Goal: Task Accomplishment & Management: Manage account settings

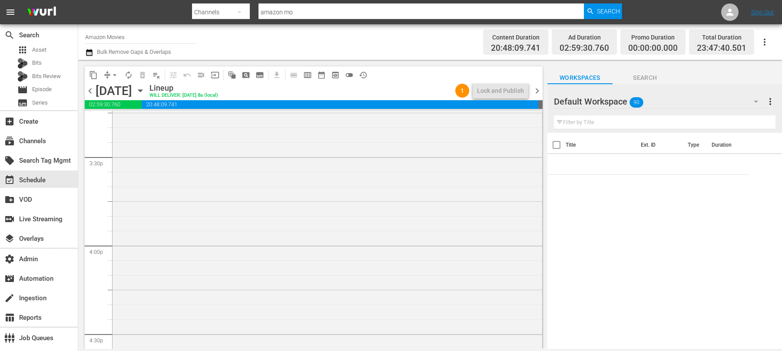
scroll to position [2903, 0]
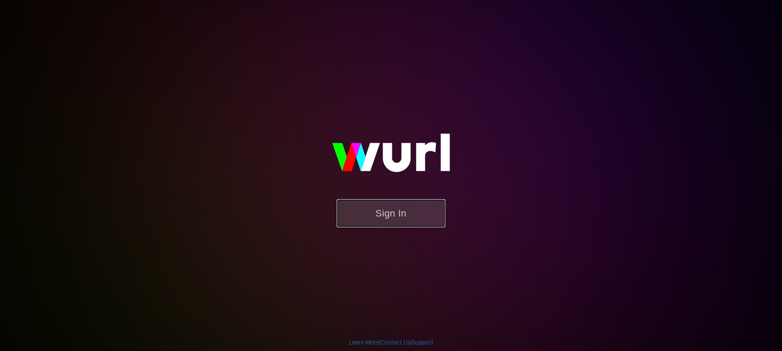
click at [385, 206] on button "Sign In" at bounding box center [391, 213] width 109 height 28
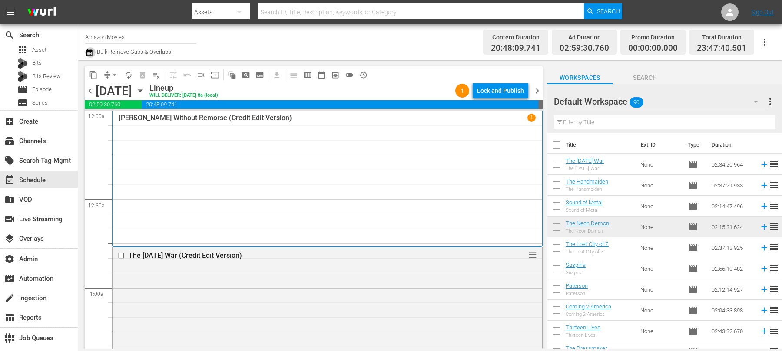
click at [95, 55] on button "button" at bounding box center [90, 52] width 10 height 10
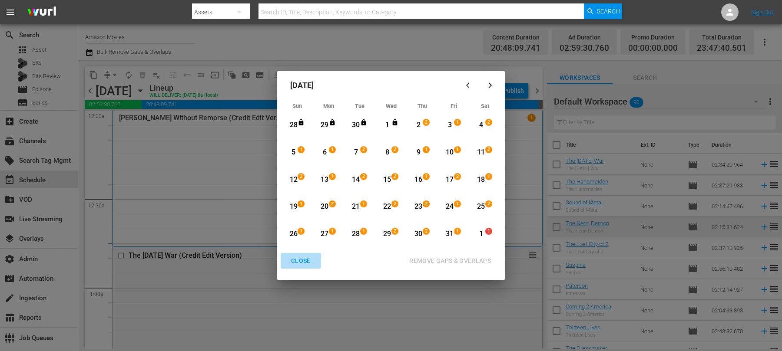
click at [301, 259] on div "CLOSE" at bounding box center [300, 261] width 33 height 11
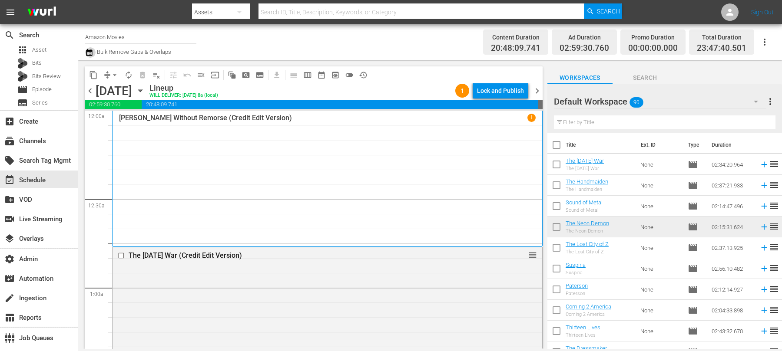
click at [94, 54] on button "button" at bounding box center [90, 52] width 10 height 10
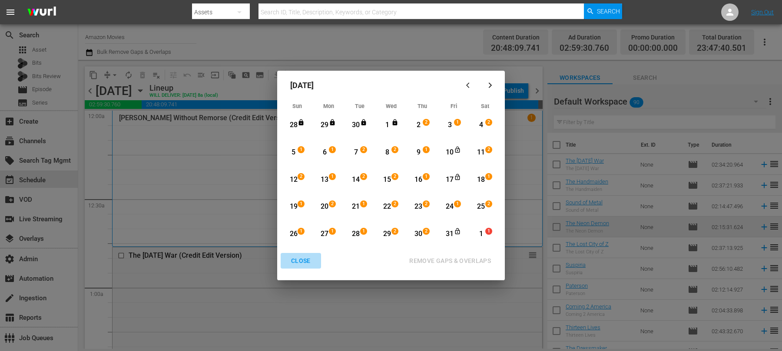
click at [299, 263] on div "CLOSE" at bounding box center [300, 261] width 33 height 11
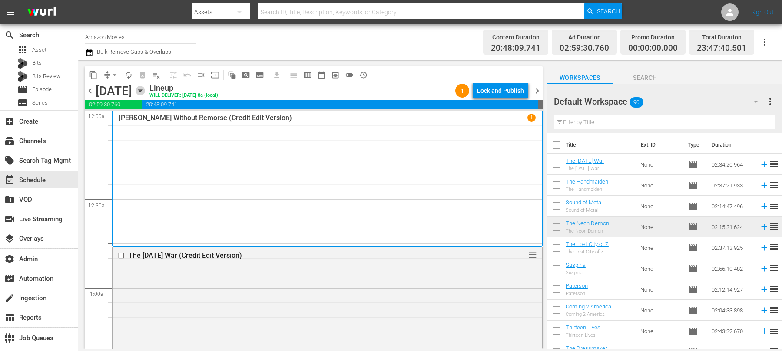
click at [142, 90] on icon "button" at bounding box center [140, 91] width 4 height 2
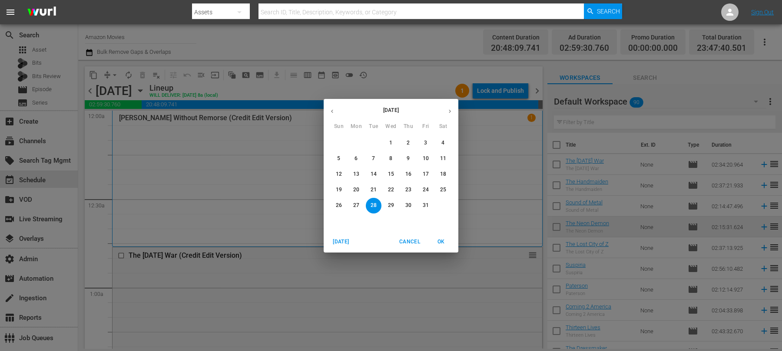
click at [425, 205] on p "31" at bounding box center [426, 205] width 6 height 7
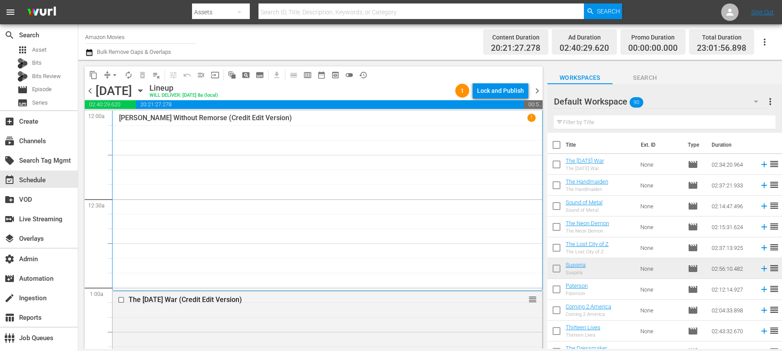
click at [86, 91] on span "chevron_left" at bounding box center [90, 91] width 11 height 11
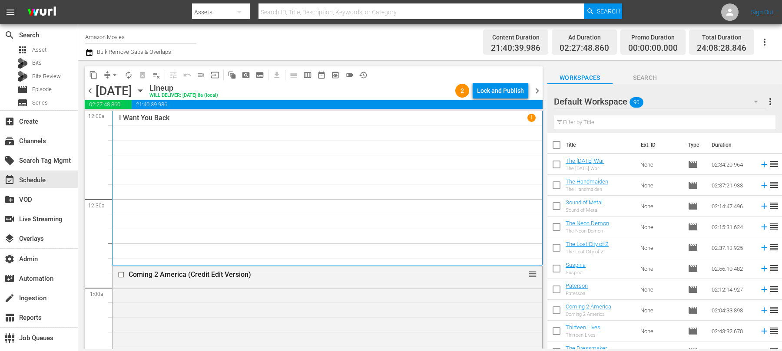
click at [145, 90] on icon "button" at bounding box center [140, 91] width 10 height 10
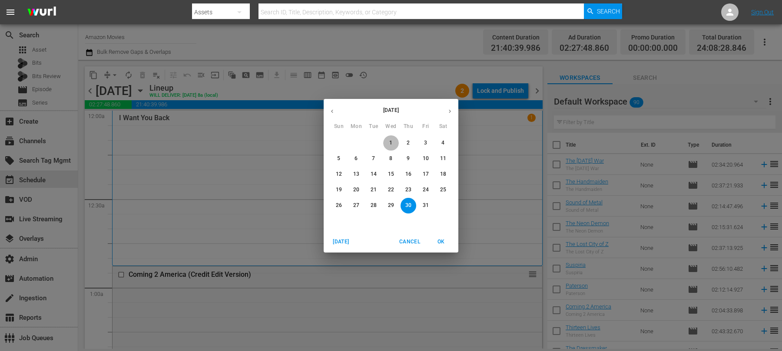
click at [389, 138] on button "1" at bounding box center [391, 143] width 16 height 16
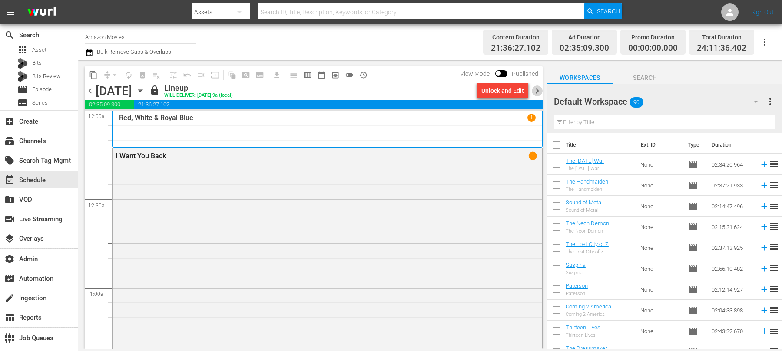
click at [537, 89] on span "chevron_right" at bounding box center [537, 91] width 11 height 11
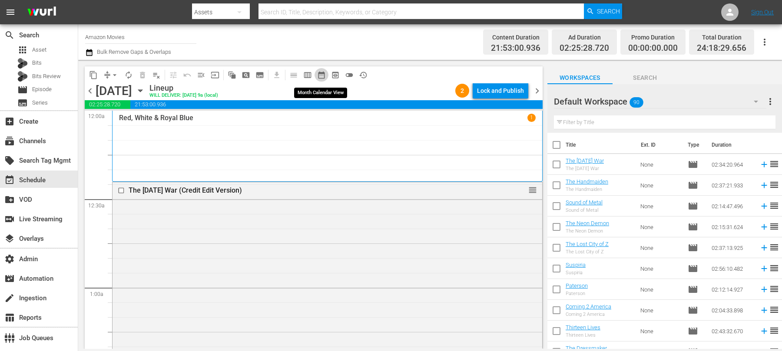
click at [317, 73] on span "date_range_outlined" at bounding box center [321, 75] width 9 height 9
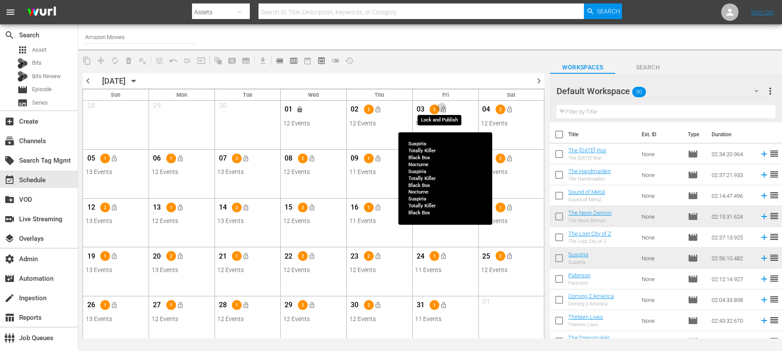
click at [446, 109] on span "lock_open" at bounding box center [443, 109] width 7 height 7
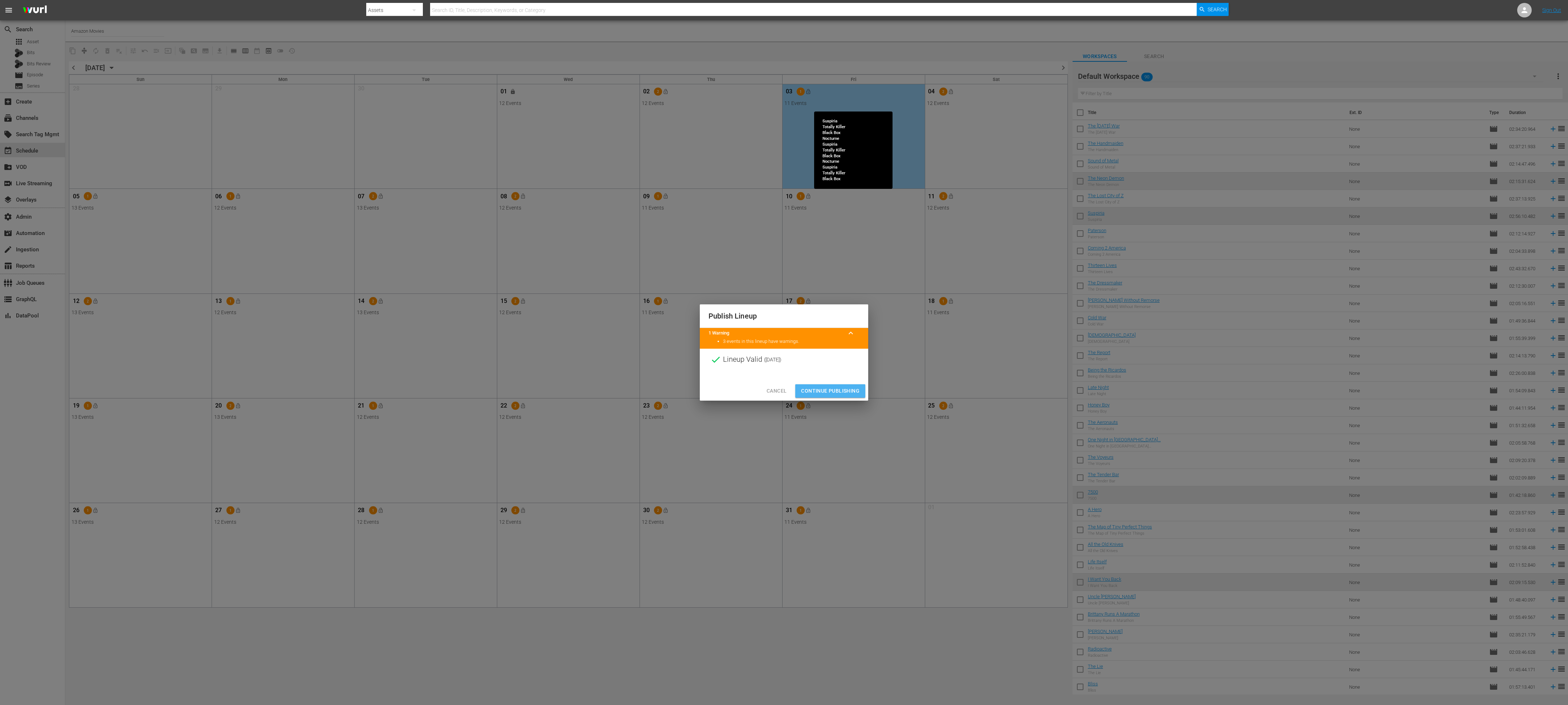
click at [653, 294] on span "Continue Publishing" at bounding box center [830, 391] width 59 height 9
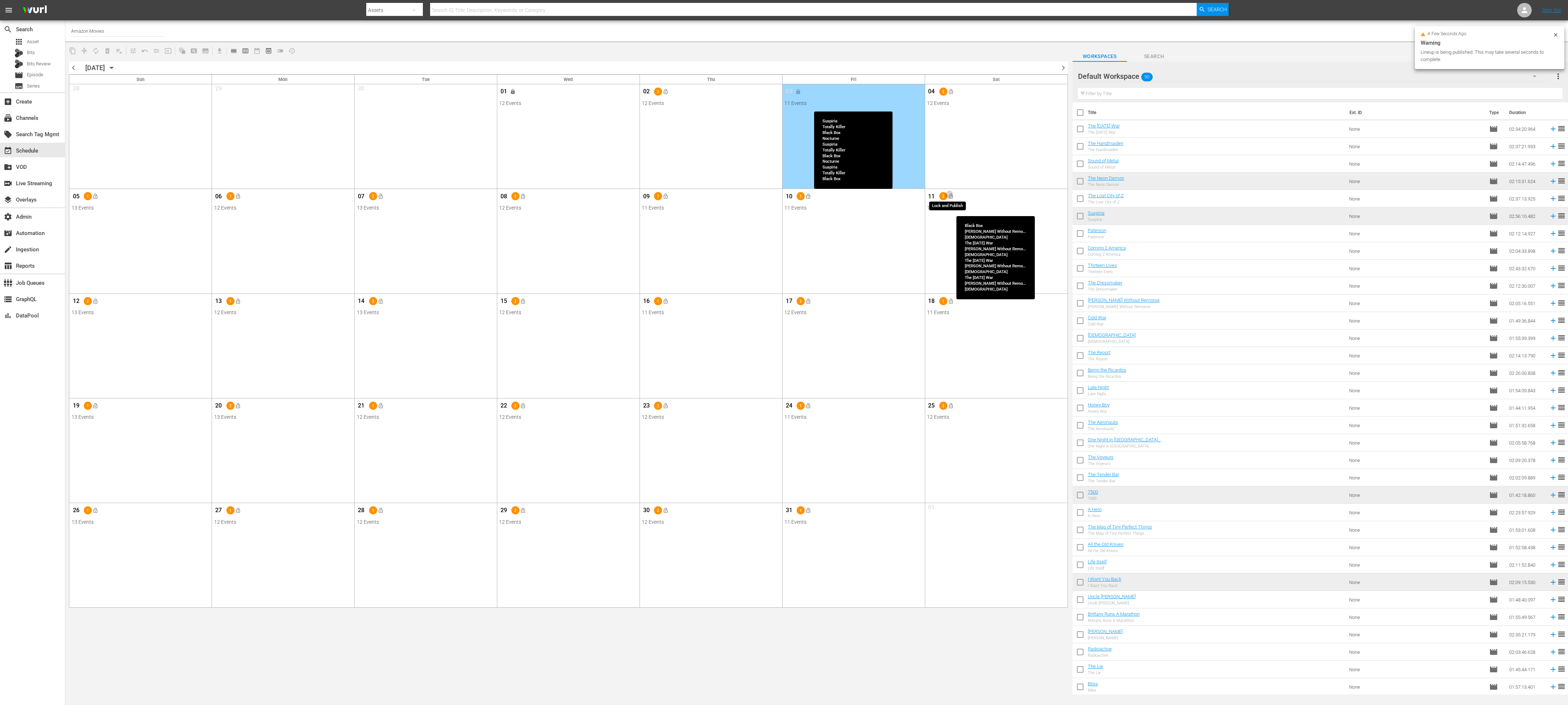
click at [653, 197] on button "lock_open" at bounding box center [950, 197] width 12 height 12
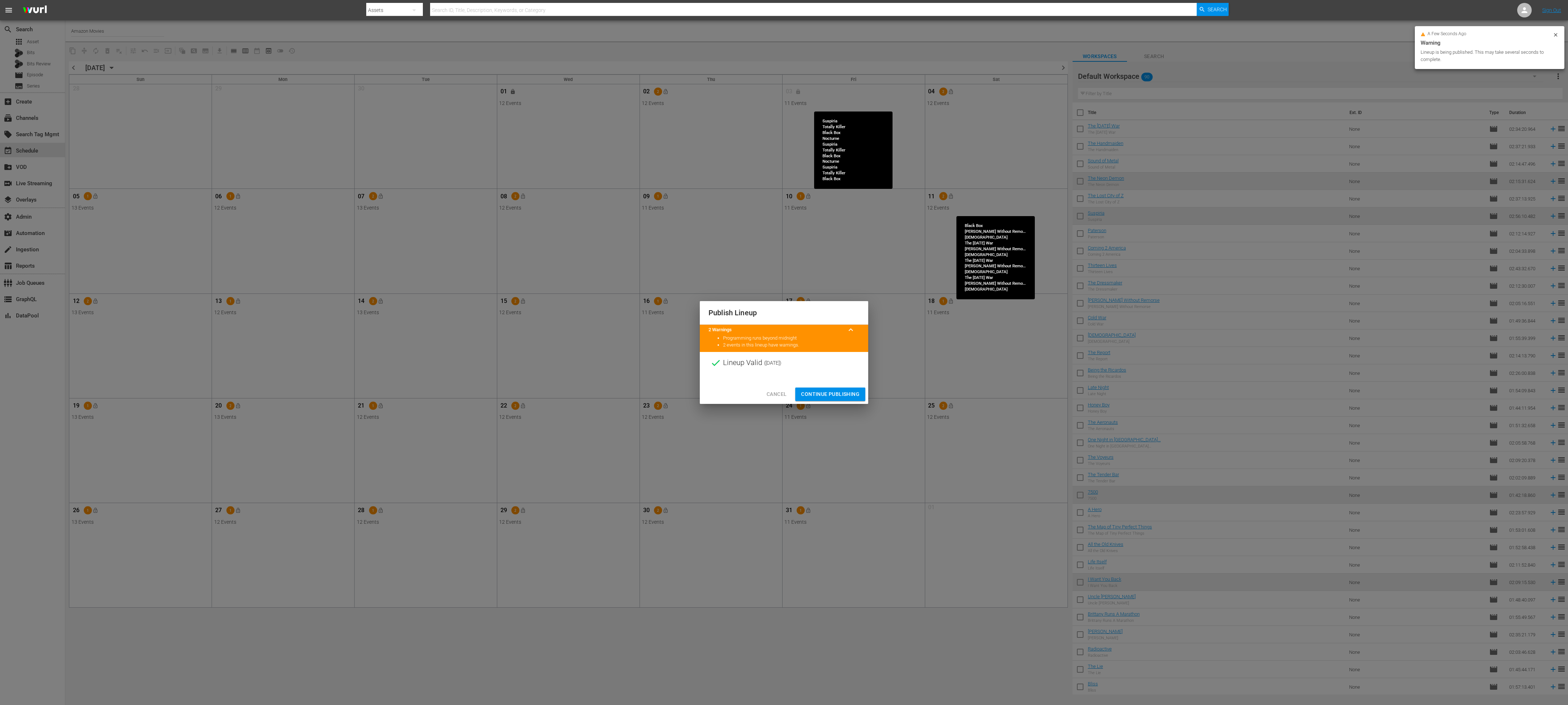
click at [653, 294] on span "Continue Publishing" at bounding box center [830, 394] width 59 height 9
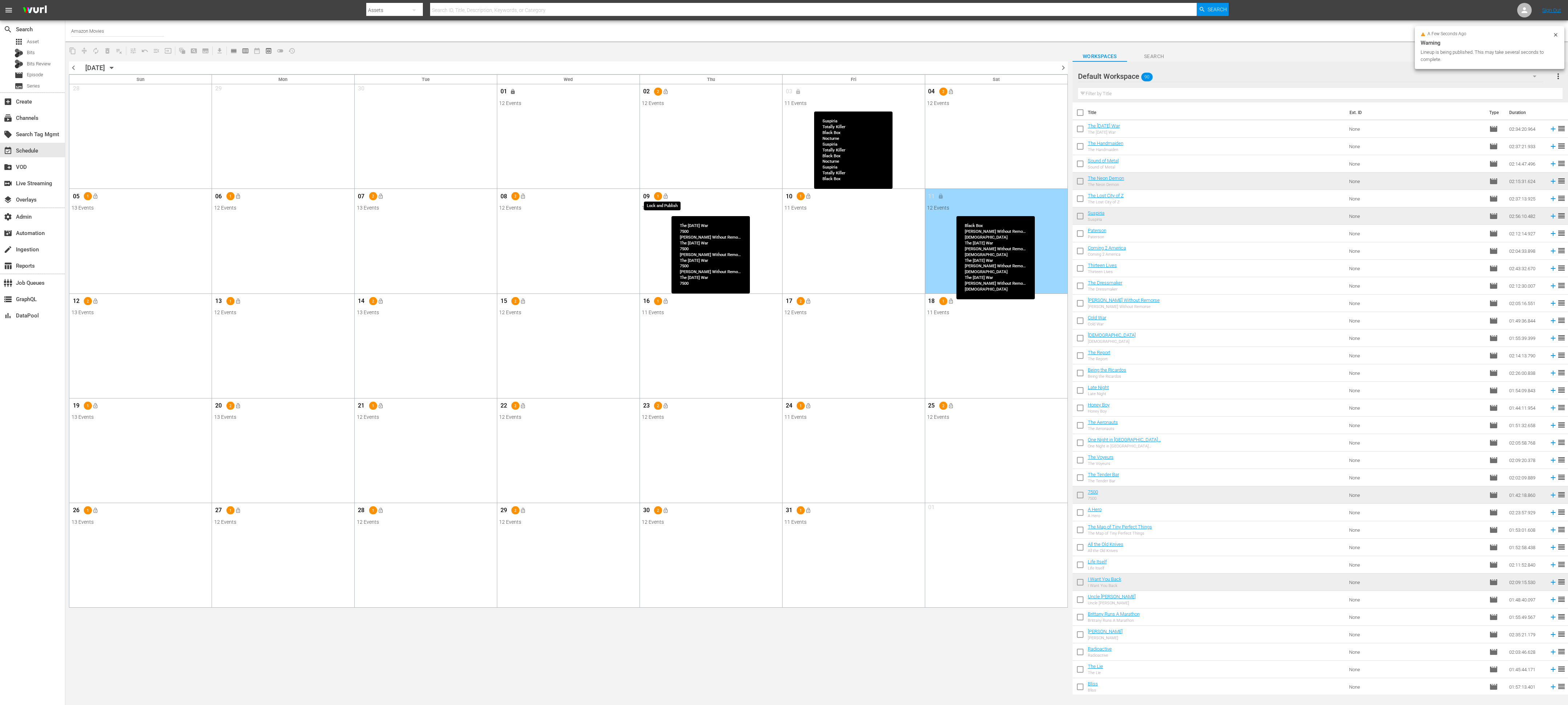
click at [653, 198] on button "lock_open" at bounding box center [665, 197] width 12 height 12
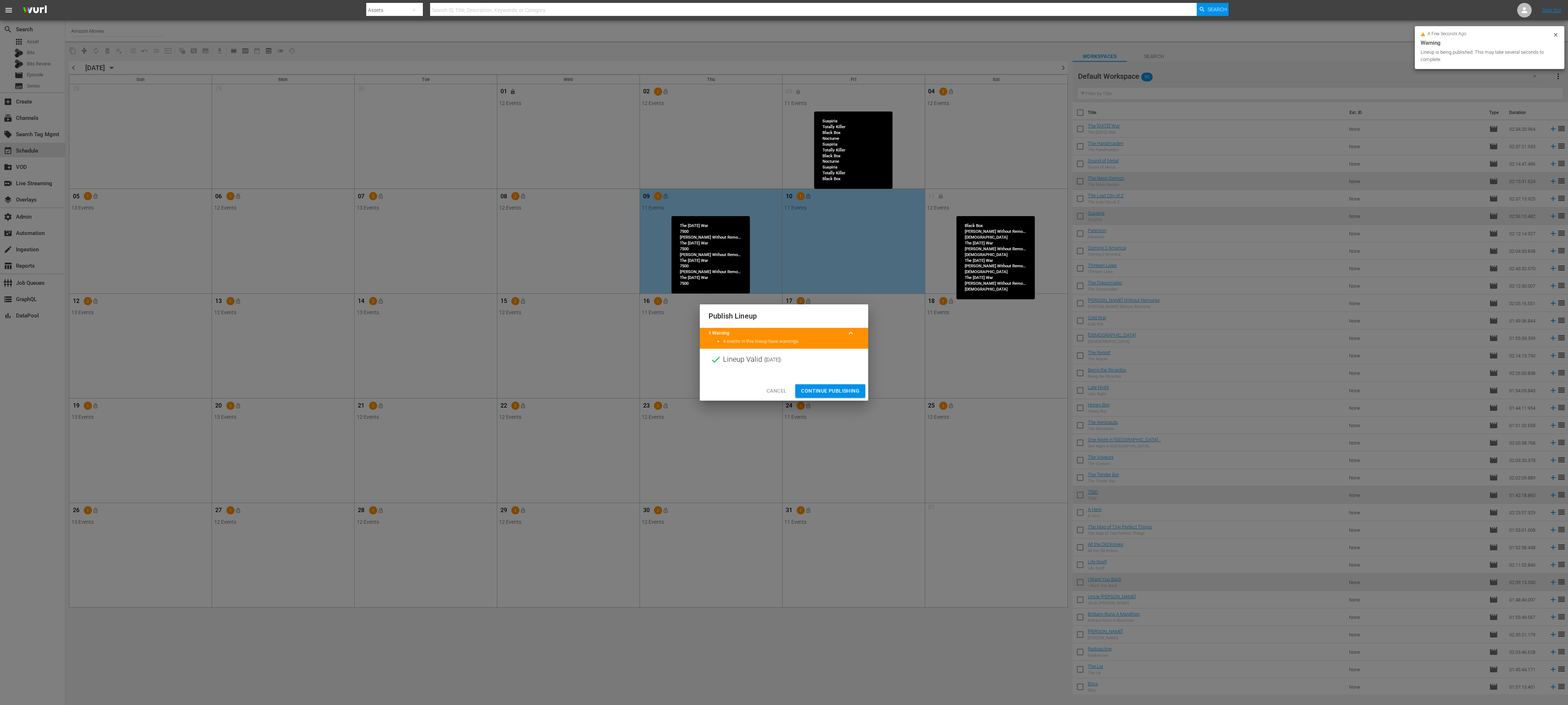
click at [653, 294] on button "Continue Publishing" at bounding box center [830, 391] width 70 height 13
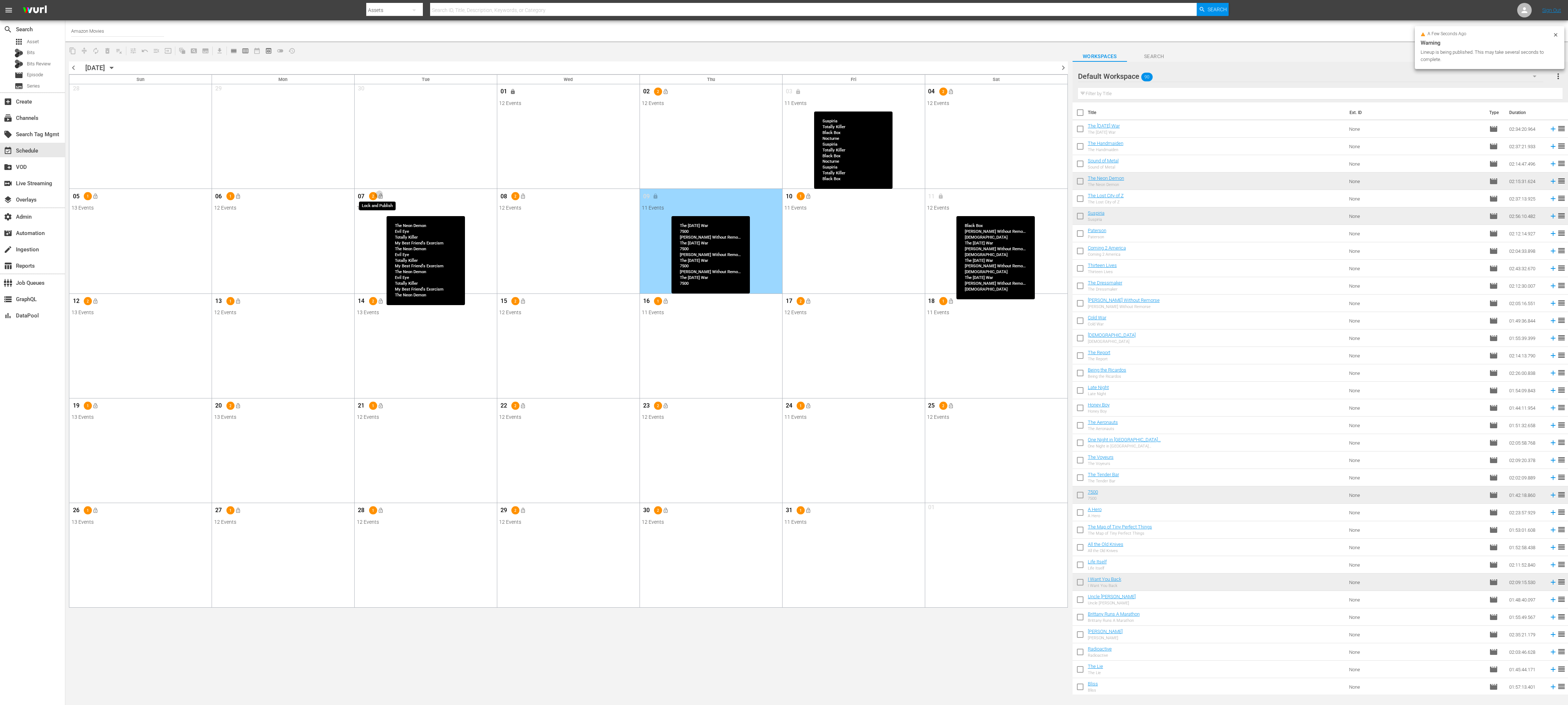
click at [382, 196] on span "lock_open" at bounding box center [380, 196] width 6 height 6
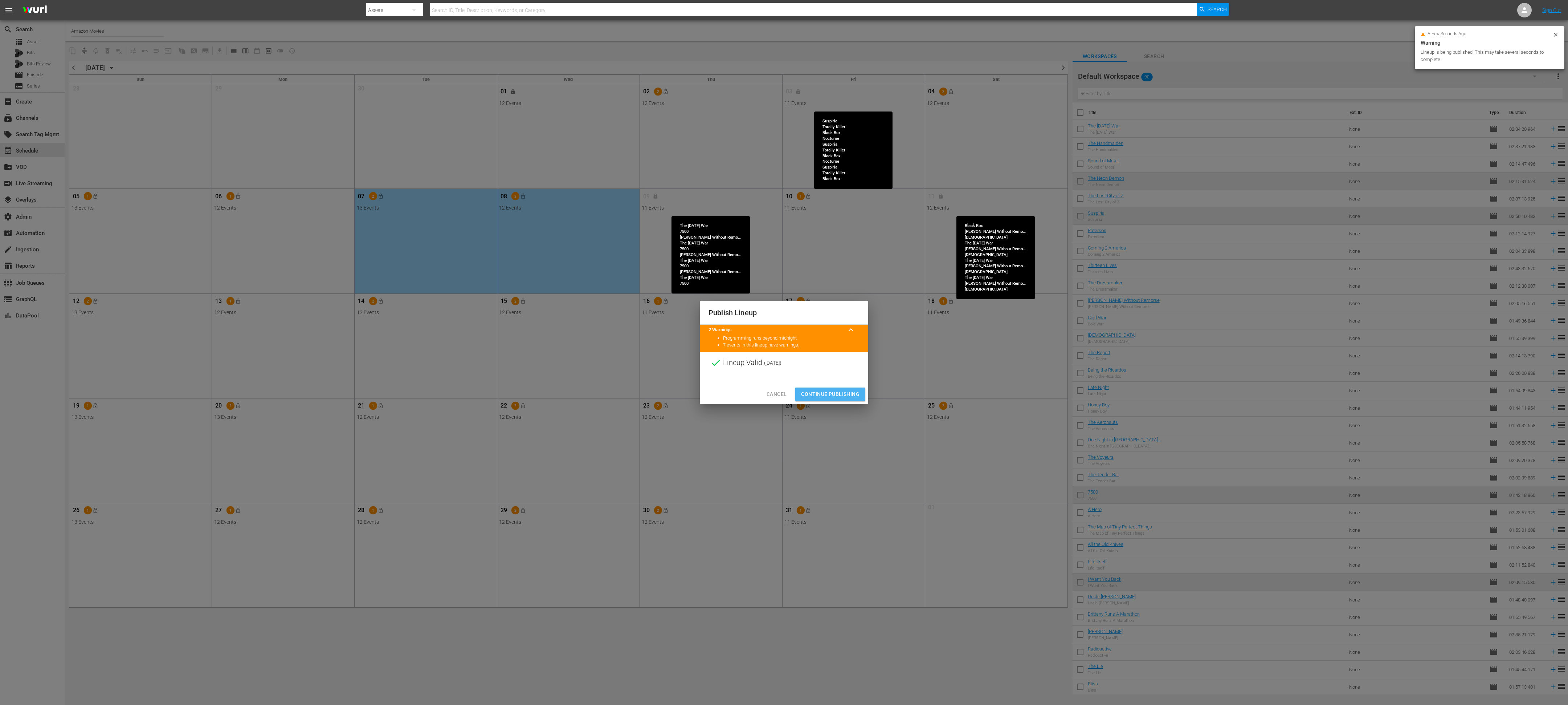
click at [653, 294] on span "Continue Publishing" at bounding box center [830, 394] width 59 height 9
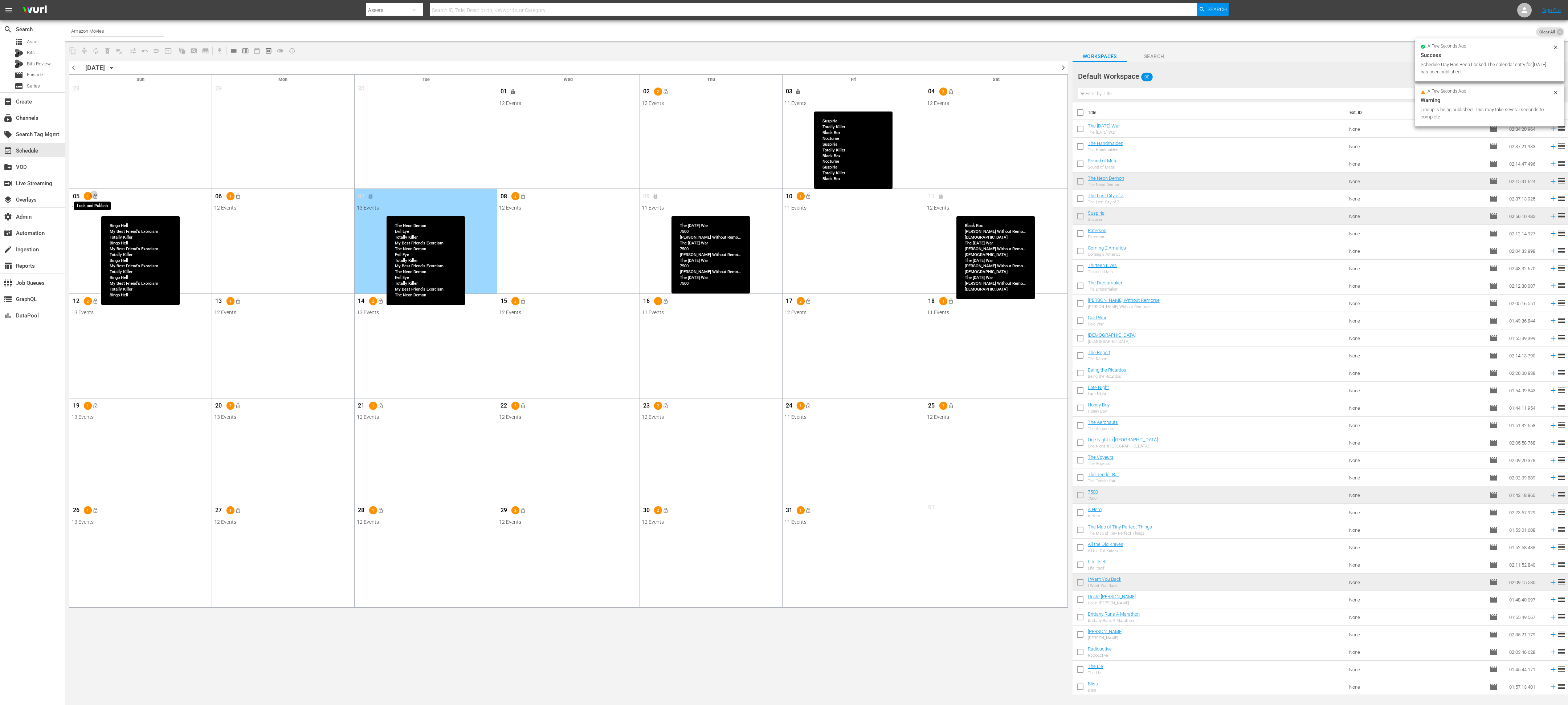
click at [94, 197] on span "lock_open" at bounding box center [95, 196] width 6 height 6
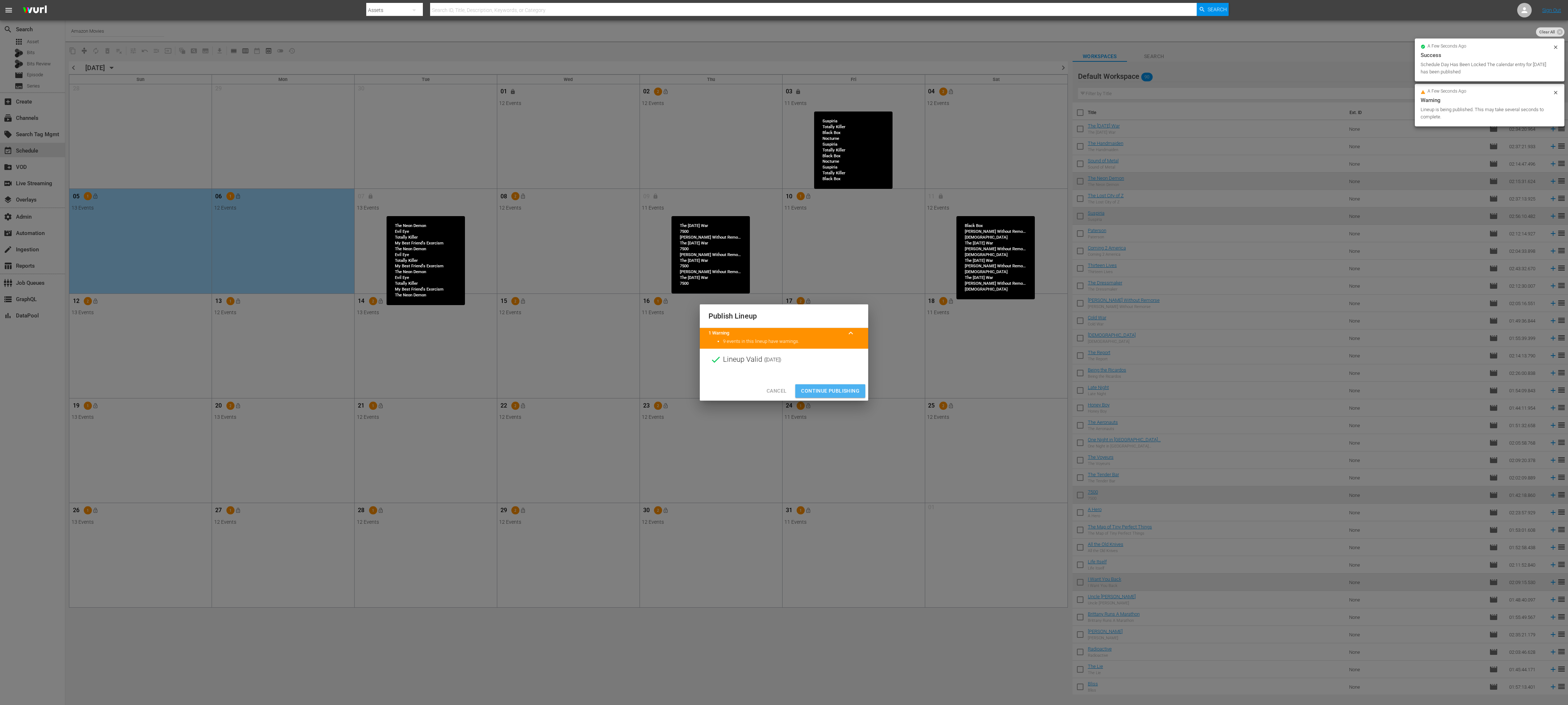
click at [653, 294] on span "Continue Publishing" at bounding box center [830, 391] width 59 height 9
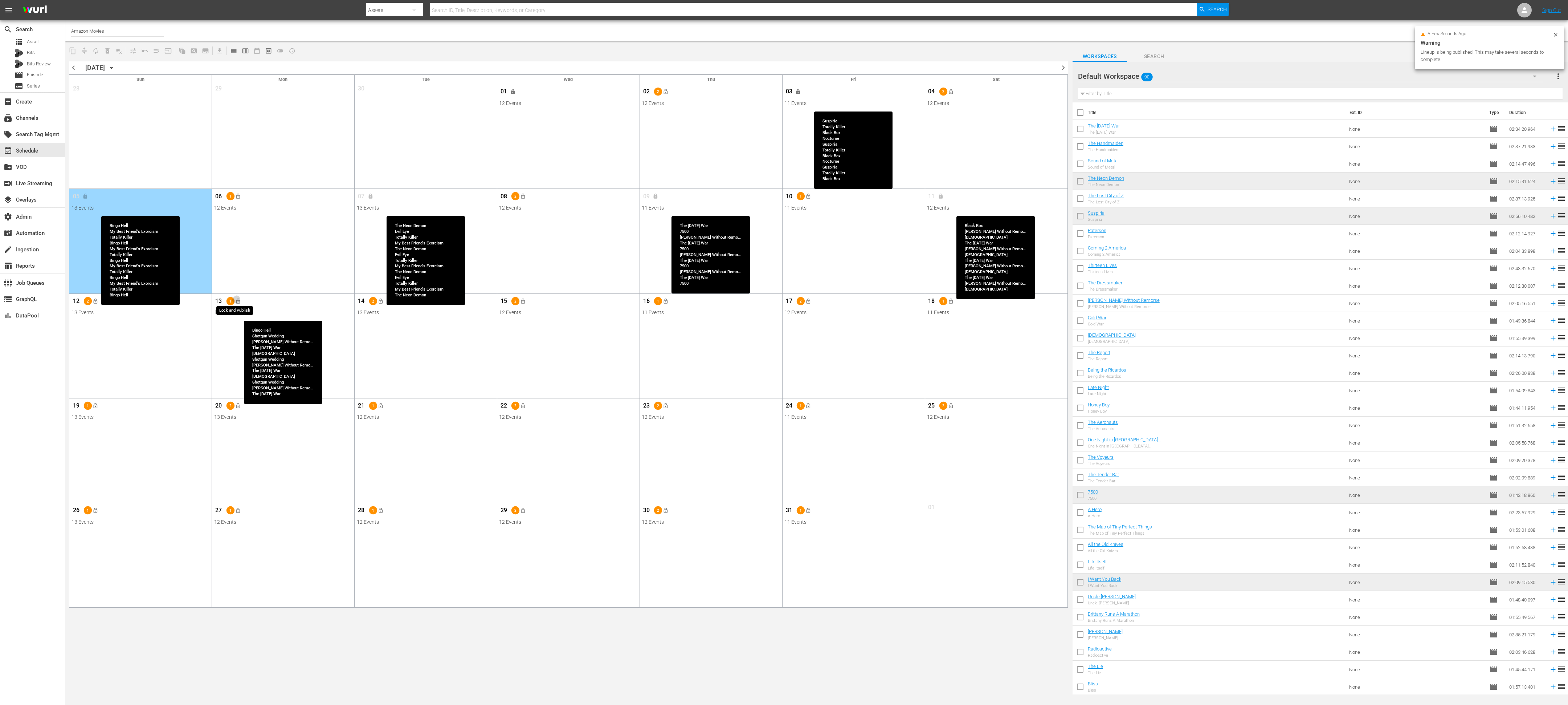
click at [237, 294] on span "lock_open" at bounding box center [237, 301] width 6 height 6
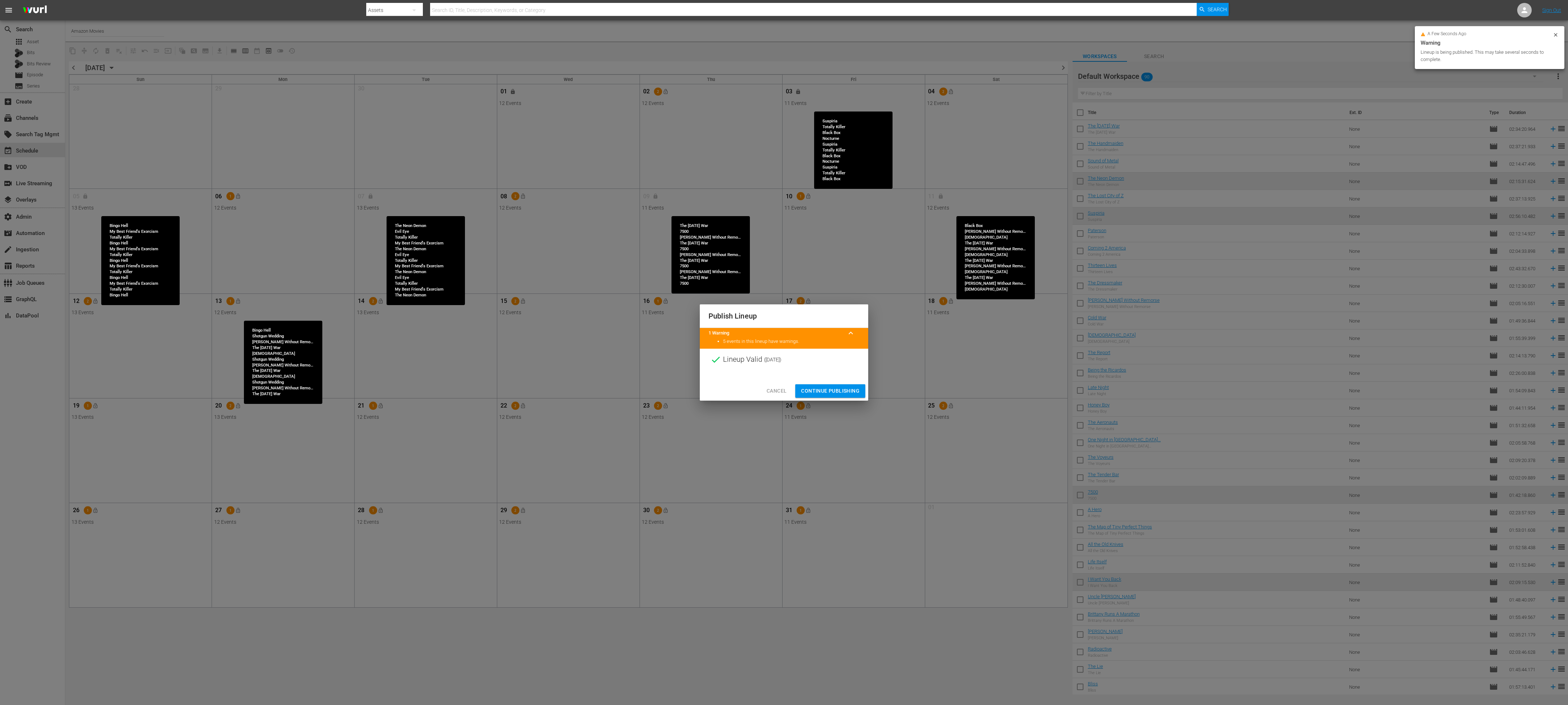
click at [653, 294] on span "Continue Publishing" at bounding box center [830, 391] width 59 height 9
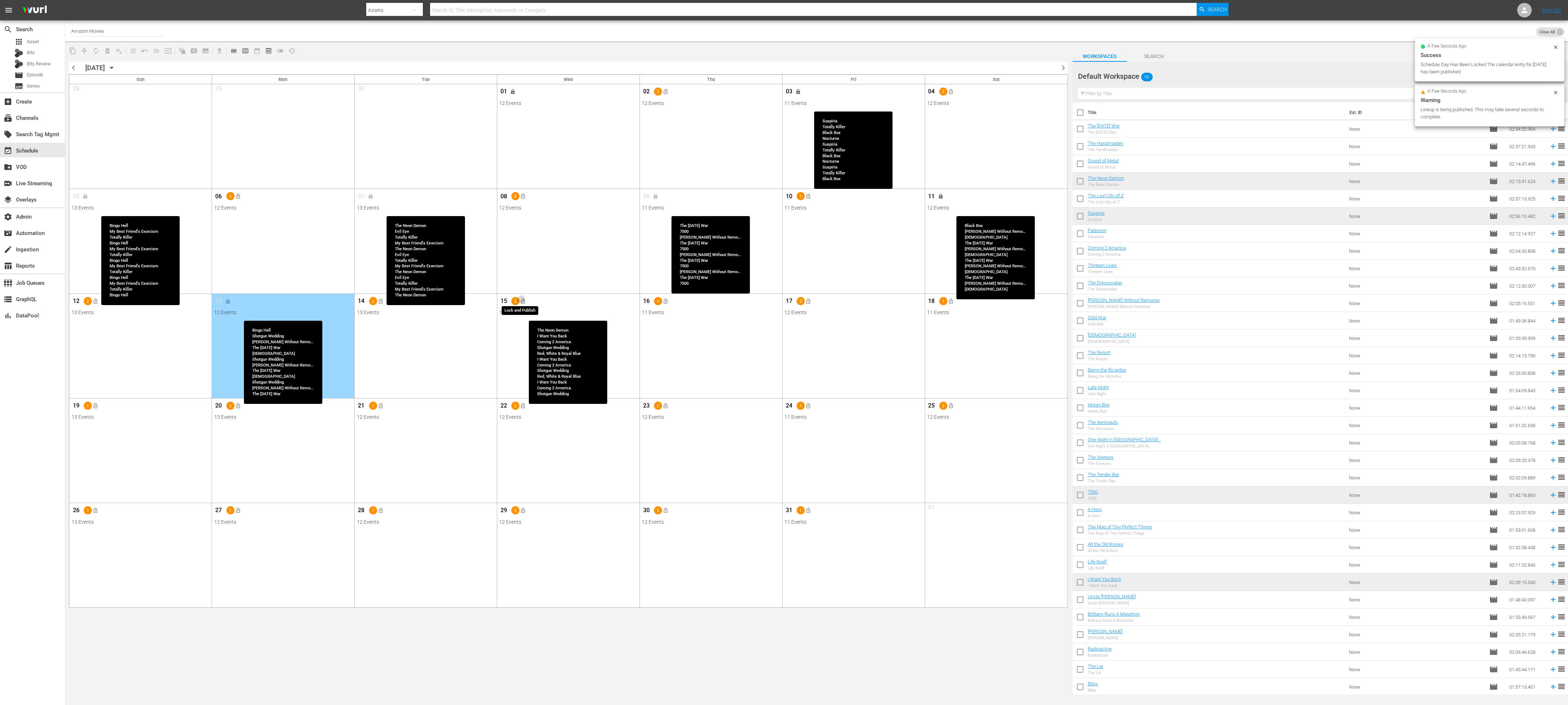
click at [524, 294] on span "lock_open" at bounding box center [522, 301] width 6 height 6
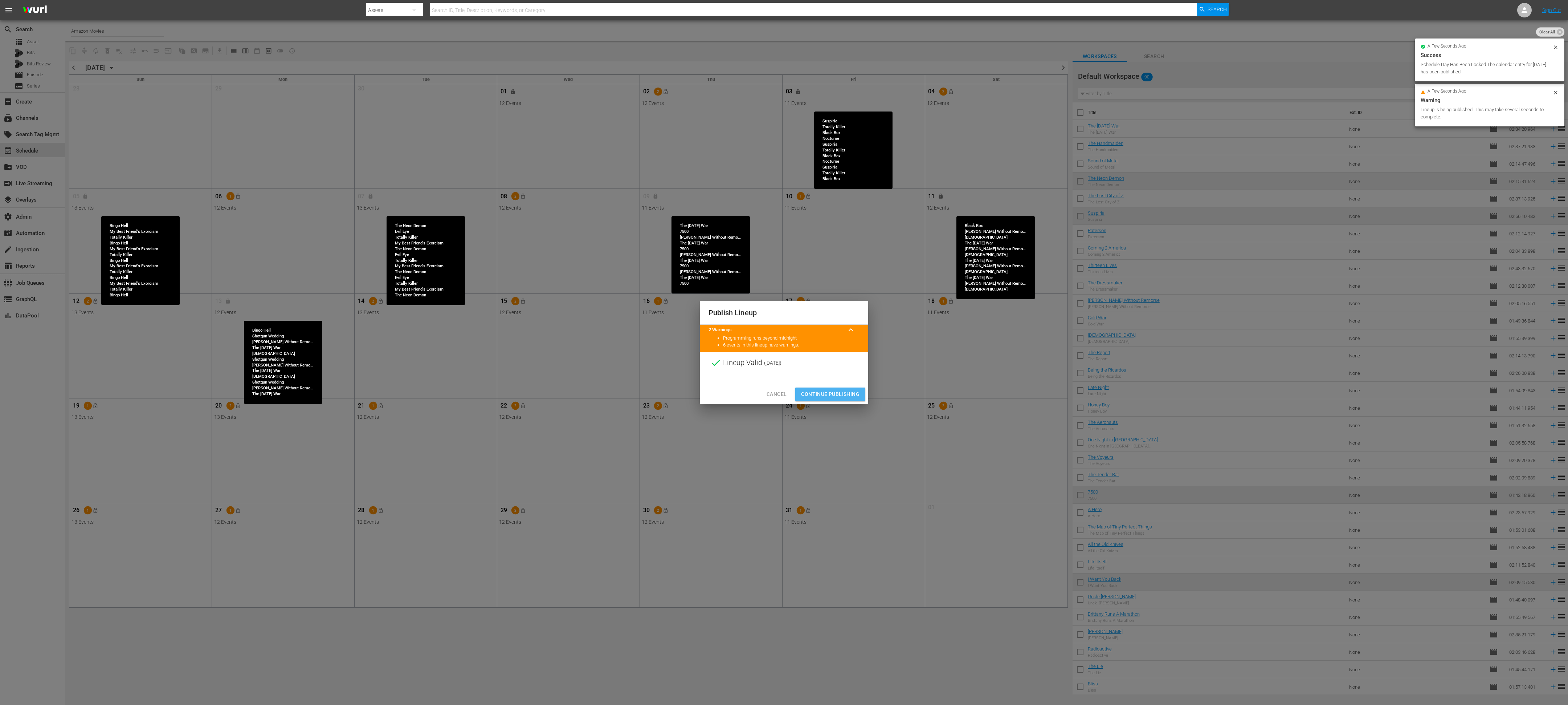
click at [653, 294] on span "Continue Publishing" at bounding box center [830, 394] width 59 height 9
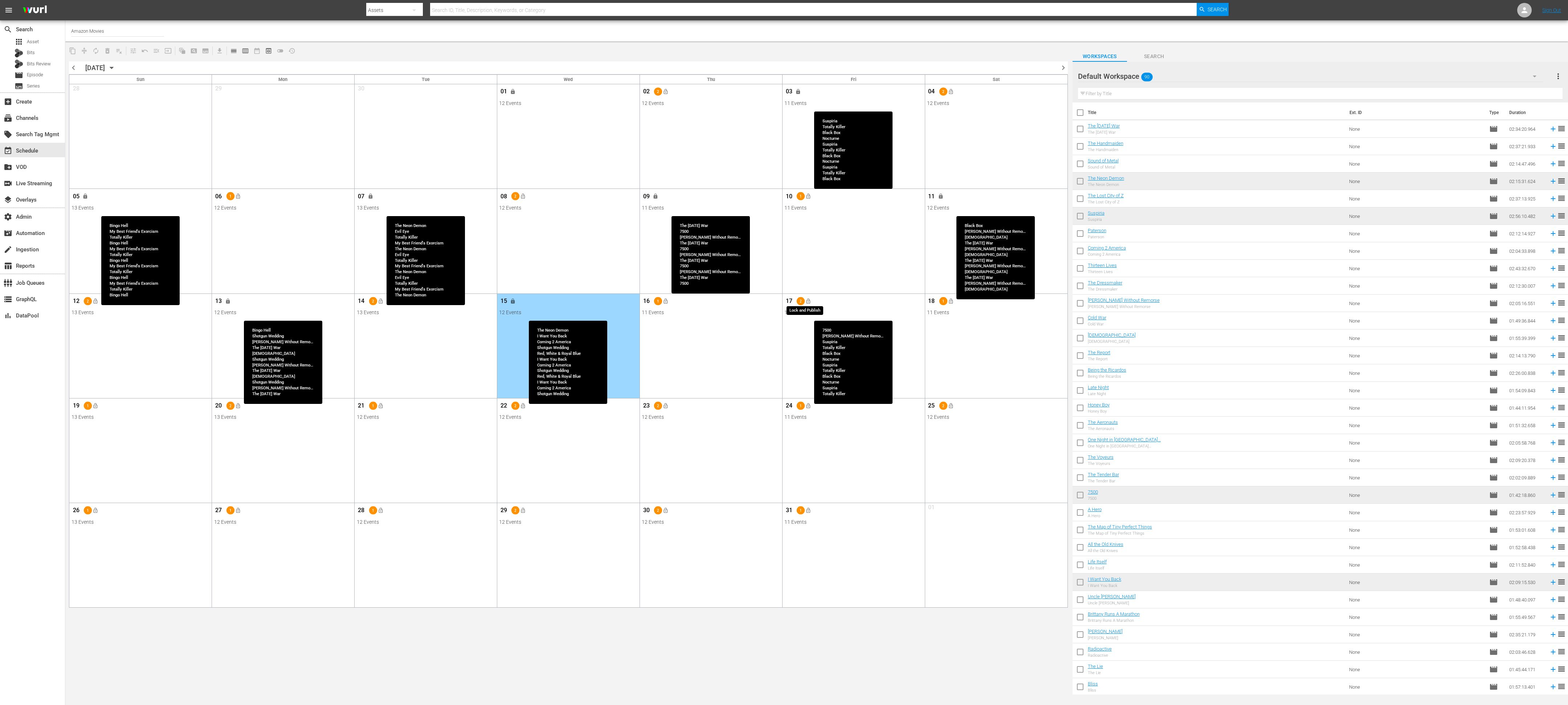
click at [653, 294] on span "lock_open" at bounding box center [808, 301] width 6 height 6
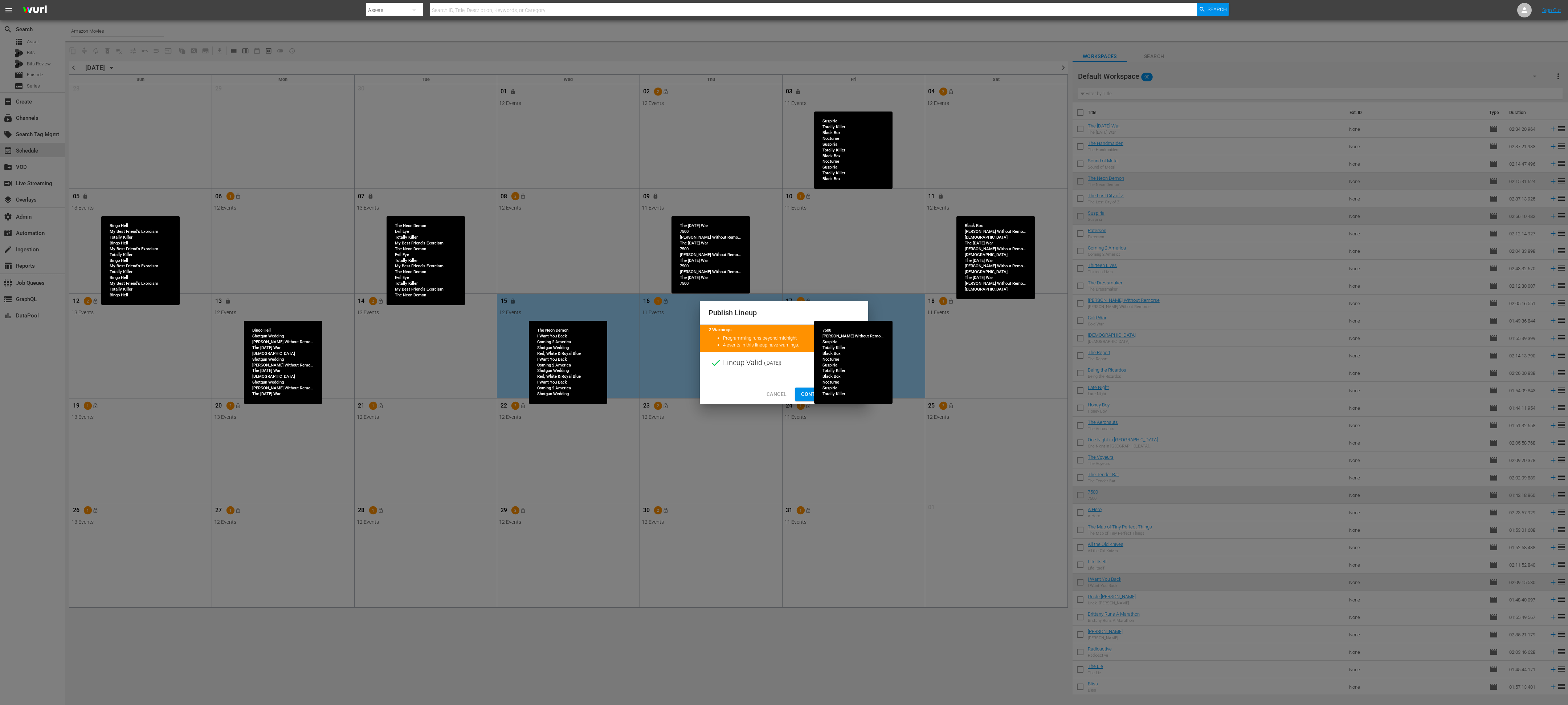
drag, startPoint x: 810, startPoint y: 393, endPoint x: 956, endPoint y: 399, distance: 146.1
click at [653, 294] on span "Continue Publishing" at bounding box center [830, 394] width 59 height 9
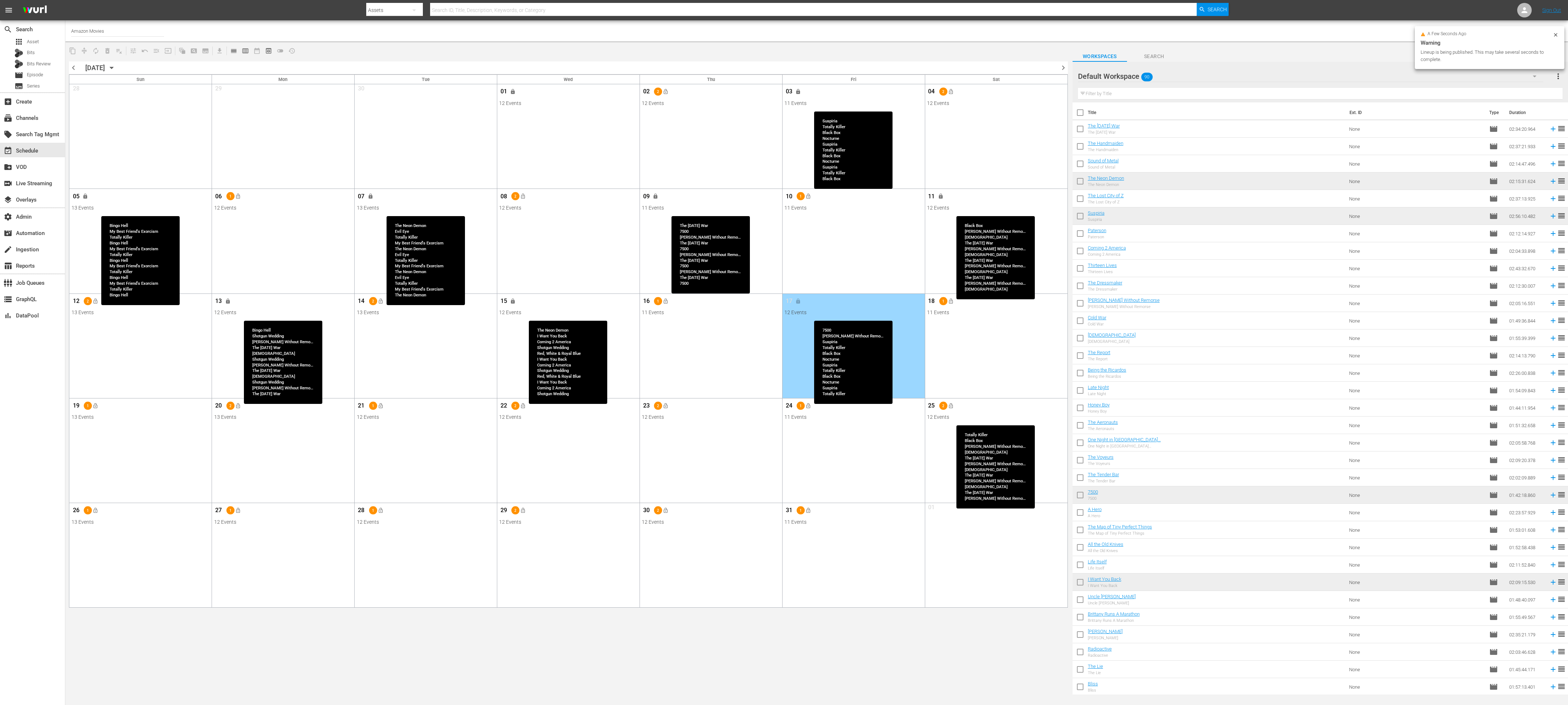
click at [653, 294] on button "lock_open" at bounding box center [950, 406] width 12 height 12
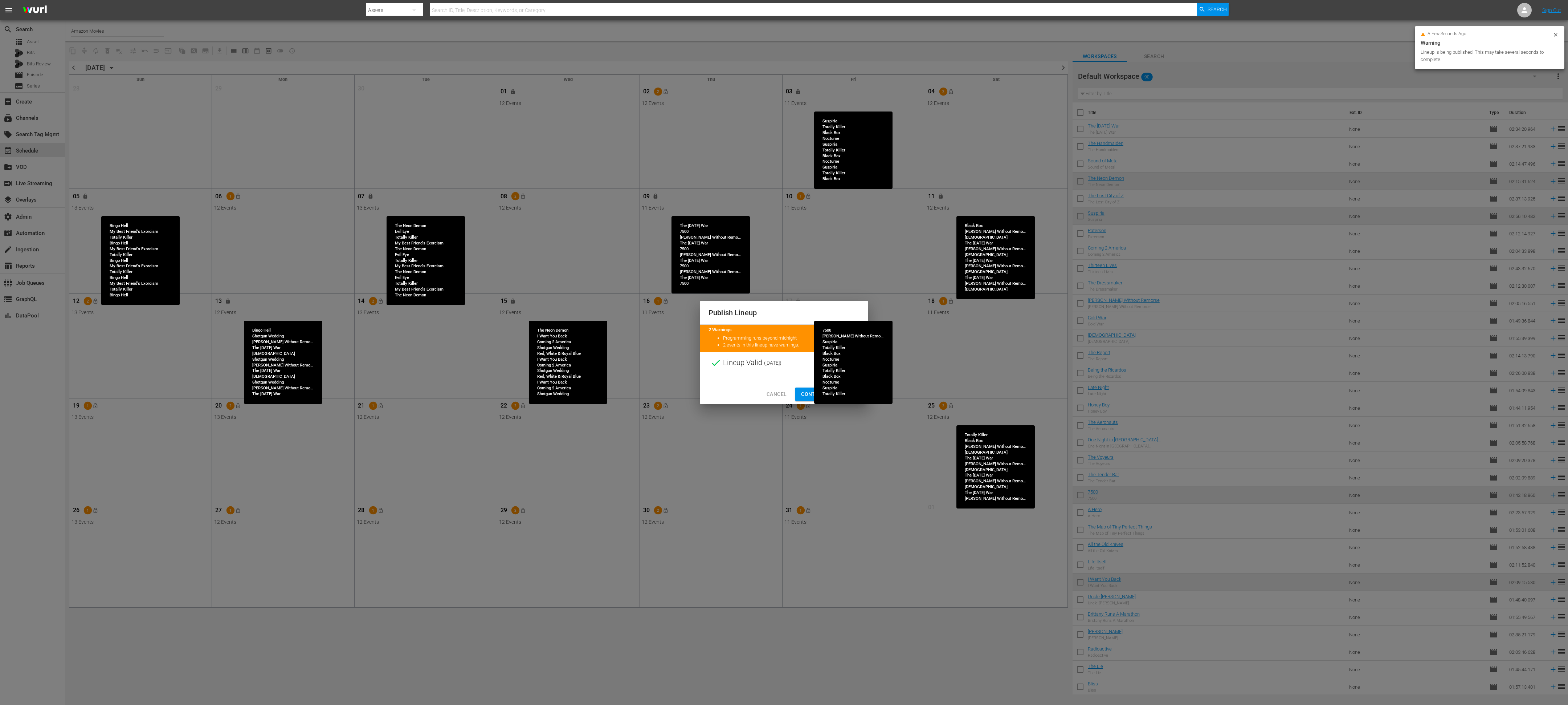
click at [653, 294] on span "Continue Publishing" at bounding box center [830, 394] width 59 height 9
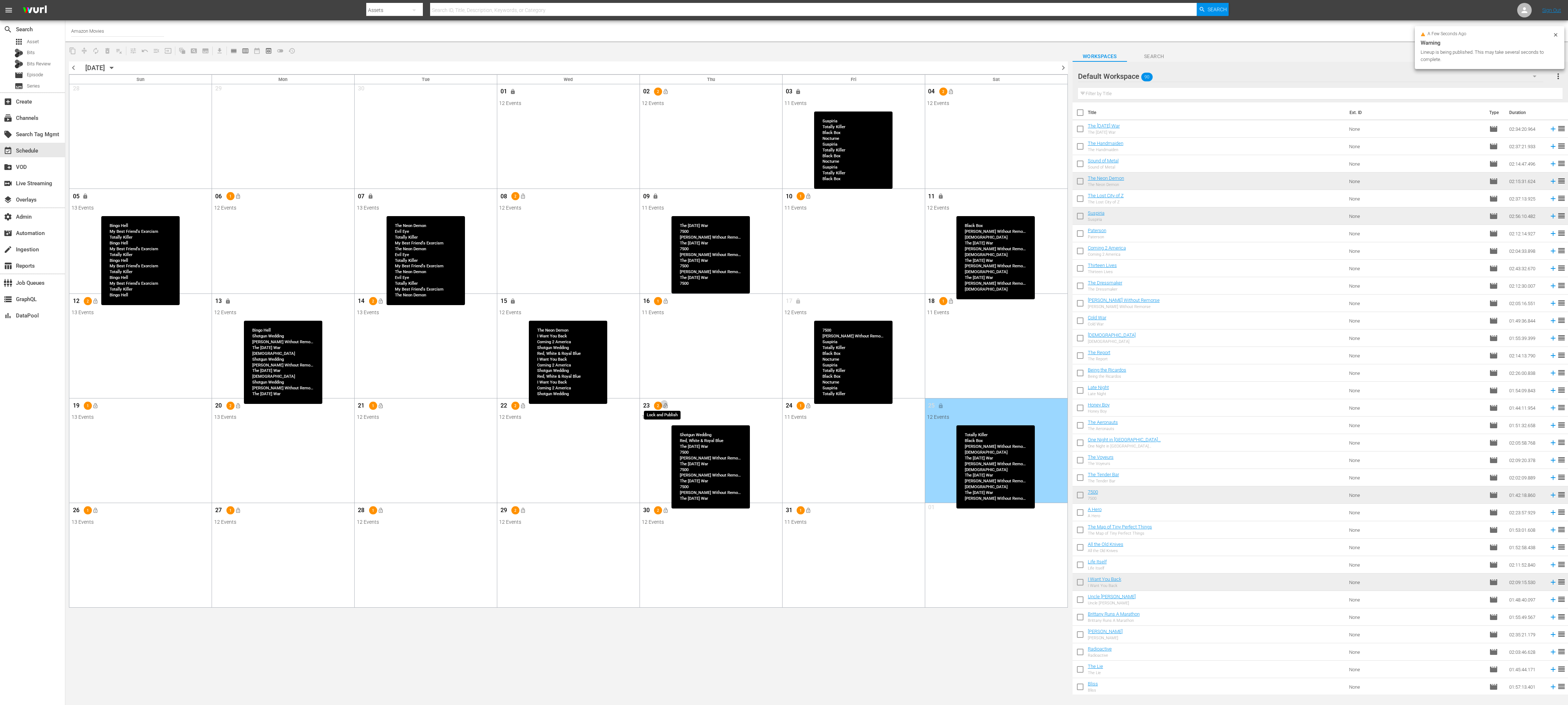
click at [653, 294] on span "lock_open" at bounding box center [665, 406] width 6 height 6
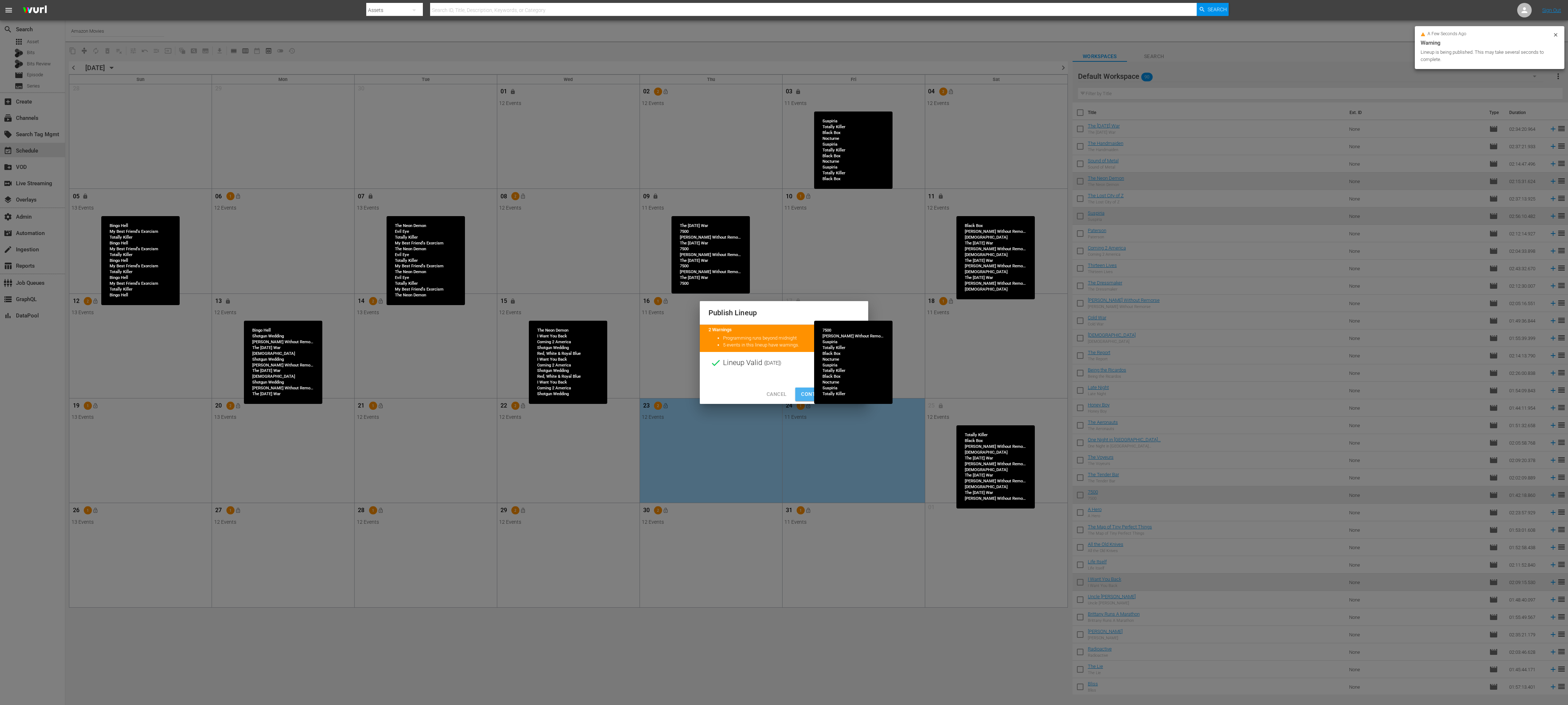
click at [653, 294] on span "Continue Publishing" at bounding box center [830, 394] width 59 height 9
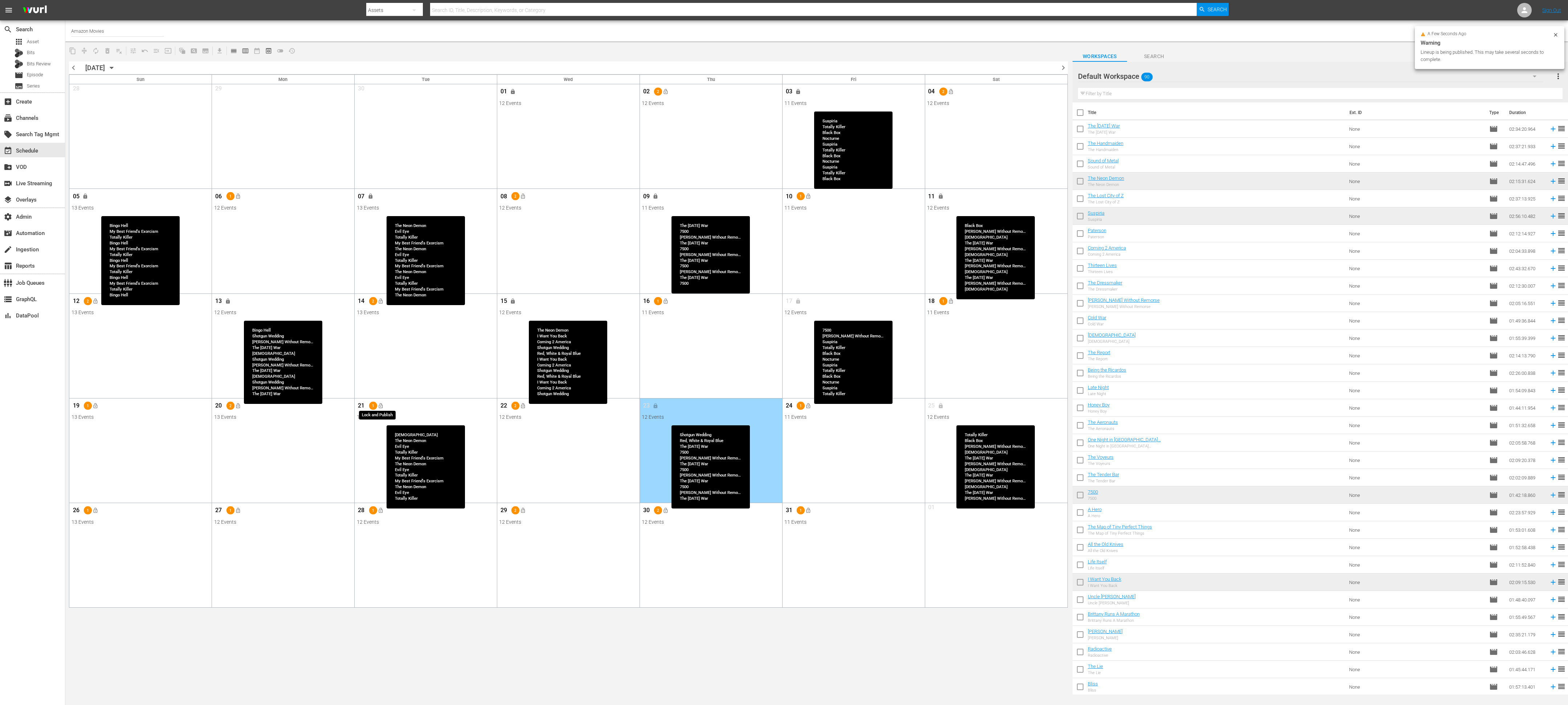
click at [380, 294] on span "lock_open" at bounding box center [380, 406] width 6 height 6
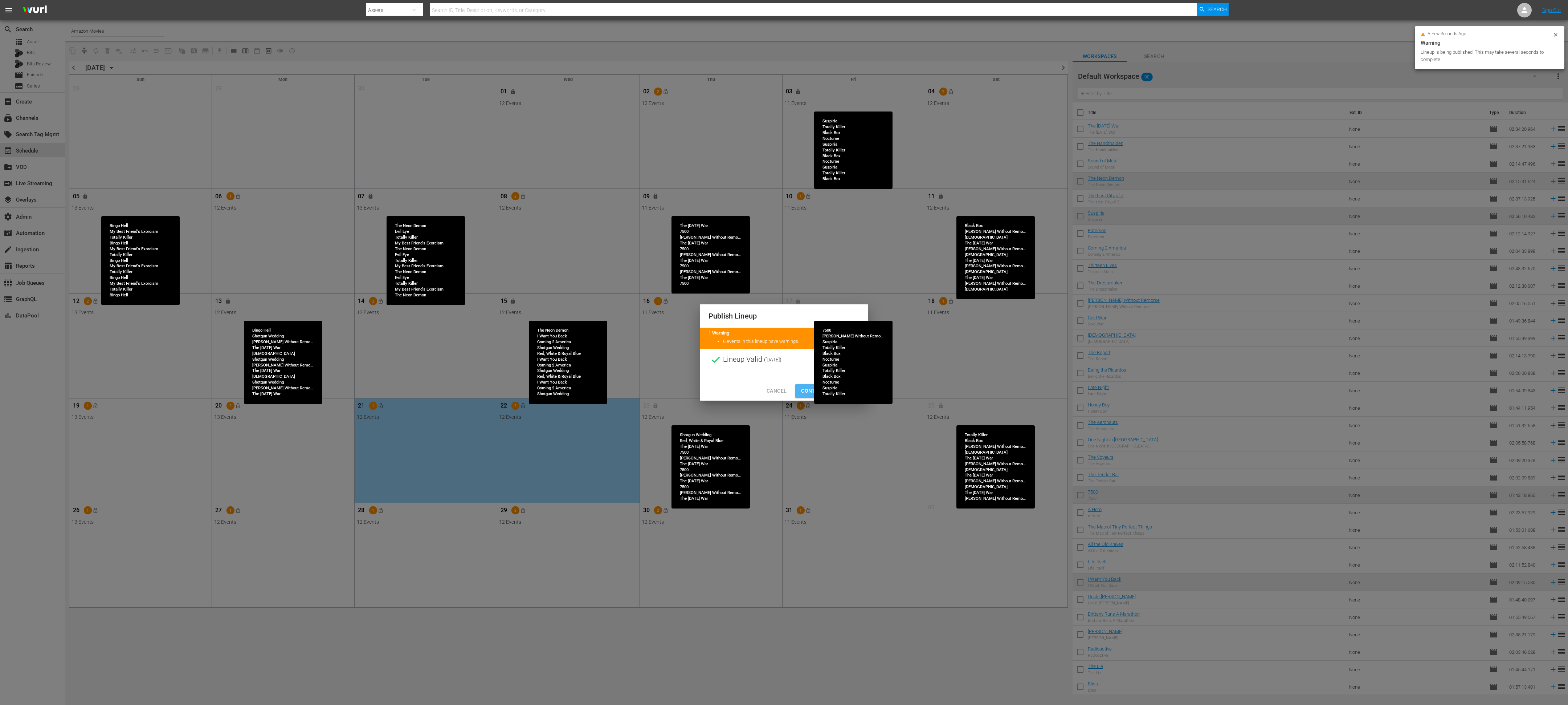
click at [653, 294] on span "Continue Publishing" at bounding box center [830, 391] width 59 height 9
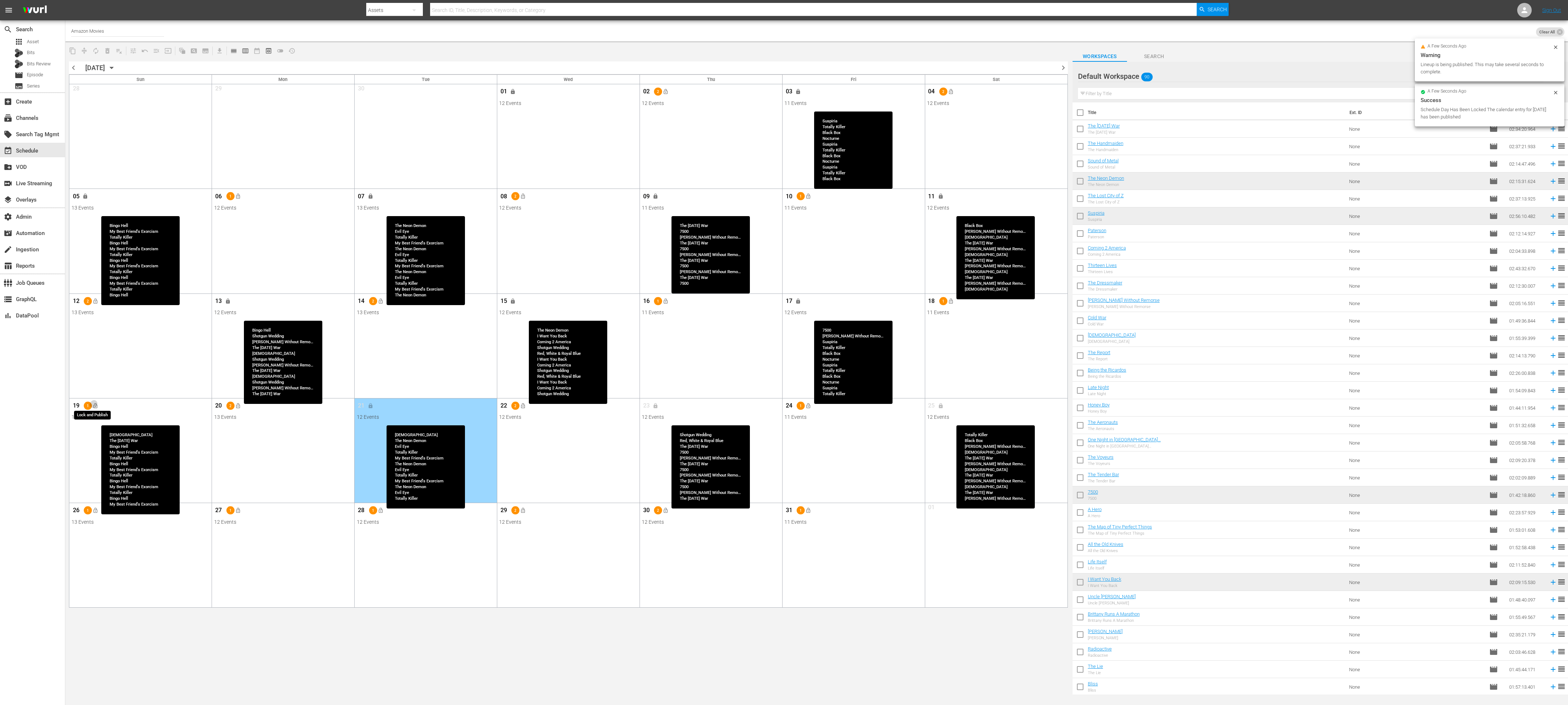
click at [98, 294] on button "lock_open" at bounding box center [95, 406] width 12 height 12
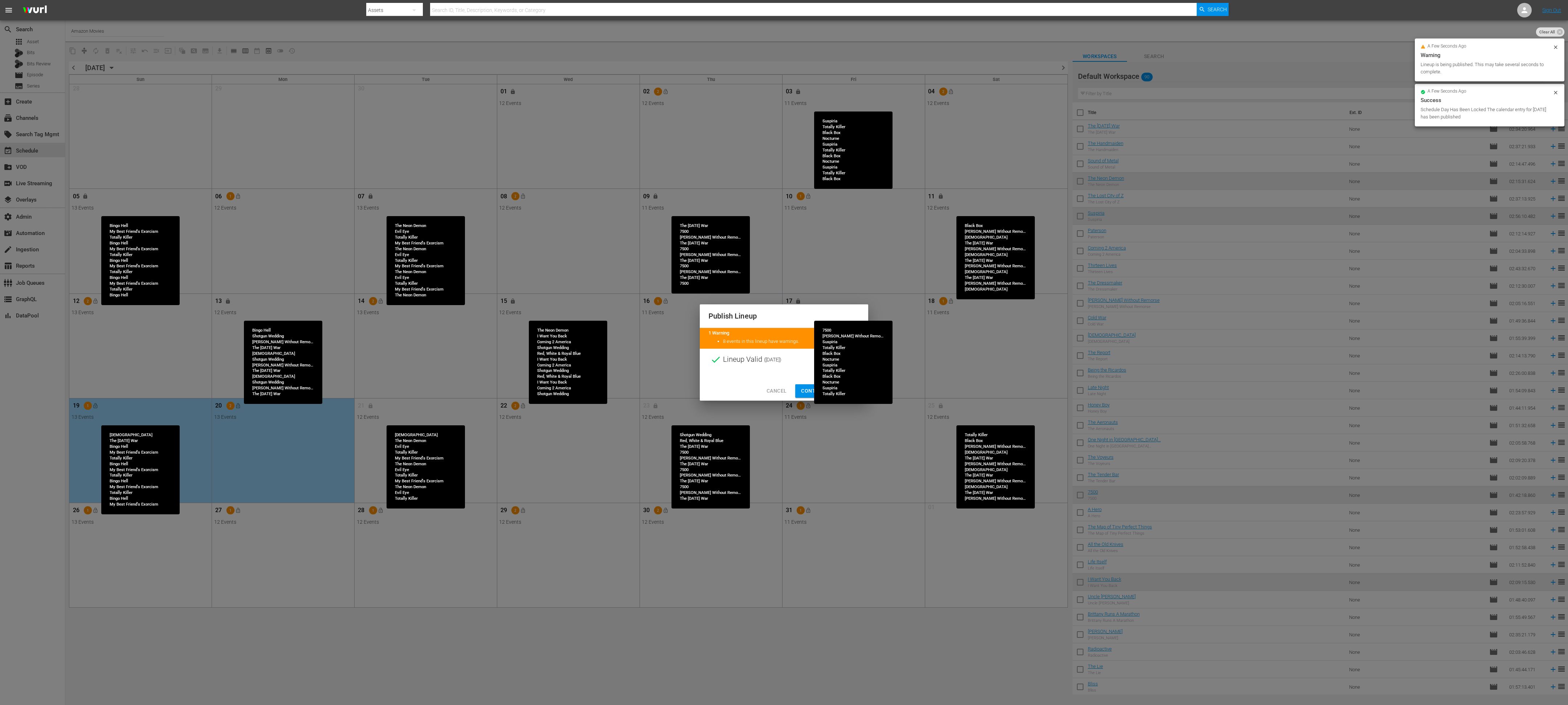
click at [653, 294] on span "Continue Publishing" at bounding box center [830, 391] width 59 height 9
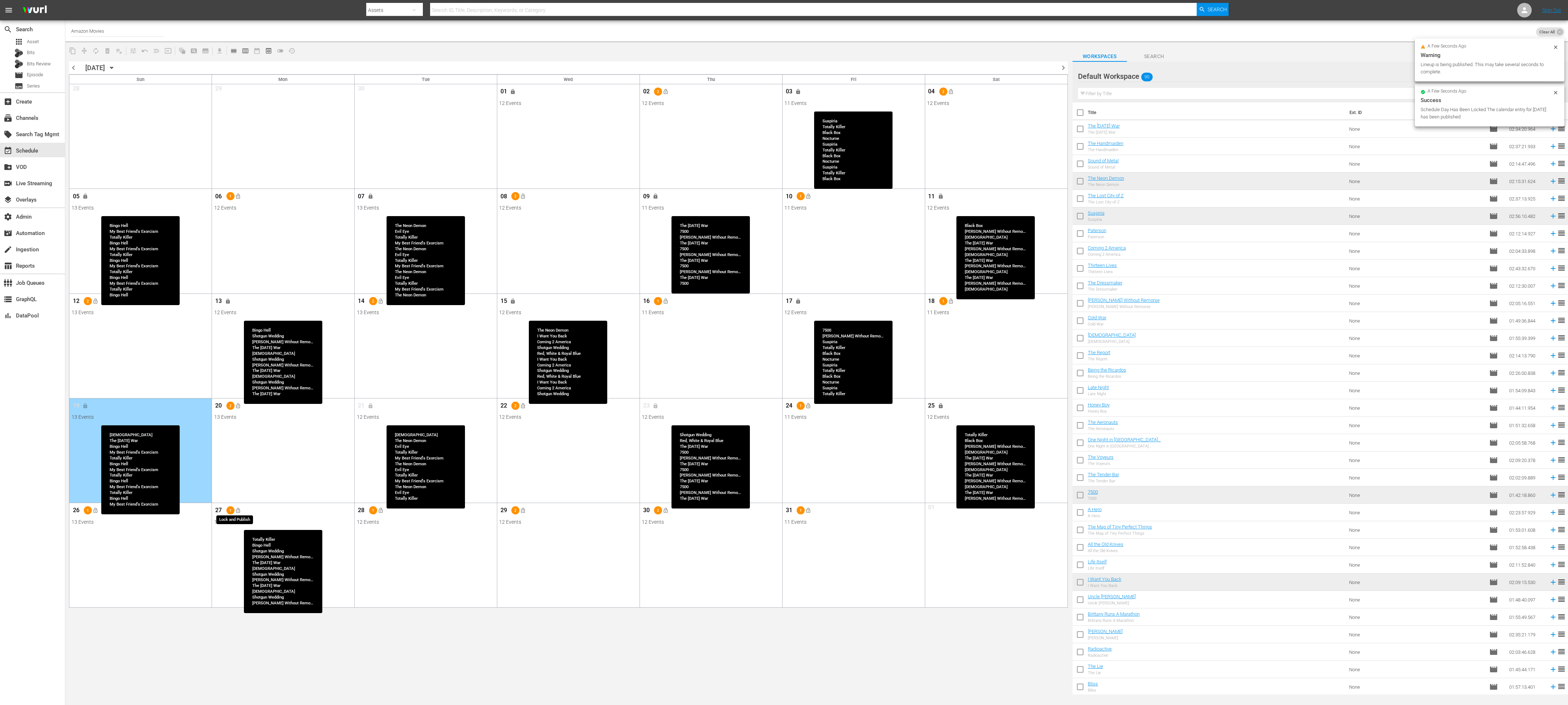
click at [237, 294] on span "lock_open" at bounding box center [237, 510] width 6 height 6
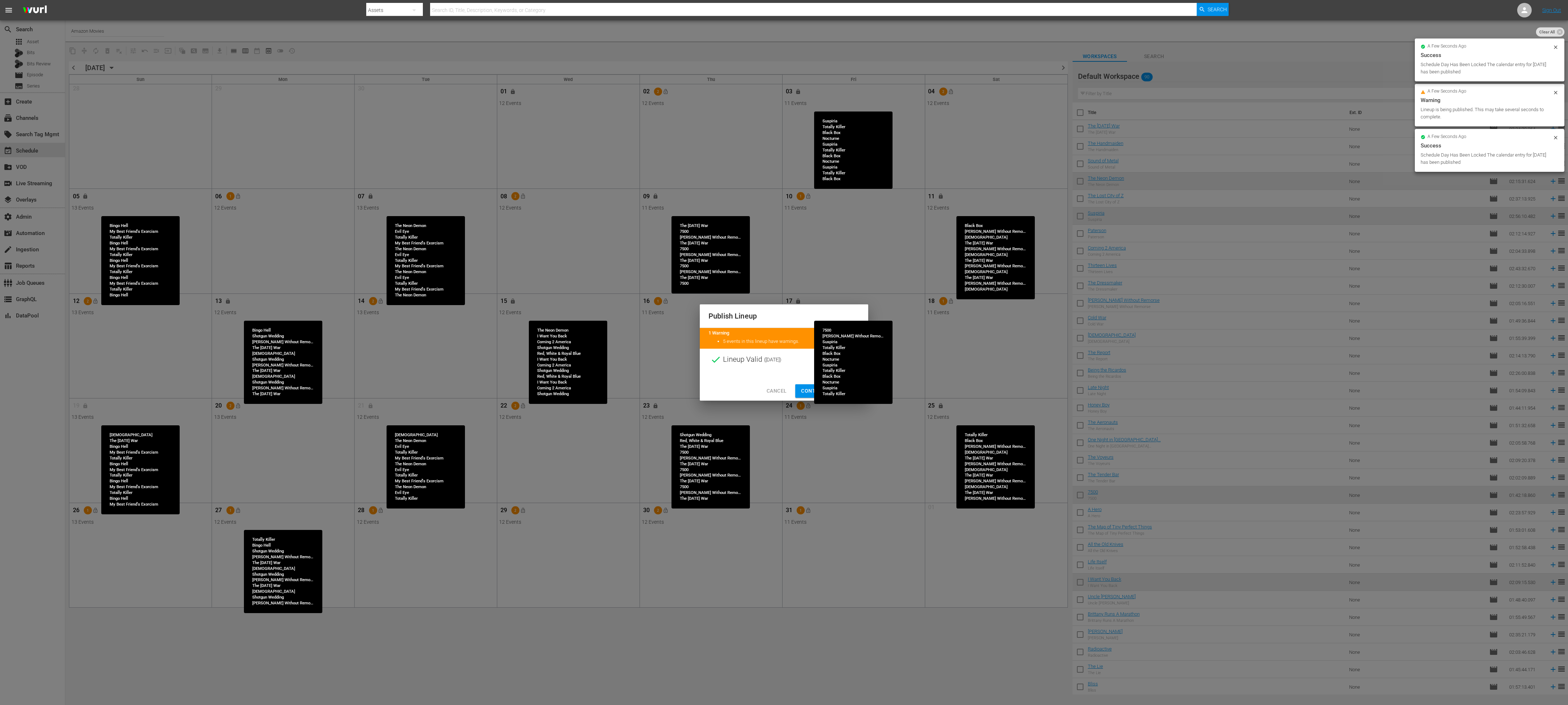
click at [653, 294] on span "Continue Publishing" at bounding box center [830, 391] width 59 height 9
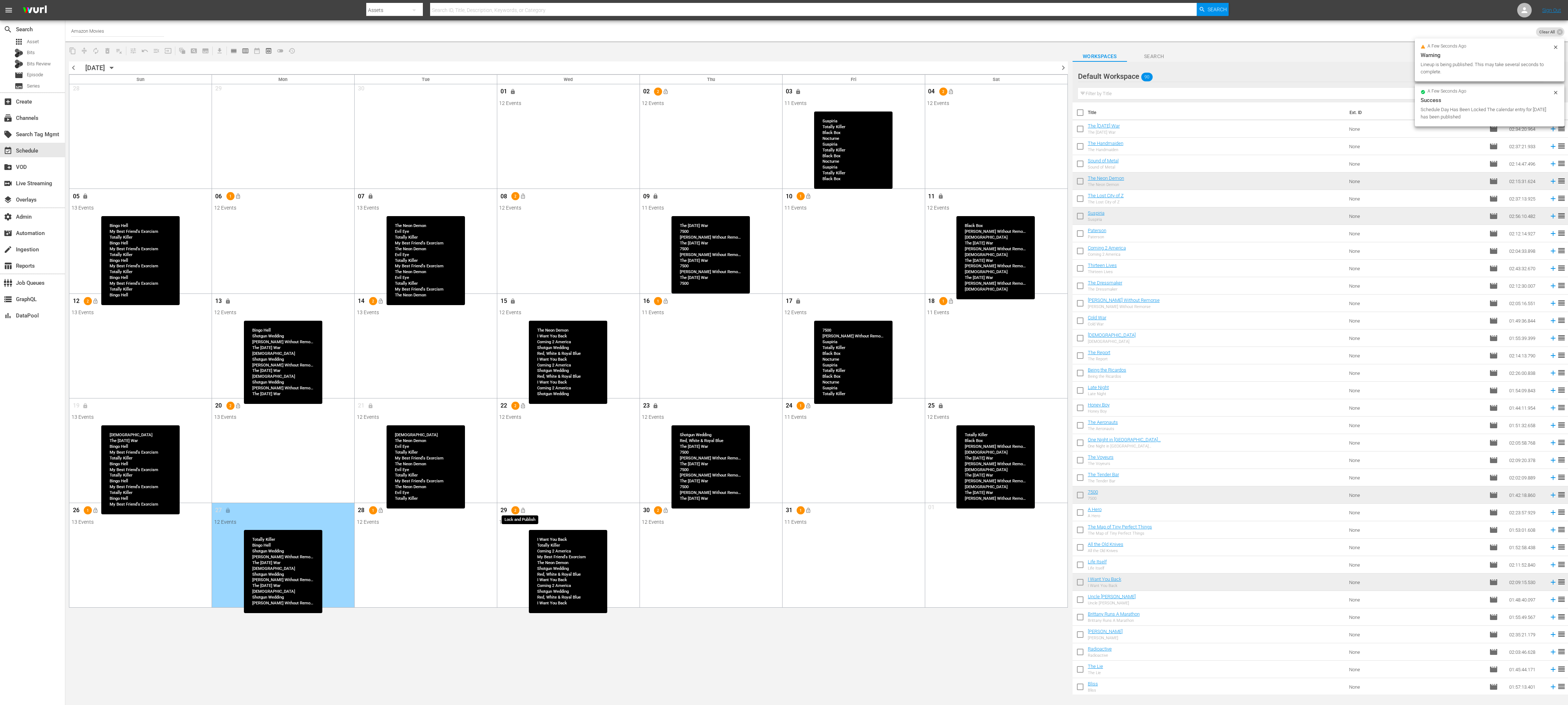
click at [522, 294] on span "lock_open" at bounding box center [522, 510] width 6 height 6
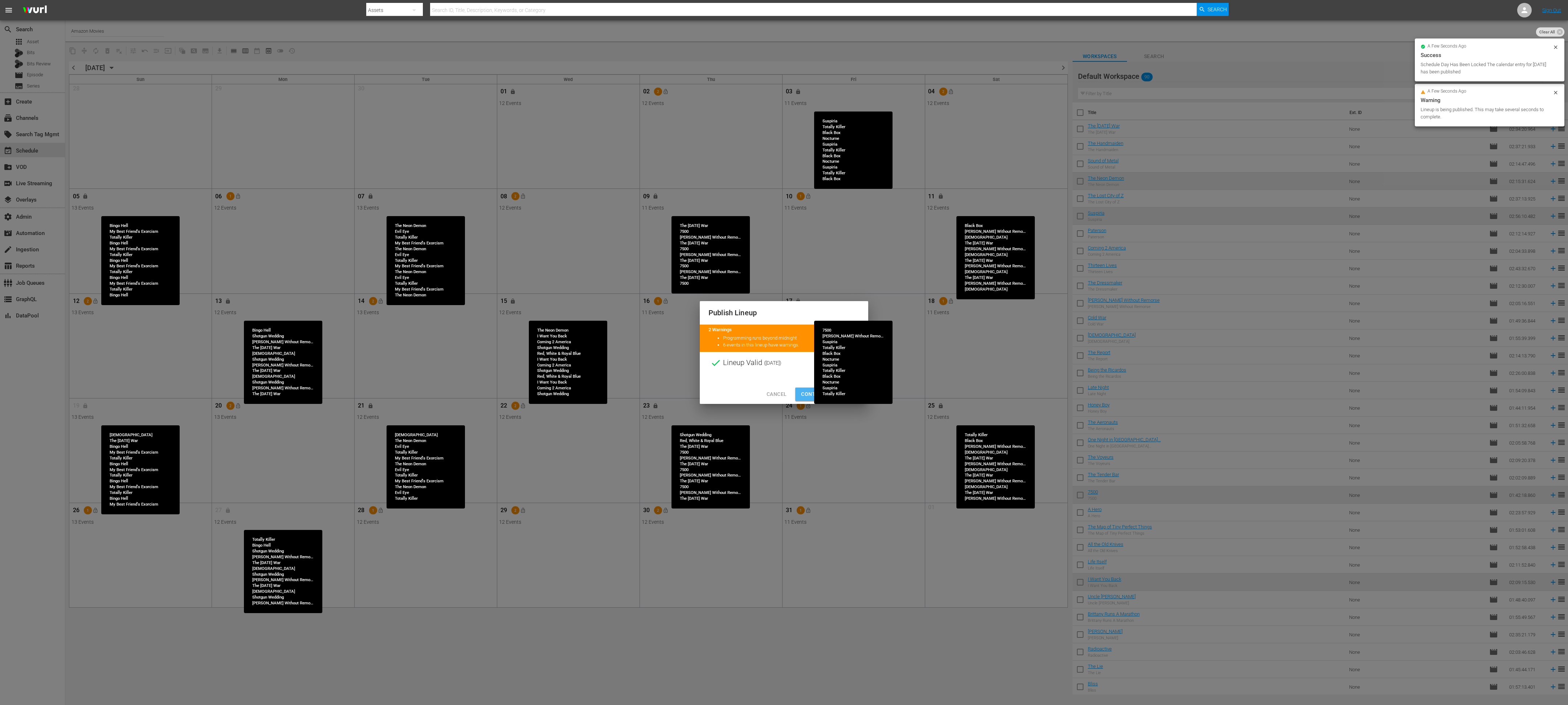
click at [653, 294] on span "Continue Publishing" at bounding box center [830, 394] width 59 height 9
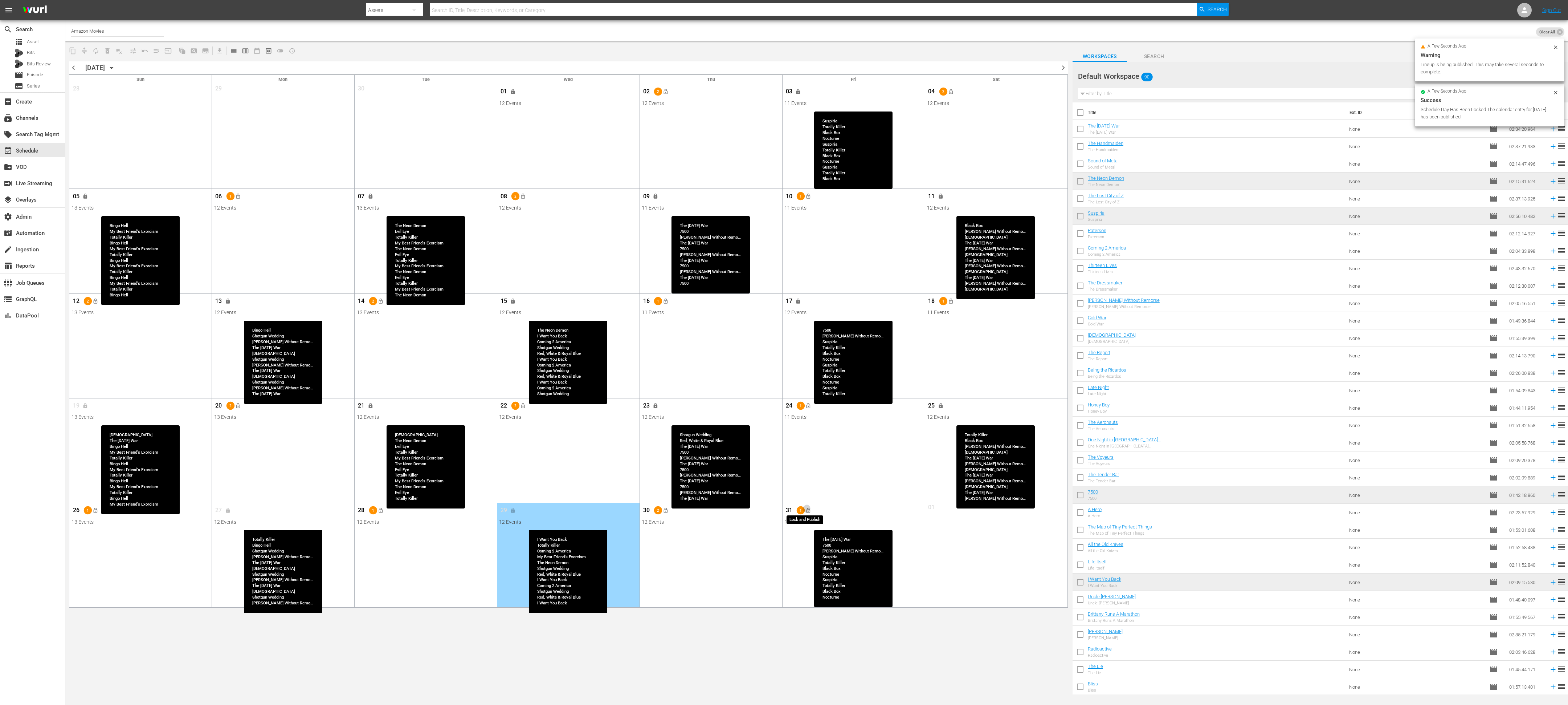
click at [653, 294] on span "lock_open" at bounding box center [808, 510] width 6 height 6
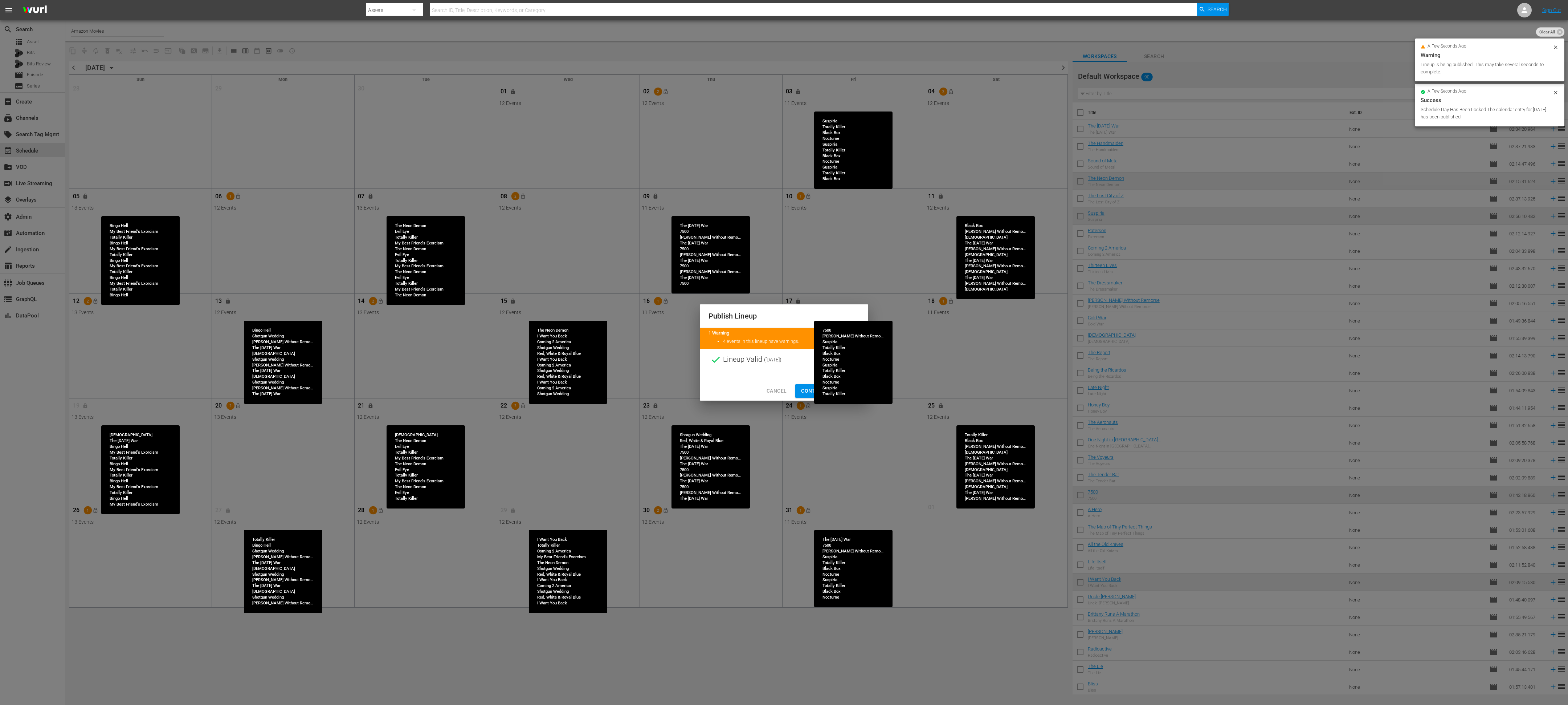
click at [653, 294] on span "Continue Publishing" at bounding box center [830, 391] width 59 height 9
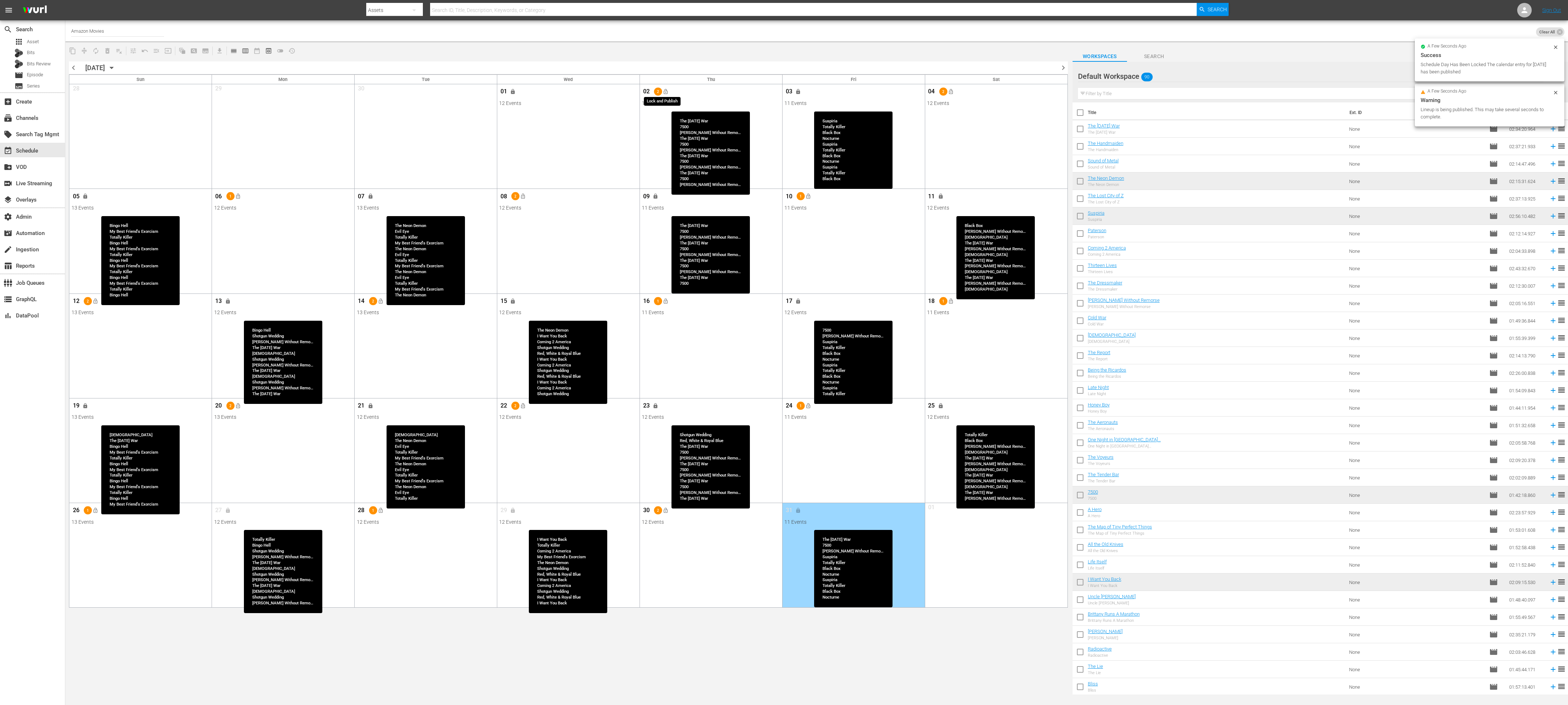
click at [653, 93] on span "lock_open" at bounding box center [665, 91] width 6 height 6
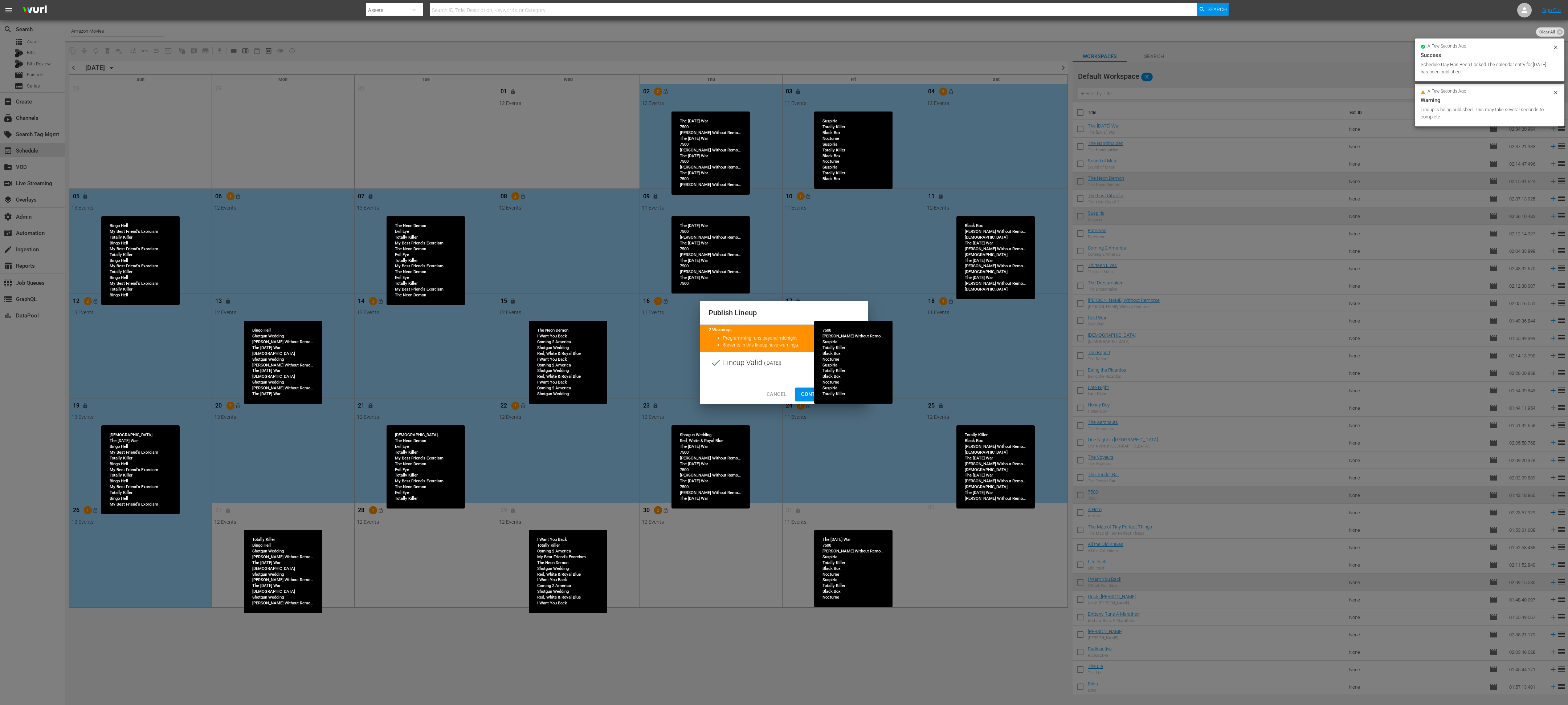
click at [653, 294] on span "Continue Publishing" at bounding box center [830, 394] width 59 height 9
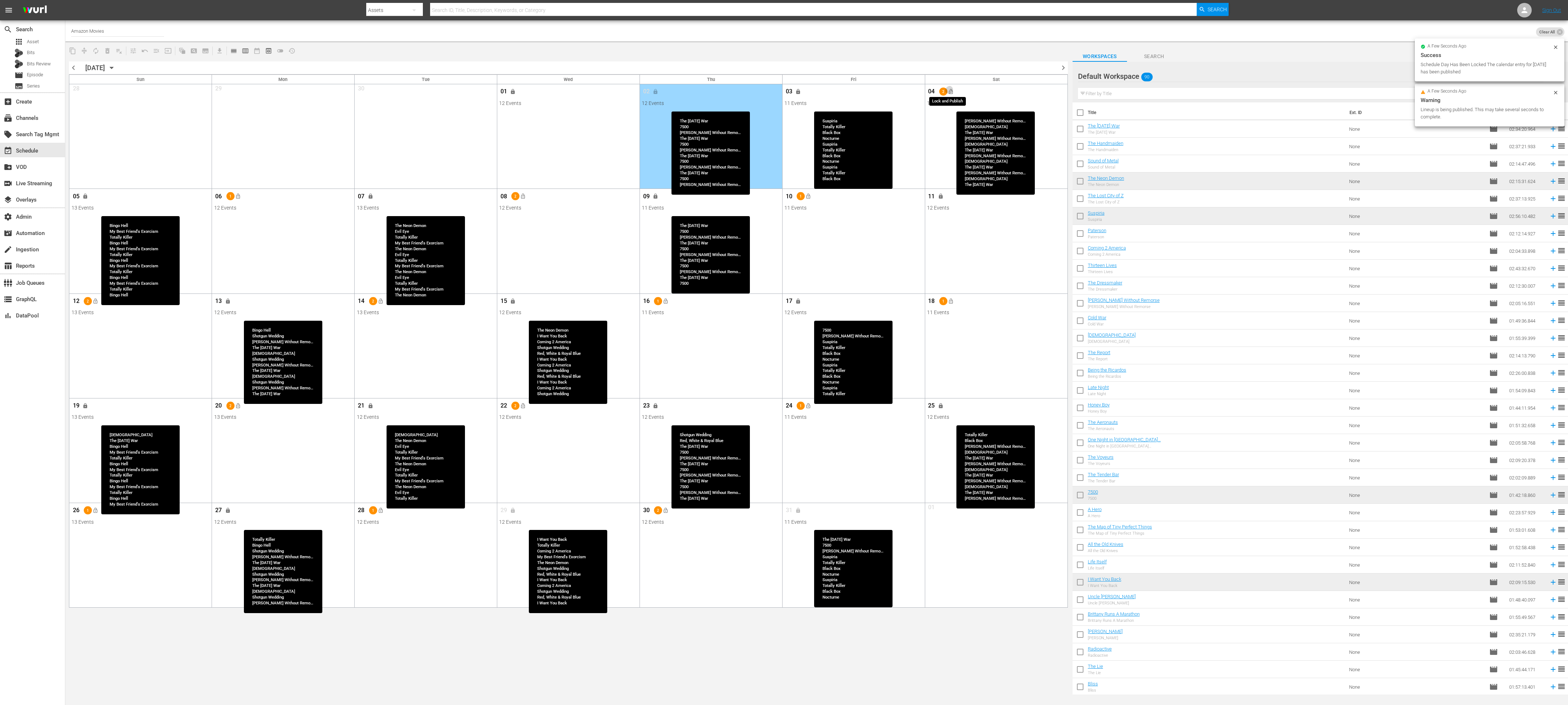
click at [653, 94] on span "lock_open" at bounding box center [950, 91] width 6 height 6
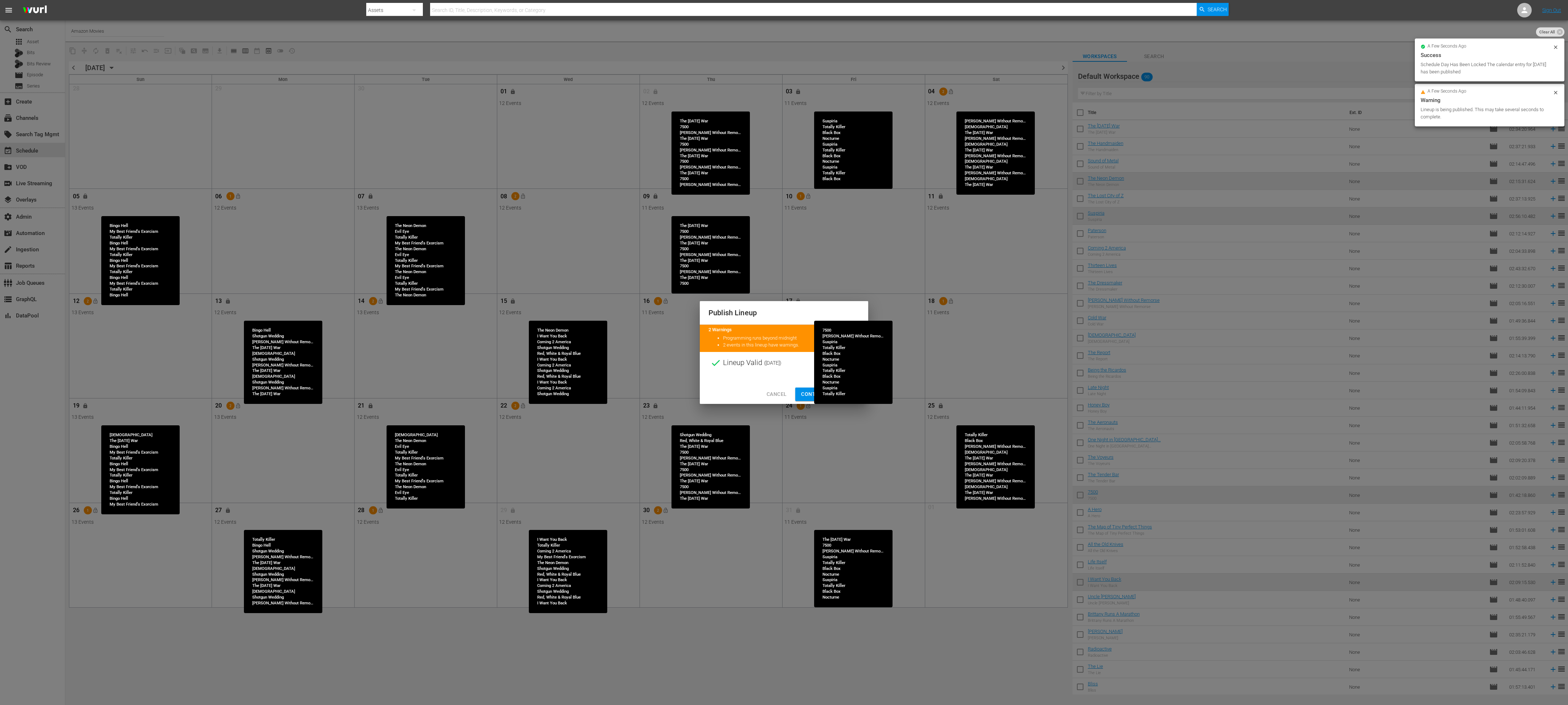
drag, startPoint x: 807, startPoint y: 392, endPoint x: 813, endPoint y: 221, distance: 171.1
click at [653, 294] on span "Continue Publishing" at bounding box center [830, 394] width 59 height 9
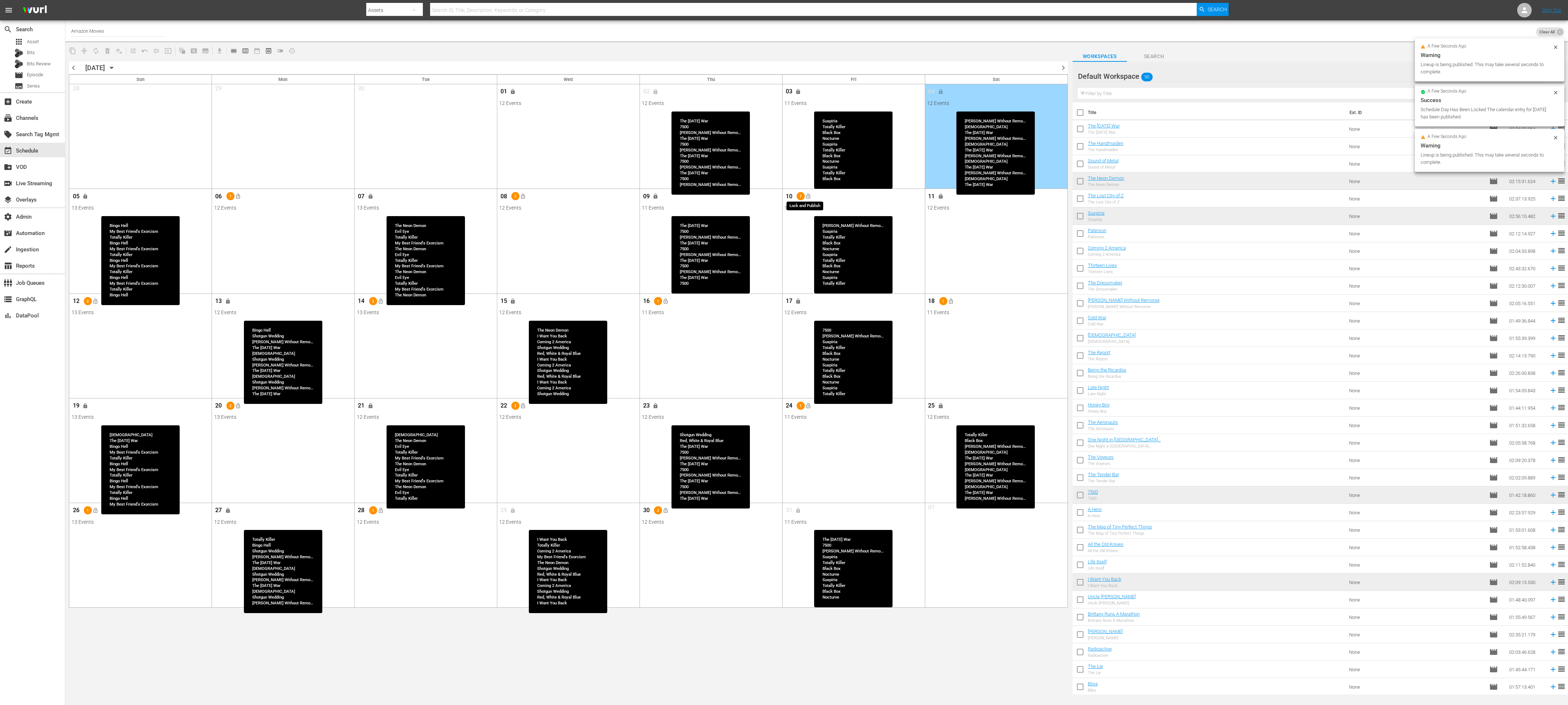
click at [653, 196] on span "lock_open" at bounding box center [808, 196] width 6 height 6
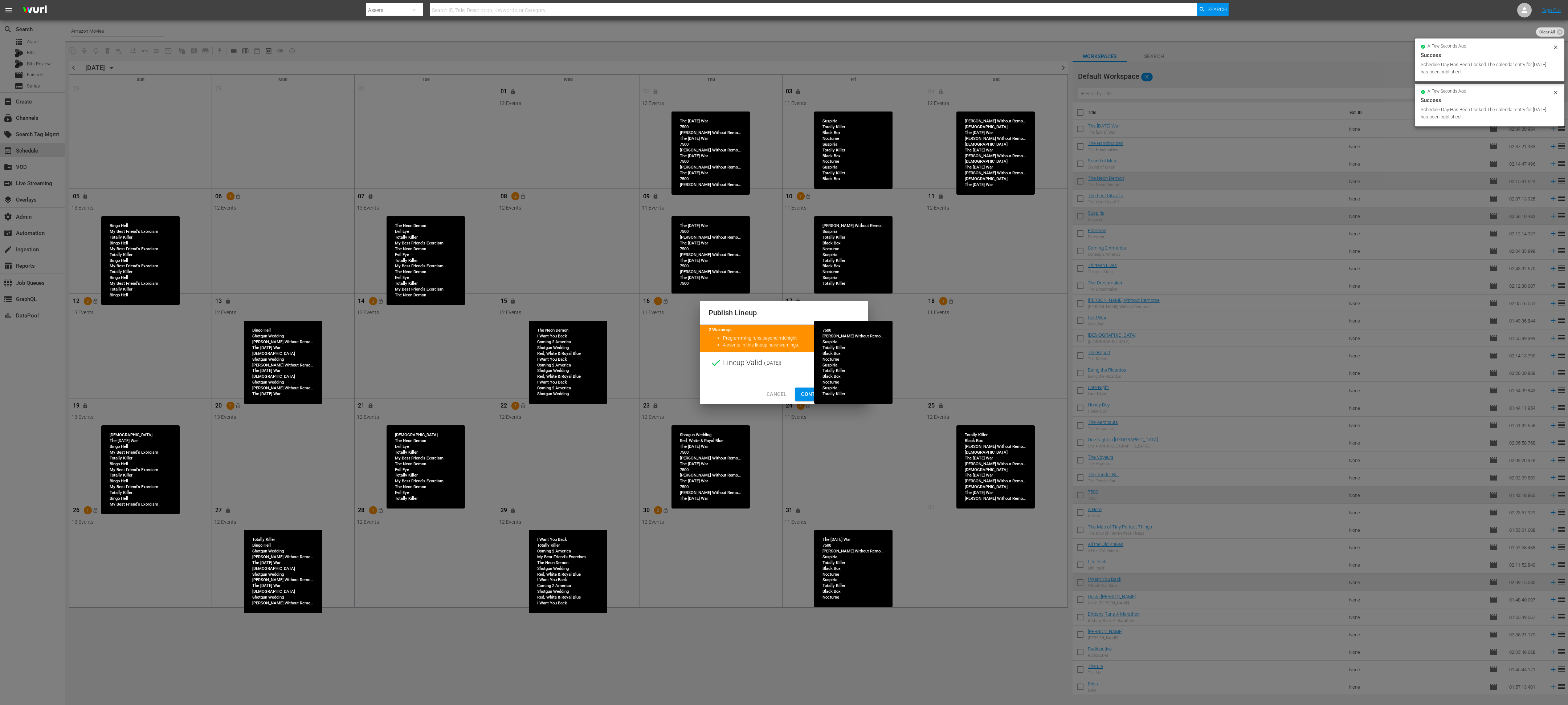
click at [653, 294] on div "Cancel Continue Publishing" at bounding box center [784, 394] width 169 height 19
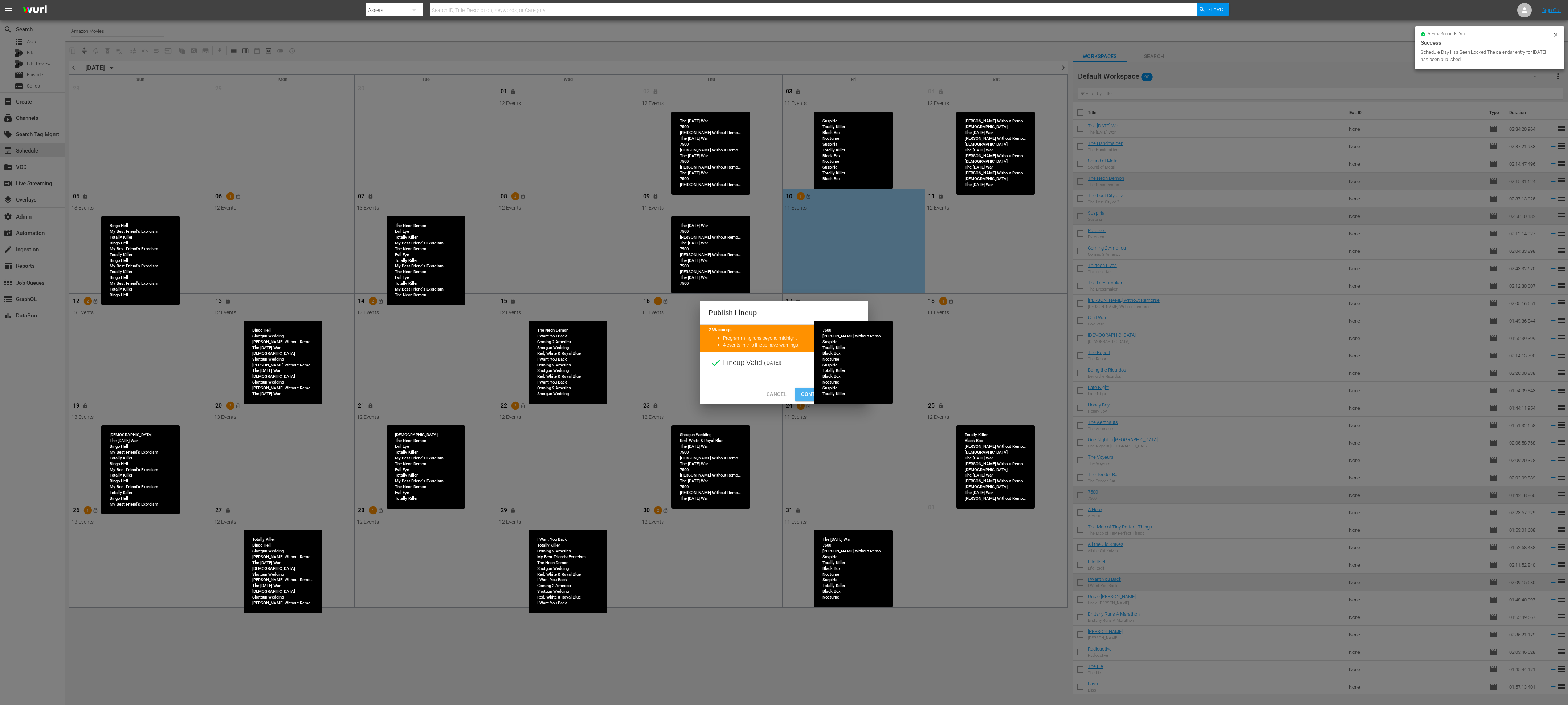
click at [653, 294] on span "Continue Publishing" at bounding box center [830, 394] width 59 height 9
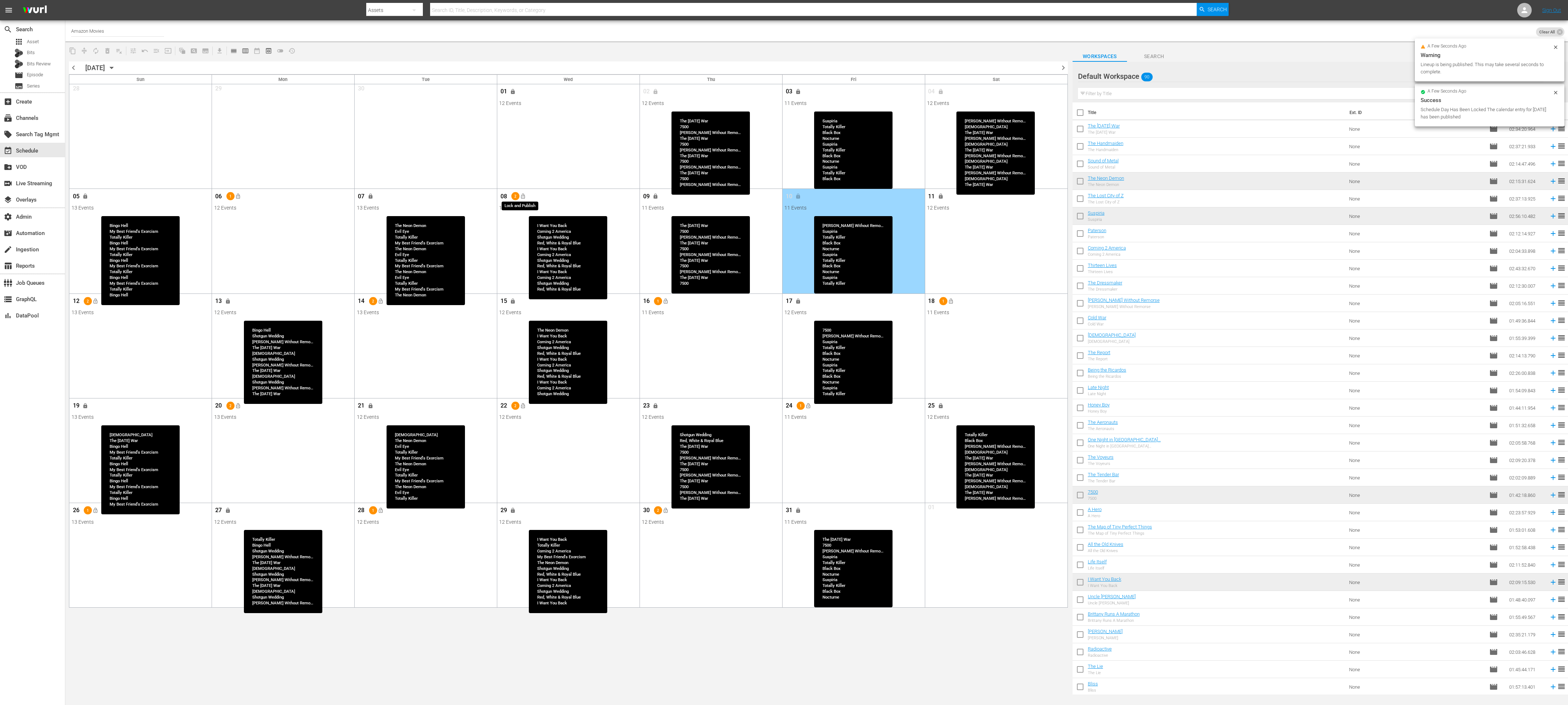
click at [526, 199] on span "lock_open" at bounding box center [522, 196] width 6 height 6
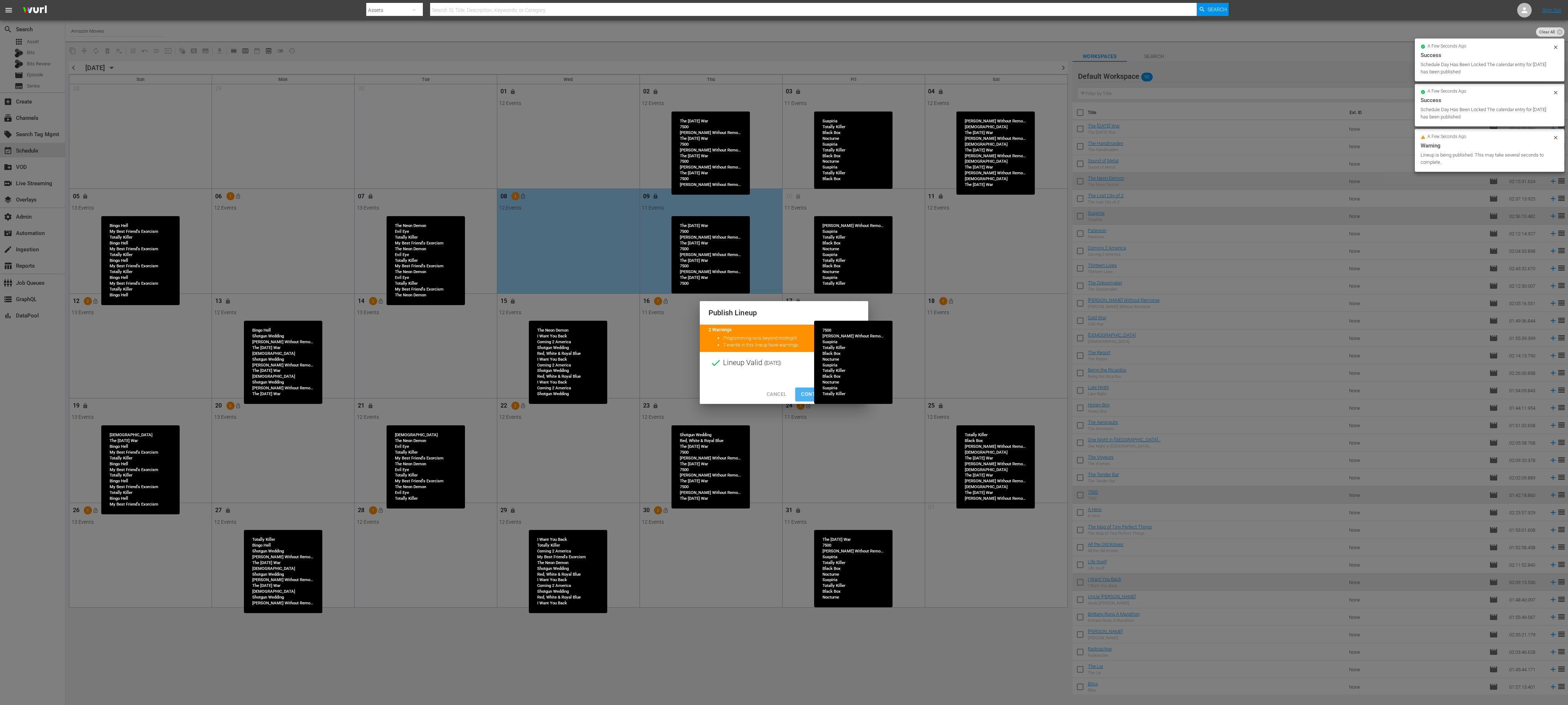
click at [653, 294] on span "Continue Publishing" at bounding box center [830, 394] width 59 height 9
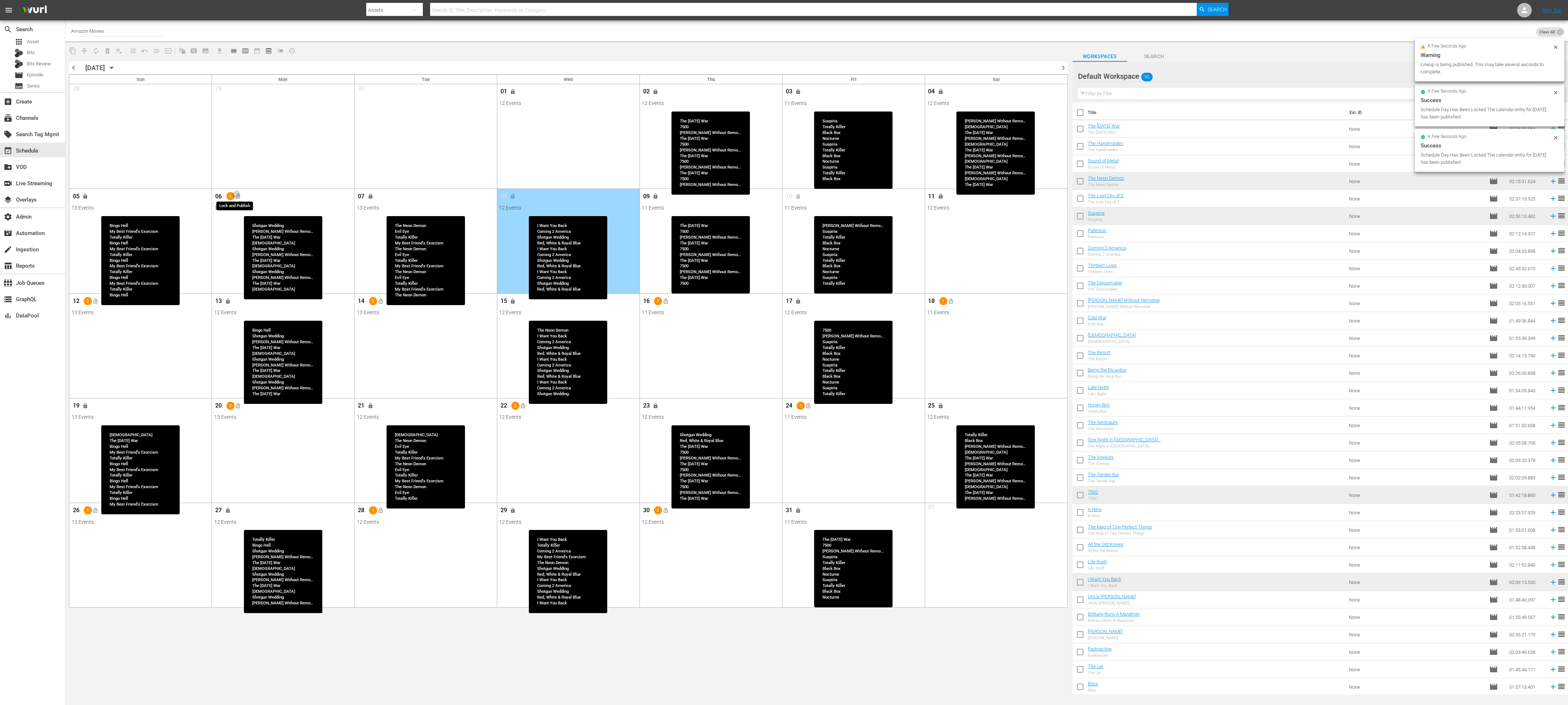
click at [236, 197] on span "lock_open" at bounding box center [237, 196] width 6 height 6
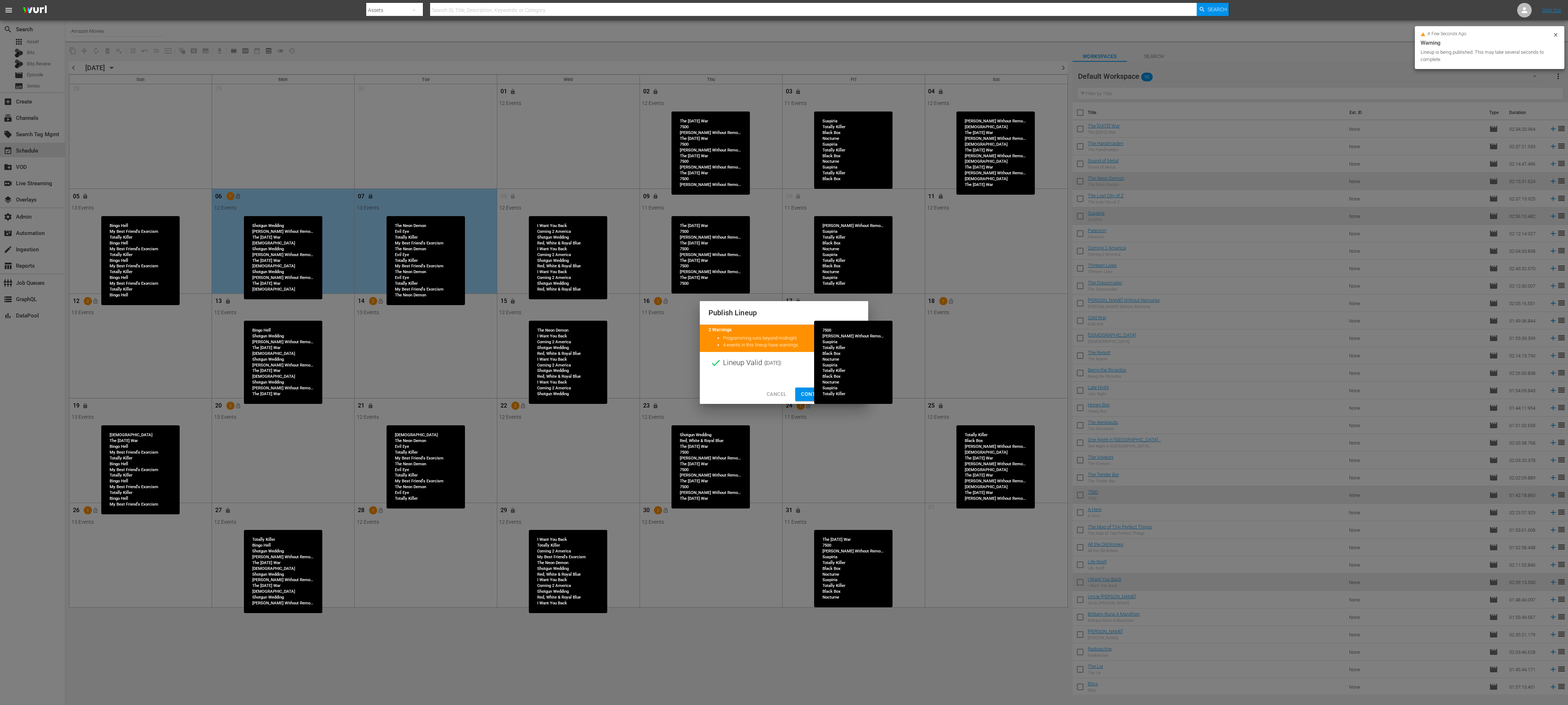
click at [653, 294] on span "Continue Publishing" at bounding box center [830, 394] width 59 height 9
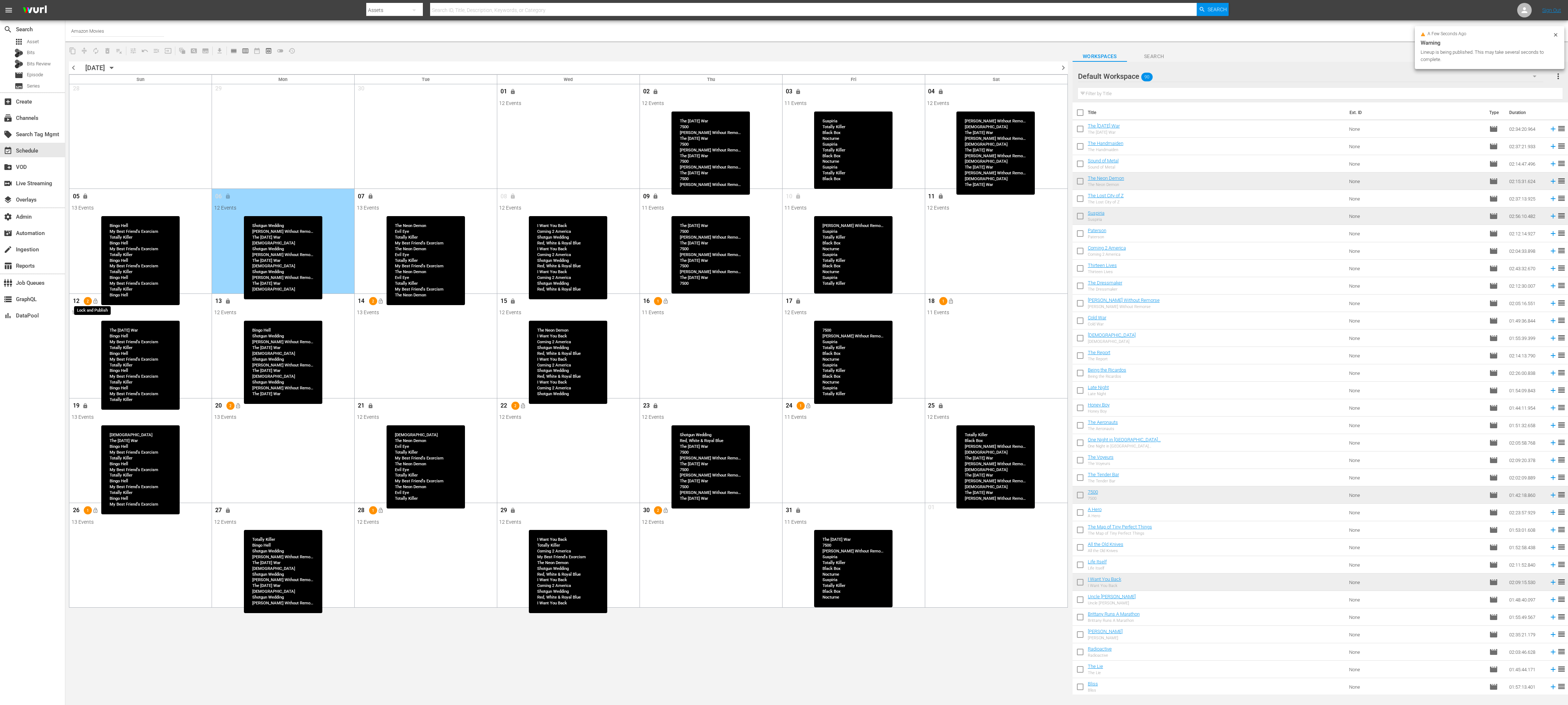
click at [97, 294] on span "lock_open" at bounding box center [95, 301] width 6 height 6
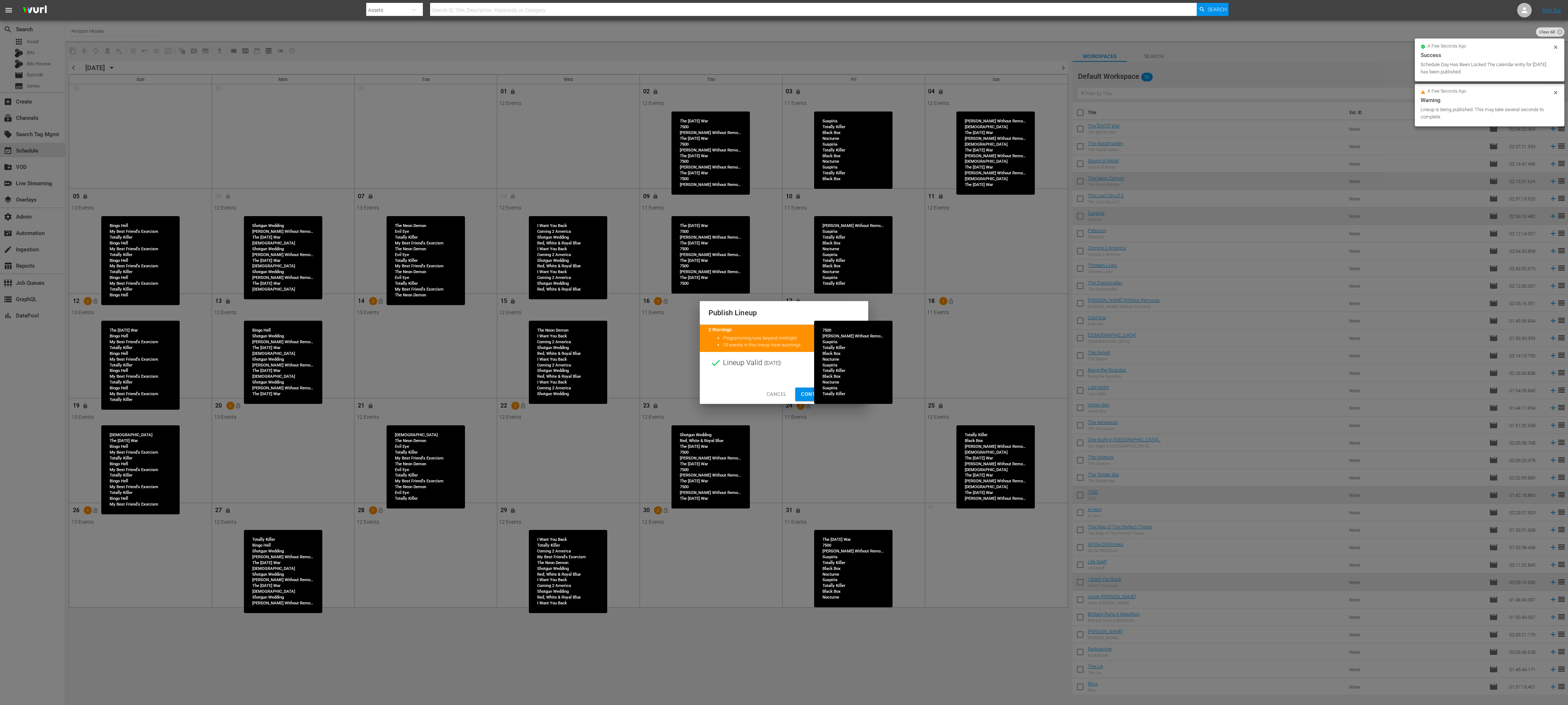
click at [653, 294] on span "Continue Publishing" at bounding box center [830, 394] width 59 height 9
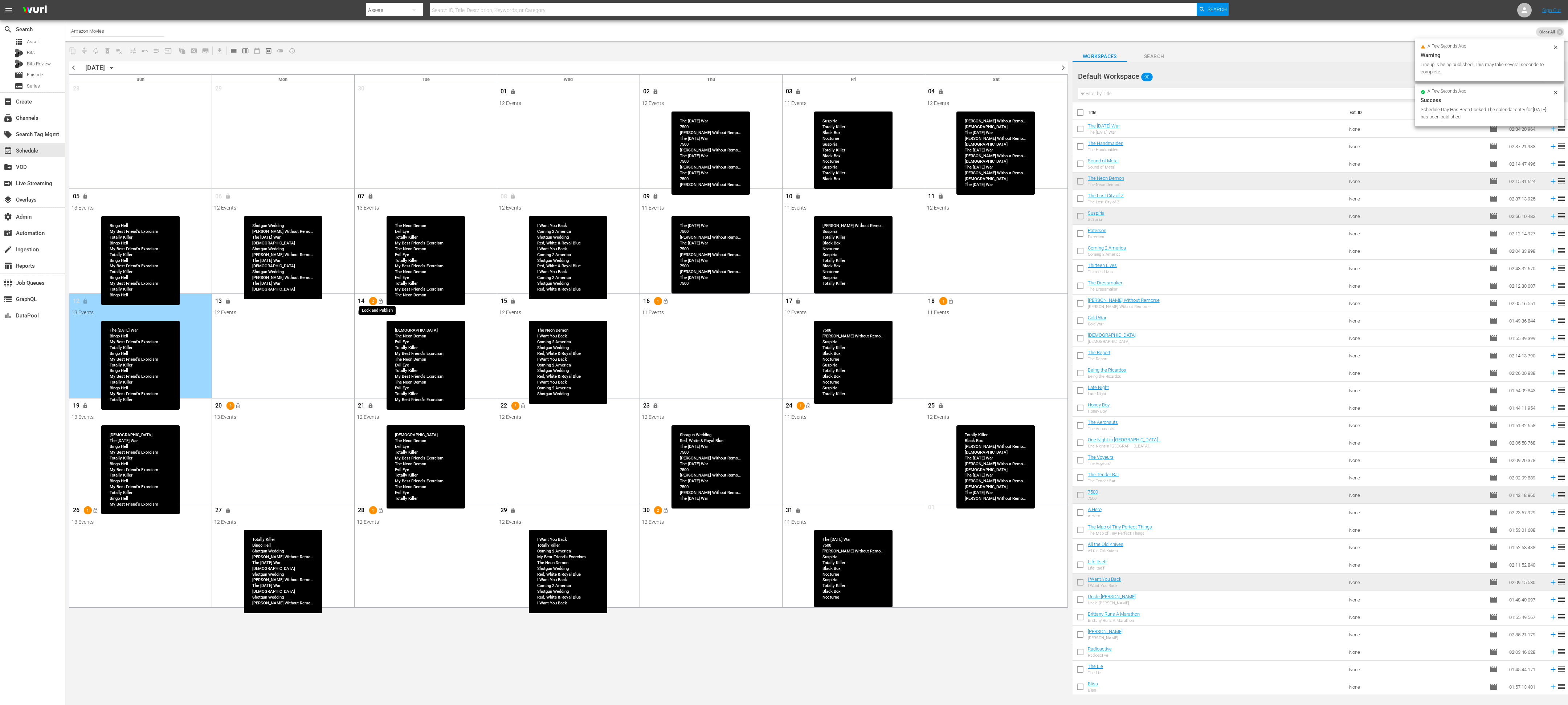
click at [380, 294] on span "lock_open" at bounding box center [380, 301] width 6 height 6
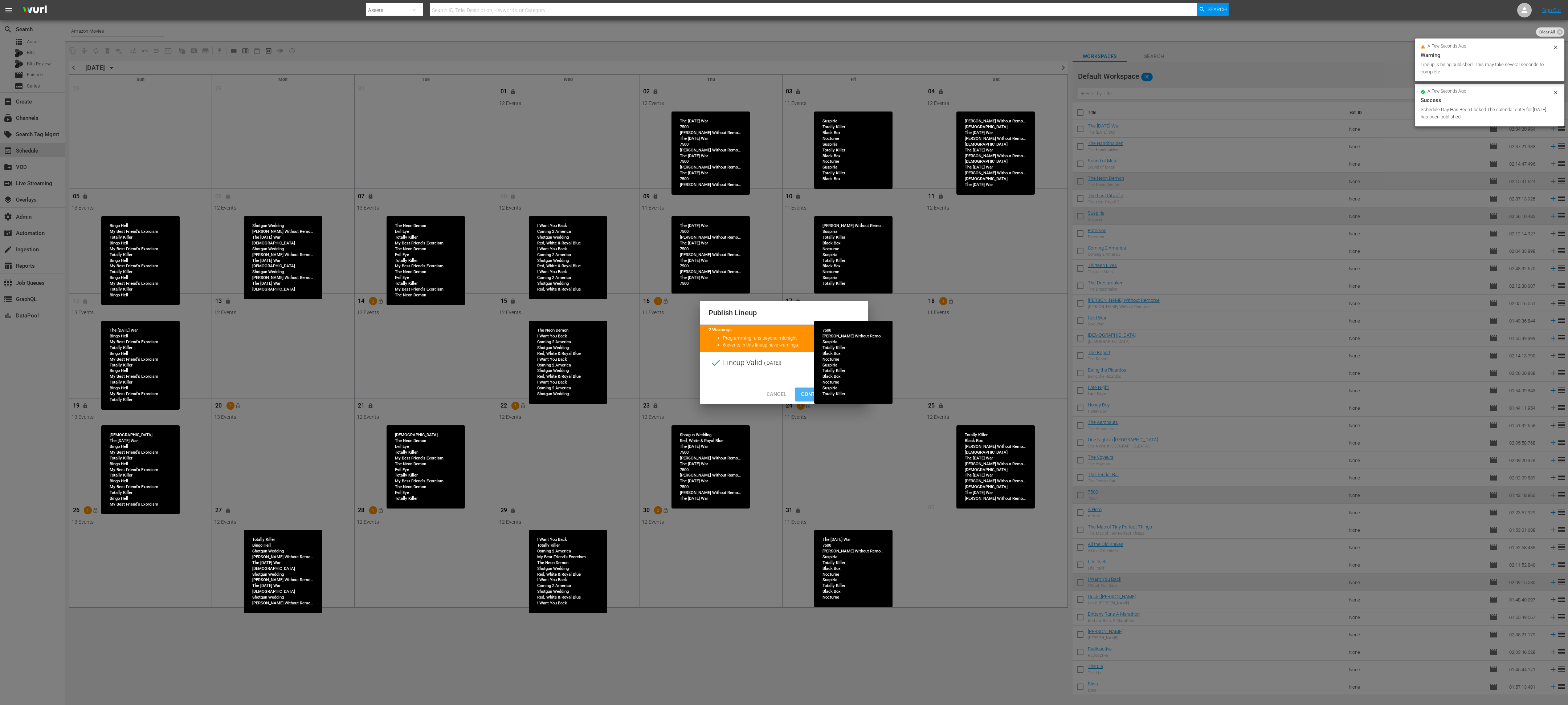
click at [653, 294] on span "Continue Publishing" at bounding box center [830, 394] width 59 height 9
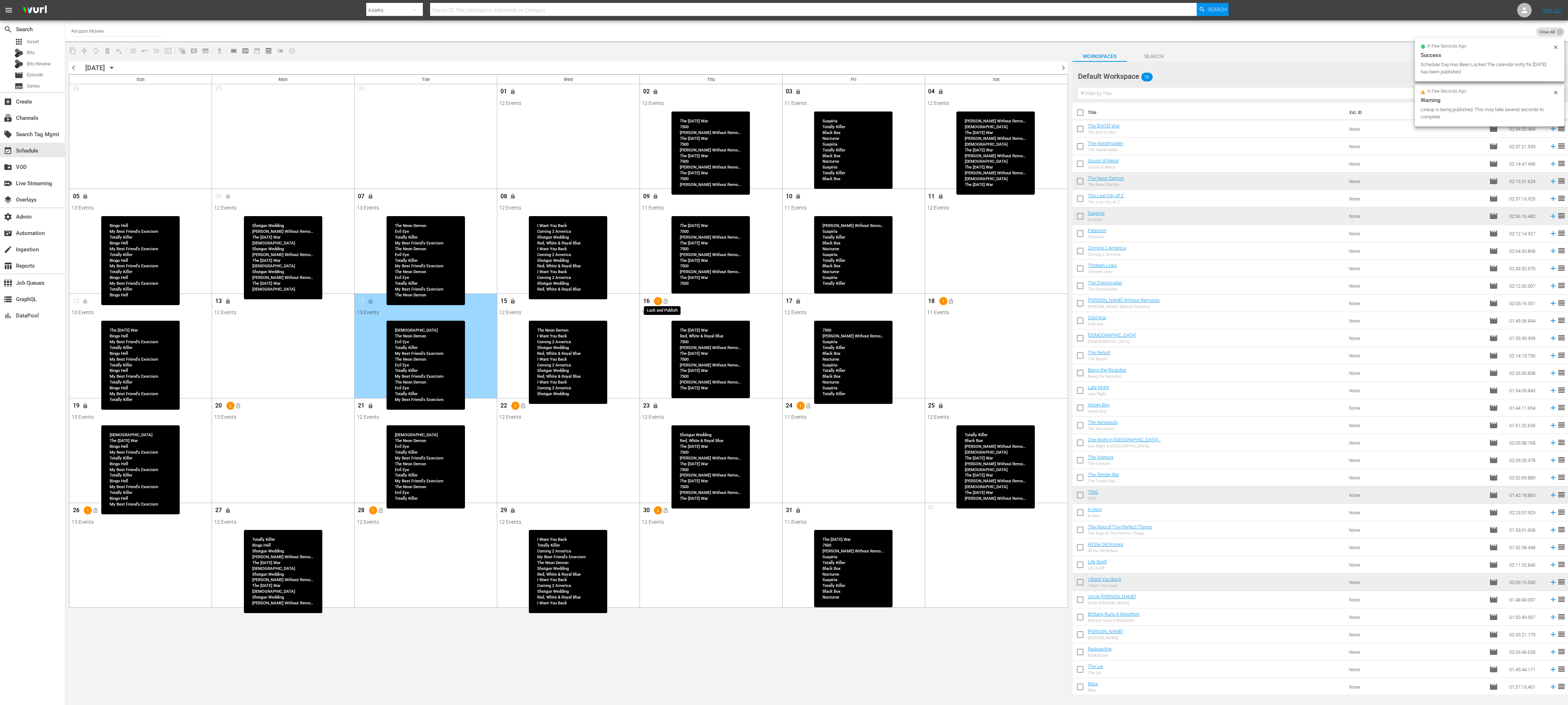
click at [653, 294] on span "lock_open" at bounding box center [665, 301] width 6 height 6
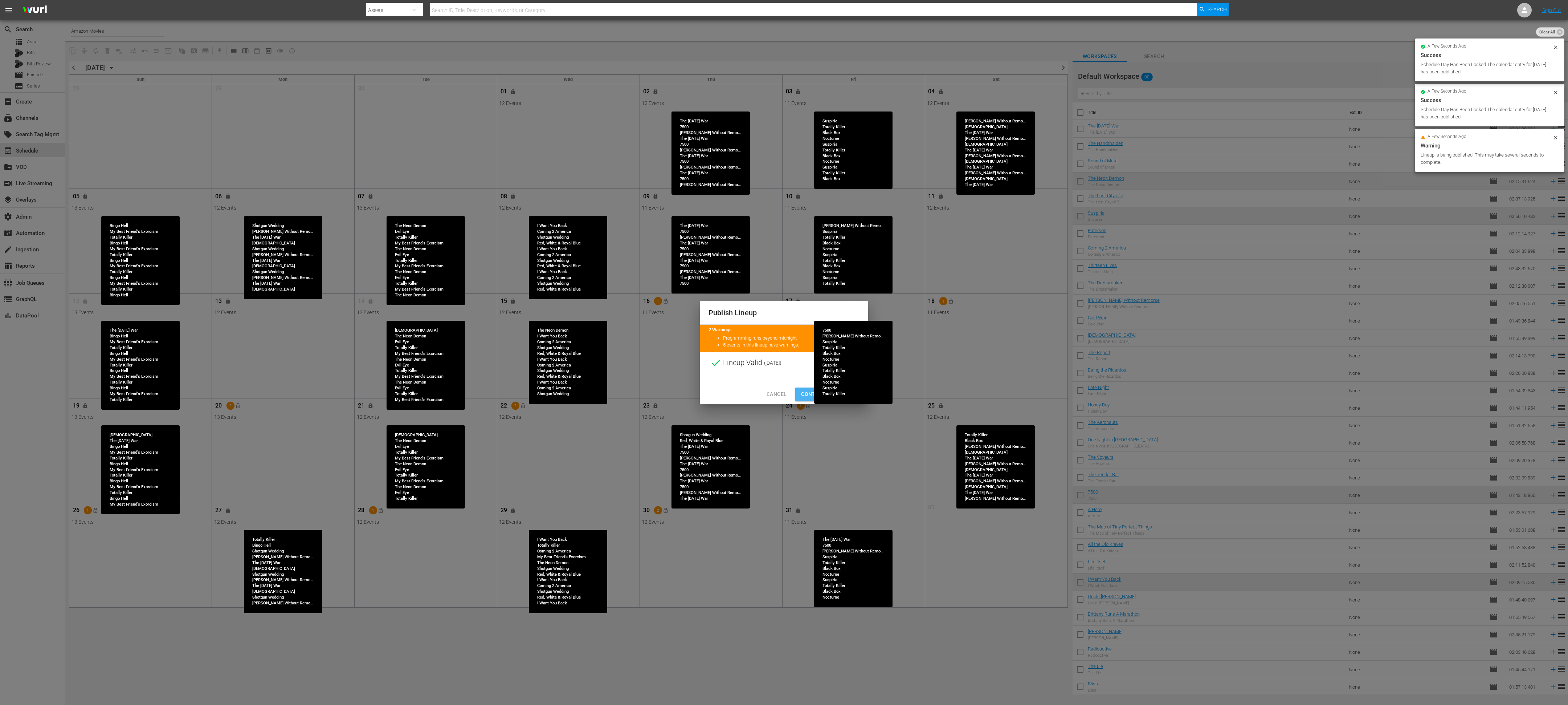
click at [653, 294] on span "Continue Publishing" at bounding box center [830, 394] width 59 height 9
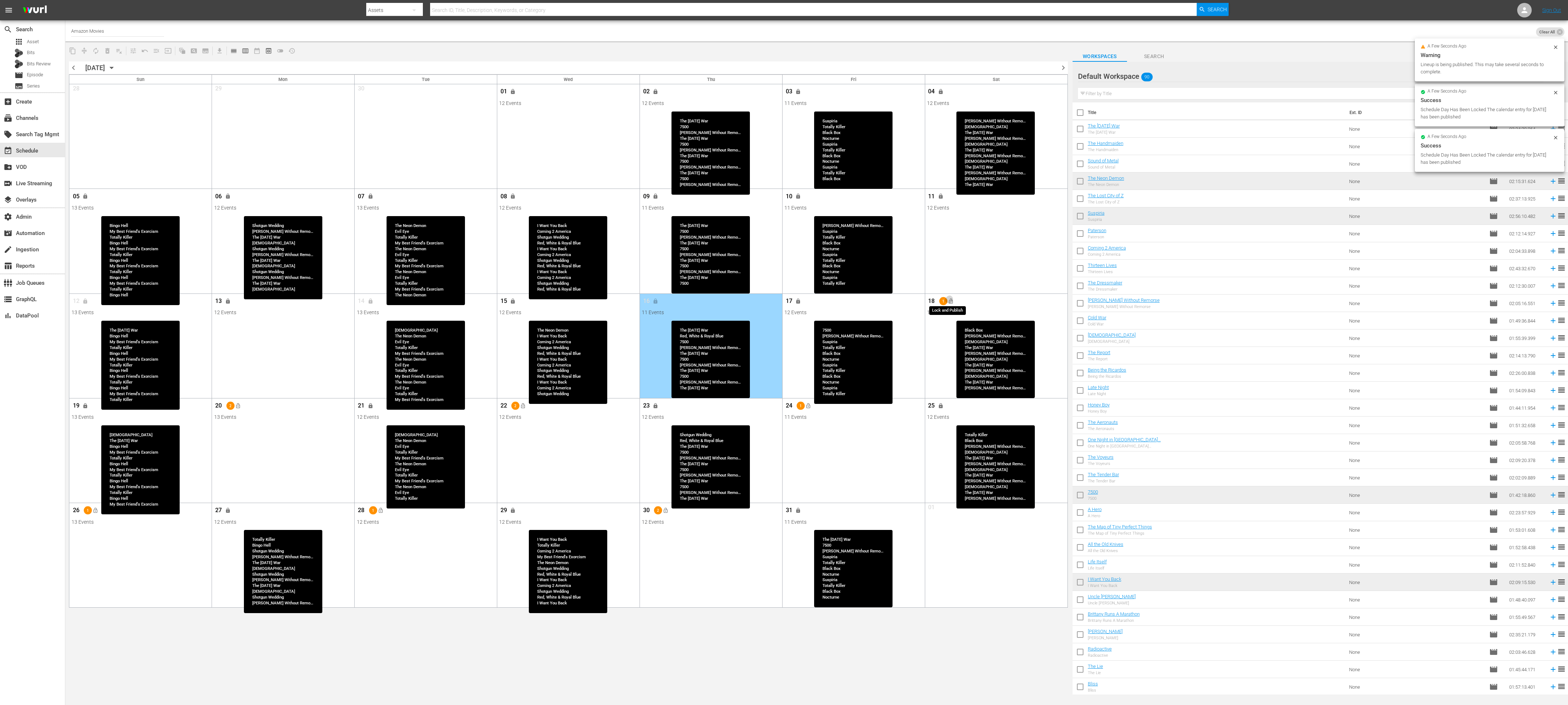
click at [653, 294] on span "lock_open" at bounding box center [950, 301] width 6 height 6
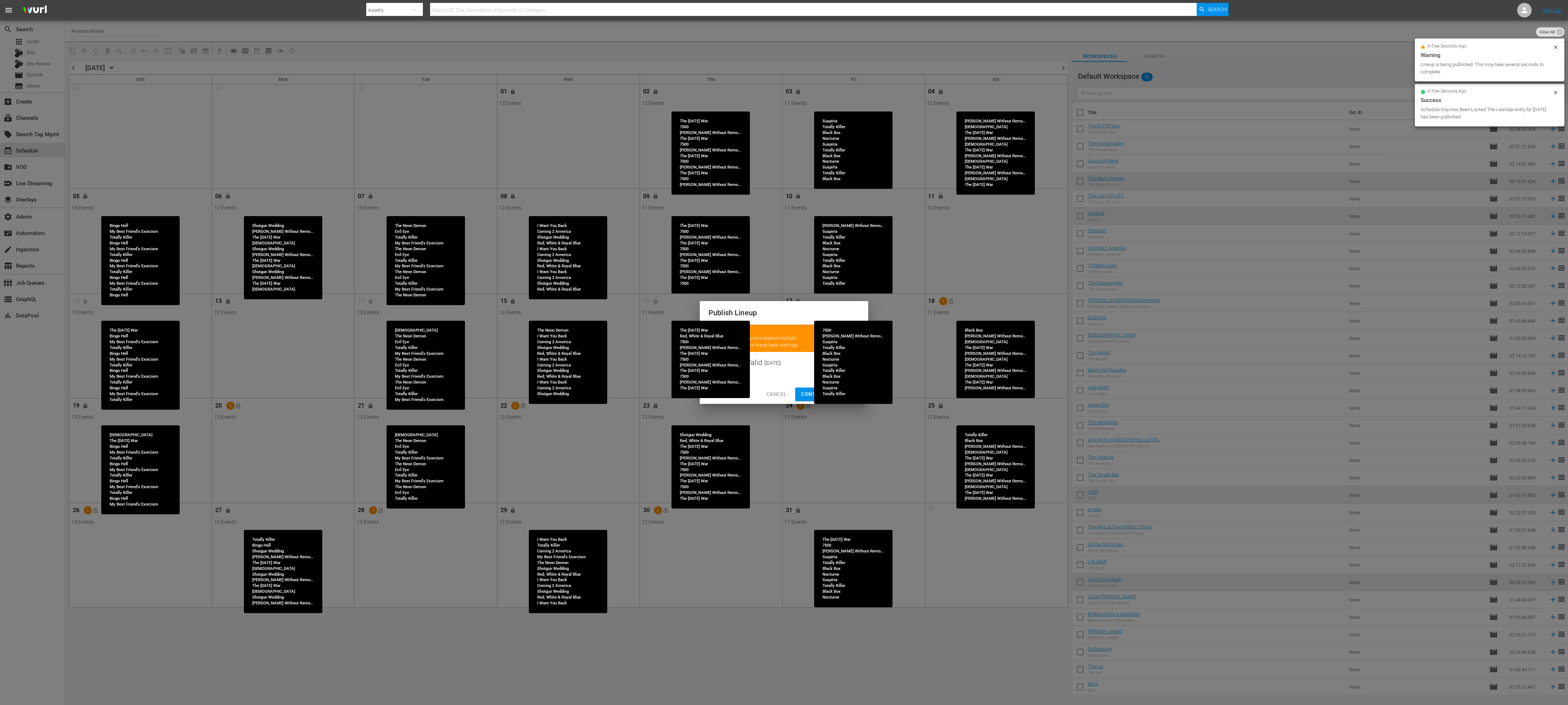
click at [653, 294] on button "Continue Publishing" at bounding box center [830, 394] width 70 height 13
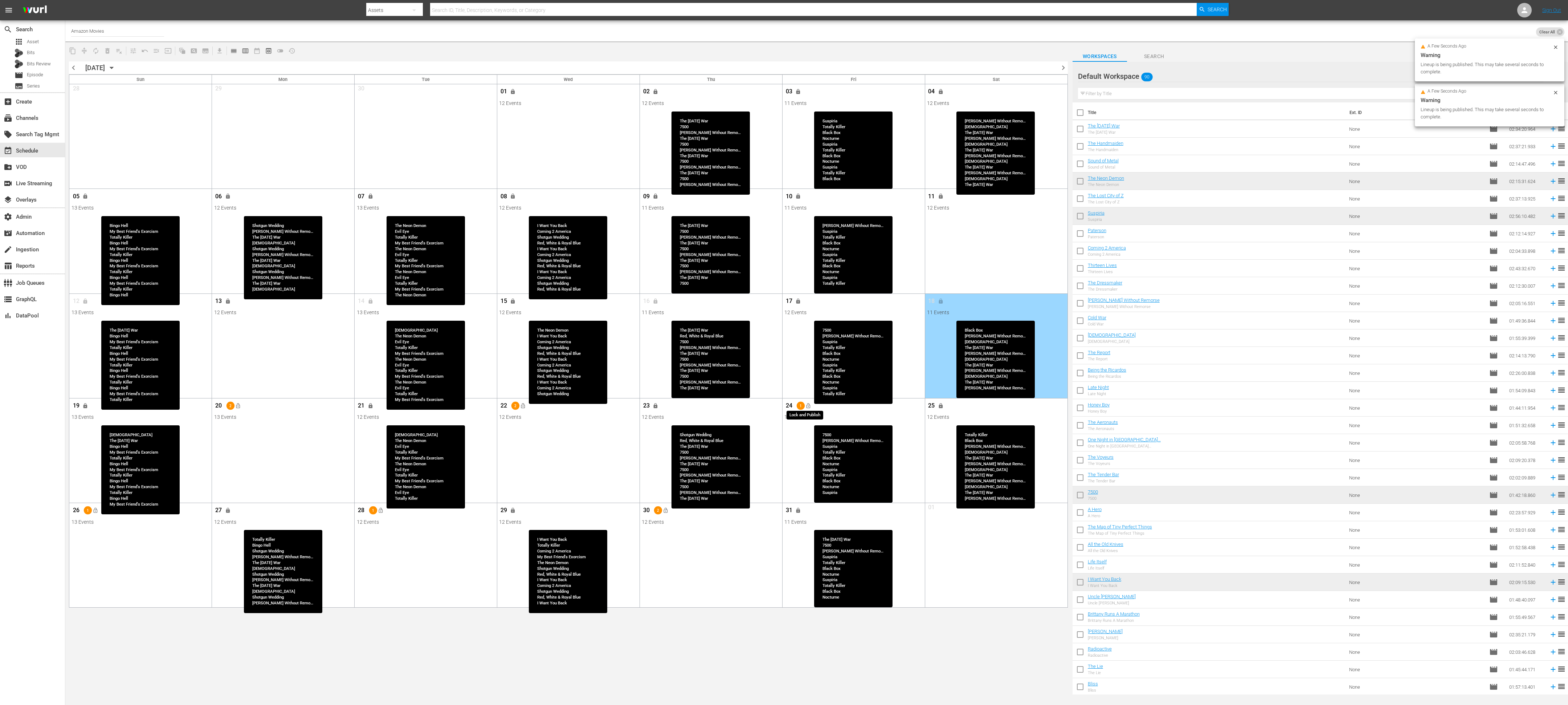
click at [653, 294] on span "lock_open" at bounding box center [808, 406] width 6 height 6
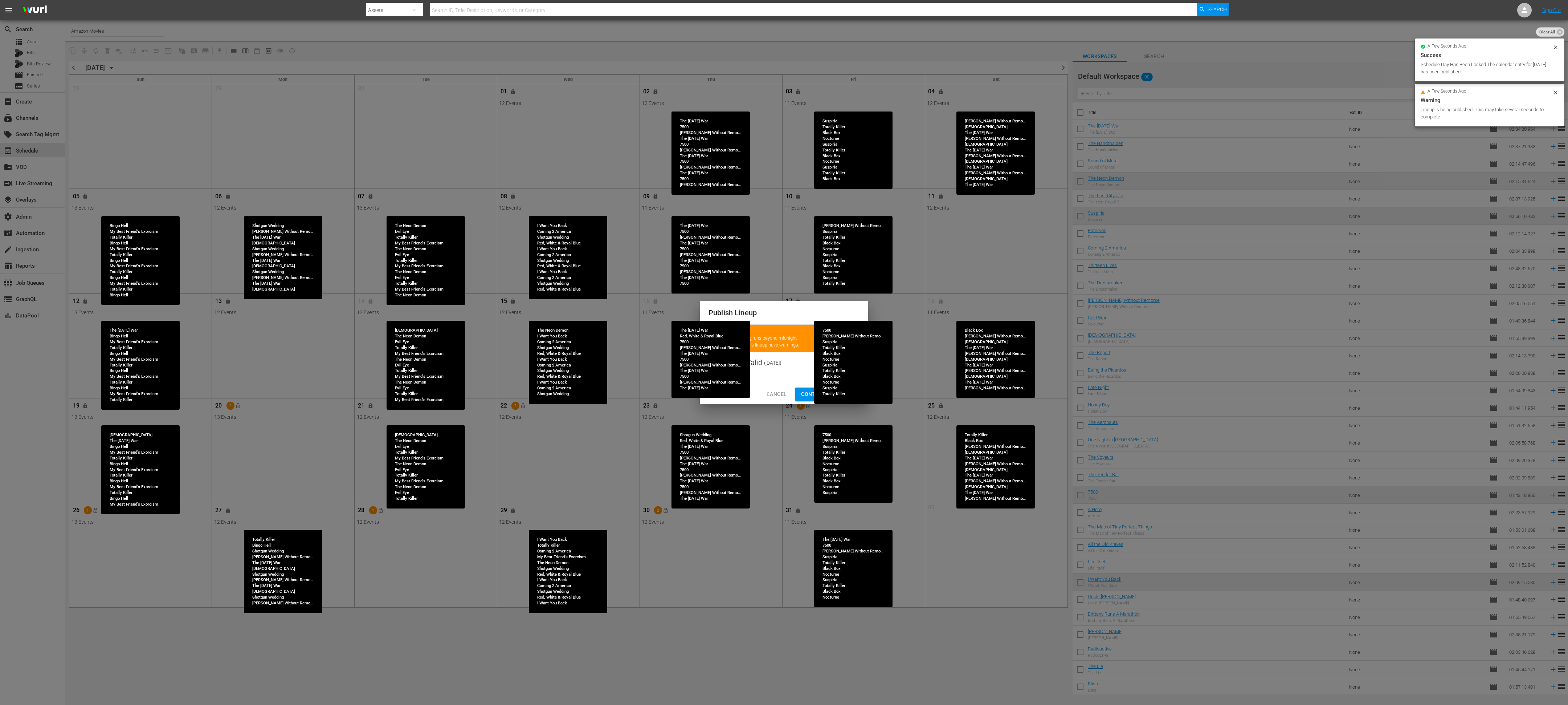
click at [653, 294] on button "Continue Publishing" at bounding box center [830, 394] width 70 height 13
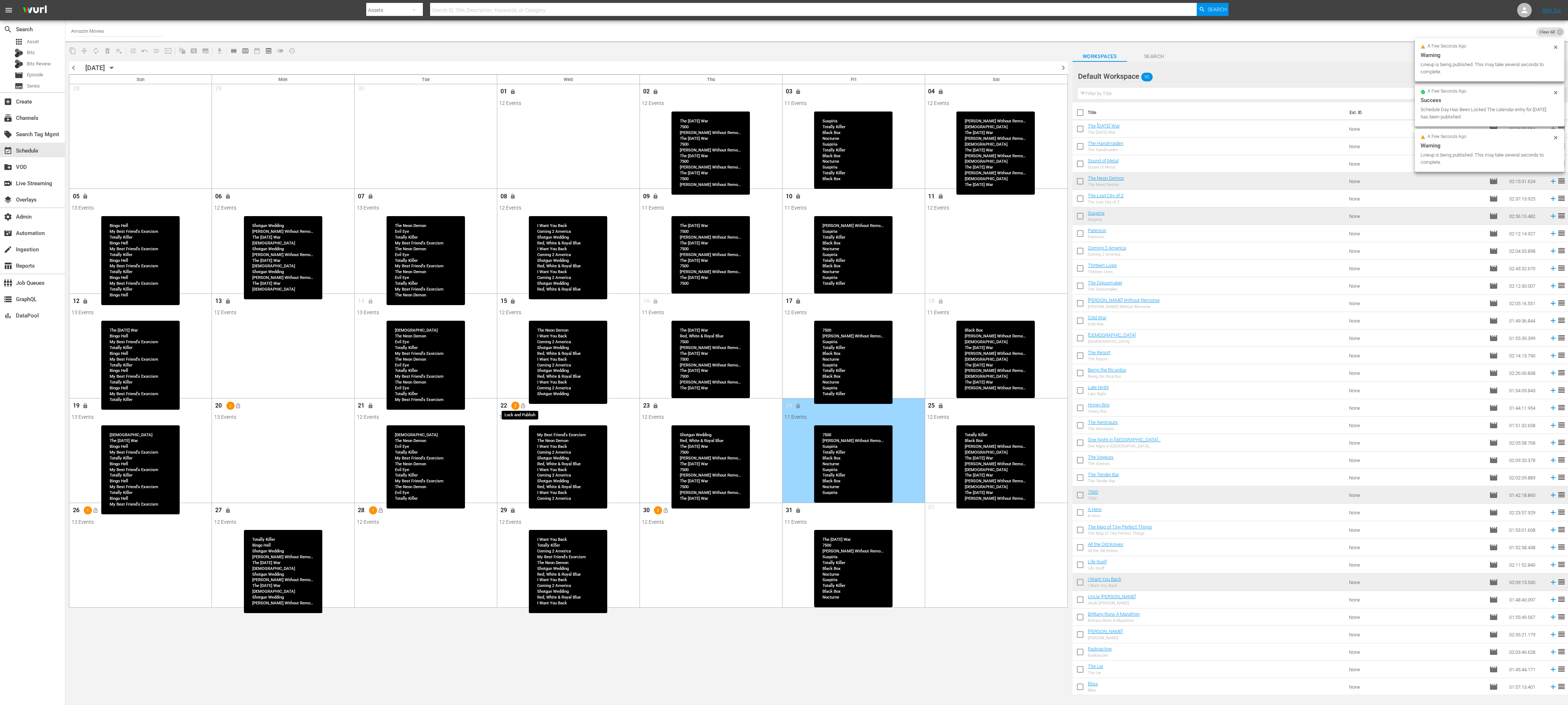
click at [525, 294] on span "lock_open" at bounding box center [522, 406] width 6 height 6
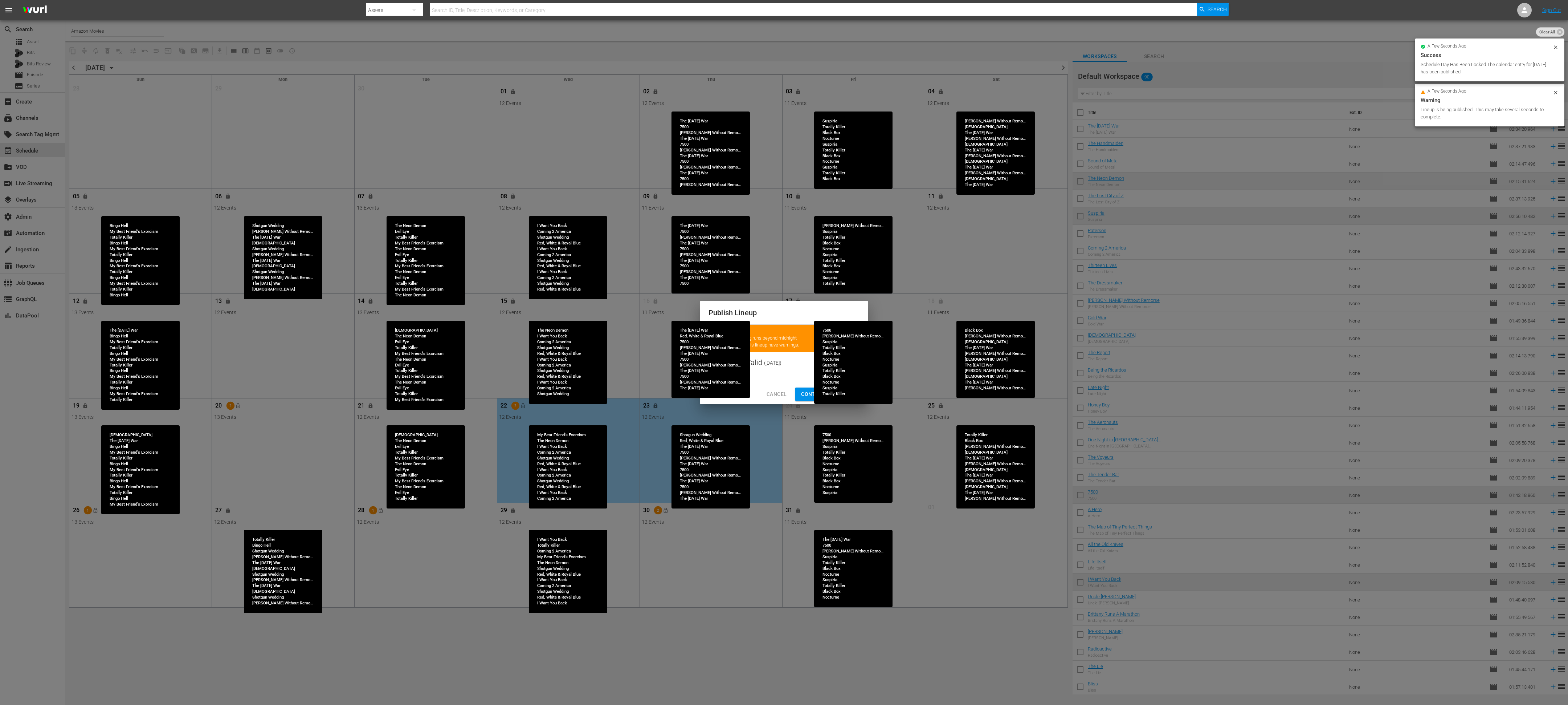
drag, startPoint x: 807, startPoint y: 391, endPoint x: 375, endPoint y: 399, distance: 432.1
click at [653, 294] on span "Continue Publishing" at bounding box center [830, 394] width 59 height 9
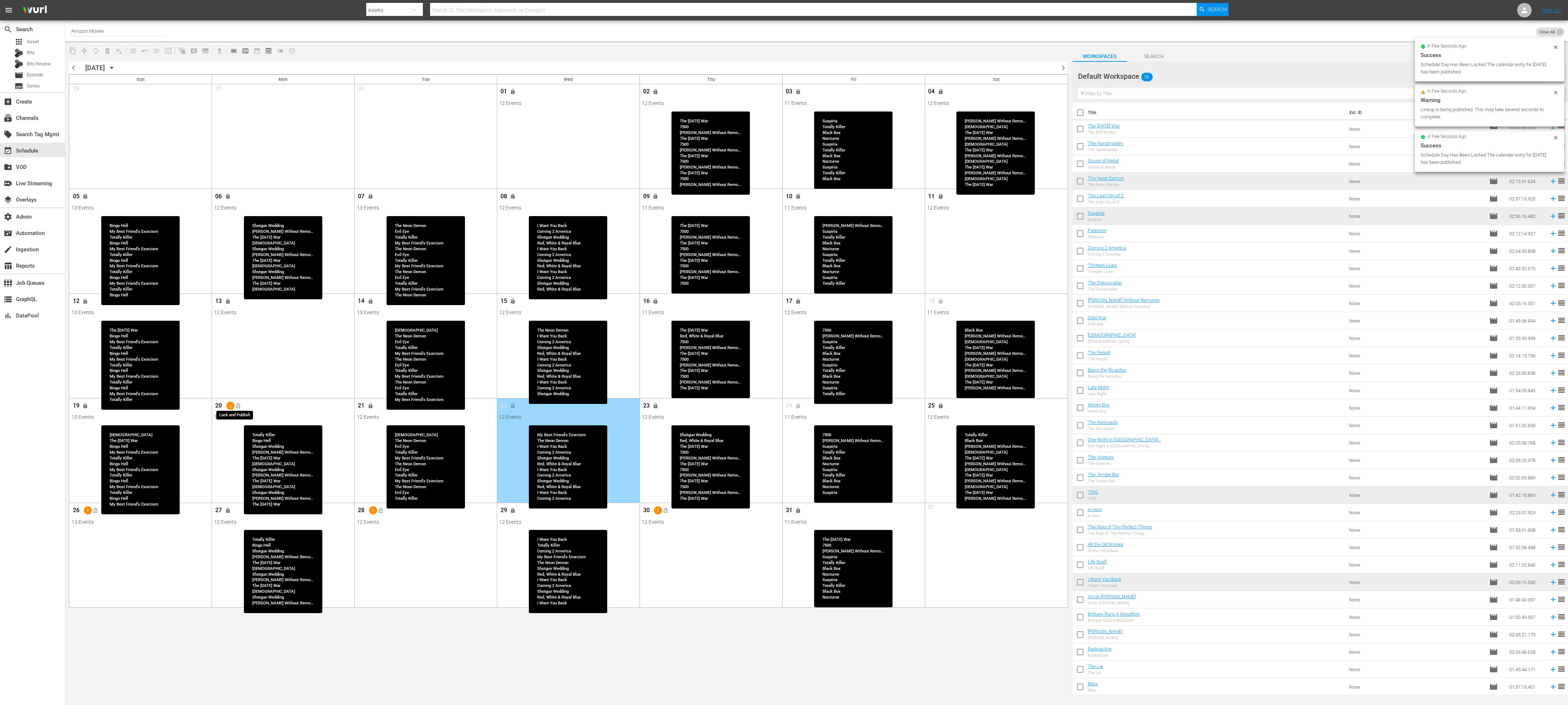
click at [237, 294] on span "lock_open" at bounding box center [237, 406] width 6 height 6
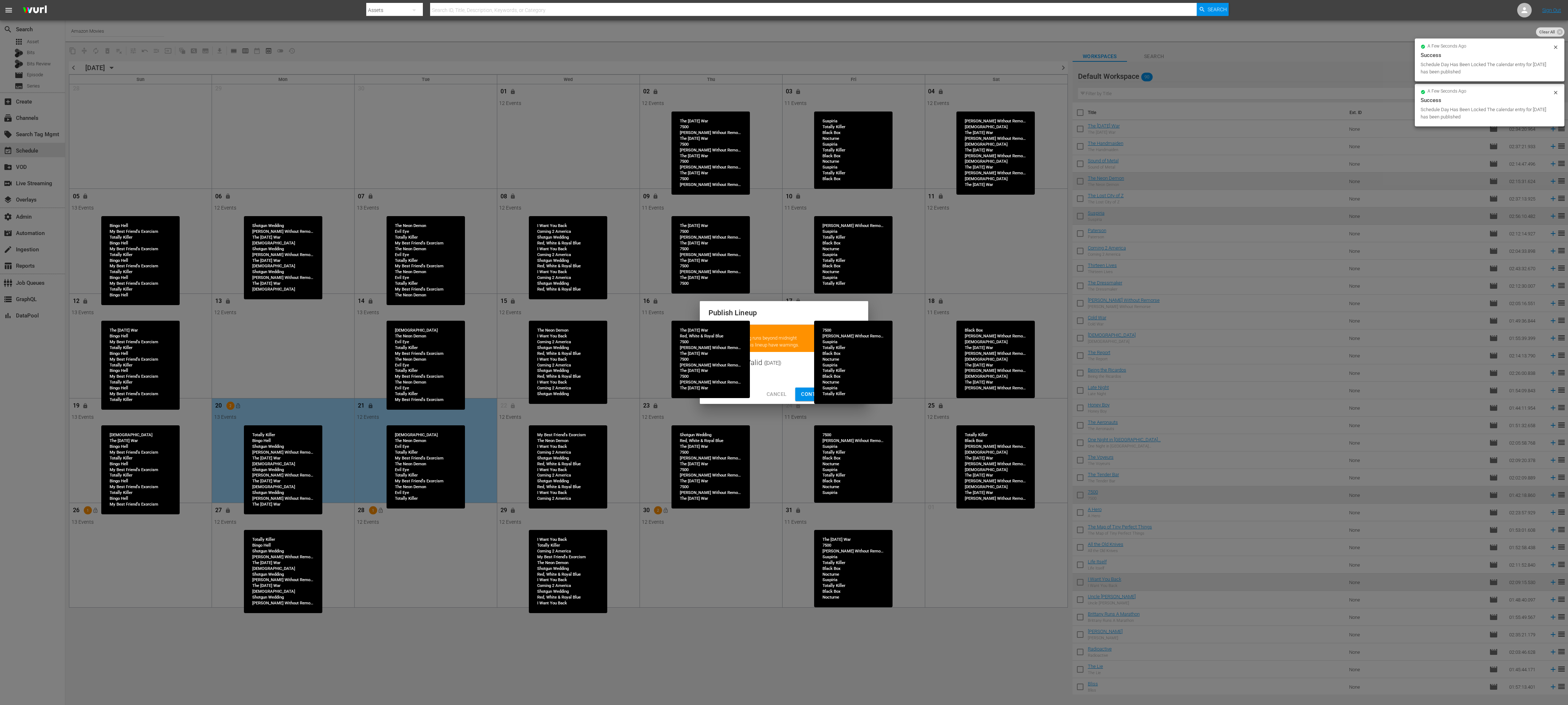
drag, startPoint x: 809, startPoint y: 392, endPoint x: 788, endPoint y: 393, distance: 21.0
click at [653, 294] on span "Continue Publishing" at bounding box center [830, 394] width 59 height 9
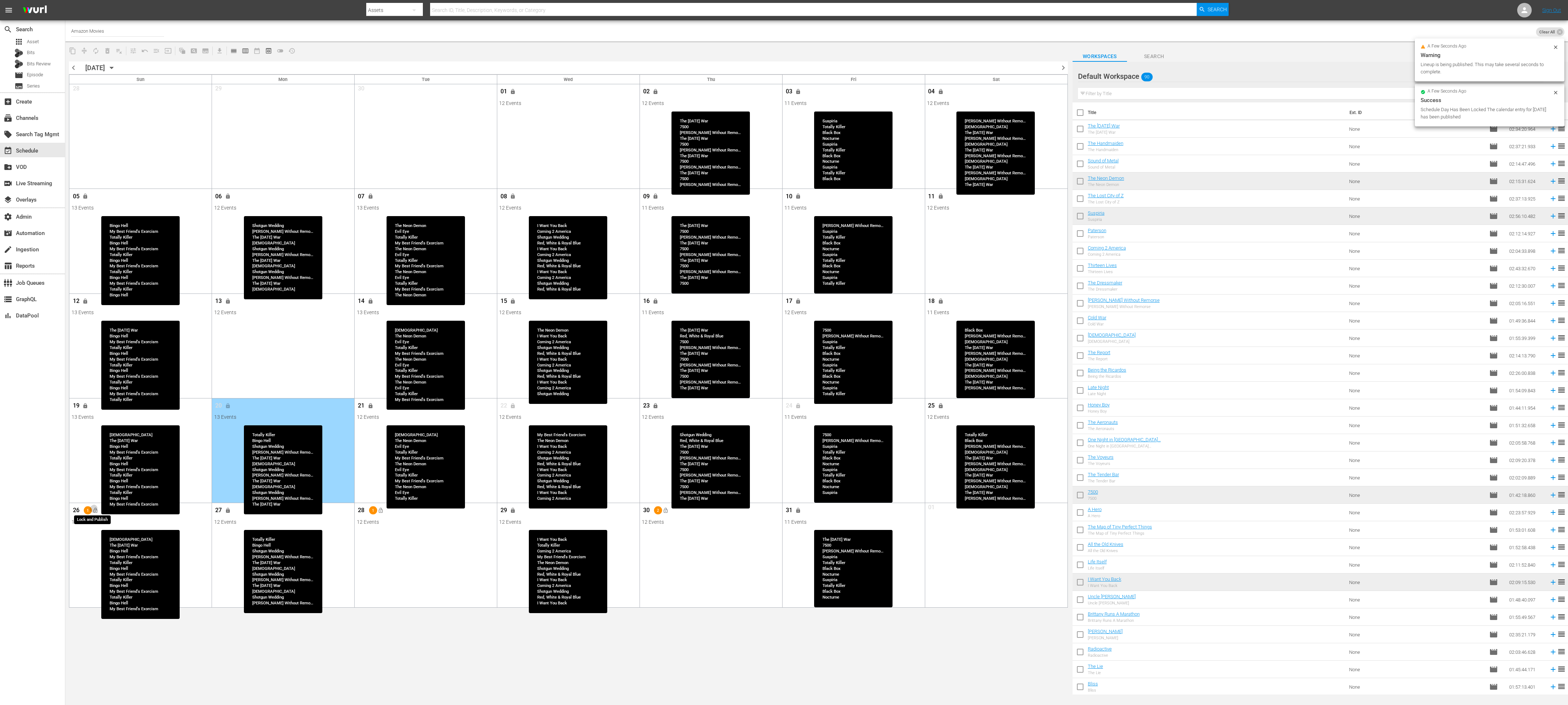
click at [98, 294] on span "lock_open" at bounding box center [95, 510] width 6 height 6
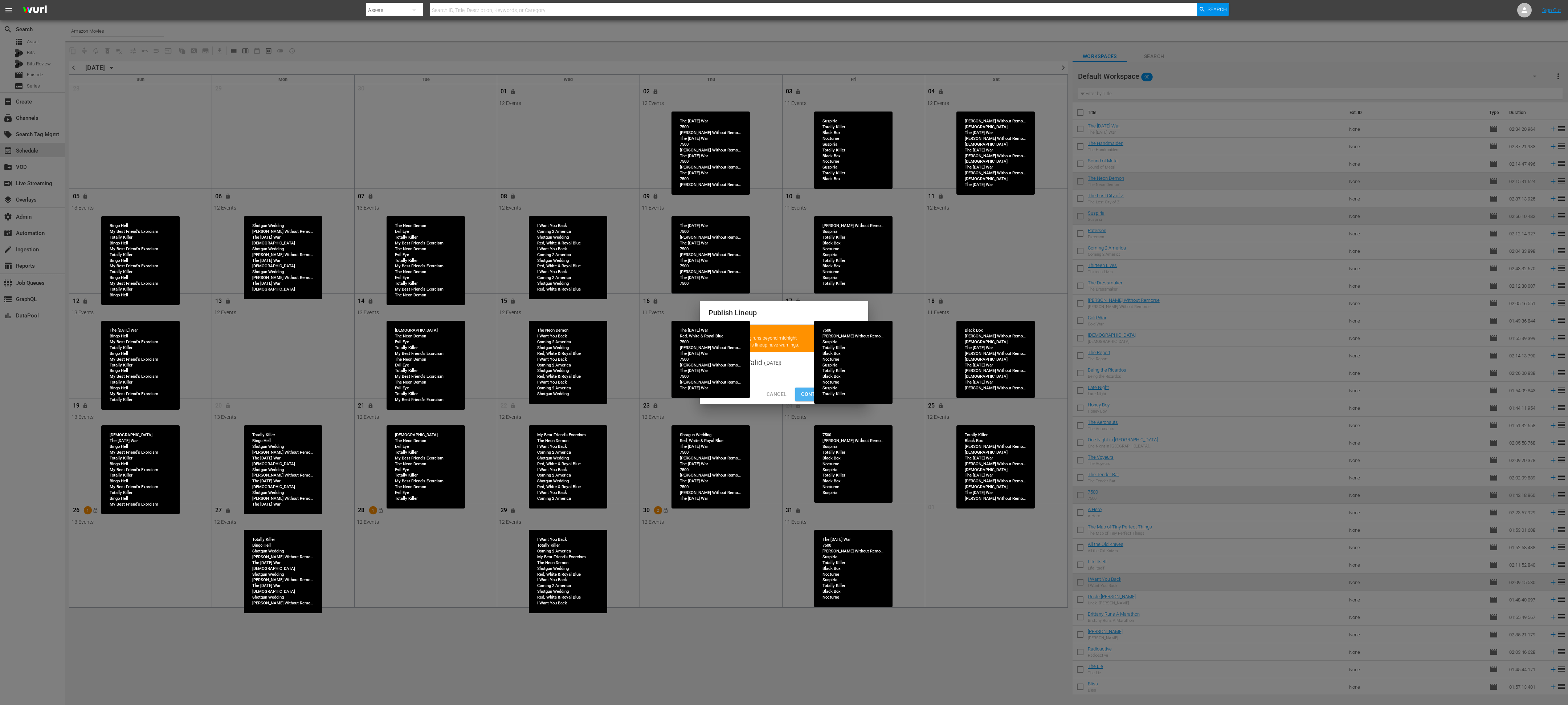
click at [653, 294] on span "Continue Publishing" at bounding box center [830, 394] width 59 height 9
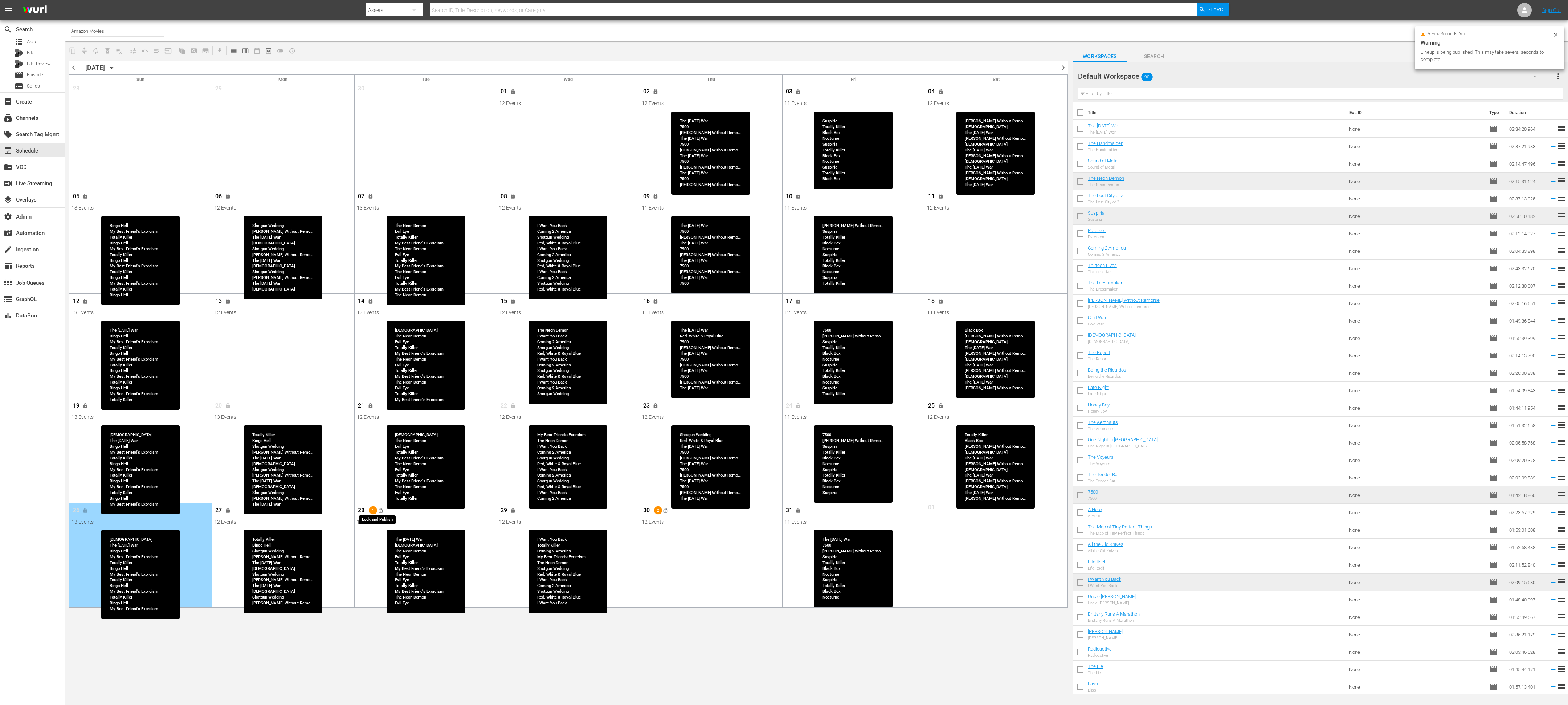
click at [379, 294] on span "lock_open" at bounding box center [380, 510] width 6 height 6
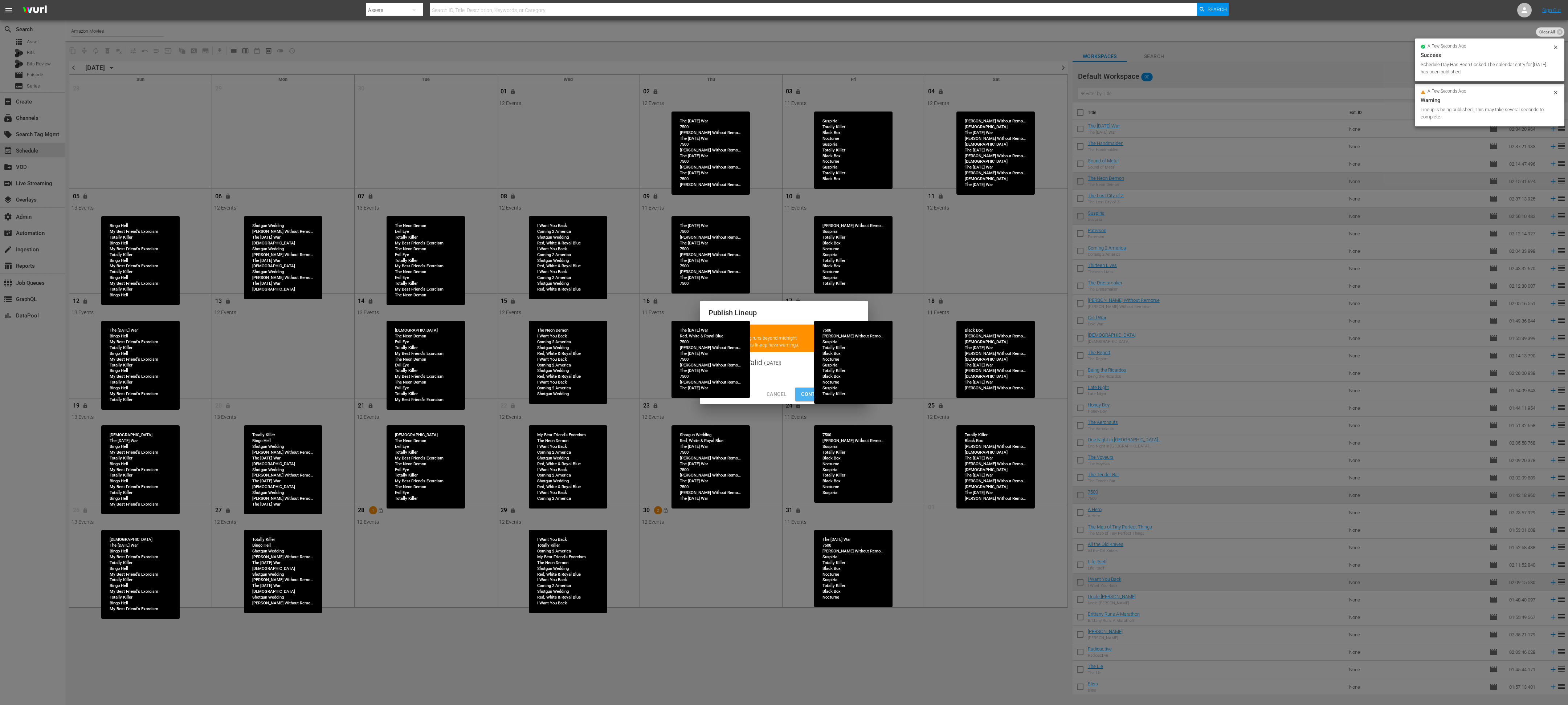
click at [653, 294] on span "Continue Publishing" at bounding box center [830, 394] width 59 height 9
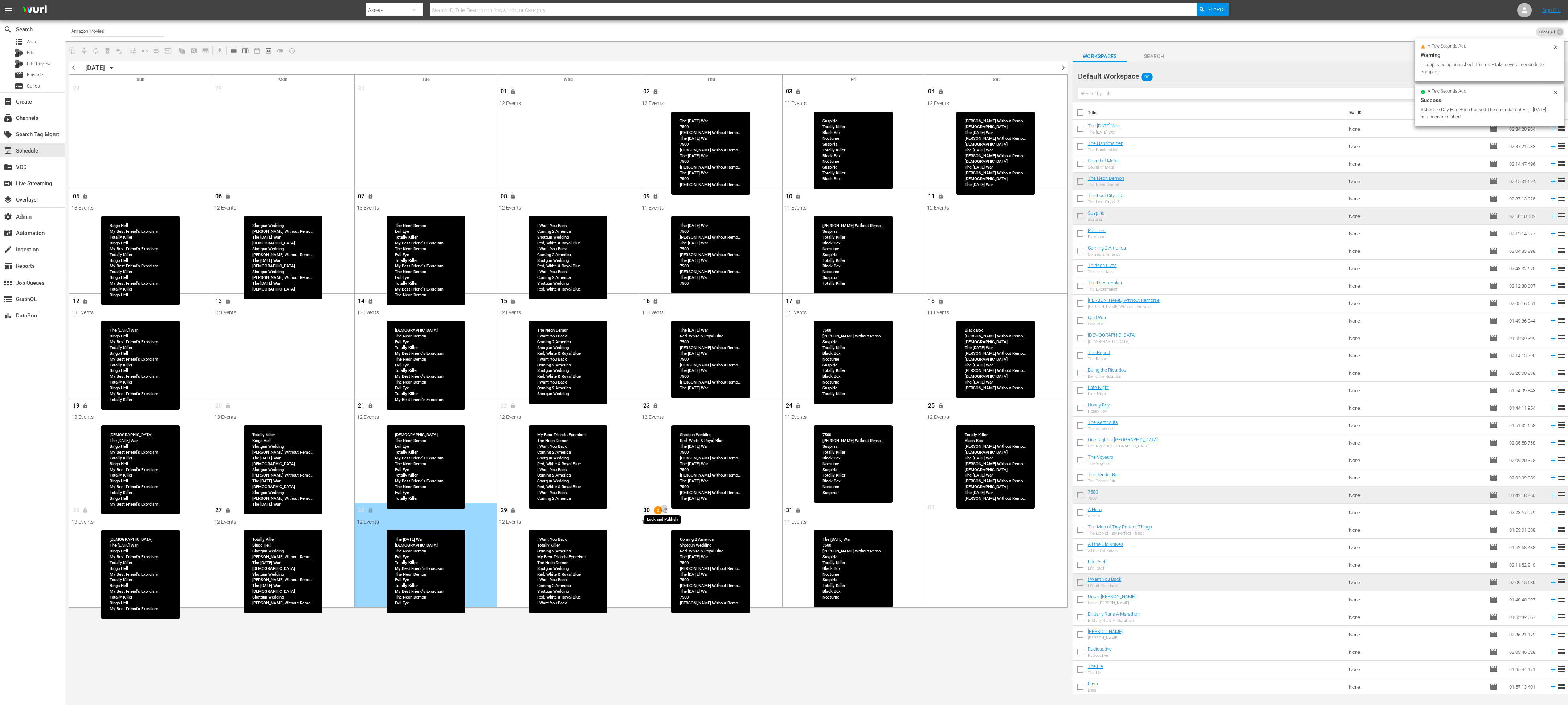
click at [653, 294] on span "lock_open" at bounding box center [665, 510] width 6 height 6
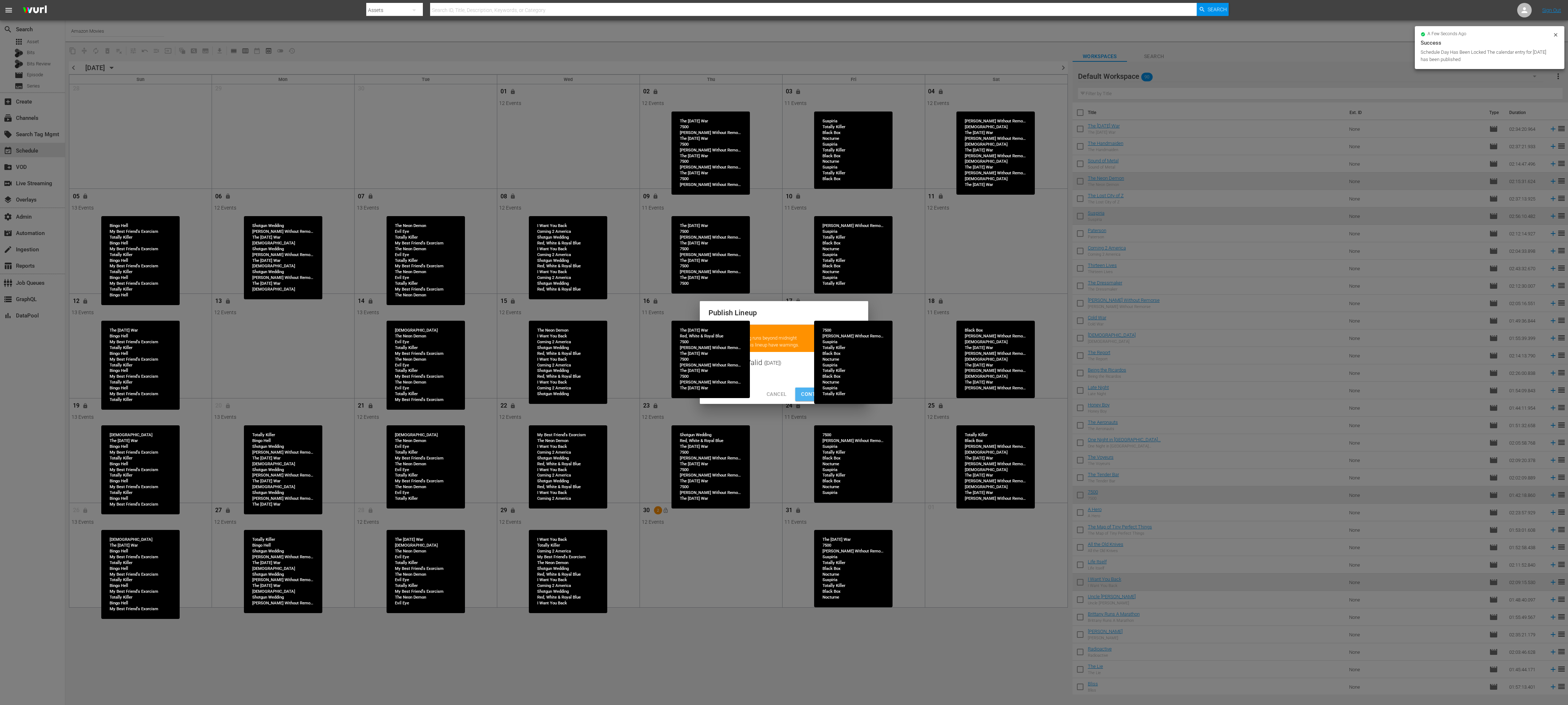
click at [653, 294] on span "Continue Publishing" at bounding box center [830, 394] width 59 height 9
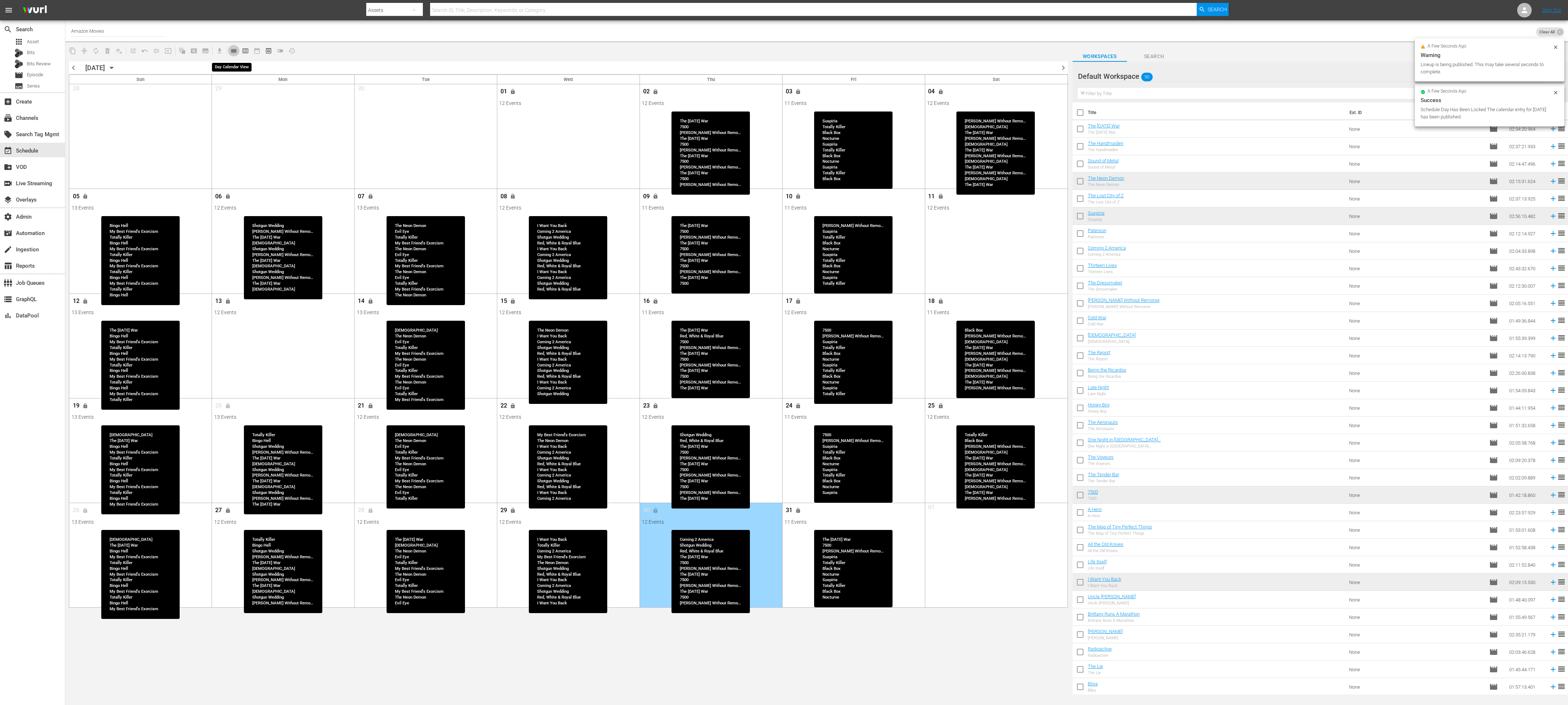
click at [235, 51] on span "calendar_view_day_outlined" at bounding box center [233, 50] width 8 height 8
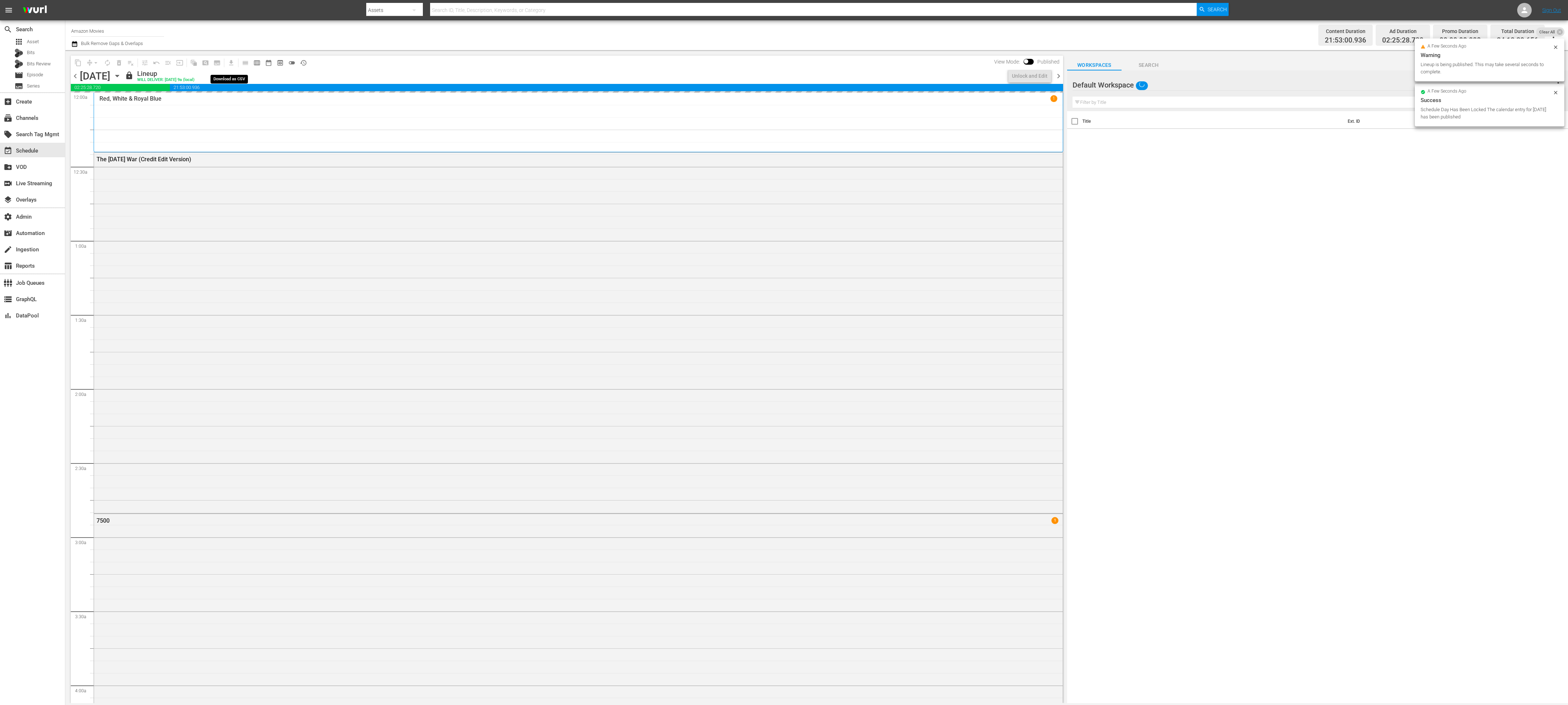
click at [76, 75] on span "chevron_left" at bounding box center [75, 76] width 9 height 9
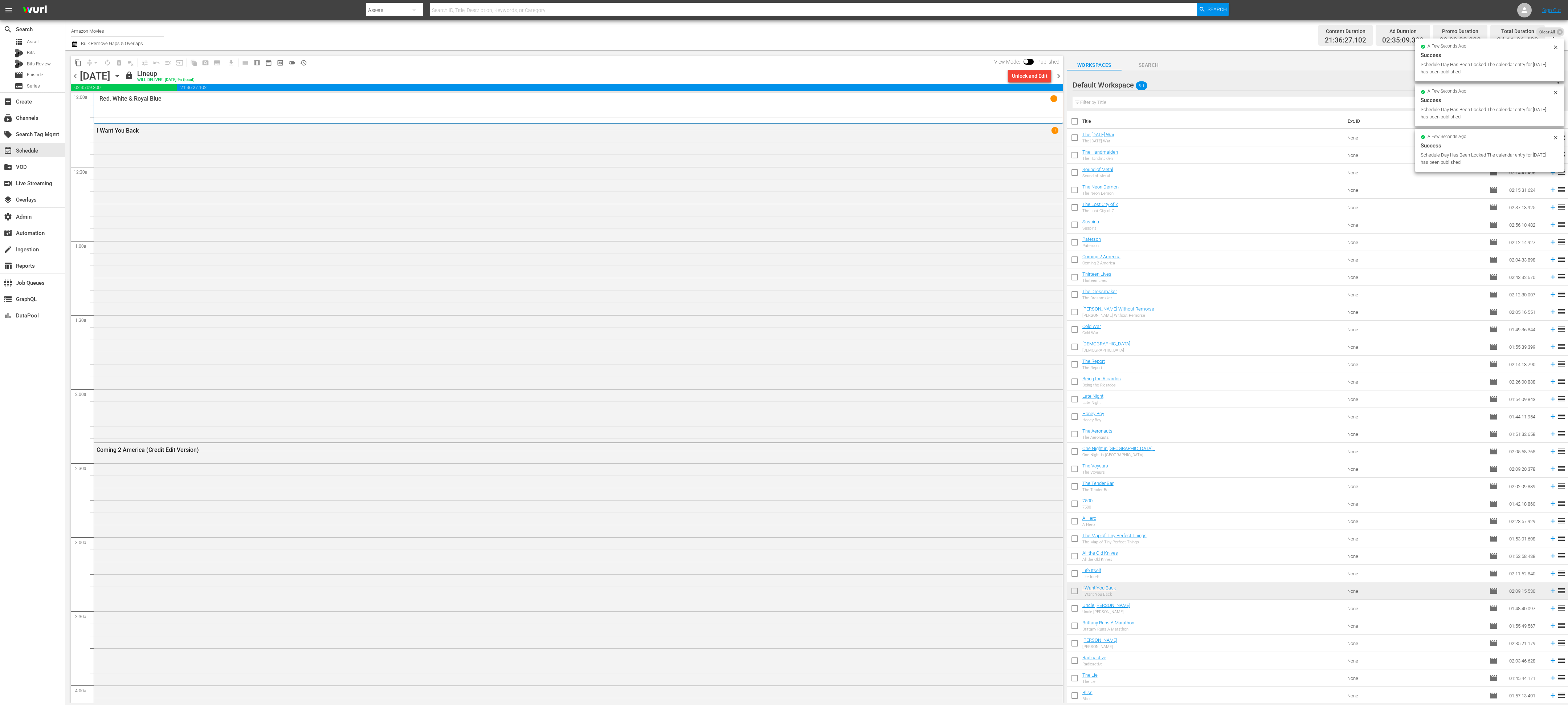
click at [74, 81] on div "chevron_left Wednesday, October 1st October 1st lock Lineup WILL DELIVER: 9/30 …" at bounding box center [567, 76] width 992 height 14
click at [74, 78] on span "chevron_left" at bounding box center [75, 76] width 9 height 9
click at [36, 146] on div "event_available Schedule" at bounding box center [20, 150] width 41 height 7
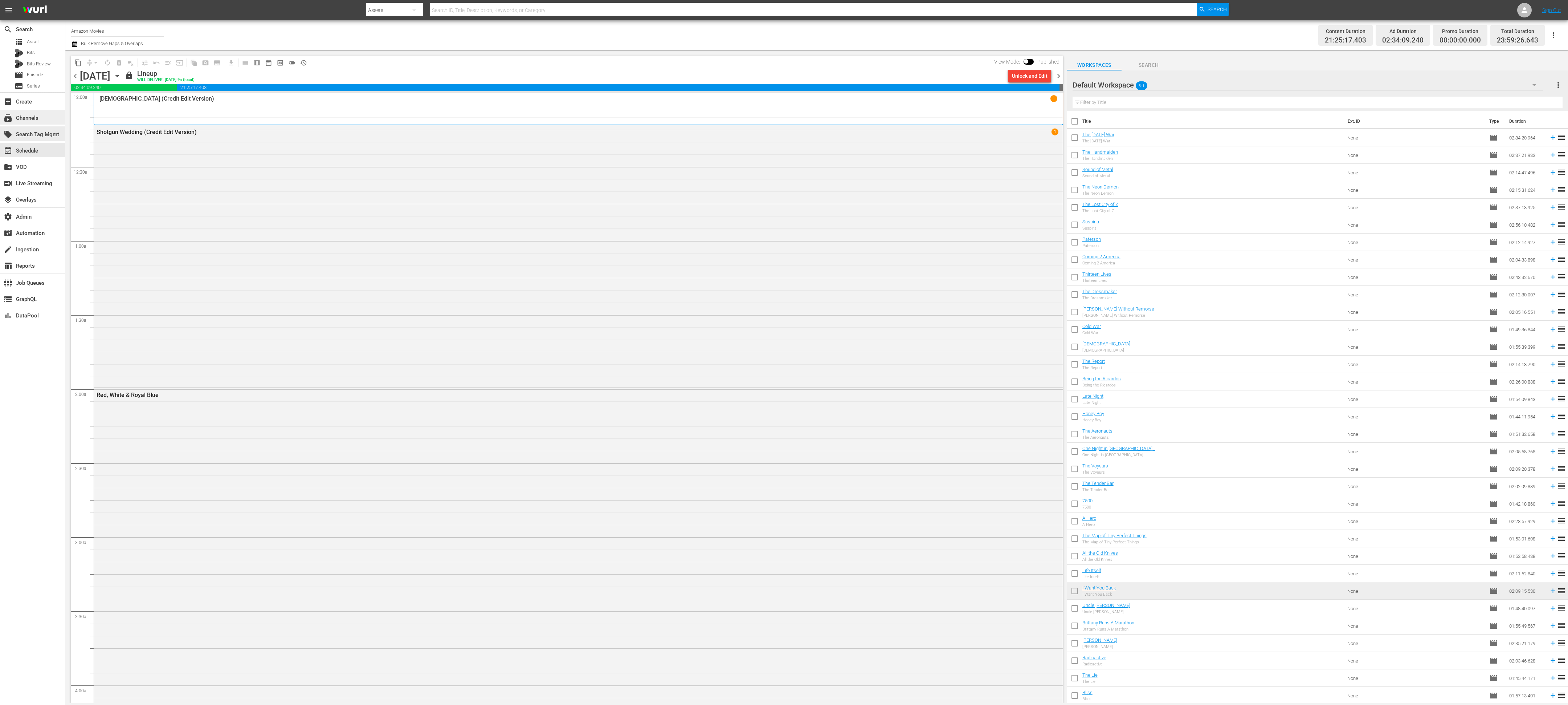
click at [33, 124] on div "subscriptions Channels" at bounding box center [33, 117] width 65 height 14
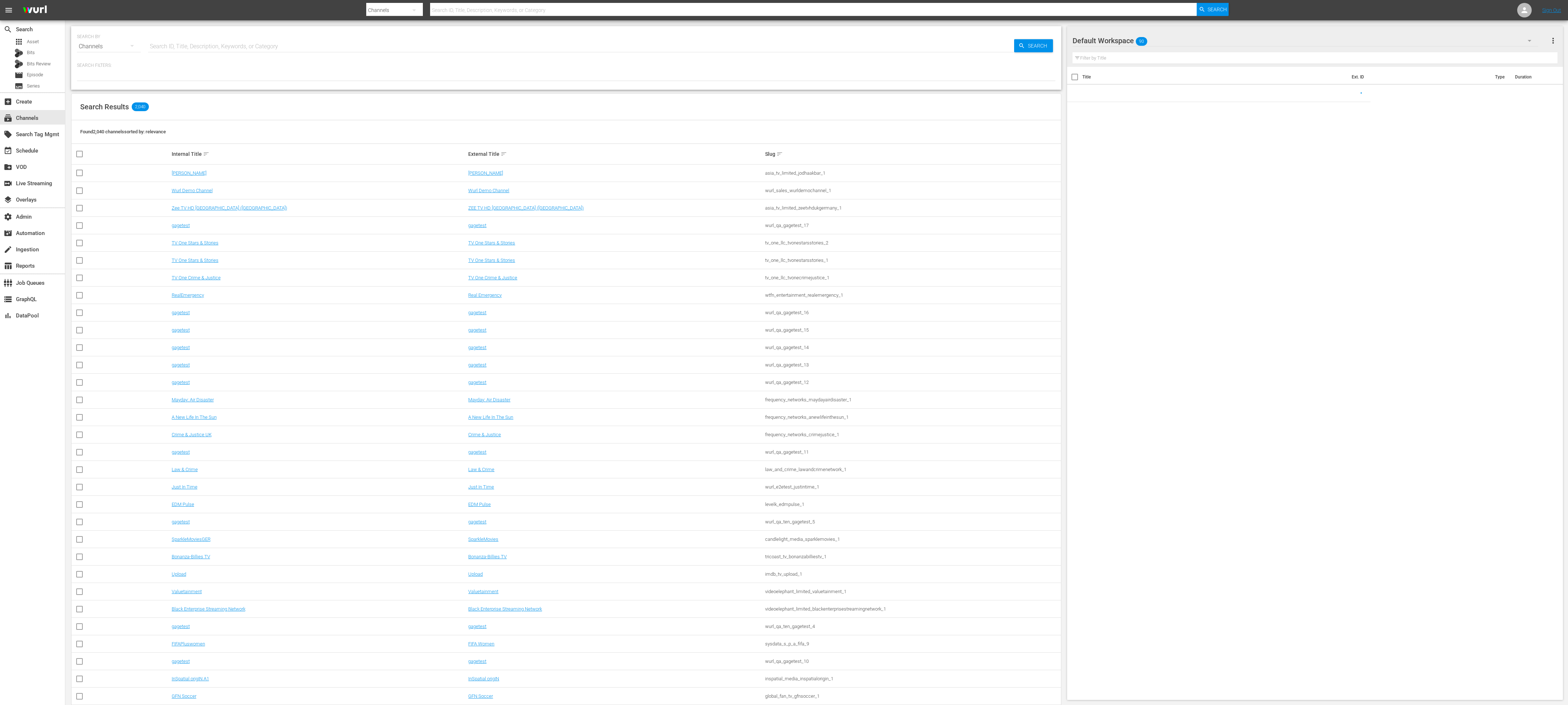
click at [313, 47] on input "text" at bounding box center [581, 46] width 866 height 18
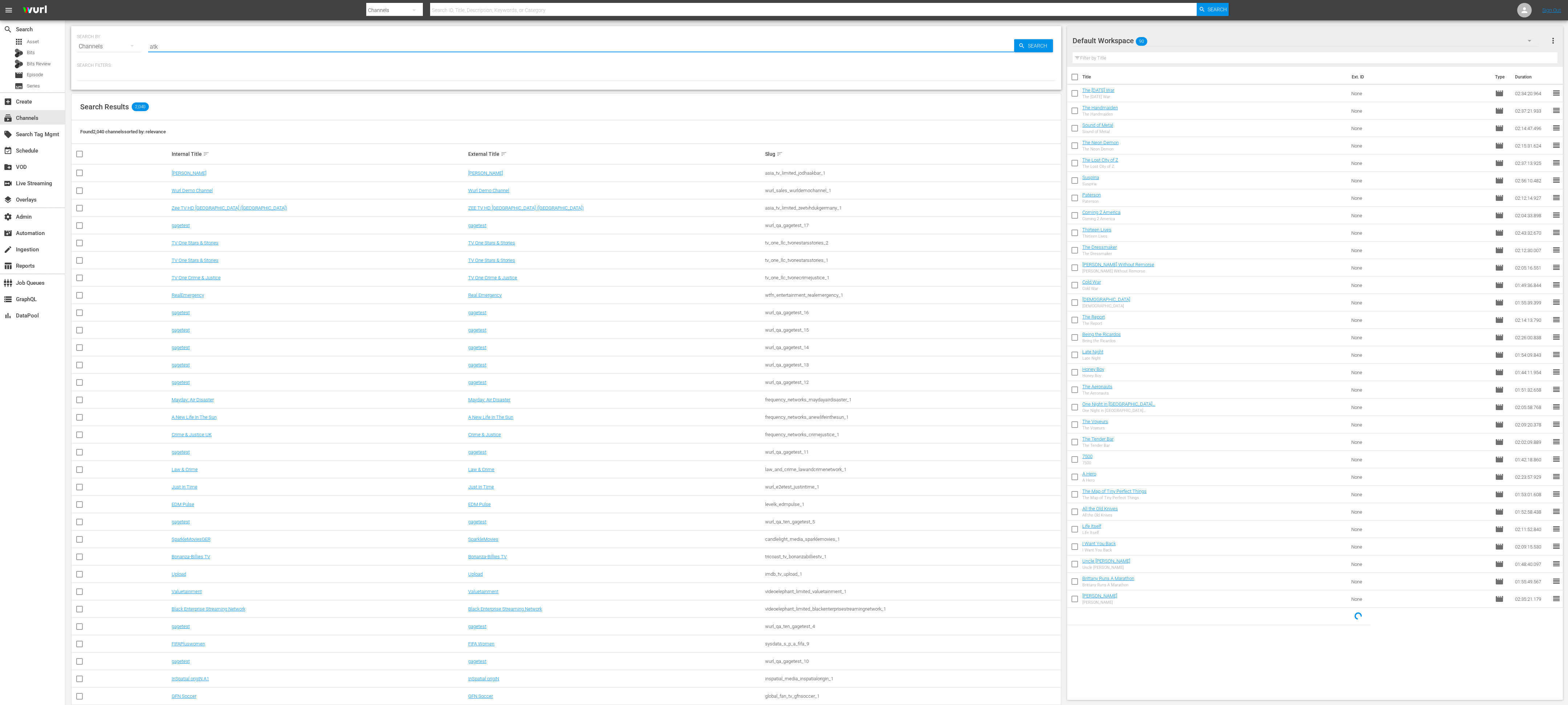
type input "atk"
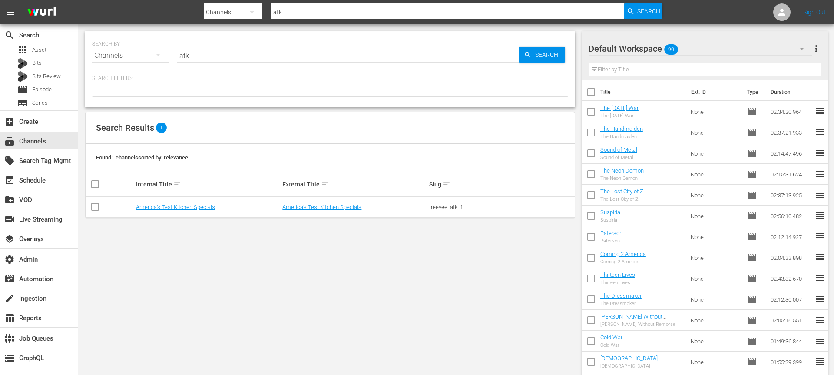
click at [186, 202] on td "America’s Test Kitchen Specials" at bounding box center [208, 207] width 147 height 21
click at [185, 205] on link "America’s Test Kitchen Specials" at bounding box center [175, 207] width 79 height 7
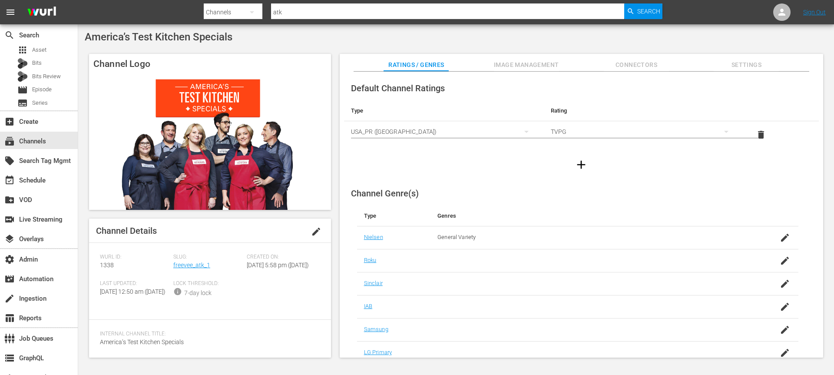
click at [38, 111] on div "add_box Create" at bounding box center [39, 121] width 78 height 20
click at [38, 106] on span "Series" at bounding box center [40, 103] width 16 height 9
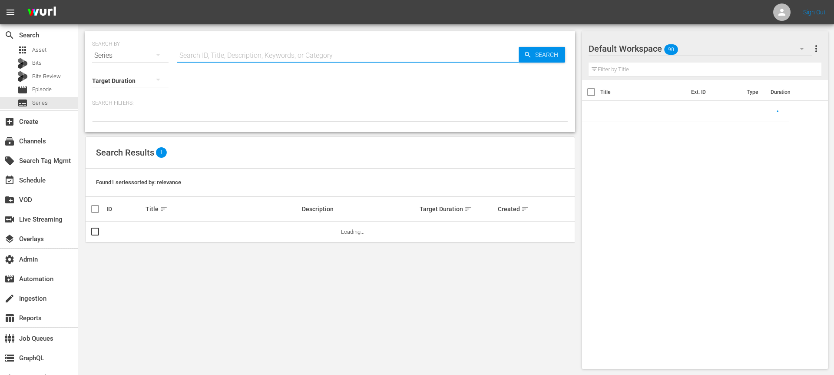
click at [234, 52] on input "text" at bounding box center [347, 55] width 341 height 21
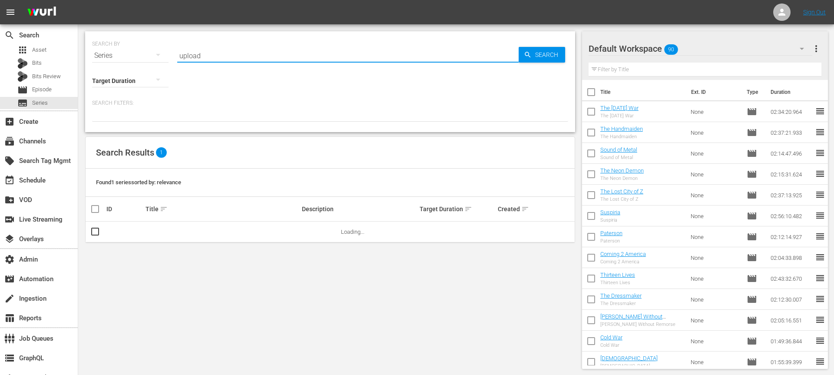
type input "upload"
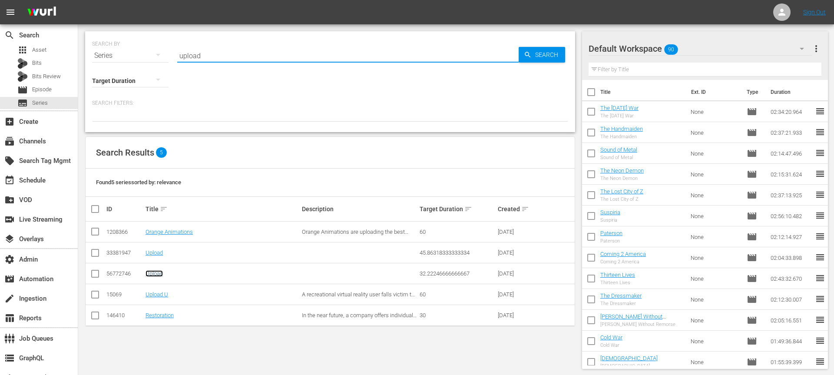
click at [154, 274] on link "Upload" at bounding box center [153, 273] width 17 height 7
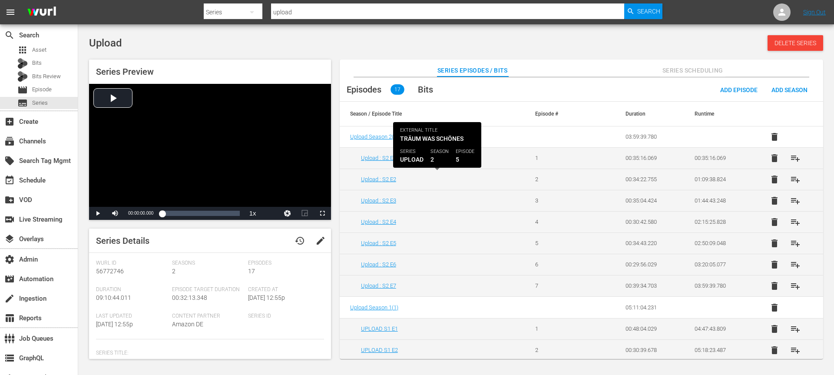
scroll to position [169, 0]
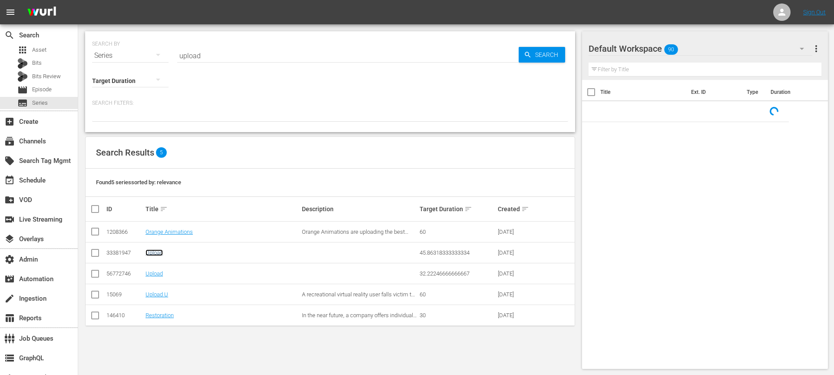
click at [153, 254] on link "Upload" at bounding box center [153, 252] width 17 height 7
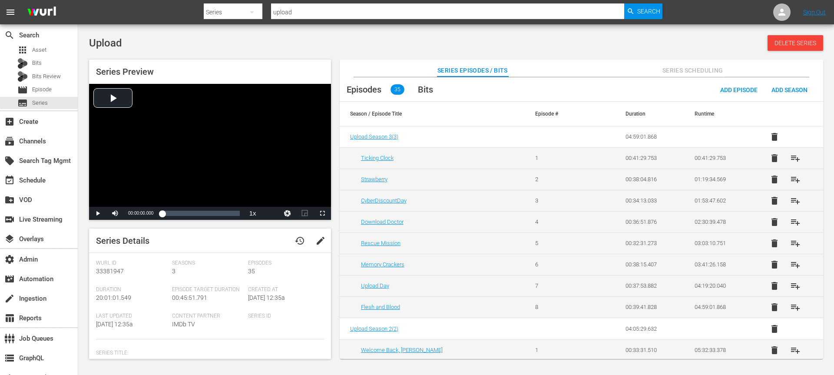
scroll to position [571, 0]
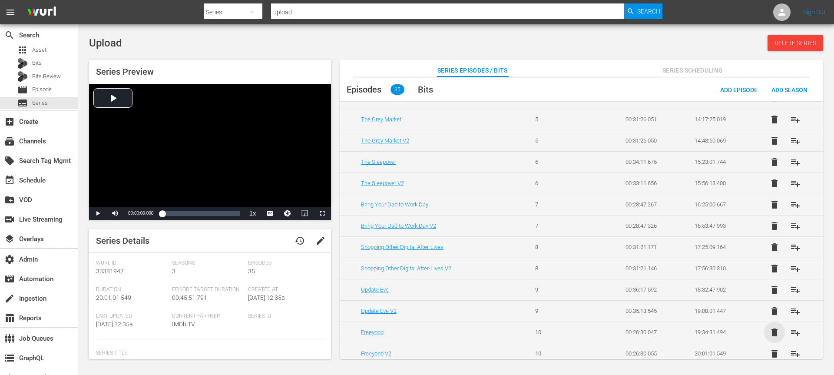
click at [770, 327] on span "delete" at bounding box center [774, 332] width 10 height 10
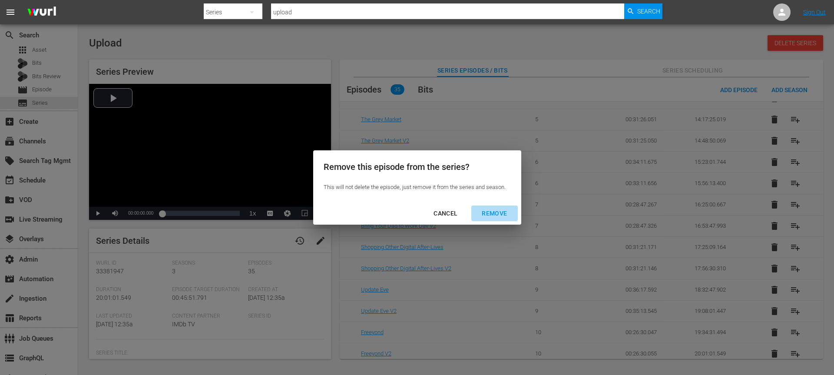
click at [496, 213] on div "REMOVE" at bounding box center [494, 213] width 39 height 11
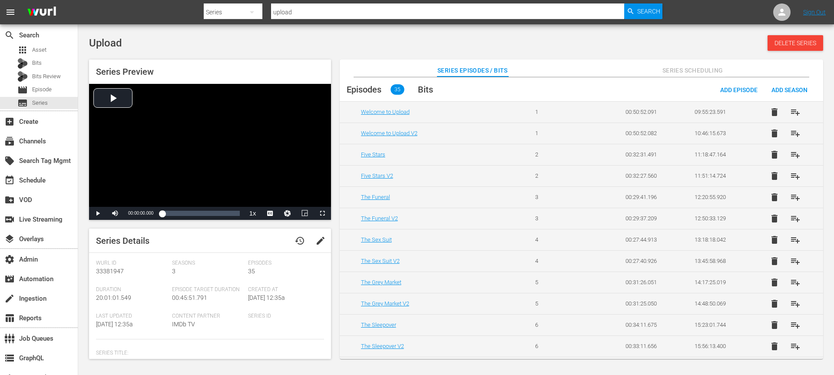
scroll to position [529, 0]
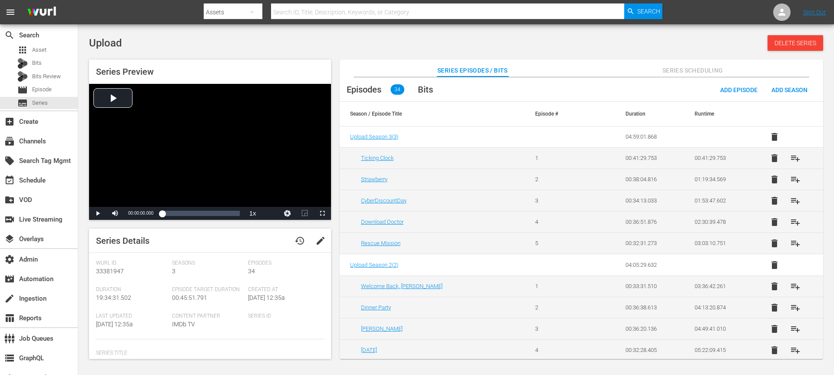
scroll to position [550, 0]
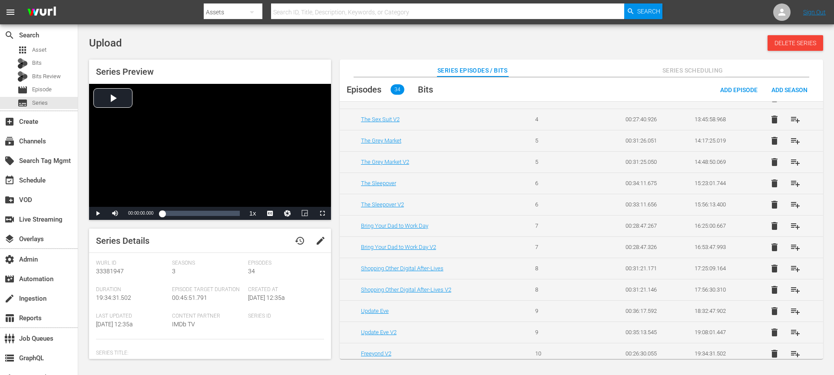
click at [772, 306] on span "delete" at bounding box center [774, 311] width 10 height 10
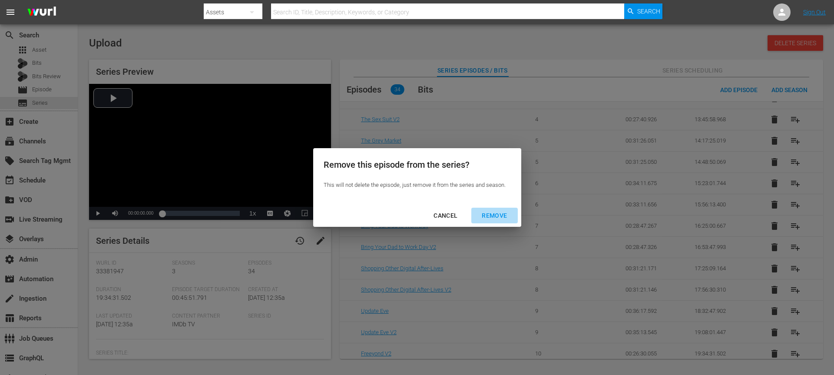
click at [485, 218] on div "REMOVE" at bounding box center [494, 215] width 39 height 11
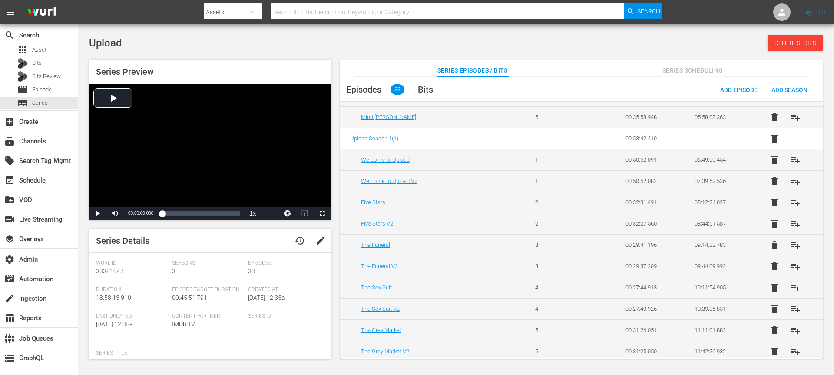
scroll to position [529, 0]
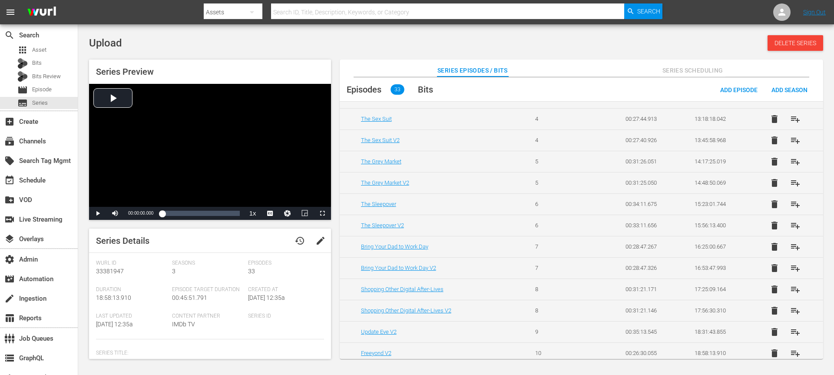
click at [772, 284] on span "delete" at bounding box center [774, 289] width 10 height 10
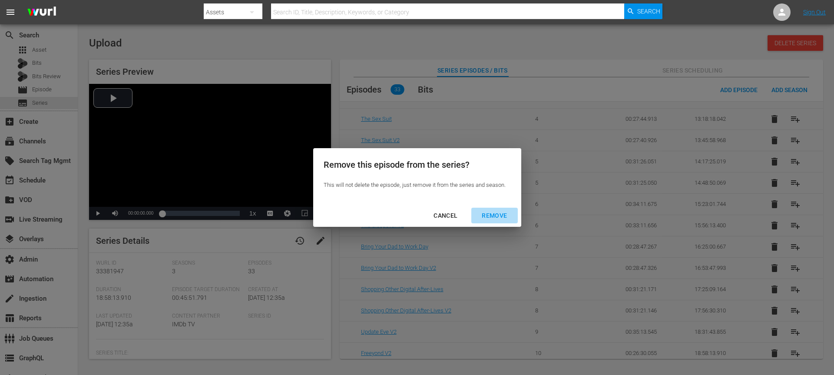
click at [496, 215] on div "REMOVE" at bounding box center [494, 215] width 39 height 11
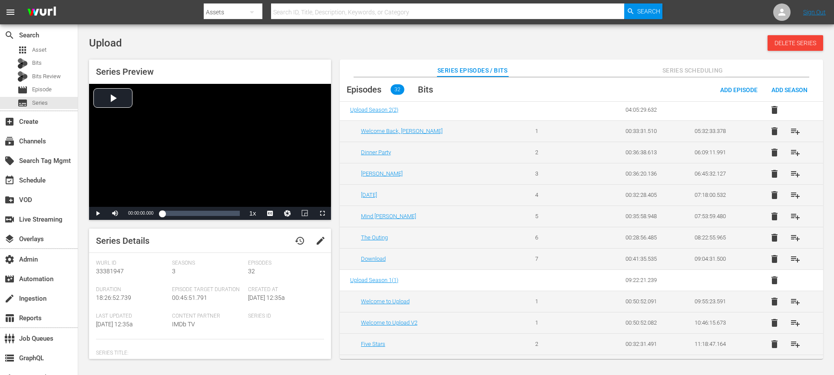
scroll to position [508, 0]
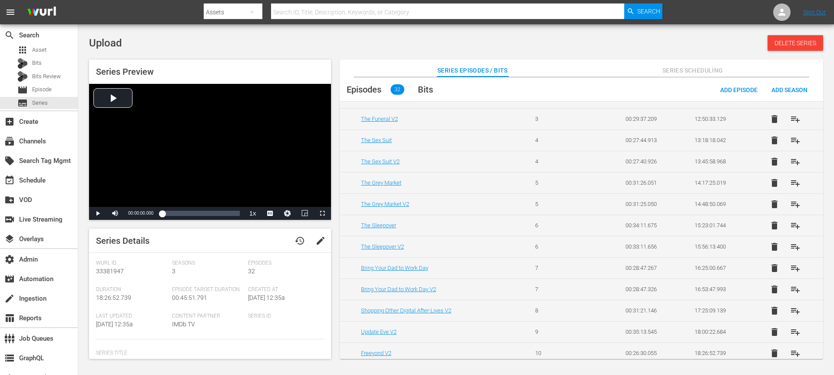
click at [769, 263] on span "delete" at bounding box center [774, 268] width 10 height 10
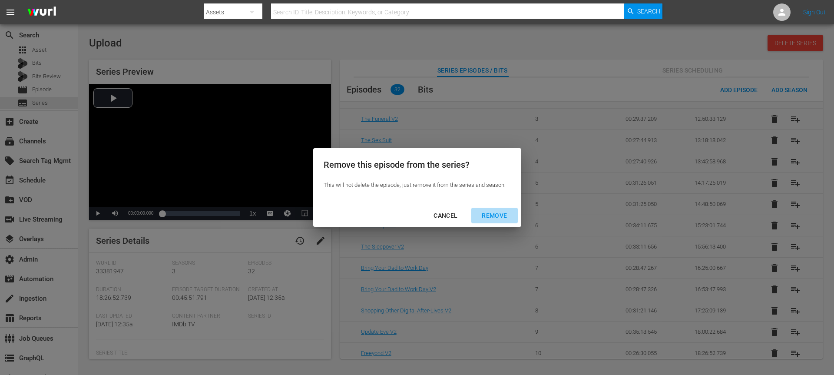
click at [486, 211] on div "REMOVE" at bounding box center [494, 215] width 39 height 11
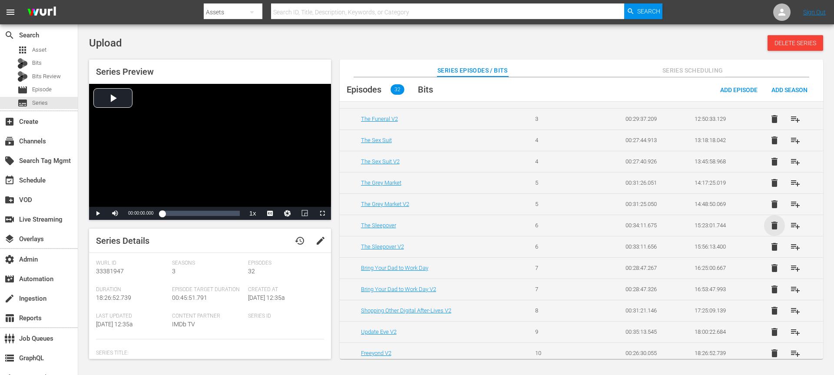
click at [769, 220] on span "delete" at bounding box center [774, 225] width 10 height 10
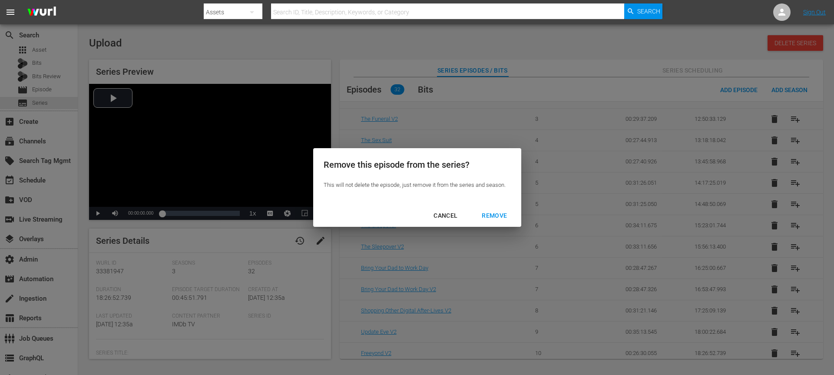
click at [499, 216] on div "REMOVE" at bounding box center [494, 215] width 39 height 11
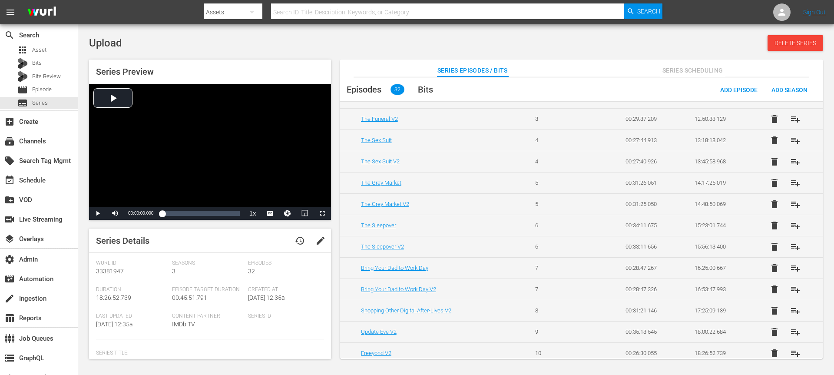
click at [771, 180] on span "delete" at bounding box center [774, 183] width 10 height 10
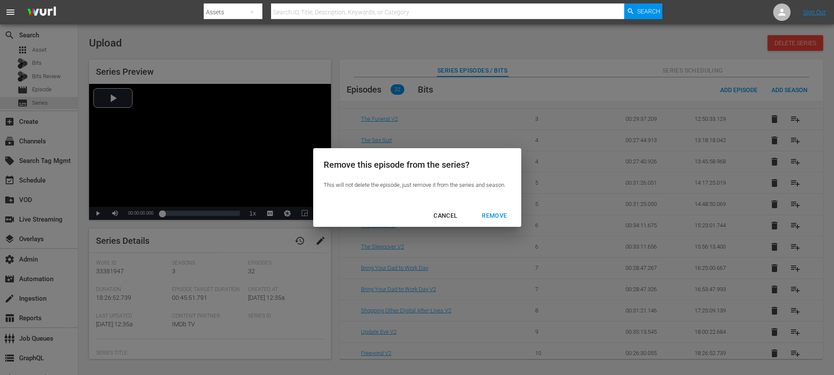
click at [505, 214] on div "REMOVE" at bounding box center [494, 215] width 39 height 11
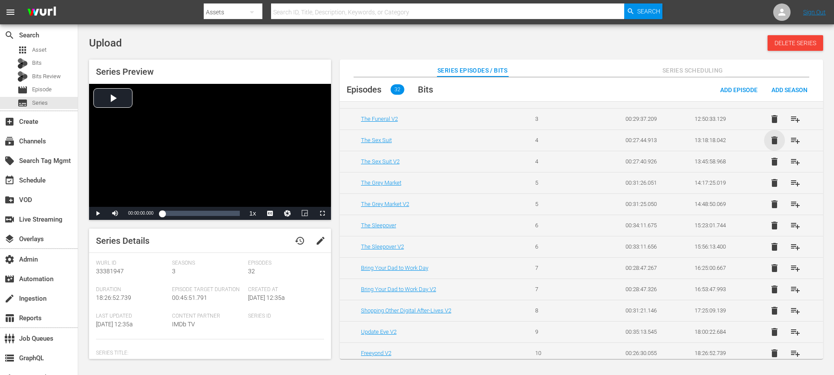
click at [769, 137] on span "delete" at bounding box center [774, 140] width 10 height 10
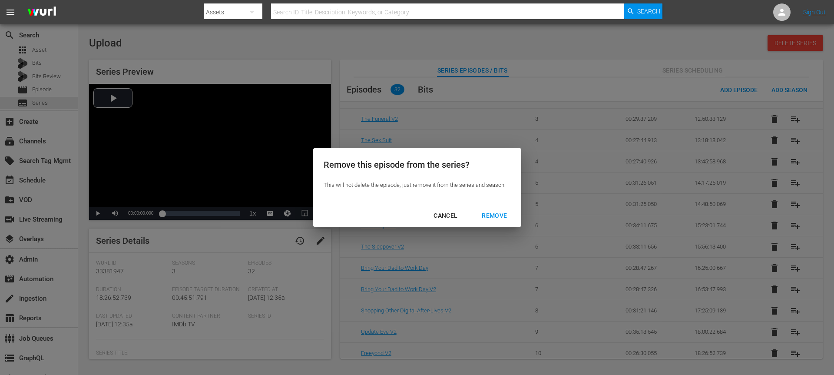
click at [500, 215] on div "REMOVE" at bounding box center [494, 215] width 39 height 11
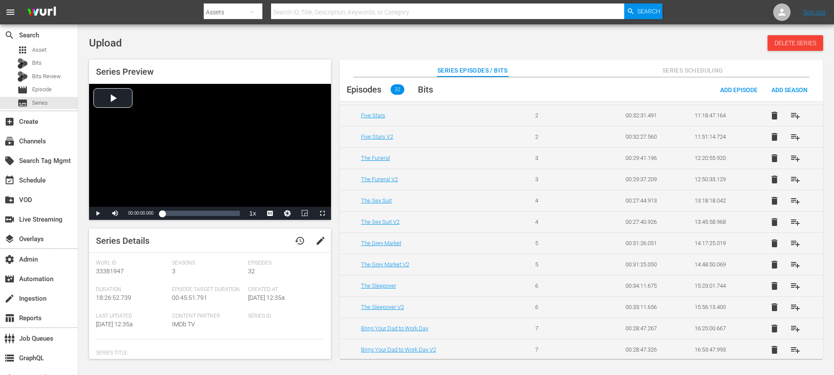
scroll to position [442, 0]
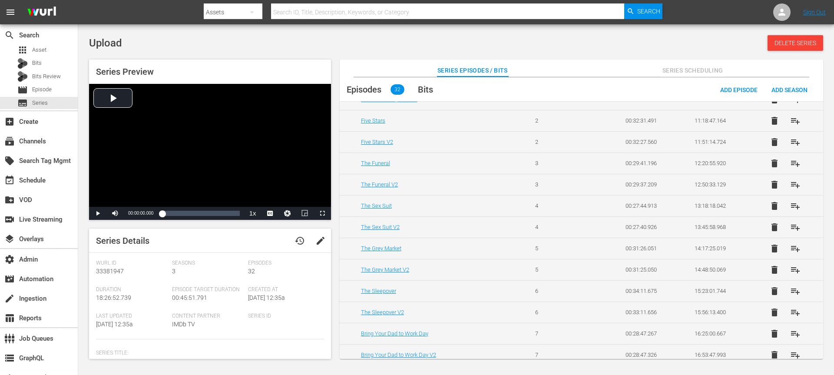
click at [773, 158] on span "delete" at bounding box center [774, 163] width 10 height 10
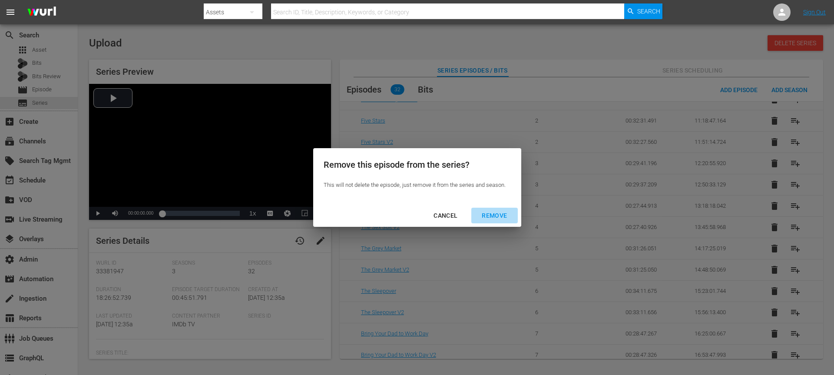
click at [492, 216] on div "REMOVE" at bounding box center [494, 215] width 39 height 11
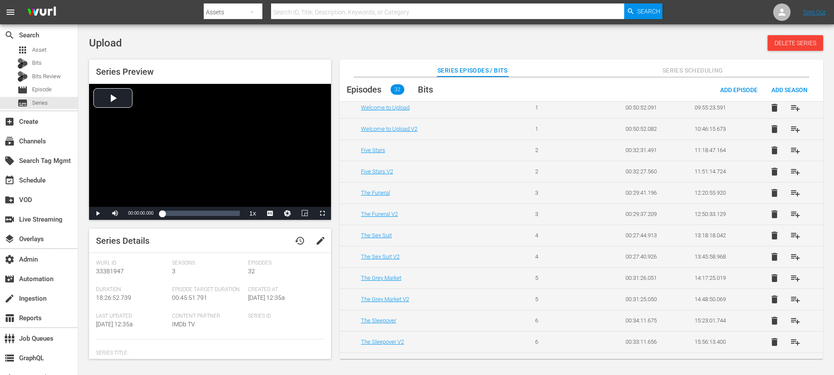
scroll to position [396, 0]
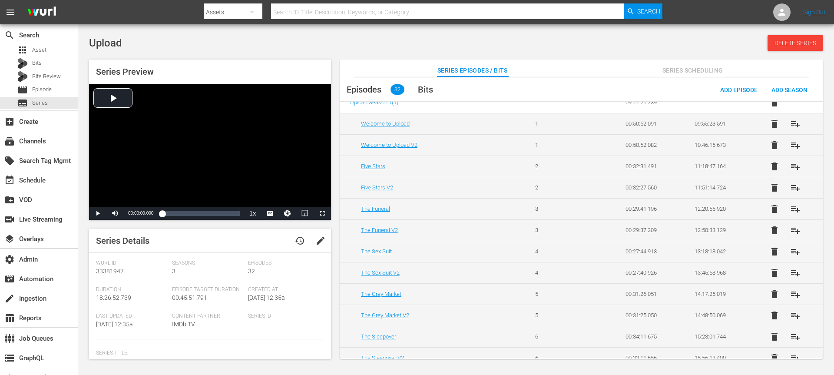
click at [770, 162] on span "delete" at bounding box center [774, 166] width 10 height 10
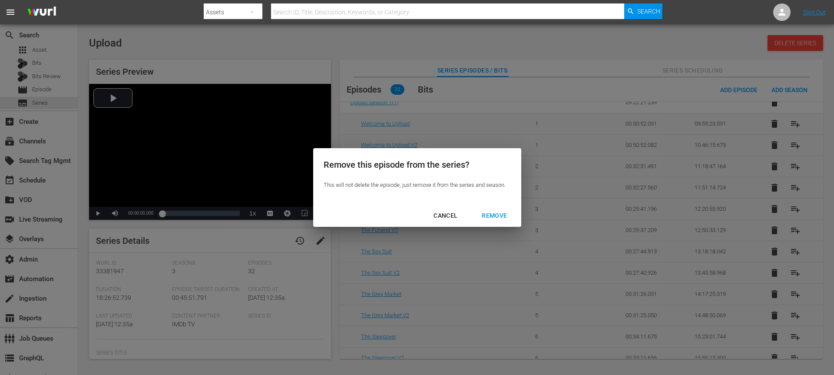
click at [484, 212] on div "REMOVE" at bounding box center [494, 215] width 39 height 11
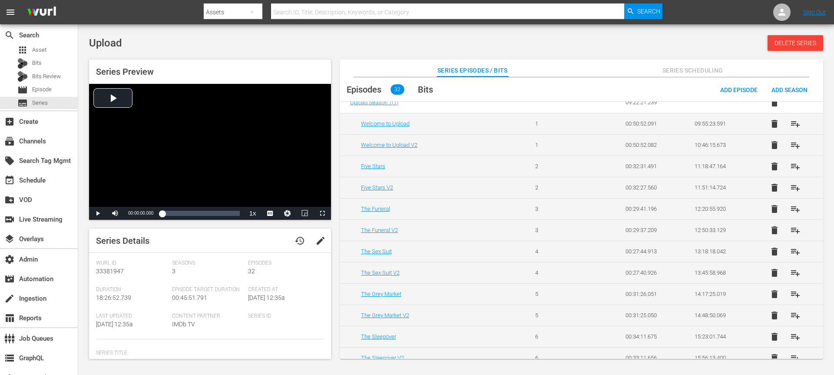
click at [770, 119] on span "delete" at bounding box center [774, 124] width 10 height 10
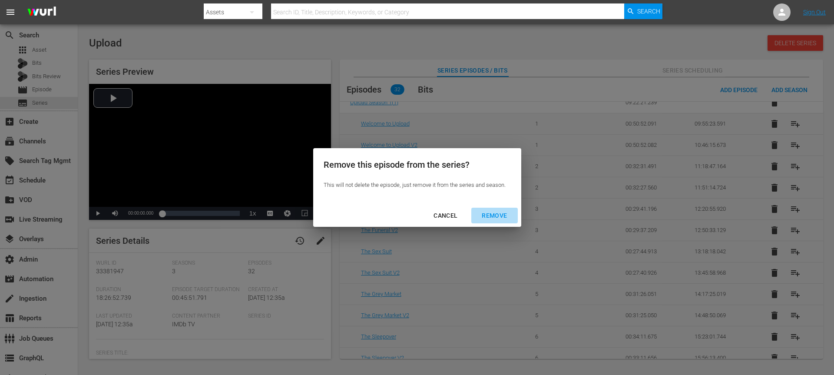
click at [500, 219] on div "REMOVE" at bounding box center [494, 215] width 39 height 11
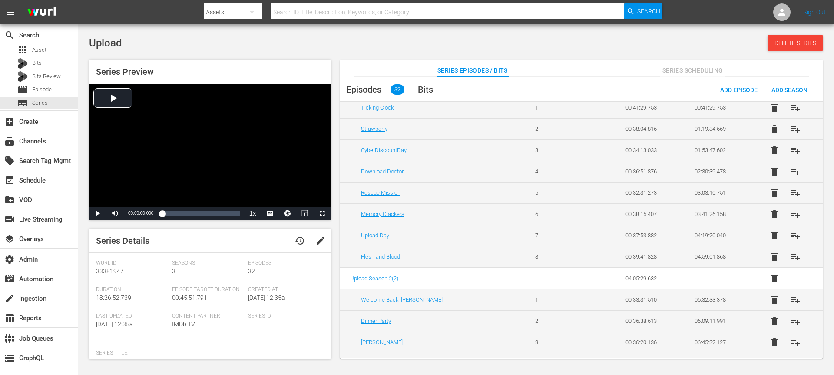
scroll to position [40, 0]
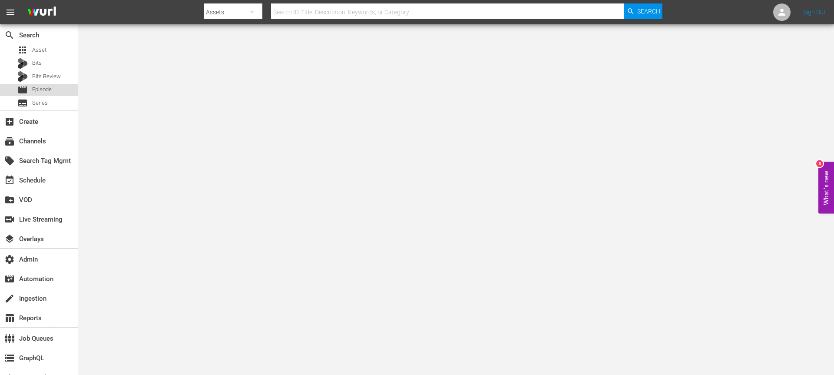
click at [36, 92] on span "Episode" at bounding box center [42, 89] width 20 height 9
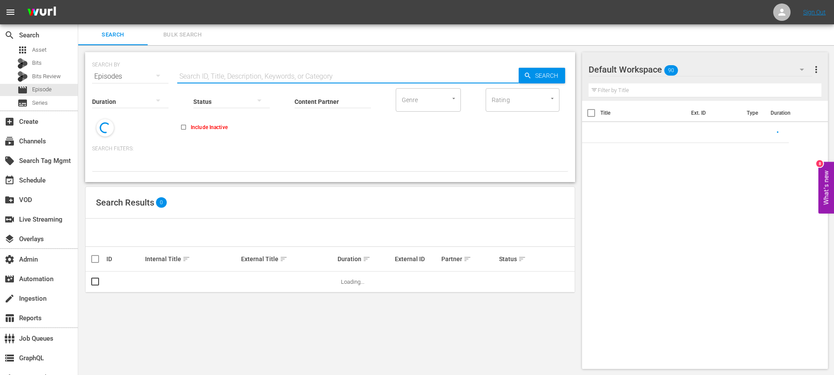
click at [204, 71] on input "text" at bounding box center [347, 76] width 341 height 21
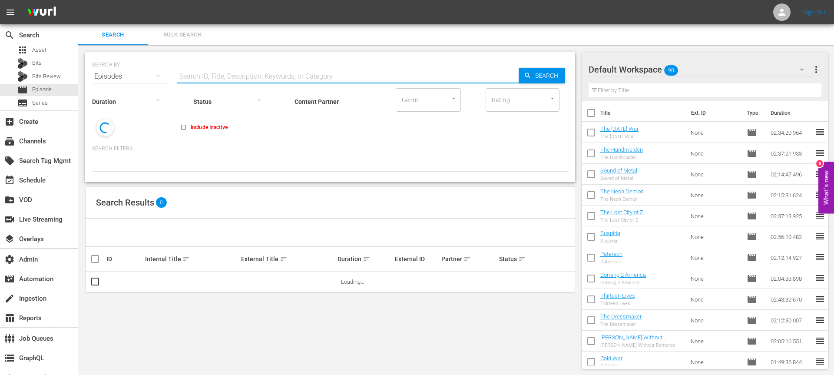
click at [818, 73] on span "more_vert" at bounding box center [816, 69] width 10 height 10
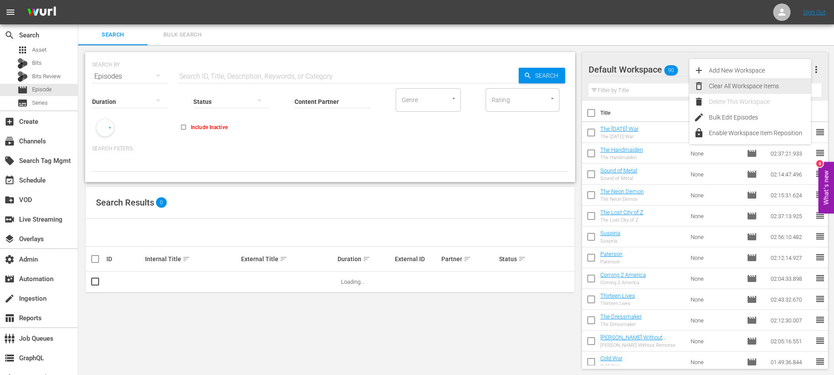
click at [751, 84] on div "Clear All Workspace Items" at bounding box center [760, 86] width 102 height 16
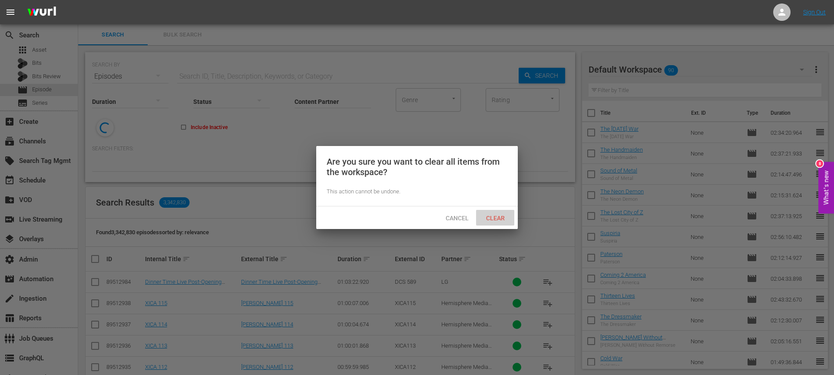
click at [499, 217] on span "Clear" at bounding box center [495, 218] width 33 height 7
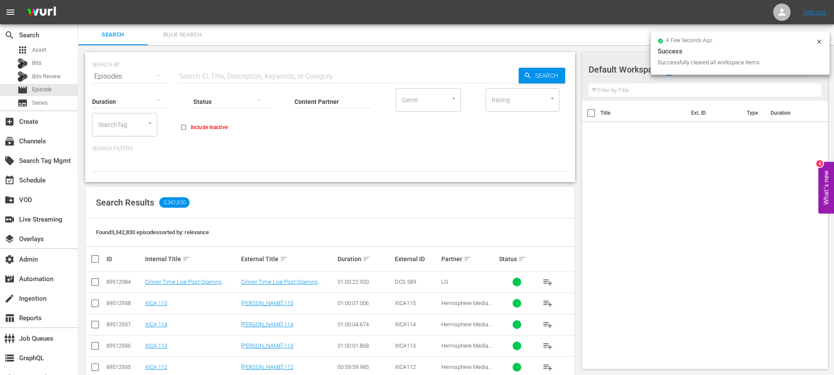
click at [111, 129] on input "SearchTag" at bounding box center [112, 125] width 33 height 16
click at [111, 129] on input "pfl" at bounding box center [112, 125] width 33 height 16
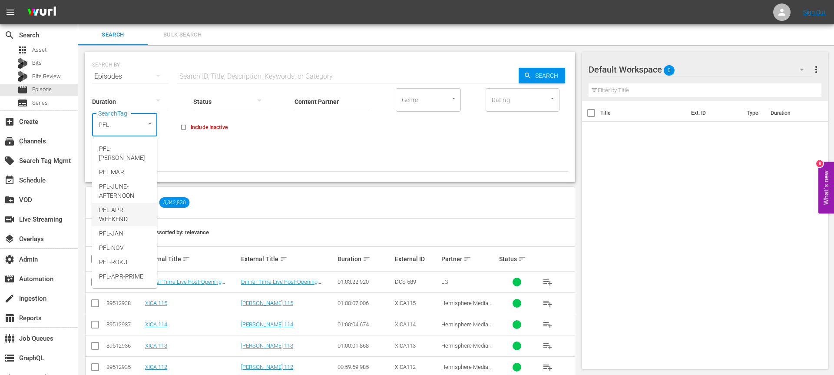
scroll to position [113, 0]
type input "PFL"
type input "ultra"
click at [135, 191] on li "Ultraman" at bounding box center [124, 186] width 65 height 14
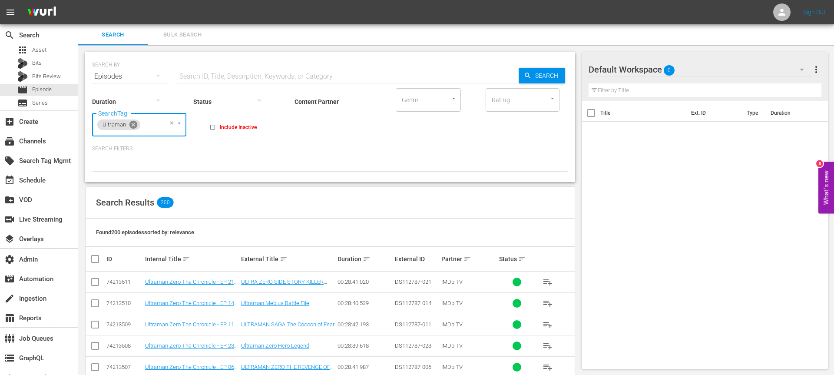
click at [136, 127] on icon at bounding box center [133, 125] width 8 height 8
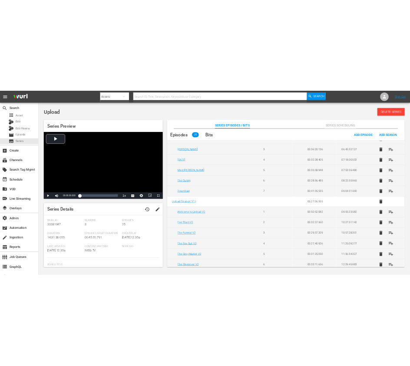
scroll to position [200, 0]
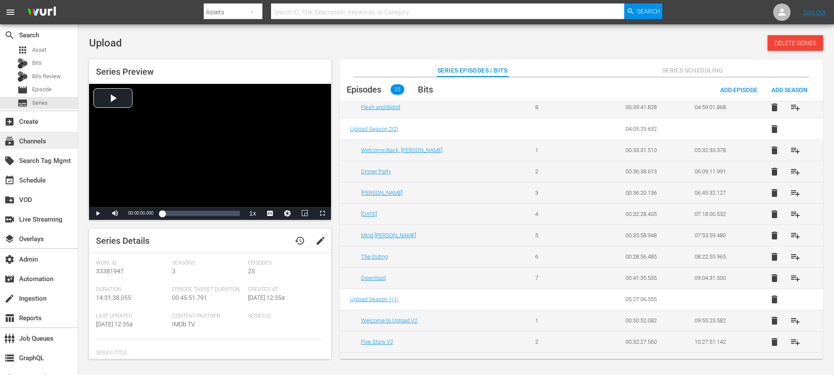
click at [36, 137] on div "subscriptions Channels" at bounding box center [24, 140] width 49 height 8
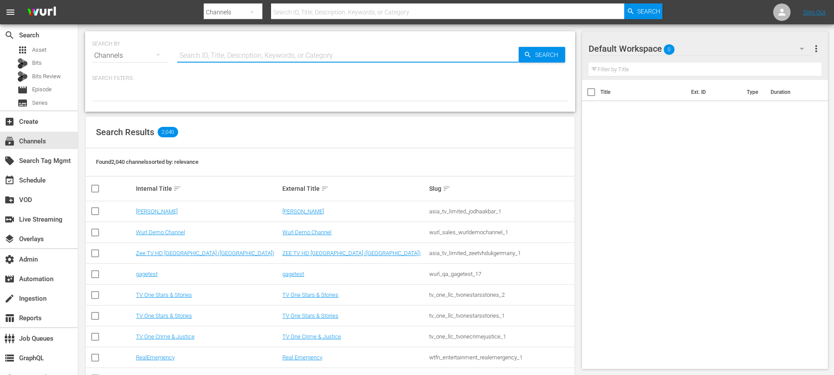
click at [240, 53] on input "text" at bounding box center [347, 55] width 341 height 21
type input "upload"
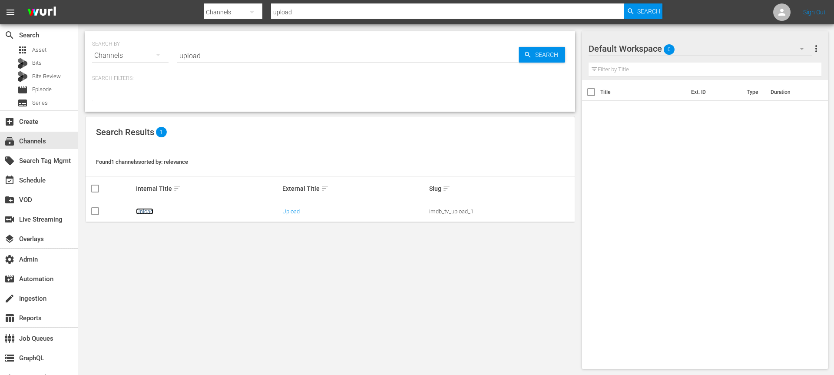
click at [147, 209] on link "Upload" at bounding box center [144, 211] width 17 height 7
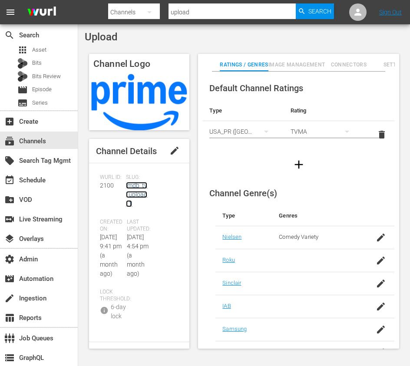
click at [131, 204] on link "imdb_tv_upload_1" at bounding box center [136, 194] width 21 height 25
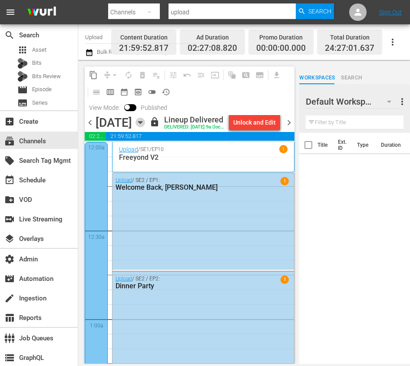
click at [145, 127] on icon "button" at bounding box center [140, 123] width 10 height 10
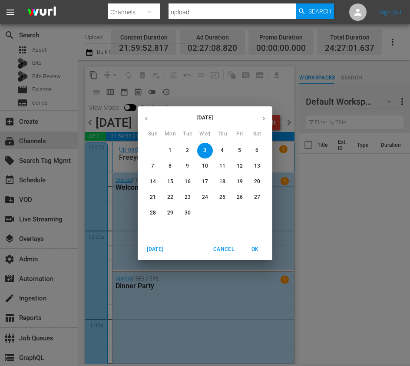
click at [265, 122] on button "button" at bounding box center [263, 118] width 17 height 17
click at [206, 147] on span "1" at bounding box center [205, 150] width 16 height 7
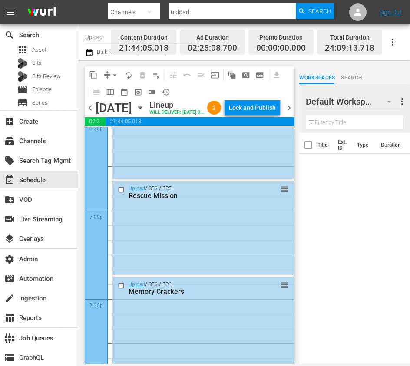
scroll to position [3281, 0]
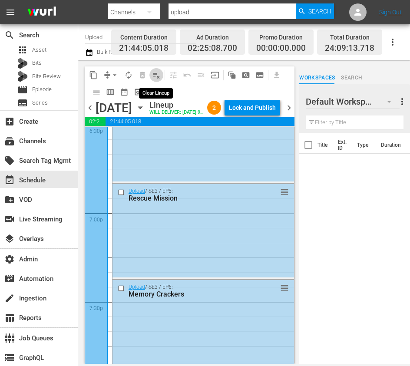
click at [156, 72] on span "playlist_remove_outlined" at bounding box center [156, 75] width 9 height 9
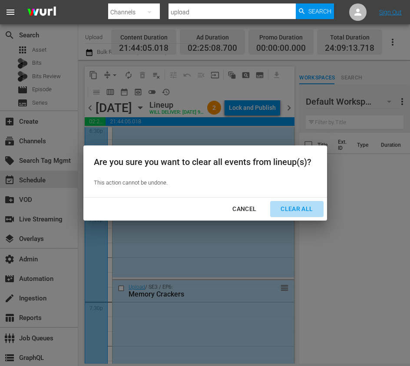
click at [307, 211] on div "Clear All" at bounding box center [297, 209] width 46 height 11
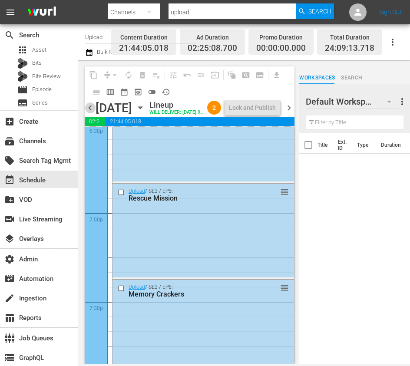
click at [91, 113] on span "chevron_left" at bounding box center [90, 107] width 11 height 11
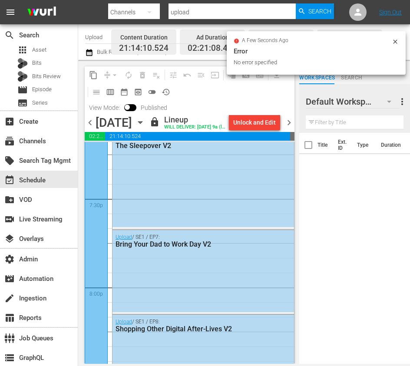
click at [394, 41] on icon at bounding box center [395, 41] width 7 height 7
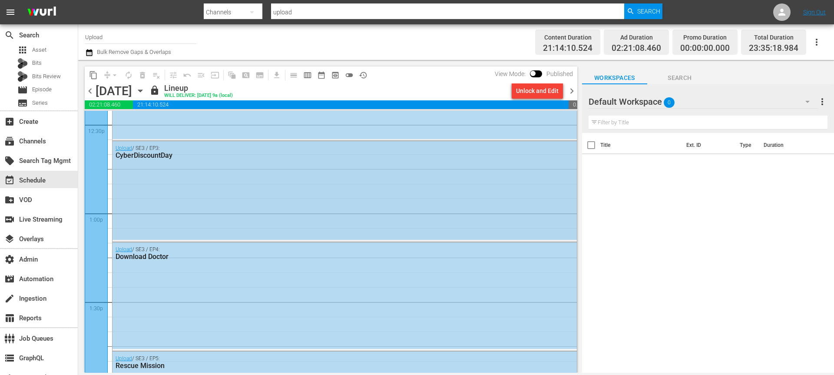
scroll to position [2196, 0]
click at [245, 166] on div "Upload / SE3 / EP3: CyberDiscountDay" at bounding box center [344, 156] width 464 height 21
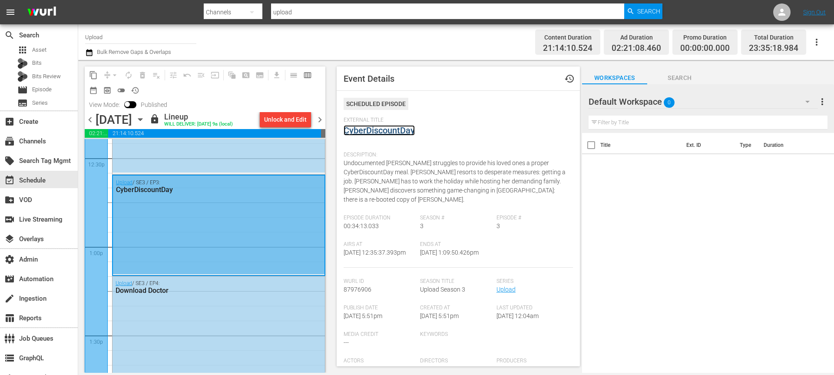
click at [370, 131] on link "CyberDiscountDay" at bounding box center [379, 130] width 71 height 10
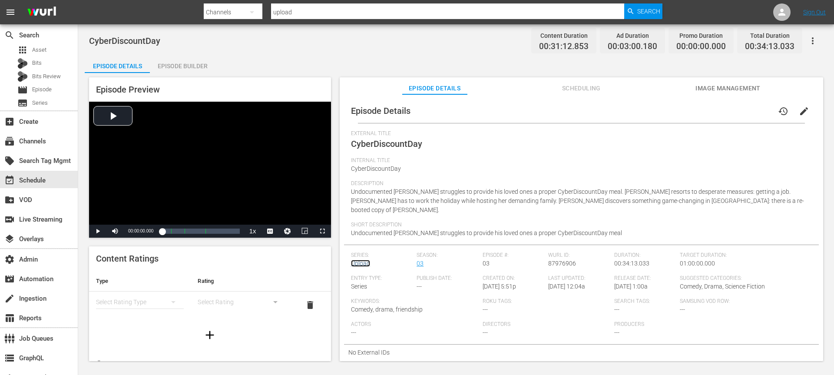
click at [362, 260] on link "Upload" at bounding box center [360, 263] width 19 height 7
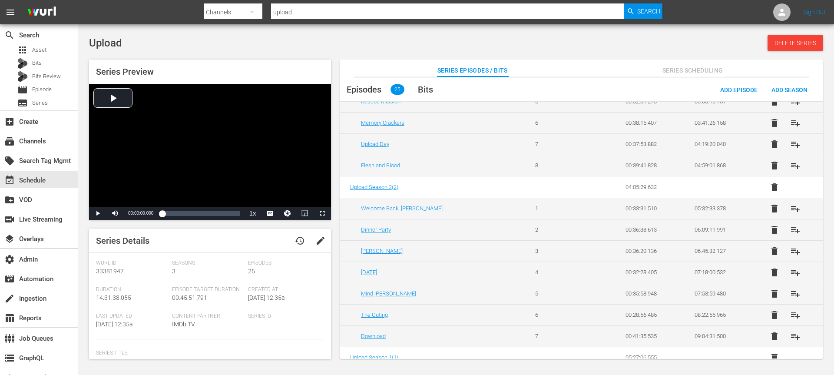
scroll to position [360, 0]
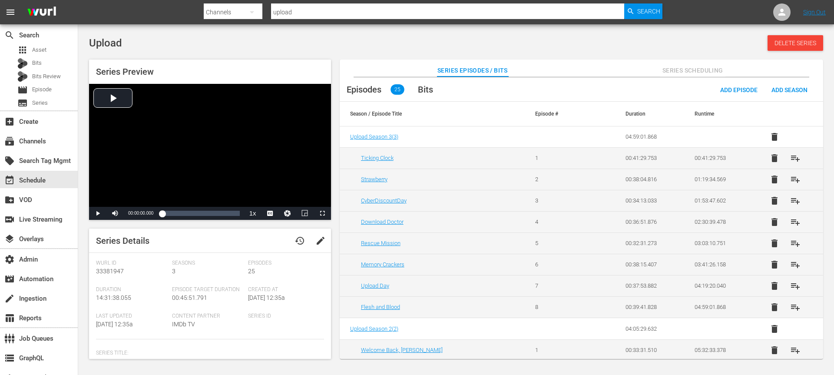
scroll to position [360, 0]
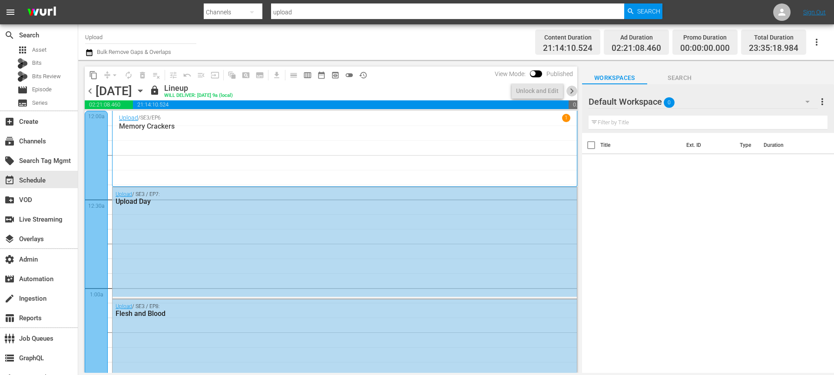
click at [571, 89] on span "chevron_right" at bounding box center [571, 91] width 11 height 11
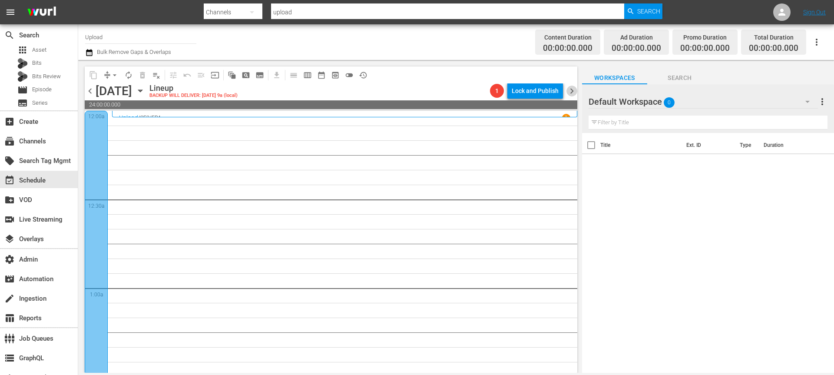
click at [571, 89] on span "chevron_right" at bounding box center [571, 91] width 11 height 11
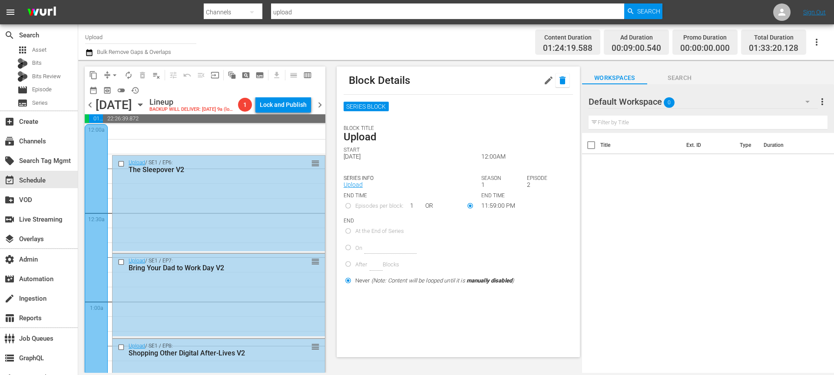
click at [562, 79] on icon "button" at bounding box center [562, 80] width 6 height 8
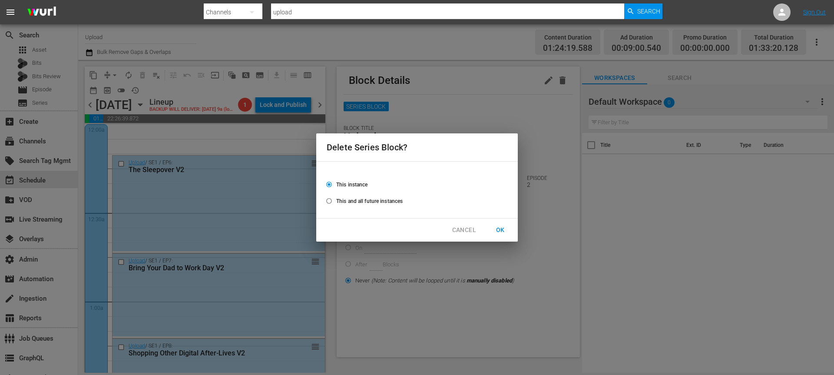
click at [360, 195] on label "This and all future instances" at bounding box center [411, 201] width 178 height 14
click at [336, 195] on input "This and all future instances" at bounding box center [329, 202] width 14 height 14
radio input "true"
click at [498, 232] on span "OK" at bounding box center [500, 230] width 14 height 11
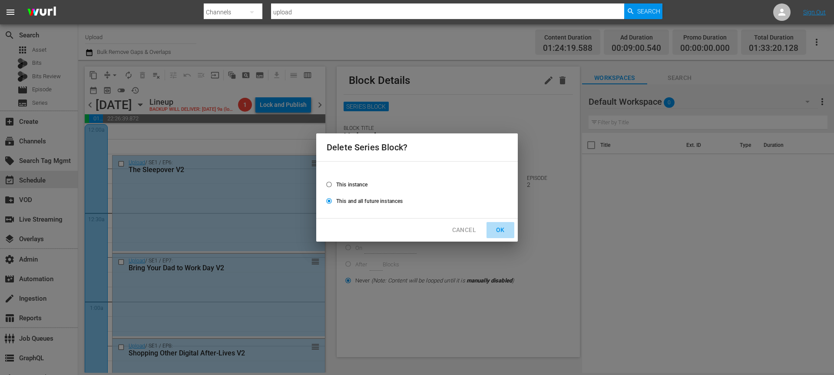
radio input "false"
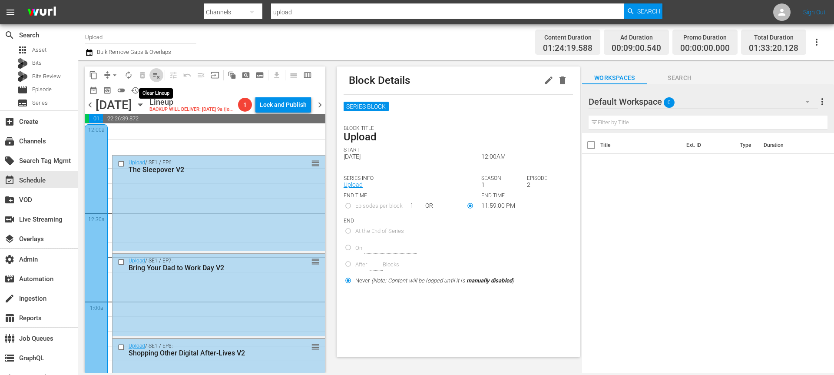
click at [157, 77] on span "playlist_remove_outlined" at bounding box center [156, 75] width 9 height 9
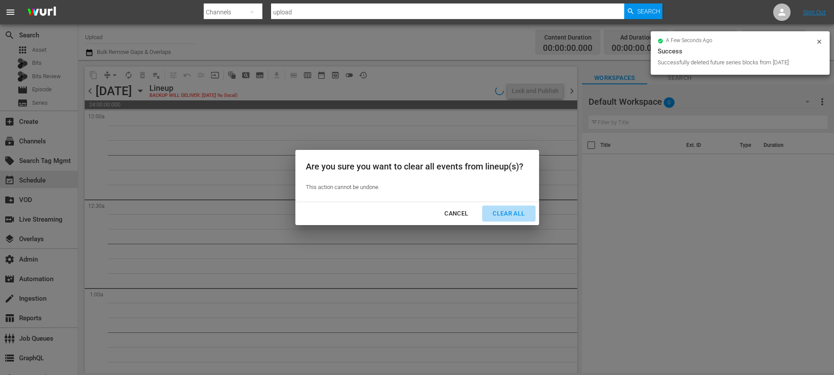
click at [514, 212] on div "Clear All" at bounding box center [509, 213] width 46 height 11
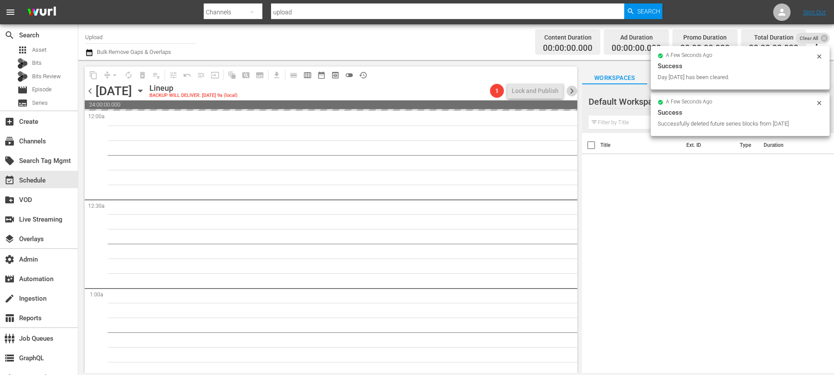
drag, startPoint x: 574, startPoint y: 89, endPoint x: 608, endPoint y: 83, distance: 34.1
click at [574, 89] on span "chevron_right" at bounding box center [571, 91] width 11 height 11
click at [822, 38] on icon at bounding box center [823, 38] width 7 height 7
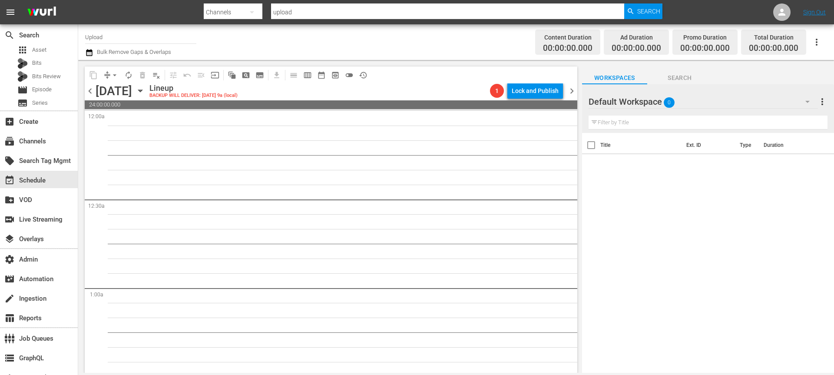
click at [87, 53] on icon "button" at bounding box center [89, 52] width 8 height 10
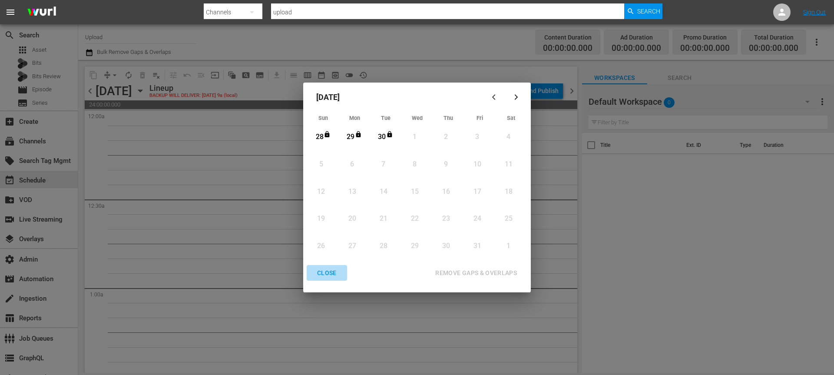
click at [328, 279] on button "CLOSE" at bounding box center [327, 273] width 40 height 16
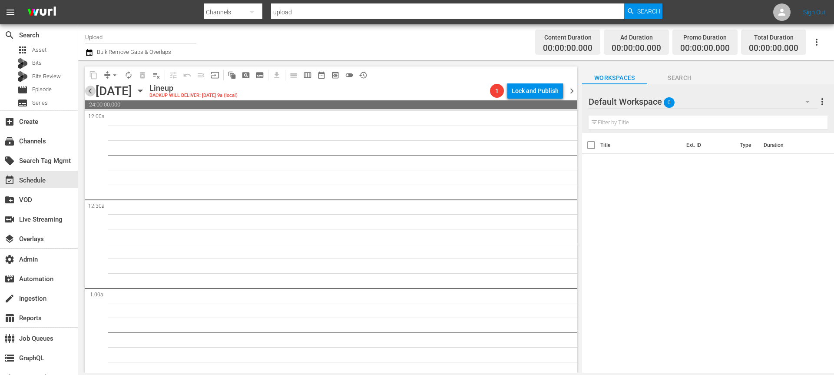
click at [94, 94] on span "chevron_left" at bounding box center [90, 91] width 11 height 11
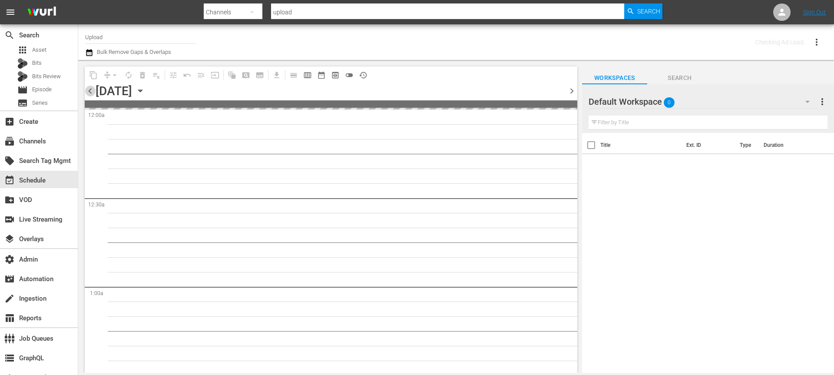
click at [94, 94] on span "chevron_left" at bounding box center [90, 91] width 11 height 11
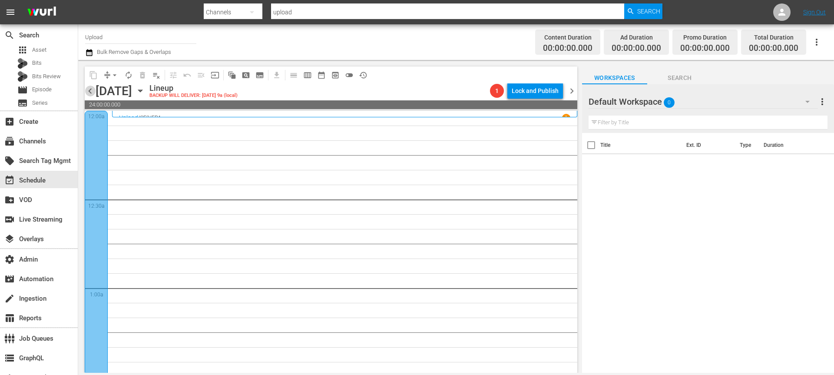
click at [93, 94] on span "chevron_left" at bounding box center [90, 91] width 11 height 11
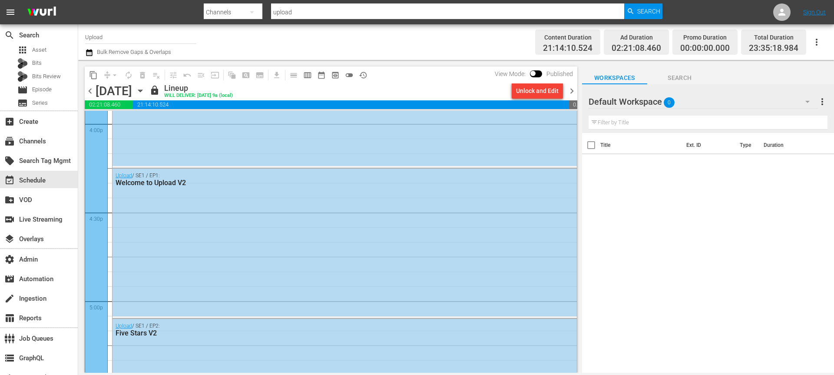
scroll to position [3994, 0]
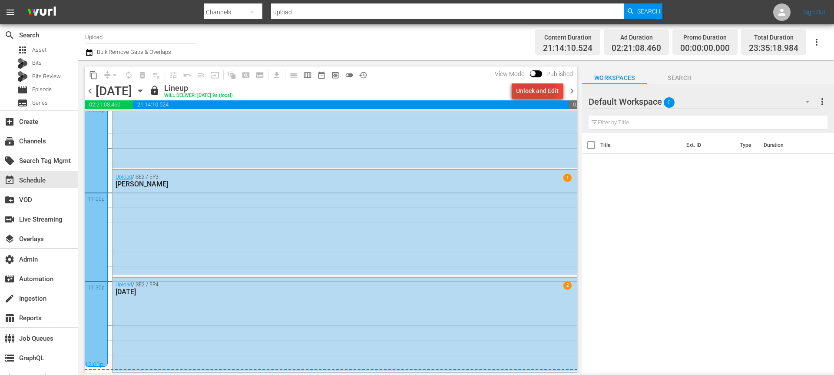
click at [538, 91] on div "Unlock and Edit" at bounding box center [537, 91] width 43 height 16
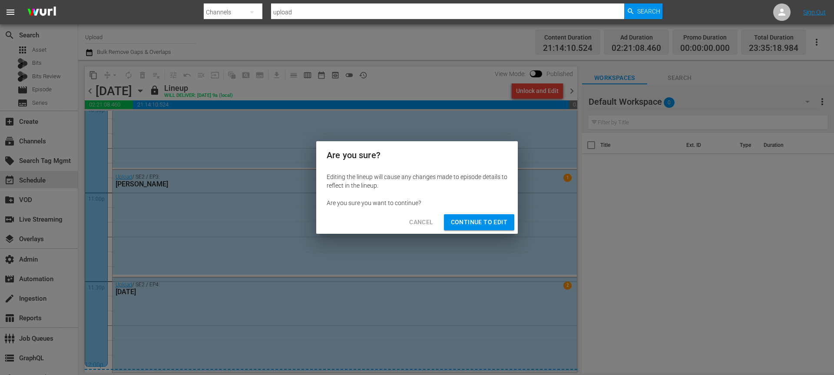
click at [471, 215] on button "Continue to Edit" at bounding box center [479, 222] width 70 height 16
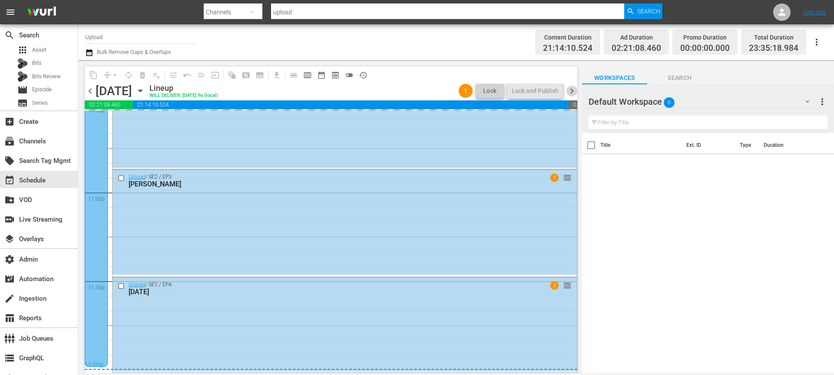
click at [574, 90] on span "chevron_right" at bounding box center [571, 91] width 11 height 11
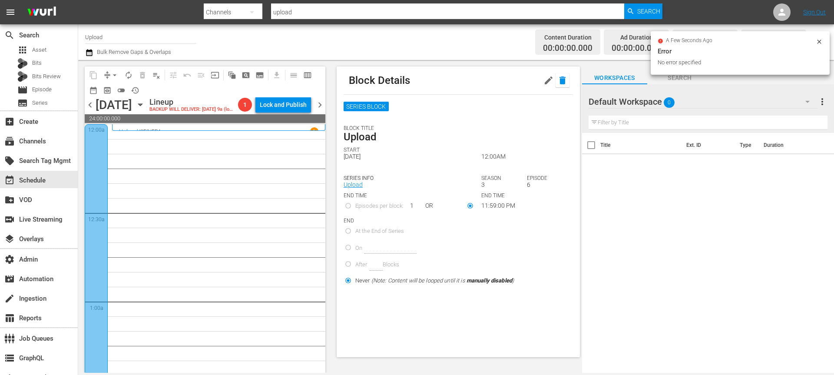
click at [562, 85] on icon "button" at bounding box center [562, 80] width 10 height 10
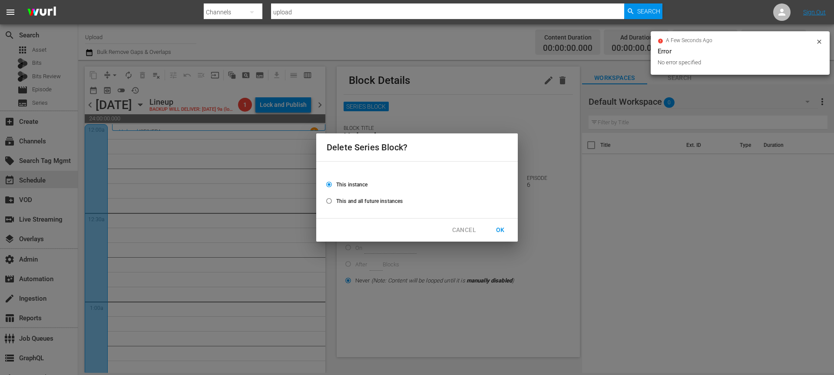
click at [371, 197] on span "This and all future instances" at bounding box center [369, 201] width 66 height 8
click at [336, 197] on input "This and all future instances" at bounding box center [329, 202] width 14 height 14
radio input "true"
click at [493, 231] on span "OK" at bounding box center [500, 230] width 14 height 11
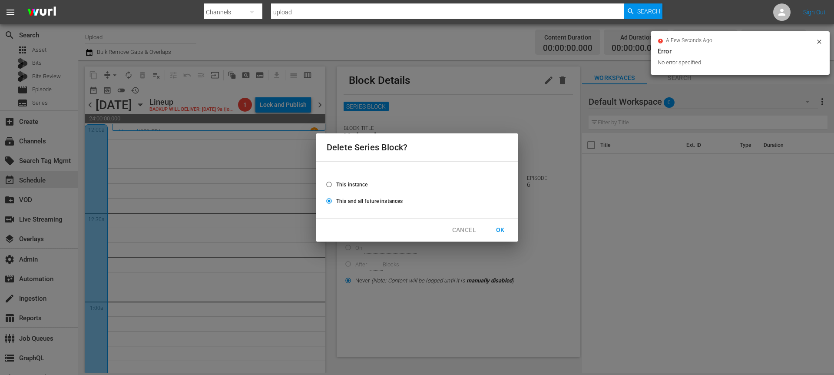
radio input "false"
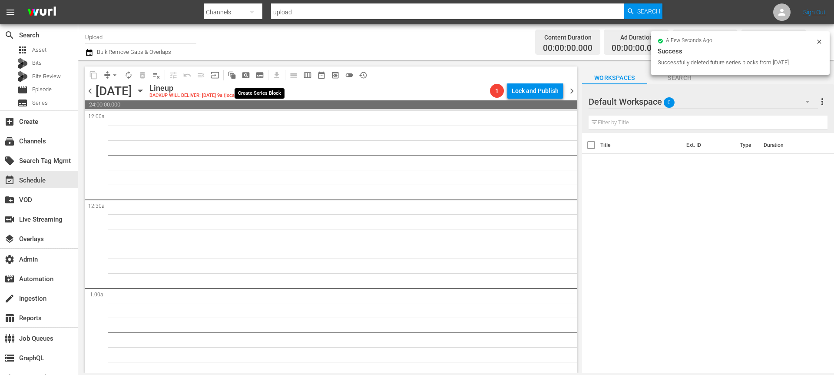
click at [261, 73] on span "subtitles_outlined" at bounding box center [259, 75] width 9 height 9
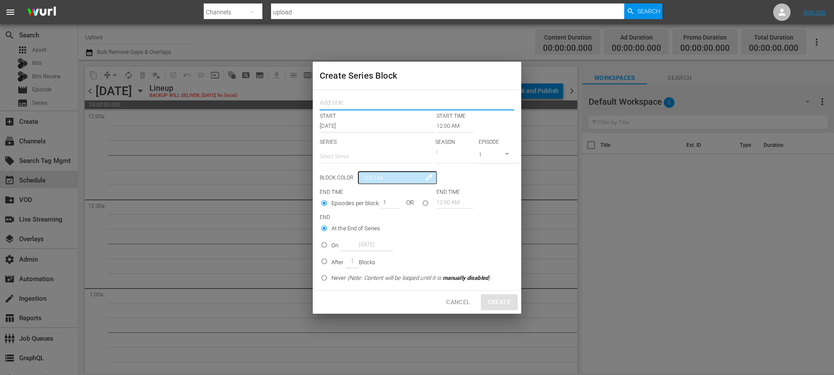
click at [387, 102] on input "text" at bounding box center [417, 103] width 195 height 13
type input "UPLOAD"
click at [358, 152] on input "text" at bounding box center [375, 156] width 111 height 21
type input "upload"
paste input "33381947"
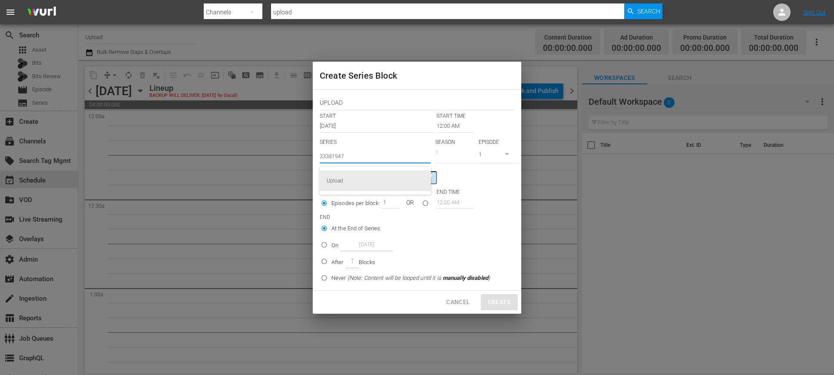
click at [353, 176] on div "Upload" at bounding box center [375, 180] width 97 height 21
type input "Upload"
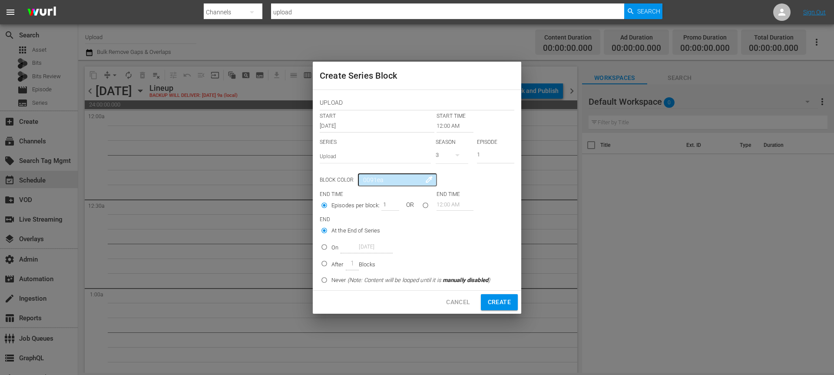
click at [449, 152] on button "button" at bounding box center [457, 155] width 21 height 21
click at [449, 191] on div "2" at bounding box center [448, 191] width 24 height 9
click at [489, 157] on input "1" at bounding box center [495, 156] width 37 height 14
type input "5"
click at [427, 208] on input "seriesBlockEndTime" at bounding box center [425, 207] width 14 height 14
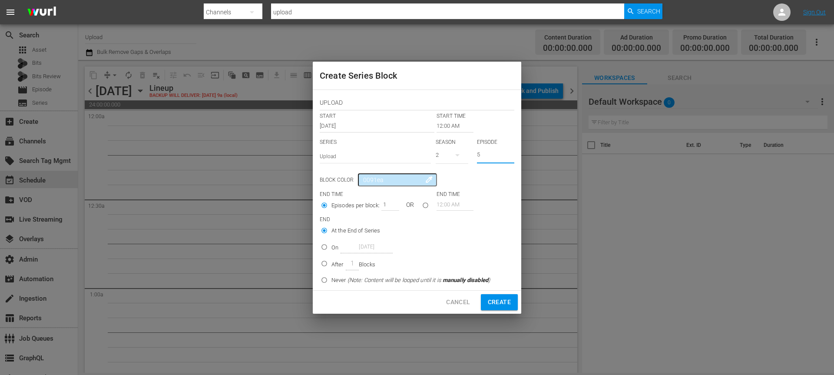
radio input "true"
click at [450, 208] on input "12:00 AM" at bounding box center [454, 204] width 37 height 12
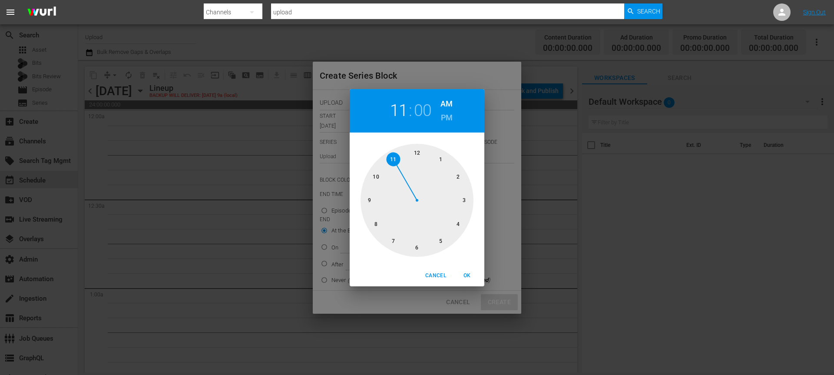
drag, startPoint x: 412, startPoint y: 153, endPoint x: 401, endPoint y: 153, distance: 10.9
click at [401, 153] on div at bounding box center [416, 200] width 113 height 113
drag, startPoint x: 417, startPoint y: 155, endPoint x: 411, endPoint y: 155, distance: 5.6
click at [411, 155] on div at bounding box center [416, 200] width 113 height 113
click at [442, 119] on h6 "PM" at bounding box center [447, 118] width 12 height 14
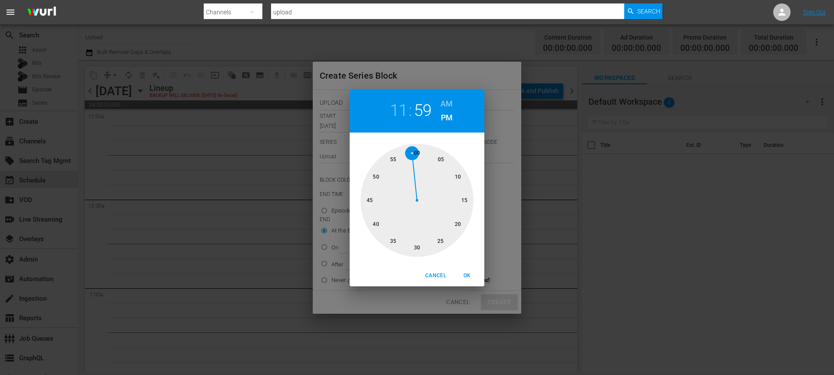
click at [469, 274] on span "OK" at bounding box center [466, 275] width 21 height 9
type input "11:59 PM"
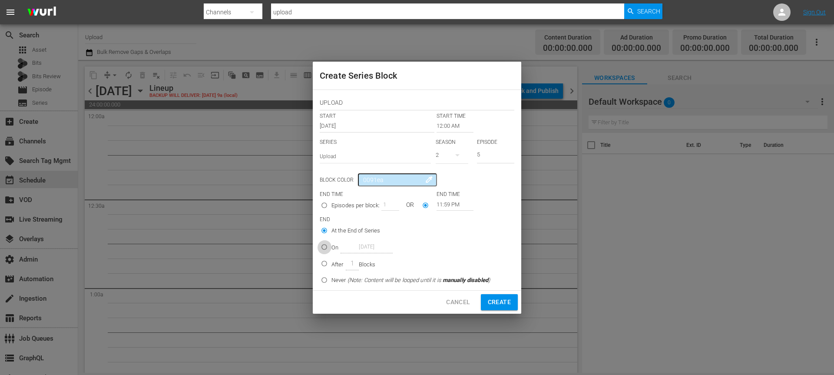
click at [325, 247] on input "On Oct 1st 2025" at bounding box center [324, 248] width 14 height 14
radio input "true"
click at [357, 246] on input "Oct 1st 2025" at bounding box center [366, 247] width 52 height 12
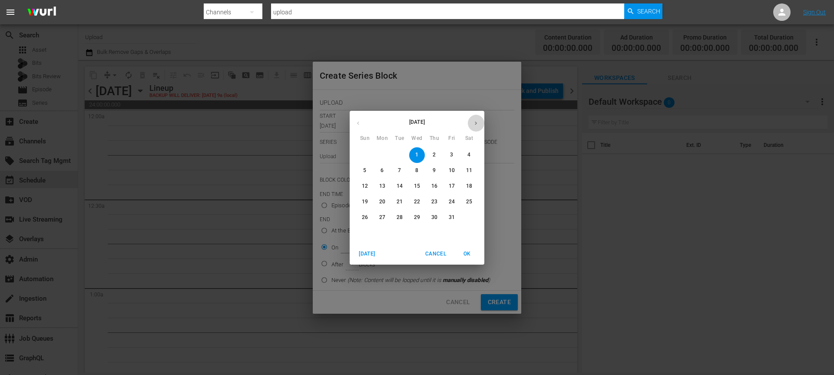
click at [476, 123] on icon "button" at bounding box center [475, 123] width 7 height 7
click at [454, 171] on span "7" at bounding box center [452, 170] width 16 height 7
type input "[DATE]"
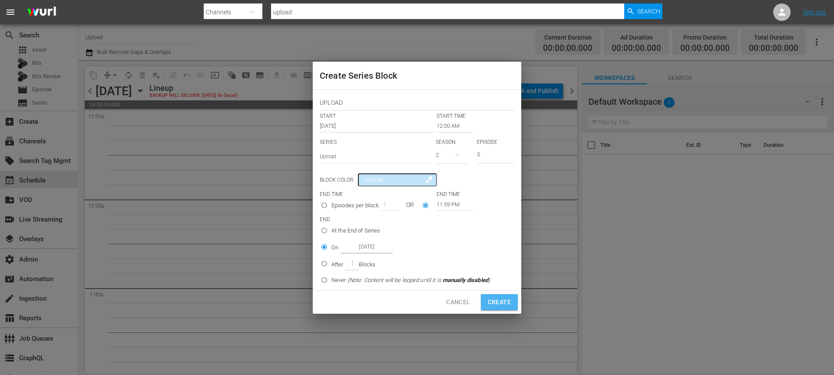
click at [502, 303] on span "Create" at bounding box center [499, 302] width 23 height 11
type input "1"
radio input "true"
type input "12:00 AM"
radio input "true"
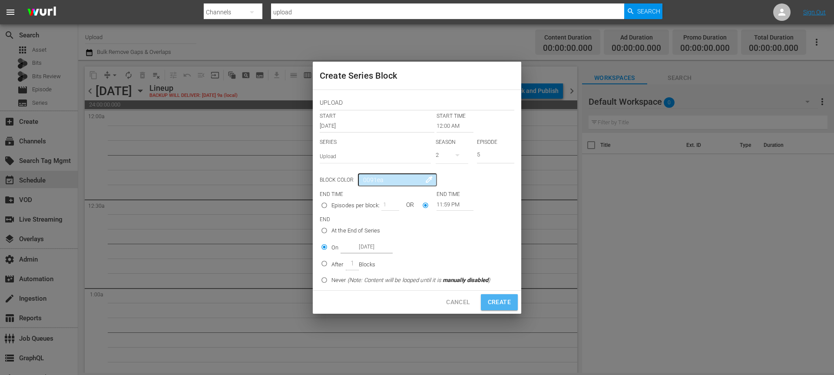
type input "Oct 1st 2025"
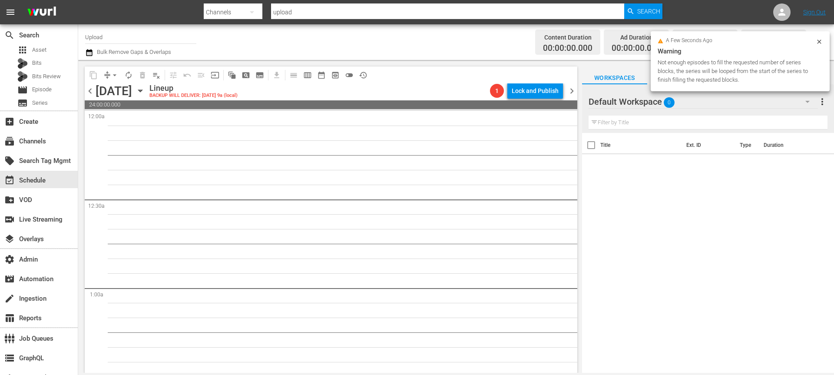
click at [819, 41] on icon at bounding box center [819, 42] width 4 height 4
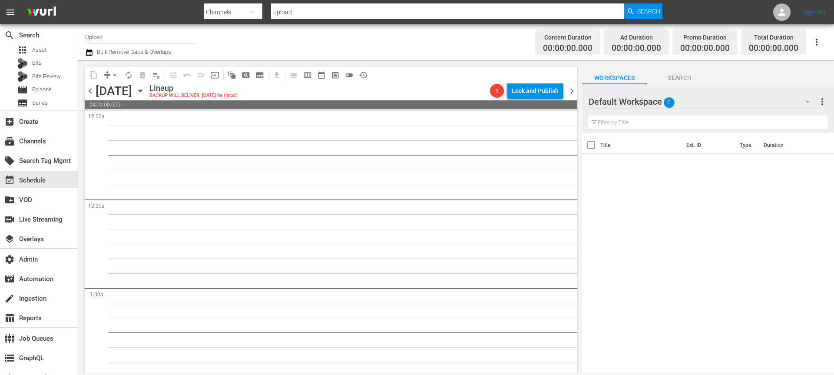
click at [88, 51] on icon "button" at bounding box center [89, 52] width 6 height 7
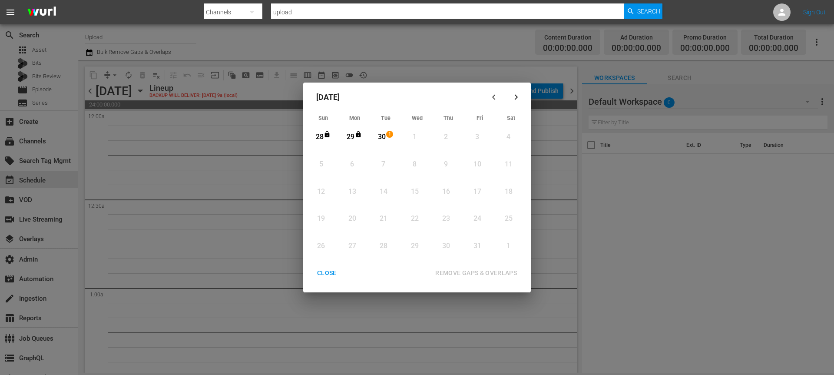
click at [328, 276] on div "CLOSE" at bounding box center [326, 273] width 33 height 11
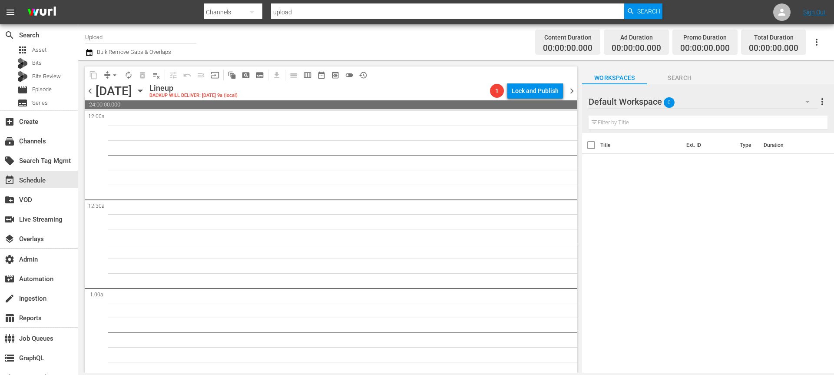
click at [575, 91] on span "chevron_right" at bounding box center [571, 91] width 11 height 11
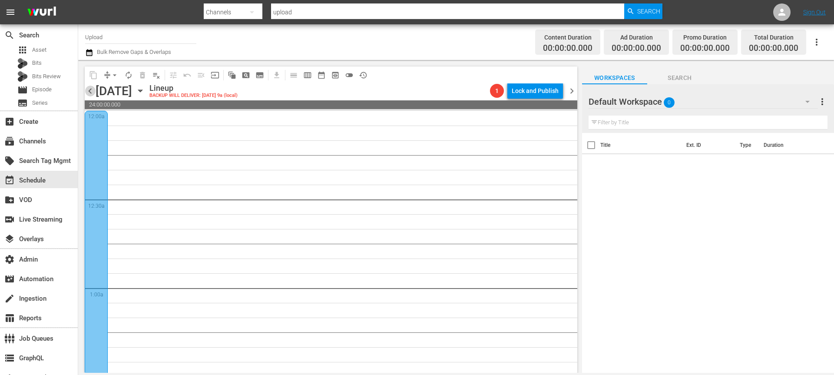
click at [91, 90] on span "chevron_left" at bounding box center [90, 91] width 11 height 11
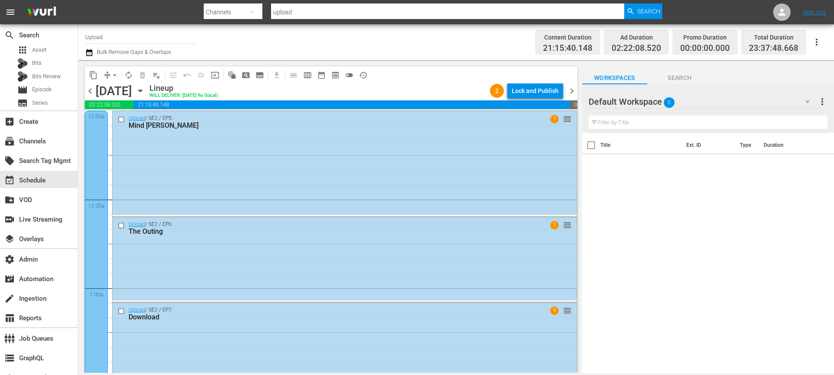
click at [91, 50] on icon "button" at bounding box center [89, 52] width 6 height 7
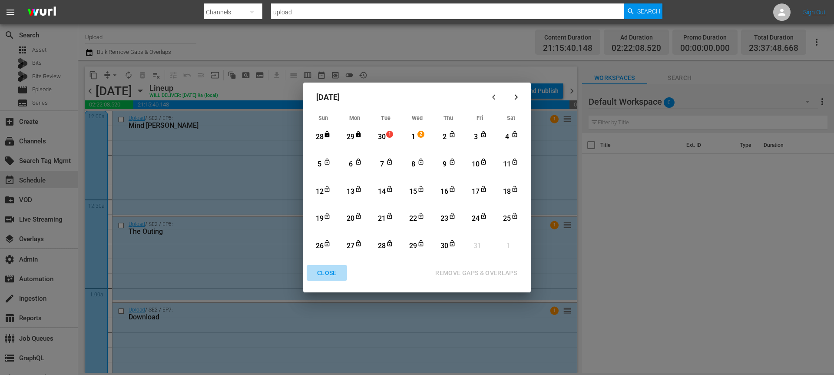
click at [332, 267] on button "CLOSE" at bounding box center [327, 273] width 40 height 16
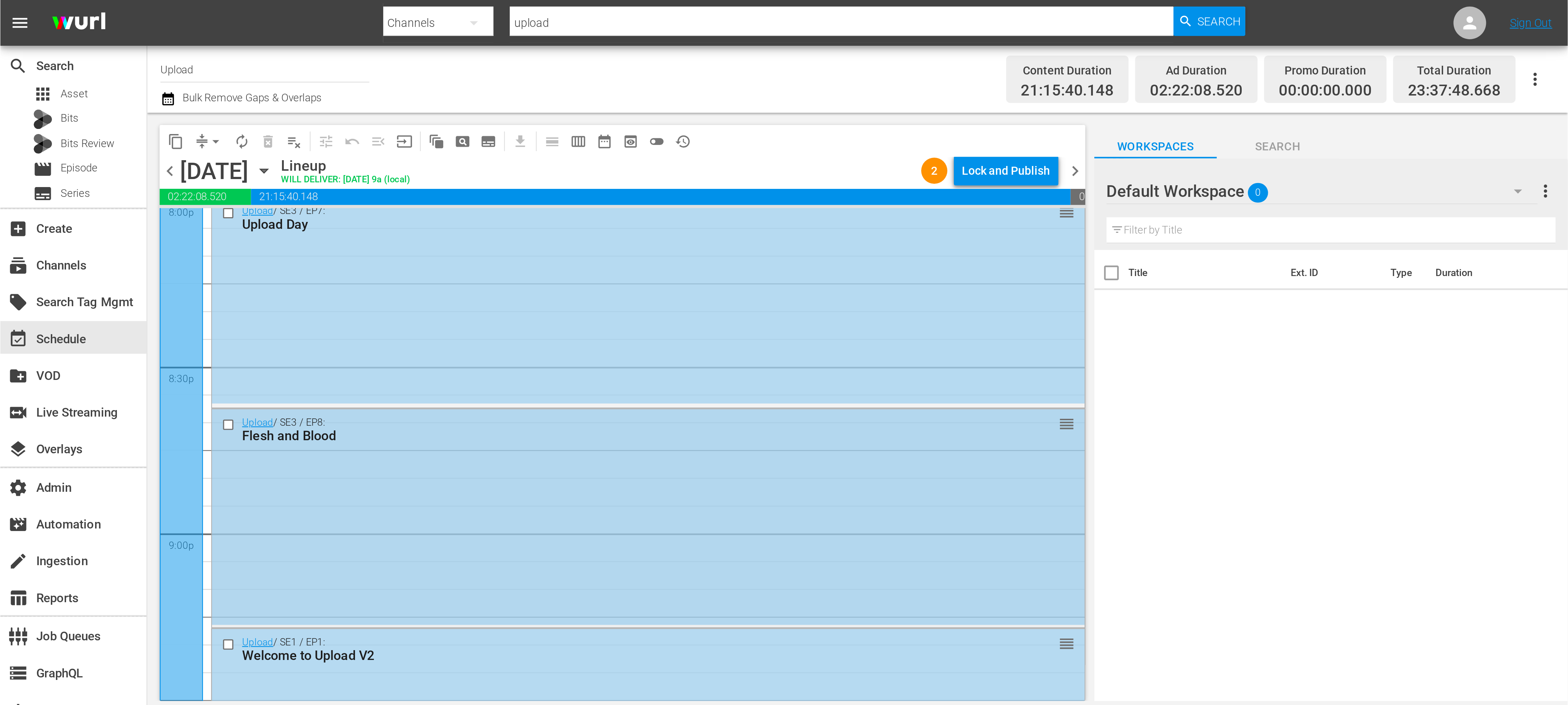
scroll to position [3337, 0]
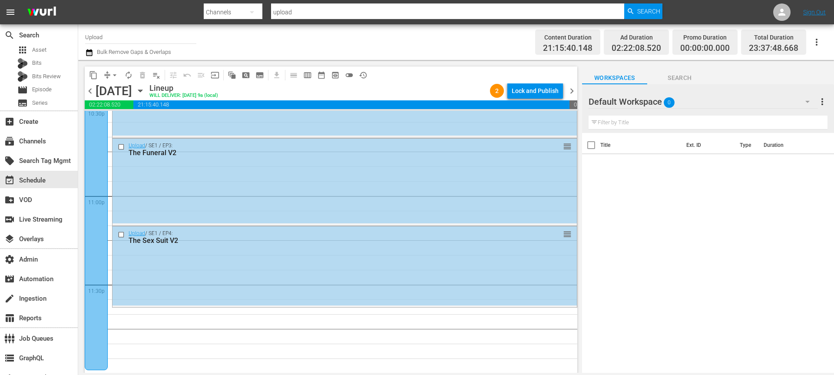
click at [84, 50] on div "Channel Title Upload Bulk Remove Gaps & Overlaps Content Duration 21:15:40.148 …" at bounding box center [456, 42] width 756 height 36
click at [89, 54] on icon "button" at bounding box center [89, 52] width 6 height 7
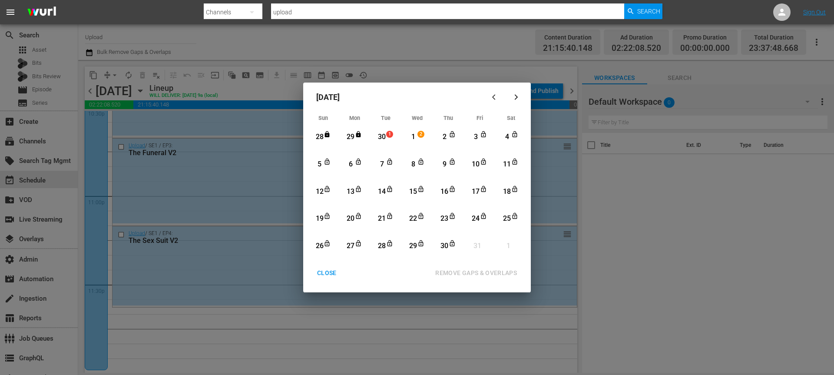
click at [386, 140] on div "30" at bounding box center [382, 137] width 11 height 10
click at [445, 246] on div "30" at bounding box center [444, 246] width 11 height 10
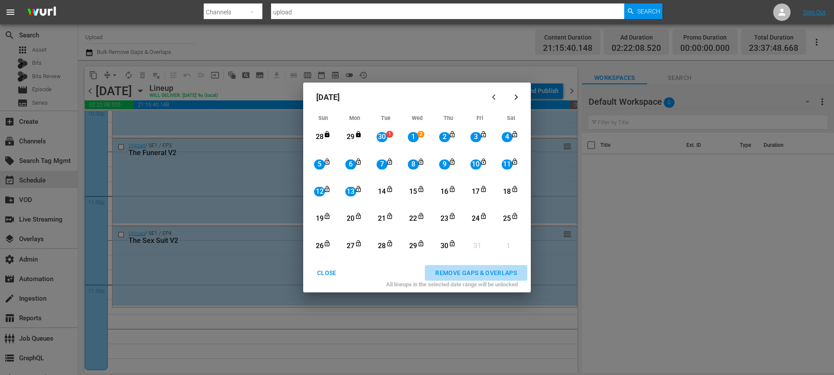
click at [462, 272] on div "REMOVE GAPS & OVERLAPS" at bounding box center [476, 273] width 96 height 11
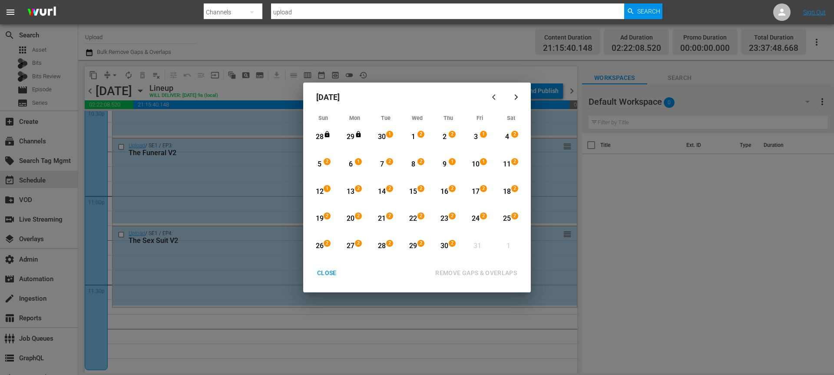
click at [386, 138] on div "30" at bounding box center [382, 137] width 11 height 10
click at [354, 194] on div "13" at bounding box center [350, 192] width 11 height 10
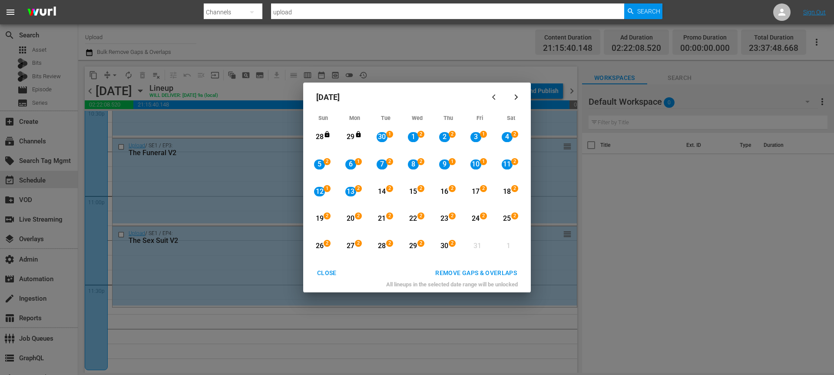
click at [354, 193] on div "13" at bounding box center [350, 192] width 11 height 10
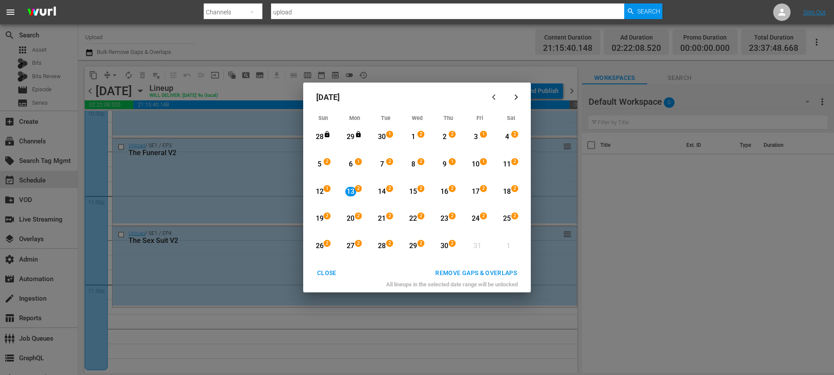
click at [441, 245] on div "30" at bounding box center [444, 246] width 11 height 10
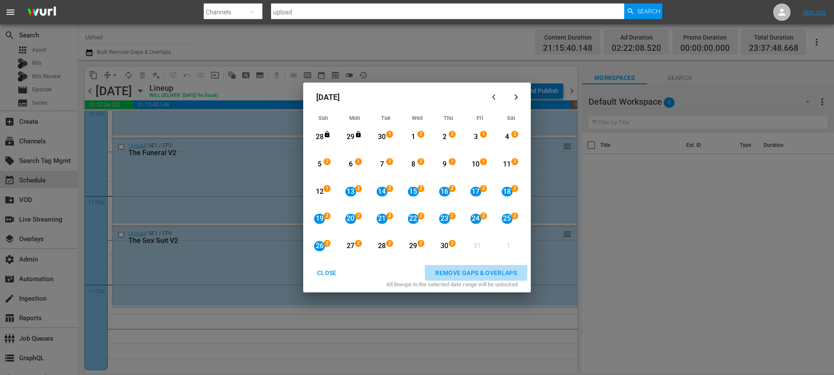
click at [476, 278] on button "REMOVE GAPS & OVERLAPS" at bounding box center [476, 273] width 102 height 16
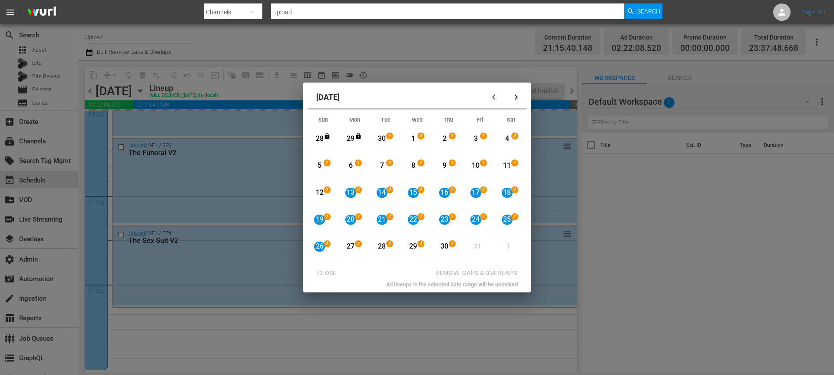
drag, startPoint x: 476, startPoint y: 278, endPoint x: 369, endPoint y: 328, distance: 118.3
click at [474, 279] on div "REMOVE GAPS & OVERLAPS" at bounding box center [437, 273] width 180 height 16
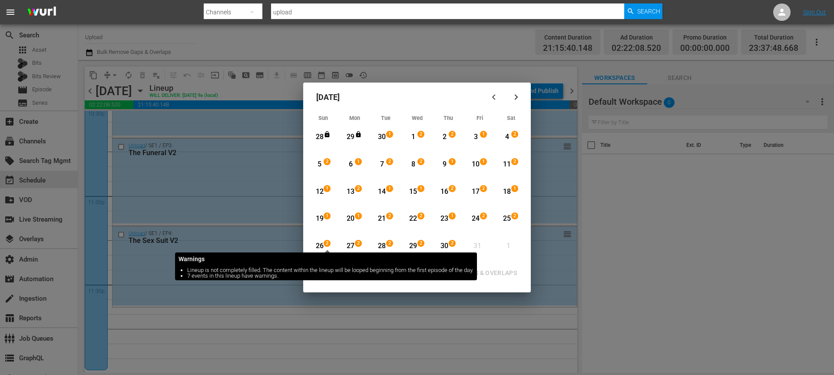
click at [326, 240] on span "2" at bounding box center [327, 243] width 6 height 7
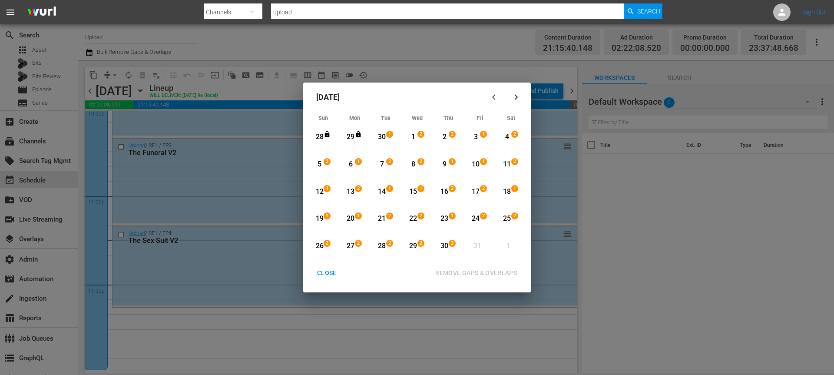
click at [330, 244] on span "2" at bounding box center [327, 243] width 6 height 7
click at [456, 248] on div "2" at bounding box center [453, 246] width 7 height 9
click at [463, 267] on button "REMOVE GAPS & OVERLAPS" at bounding box center [476, 273] width 102 height 16
click at [323, 273] on div "CLOSE" at bounding box center [326, 273] width 33 height 11
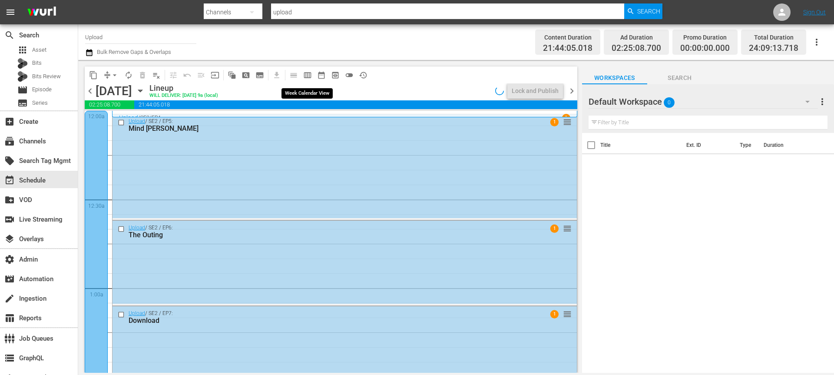
drag, startPoint x: 334, startPoint y: 73, endPoint x: 320, endPoint y: 70, distance: 13.9
click at [320, 70] on div "content_copy compress arrow_drop_down autorenew_outlined delete_forever_outline…" at bounding box center [228, 74] width 287 height 17
click at [321, 75] on span "date_range_outlined" at bounding box center [321, 75] width 9 height 9
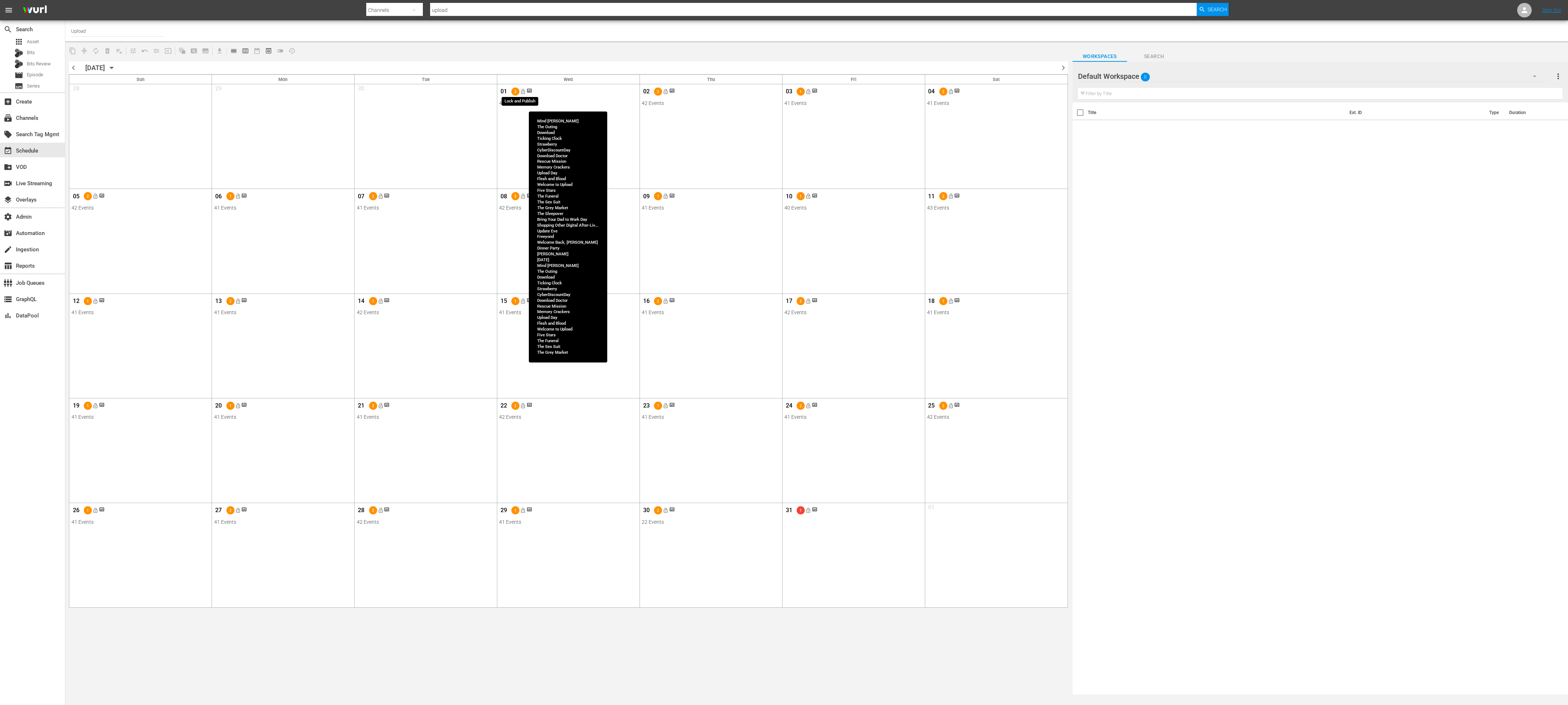
click at [522, 92] on span "lock_open" at bounding box center [522, 91] width 6 height 6
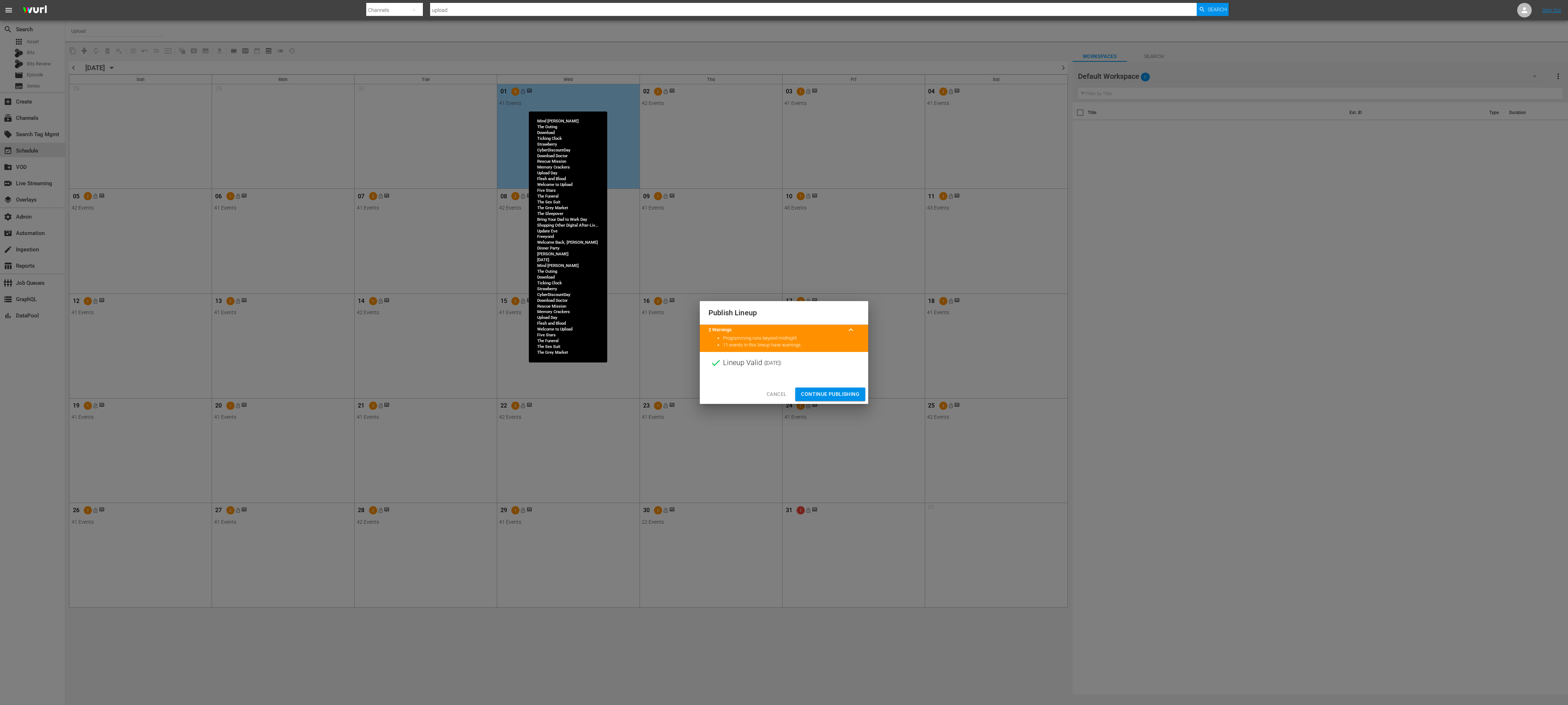
click at [696, 313] on span "Continue Publishing" at bounding box center [830, 394] width 59 height 9
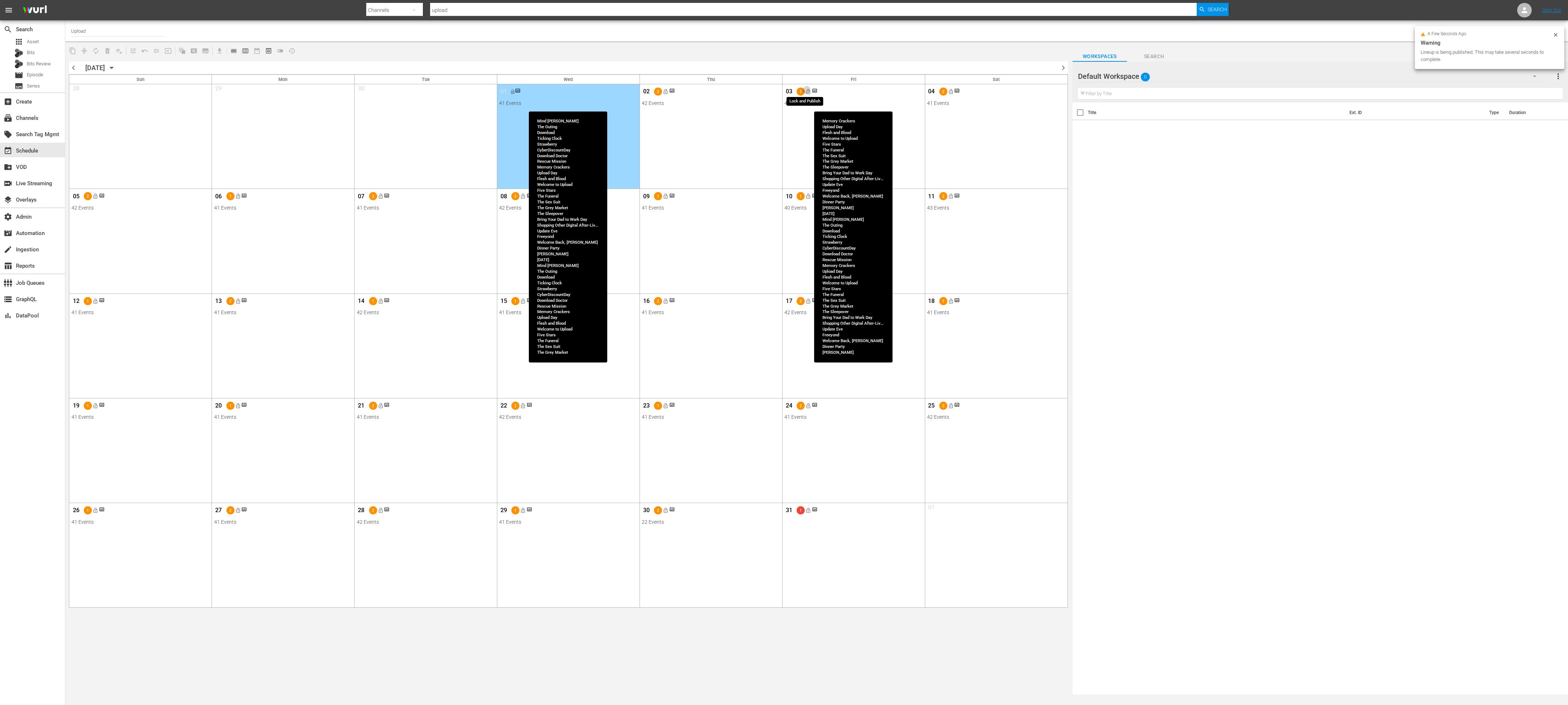
click at [696, 95] on span "lock_open" at bounding box center [808, 91] width 6 height 6
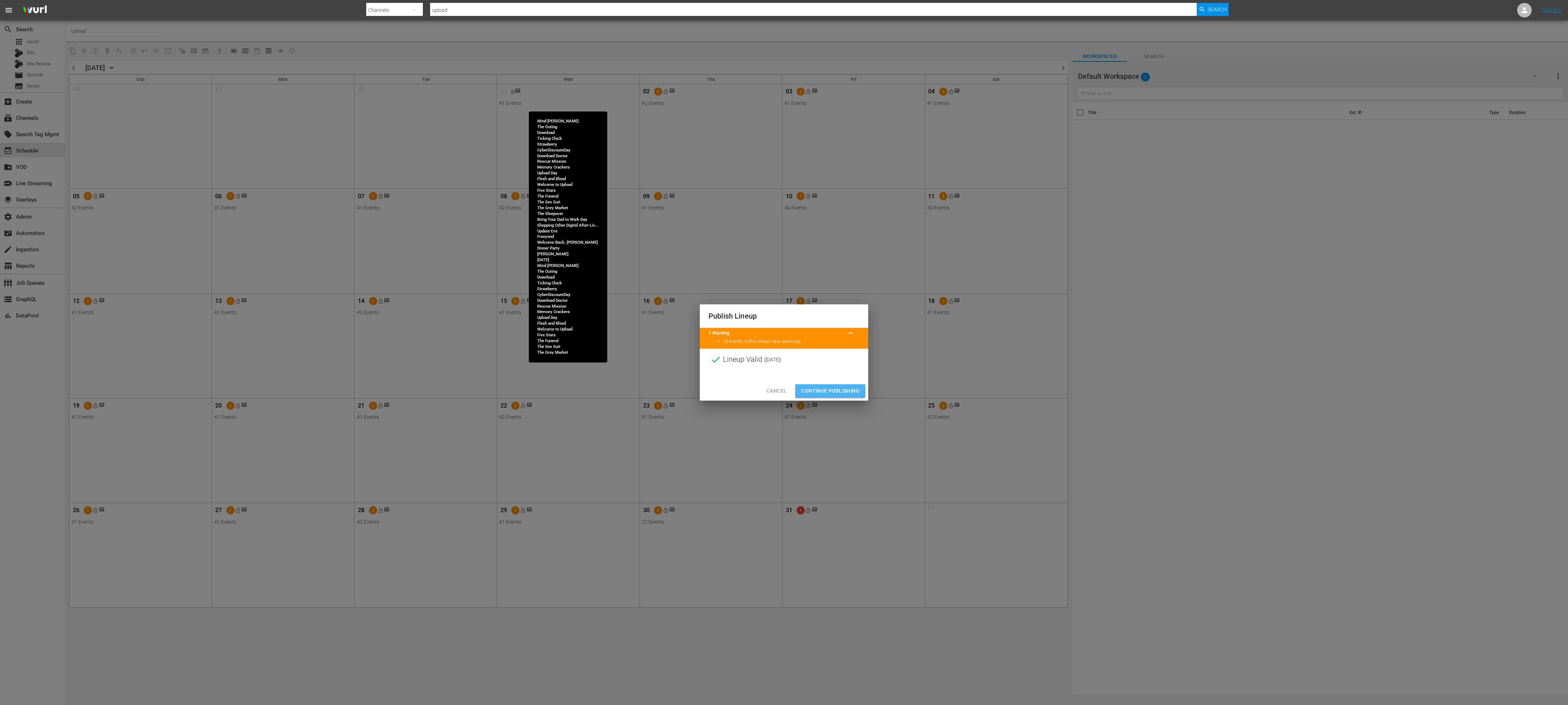
click at [696, 313] on span "Continue Publishing" at bounding box center [830, 391] width 59 height 9
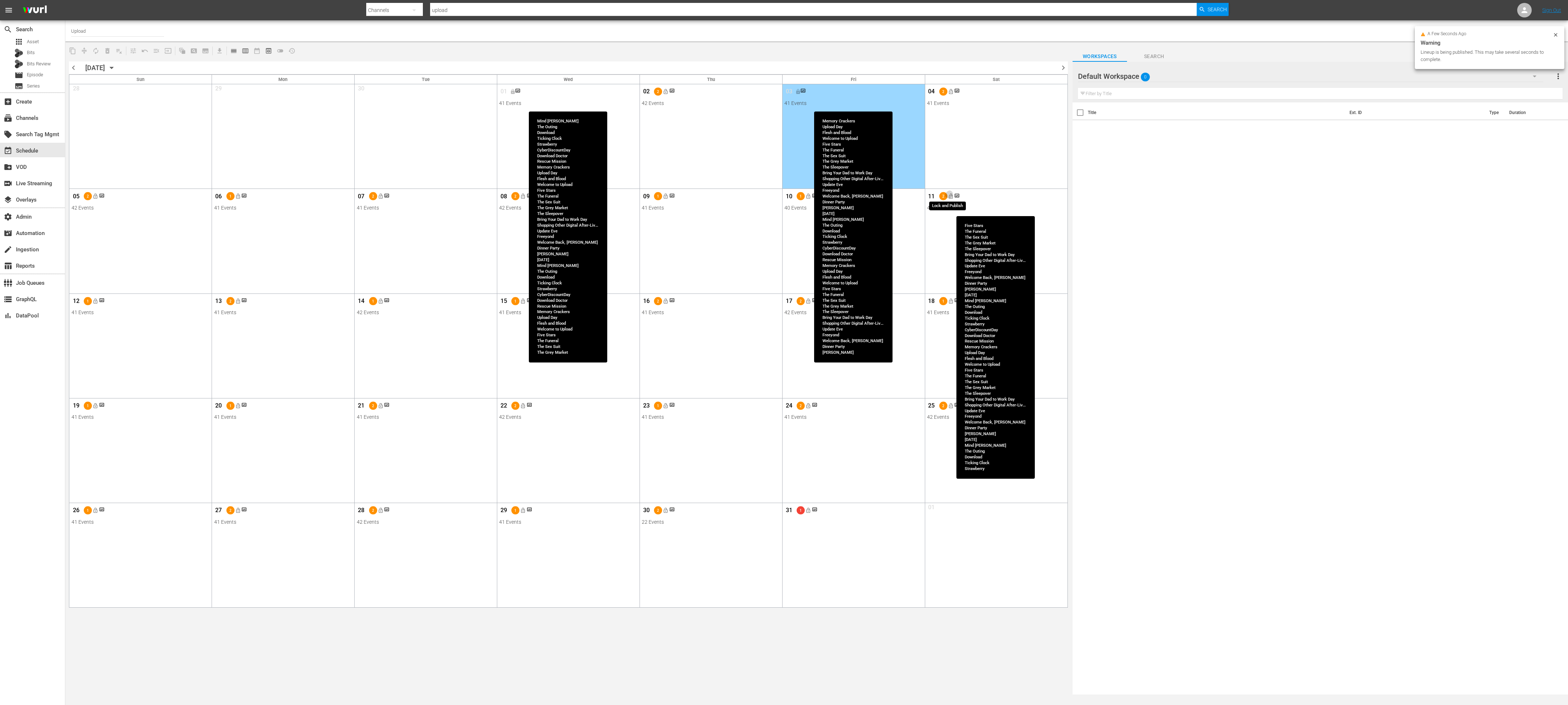
click at [696, 197] on button "lock_open" at bounding box center [950, 197] width 12 height 12
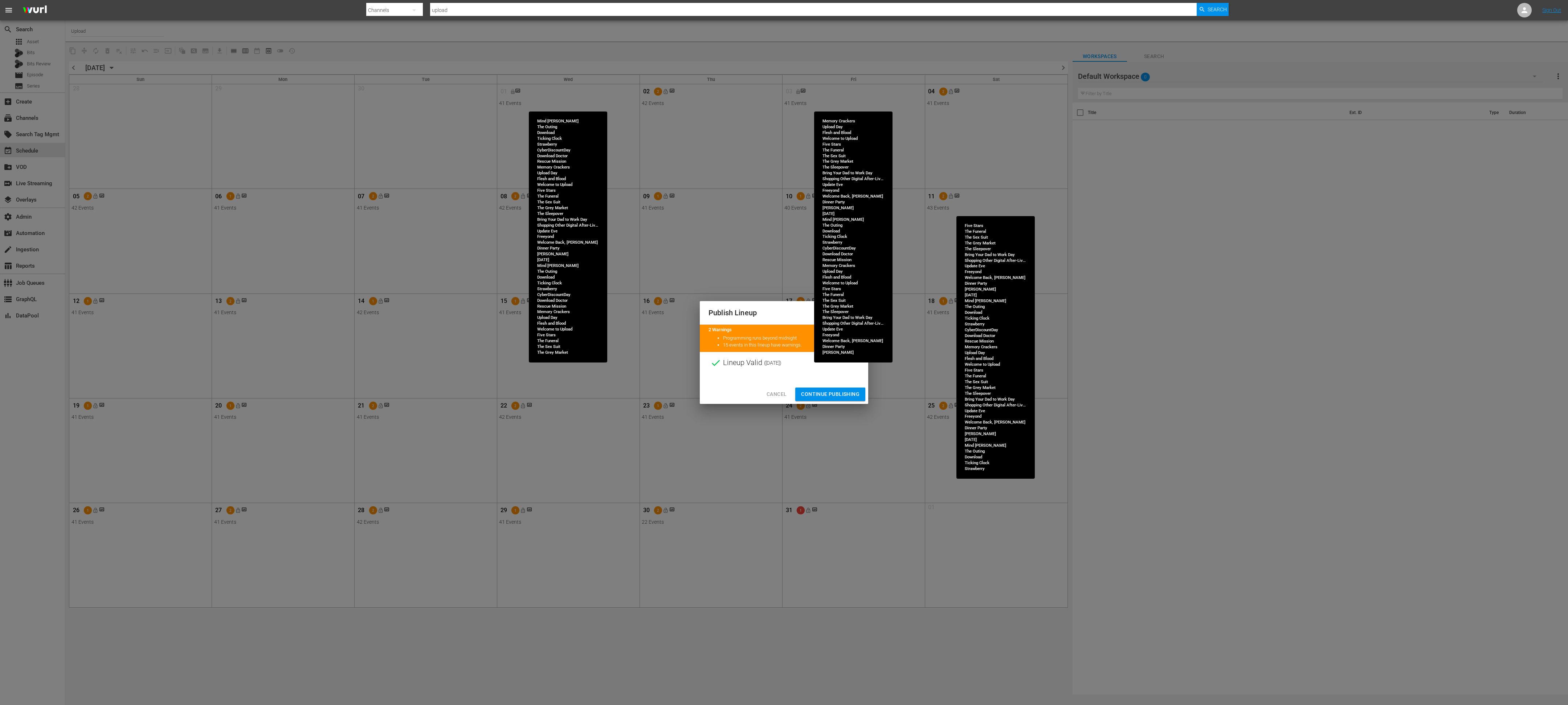
click at [696, 313] on span "Continue Publishing" at bounding box center [830, 394] width 59 height 9
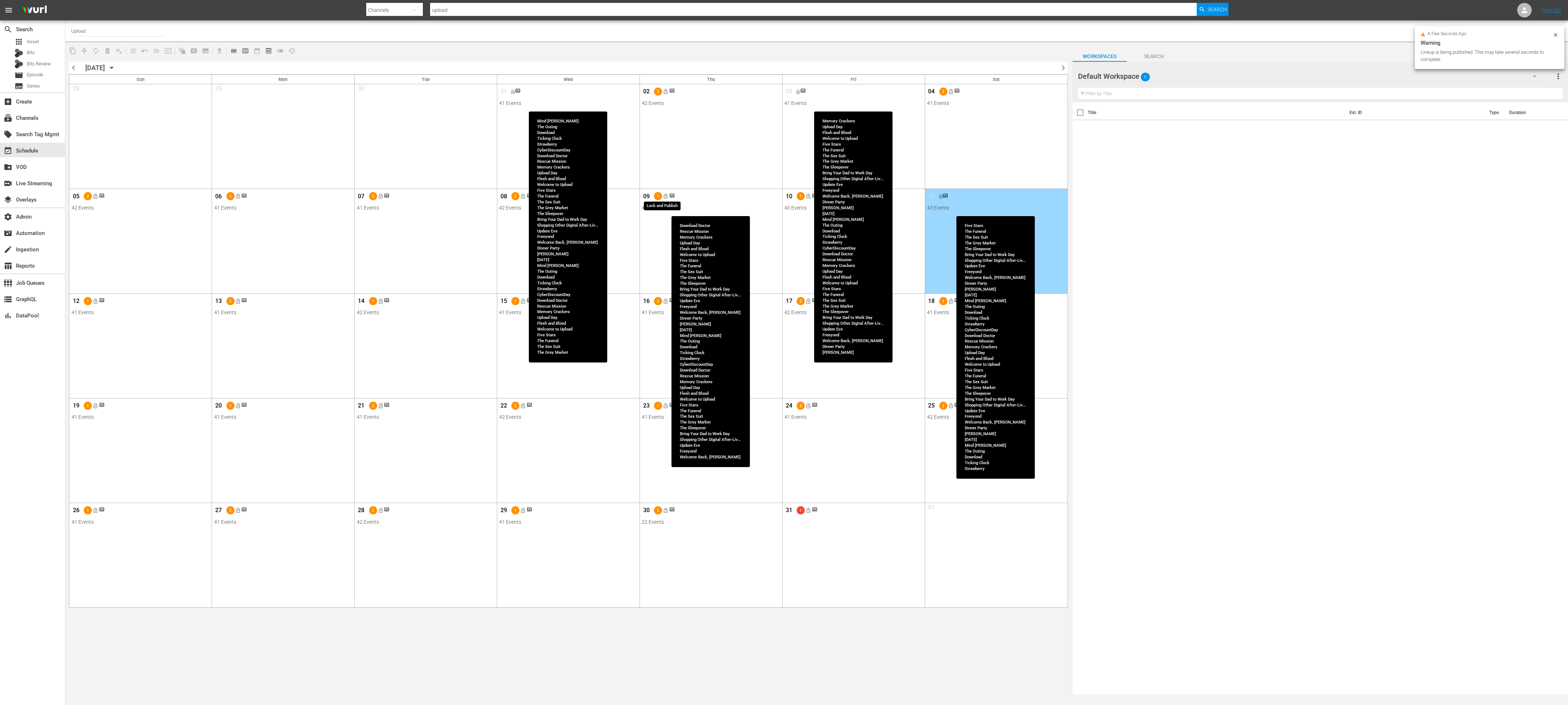
click at [665, 199] on span "lock_open" at bounding box center [665, 196] width 6 height 6
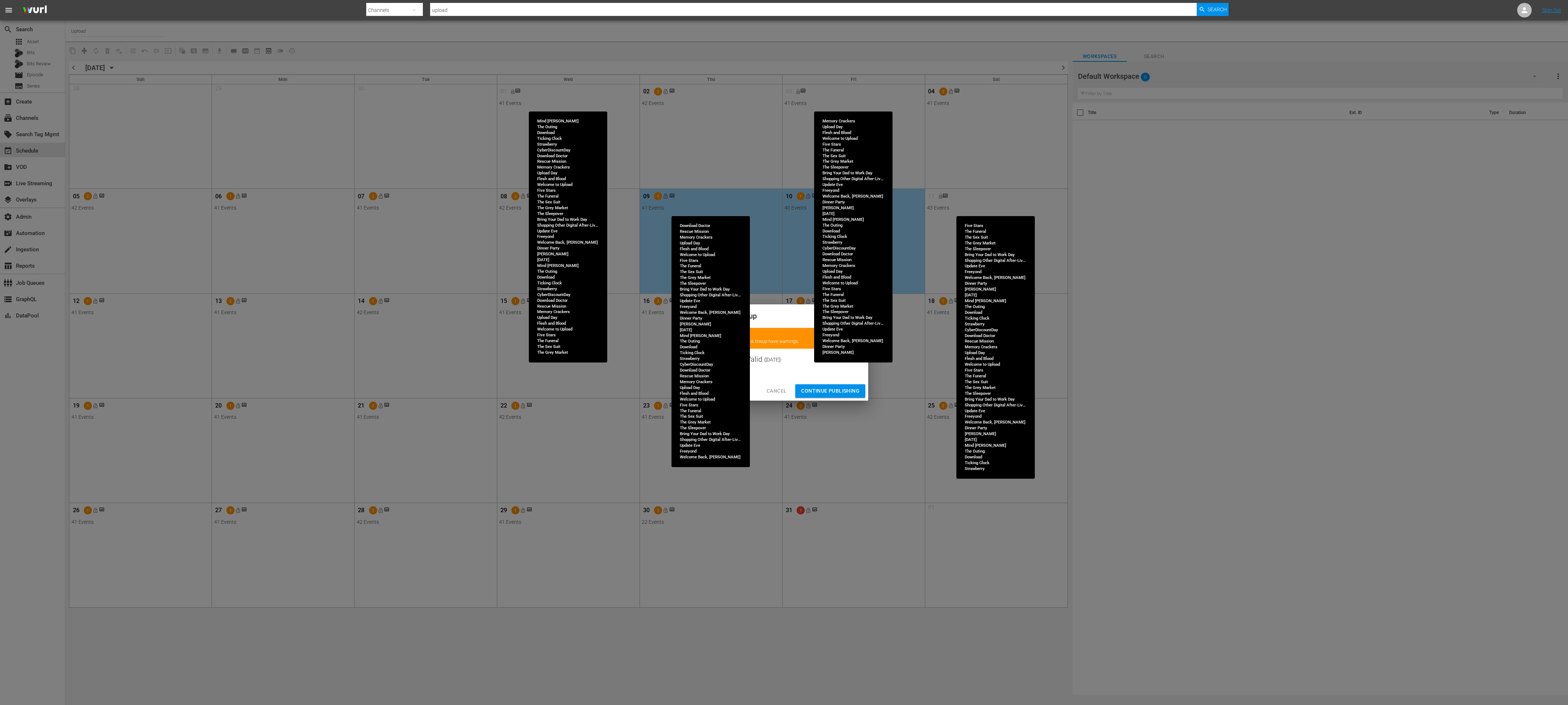
click at [696, 313] on span "Continue Publishing" at bounding box center [830, 391] width 59 height 9
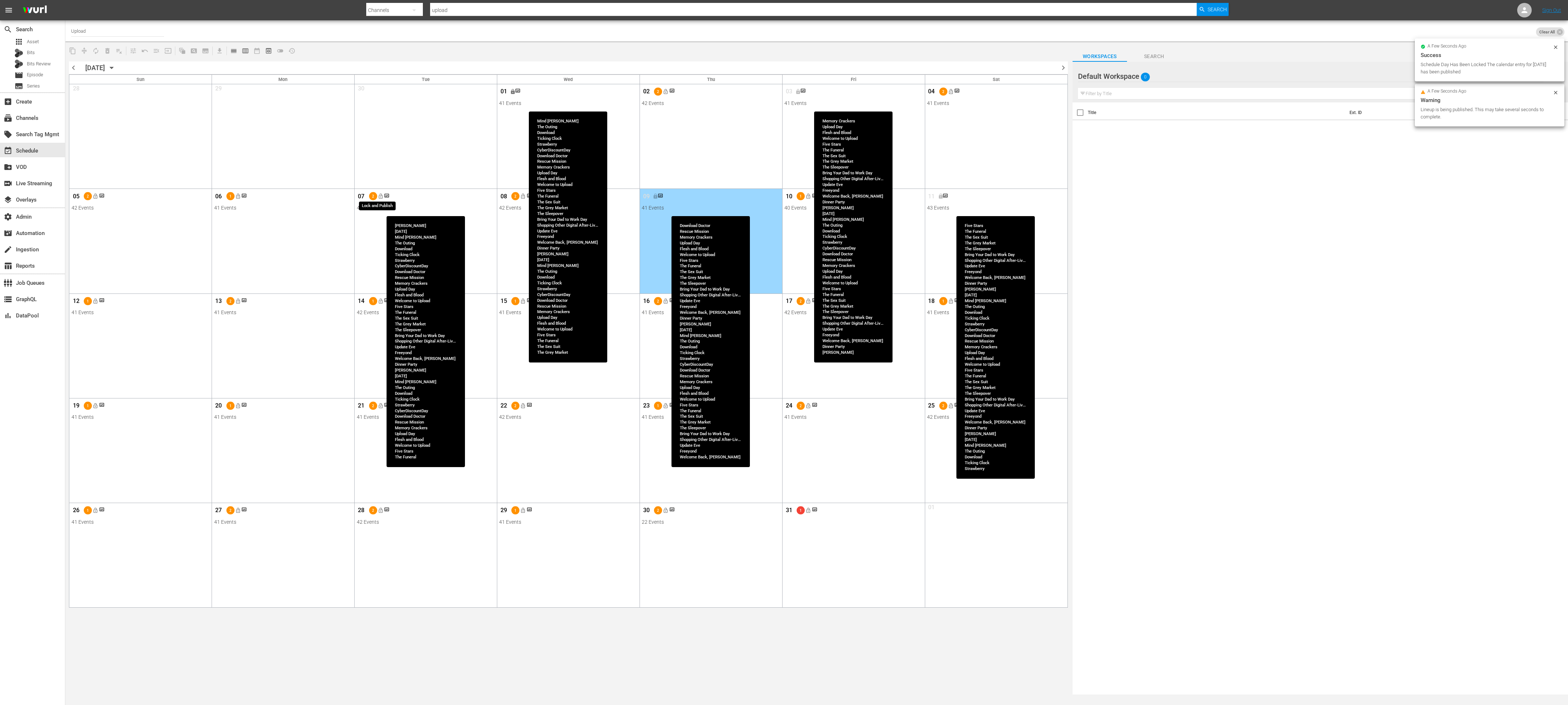
click at [381, 197] on span "lock_open" at bounding box center [380, 196] width 6 height 6
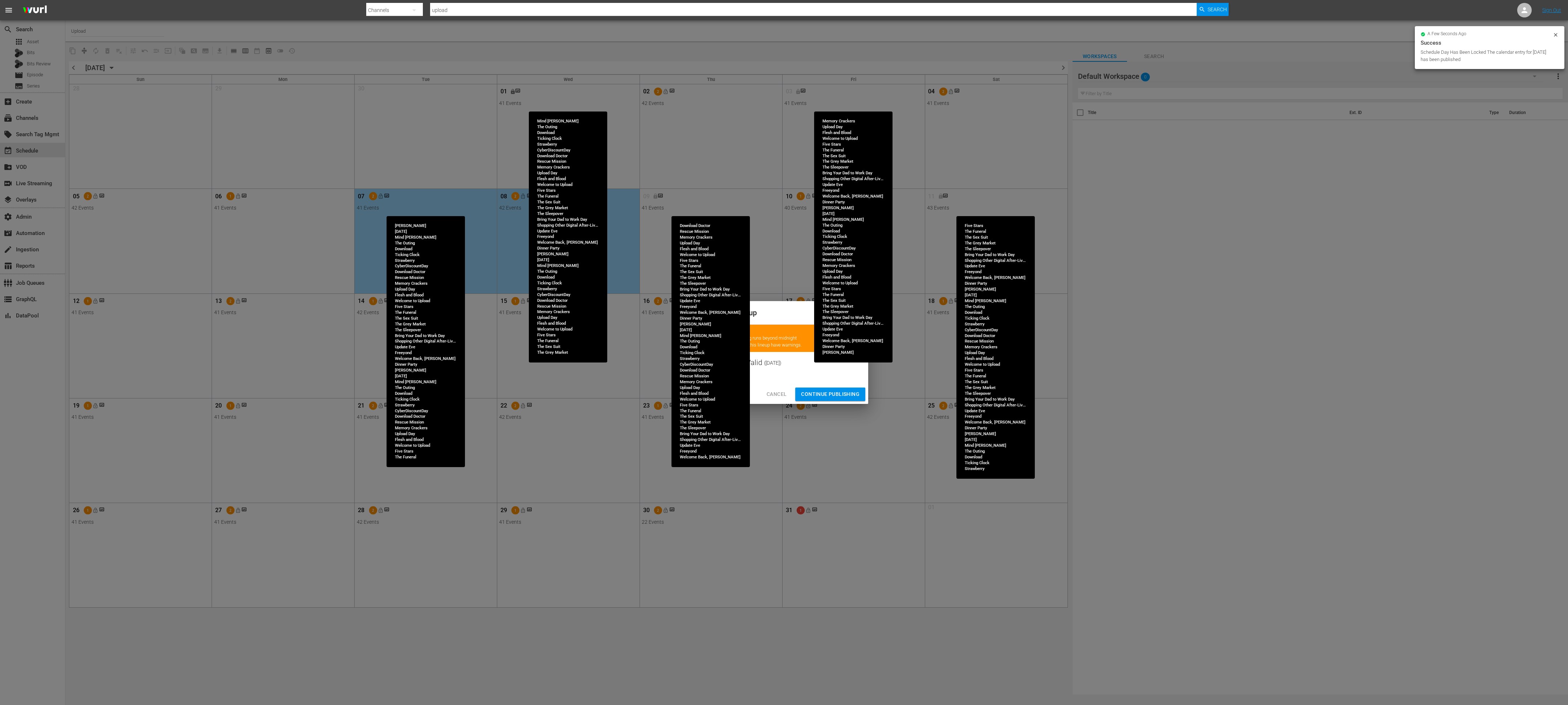
click at [696, 313] on span "Continue Publishing" at bounding box center [830, 394] width 59 height 9
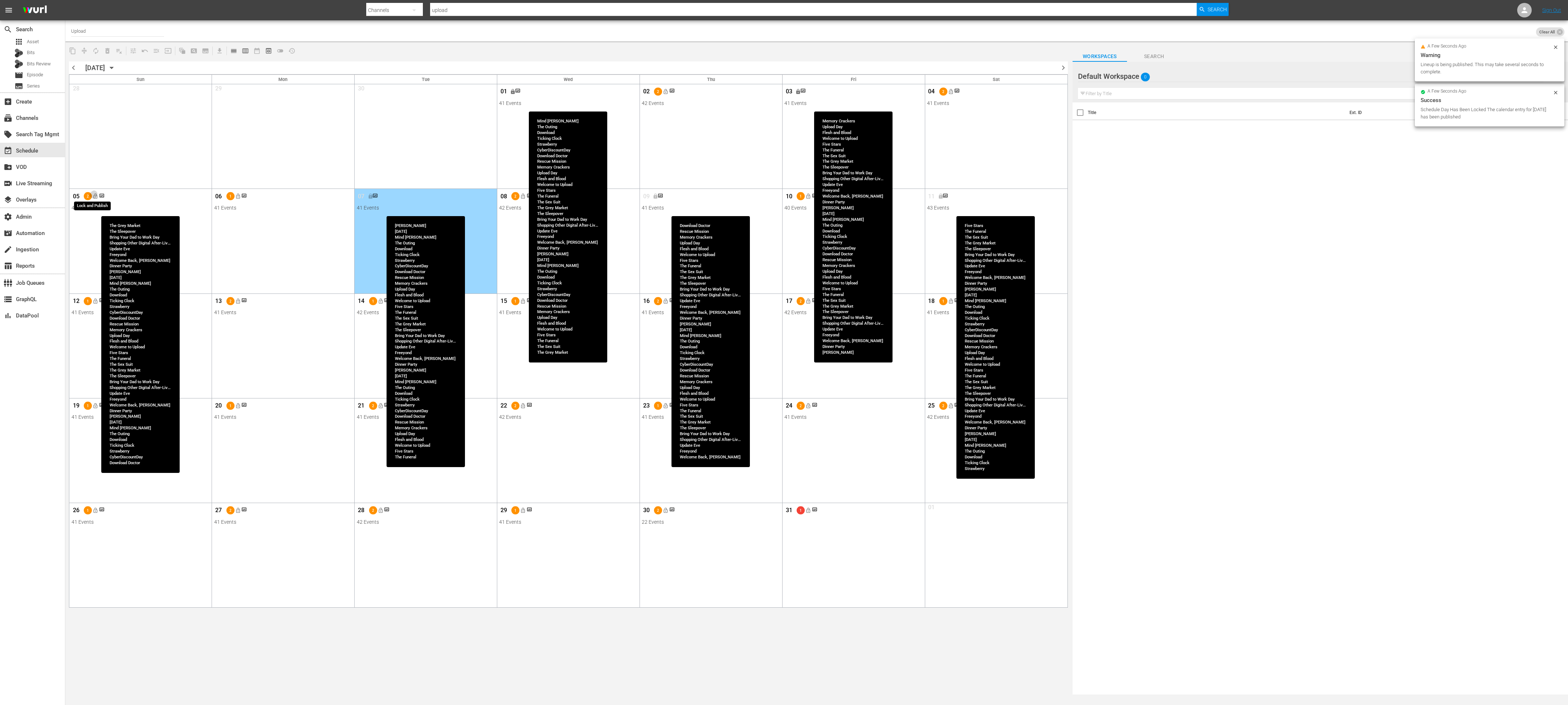
click at [95, 197] on span "lock_open" at bounding box center [95, 196] width 6 height 6
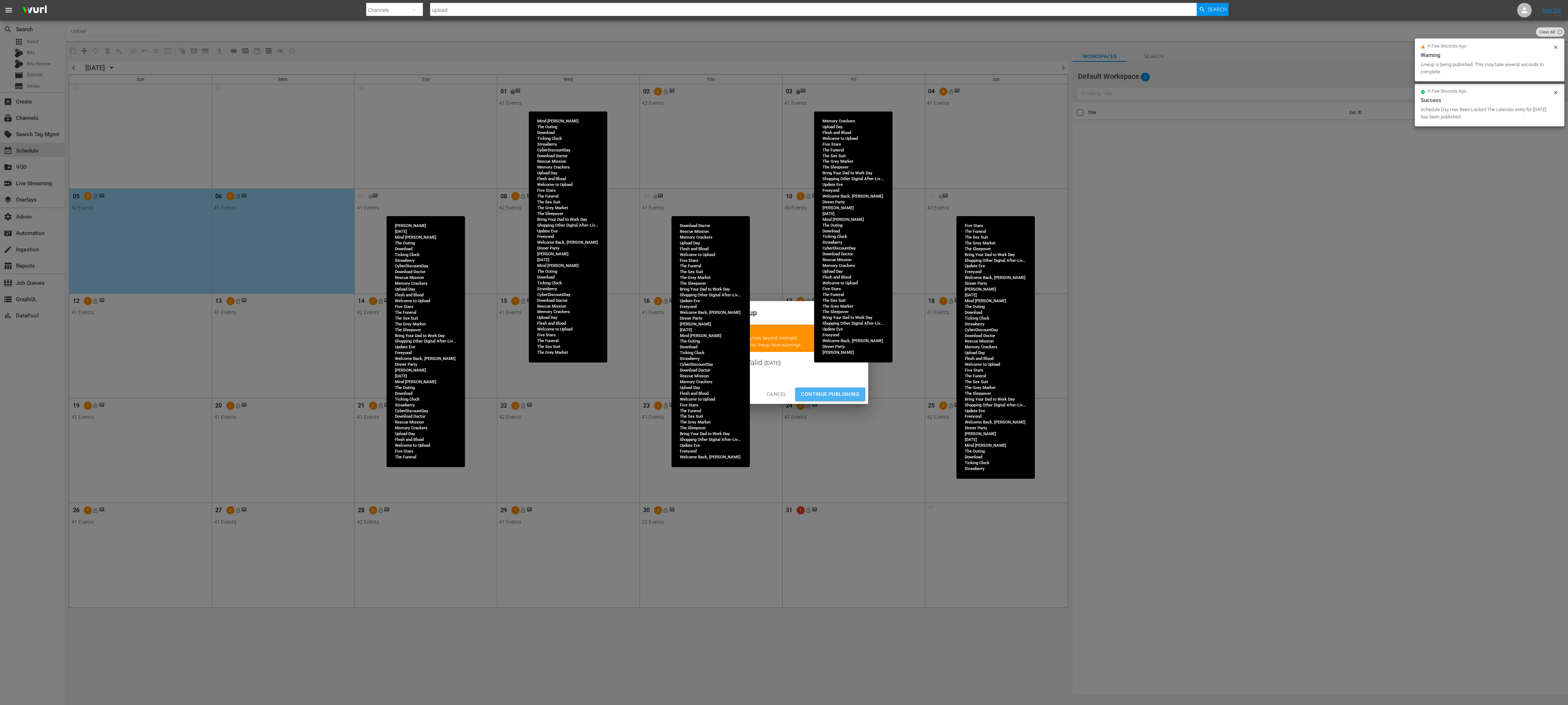
click at [696, 313] on span "Continue Publishing" at bounding box center [830, 394] width 59 height 9
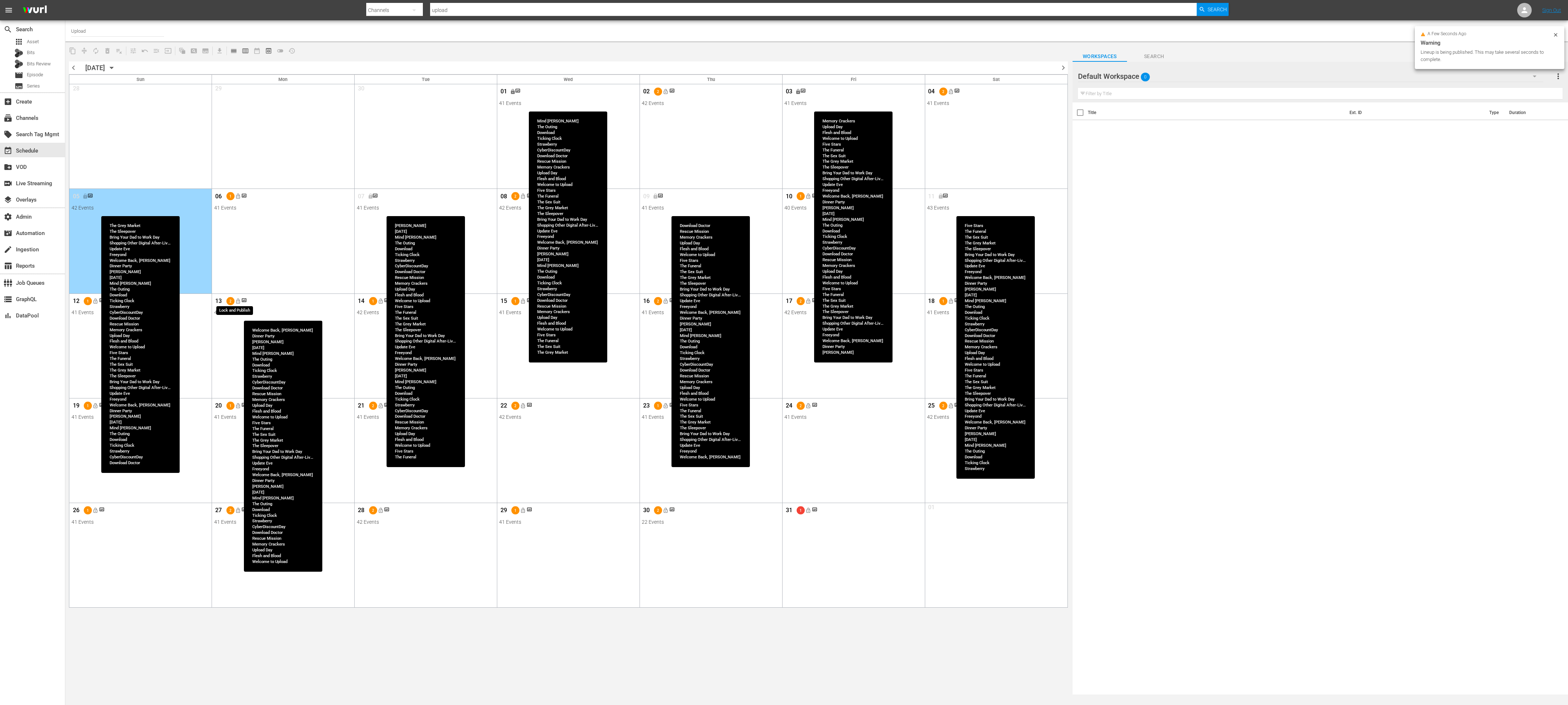
click at [240, 303] on span "lock_open" at bounding box center [237, 301] width 6 height 6
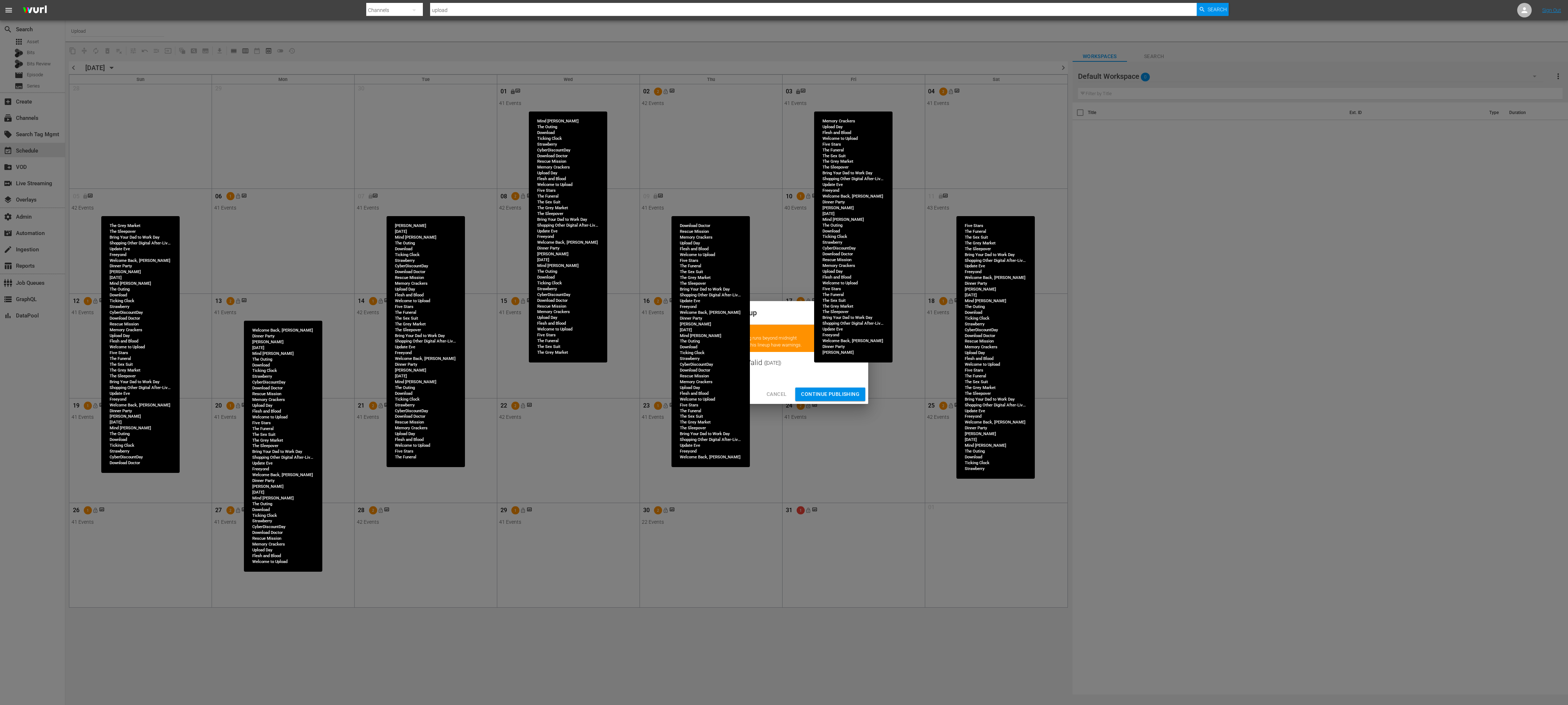
click at [696, 313] on span "Continue Publishing" at bounding box center [830, 394] width 59 height 9
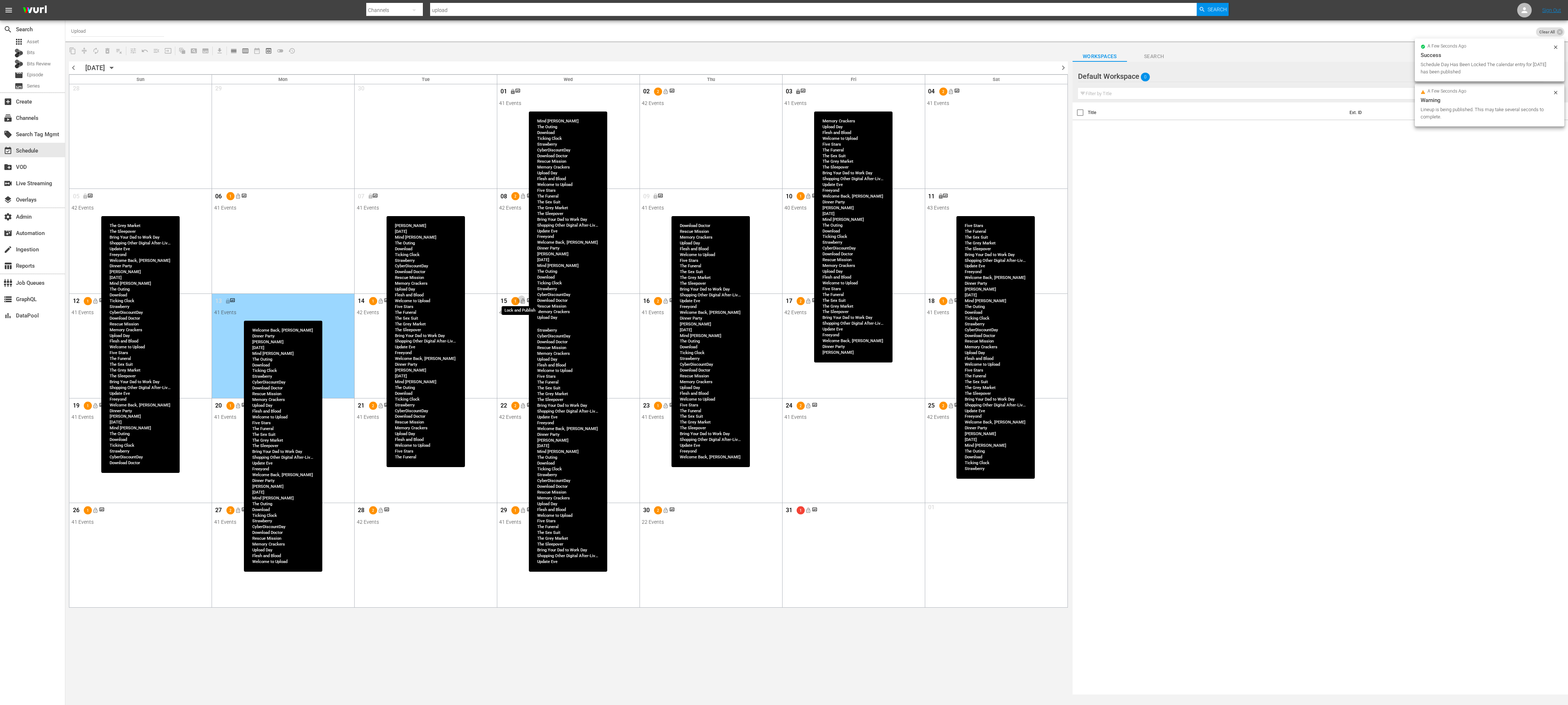
click at [523, 304] on span "lock_open" at bounding box center [522, 301] width 6 height 6
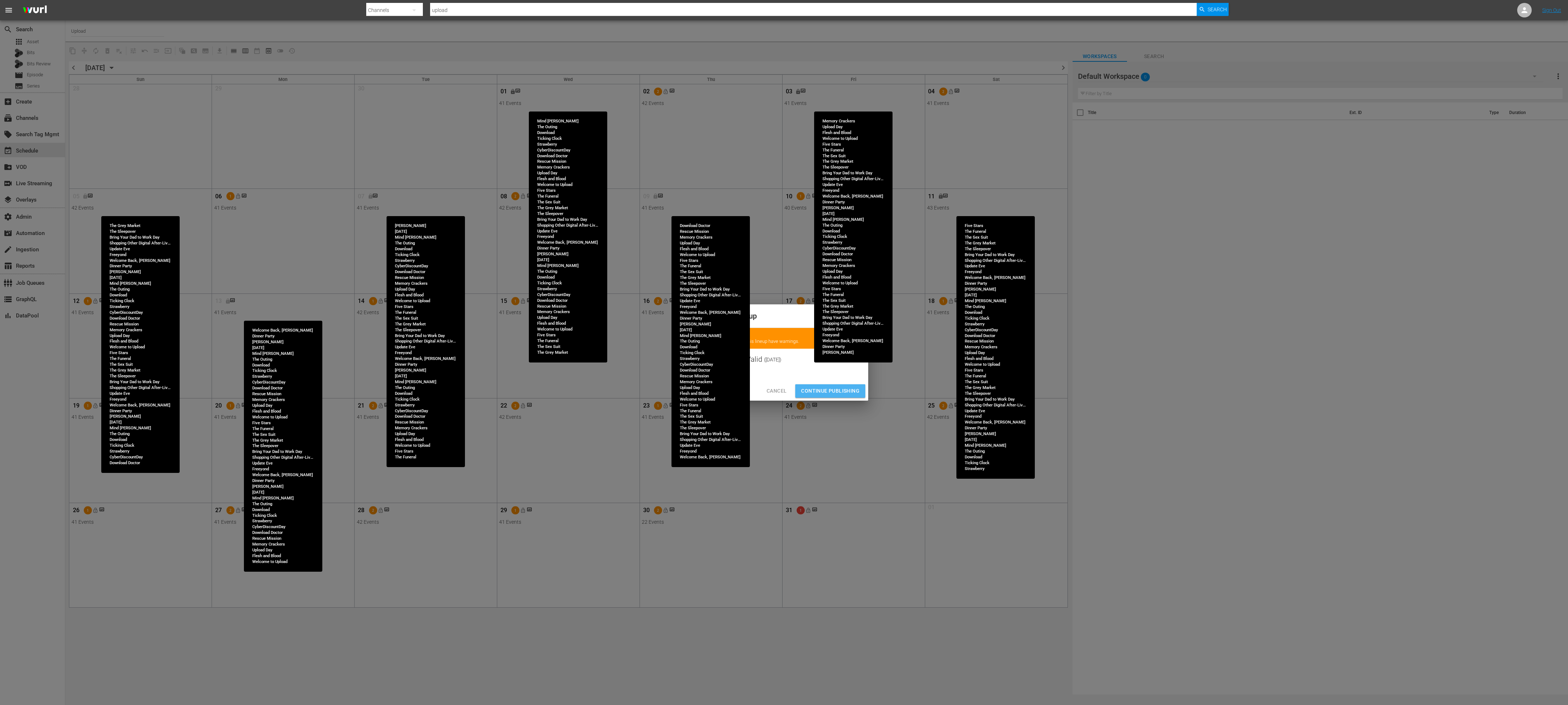
click at [696, 313] on span "Continue Publishing" at bounding box center [830, 391] width 59 height 9
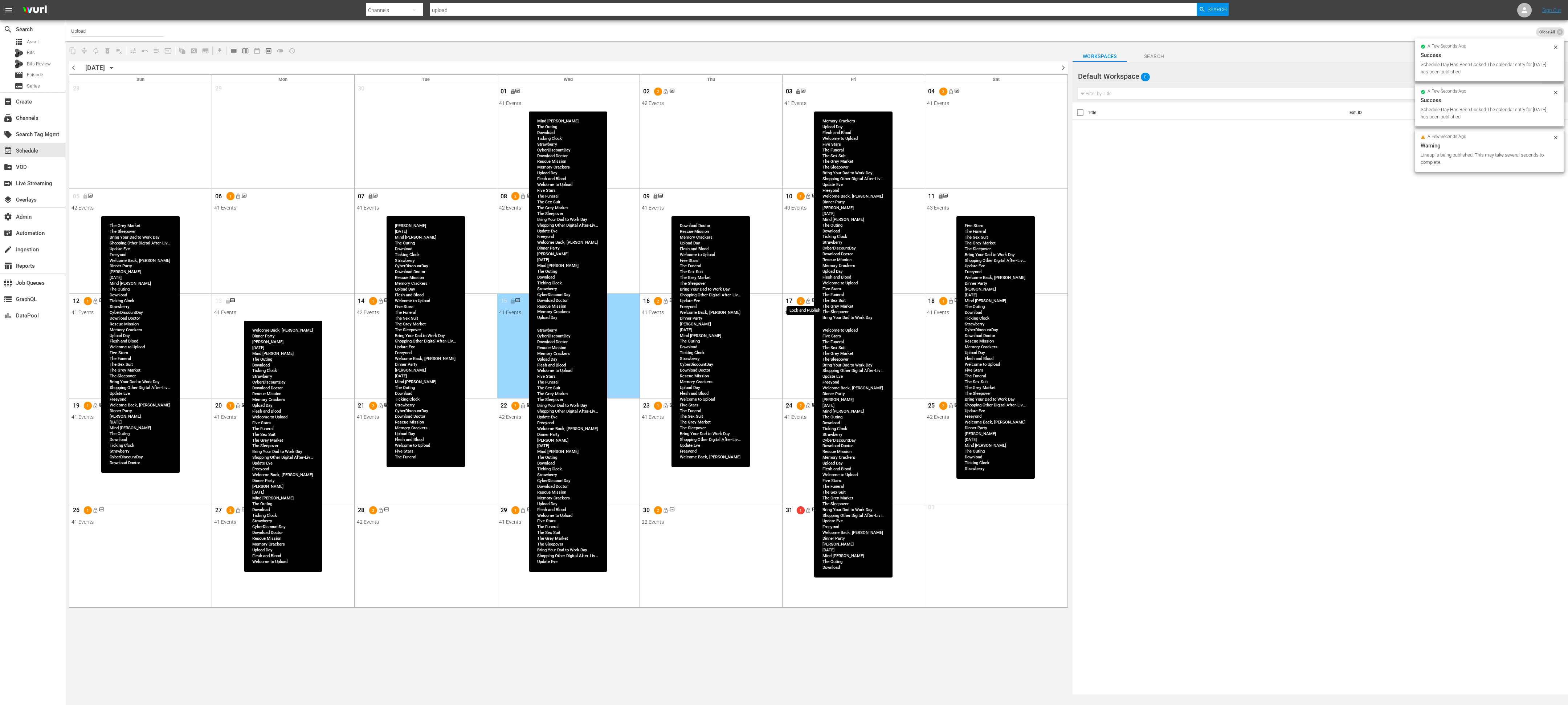
click at [696, 301] on span "lock_open" at bounding box center [808, 301] width 6 height 6
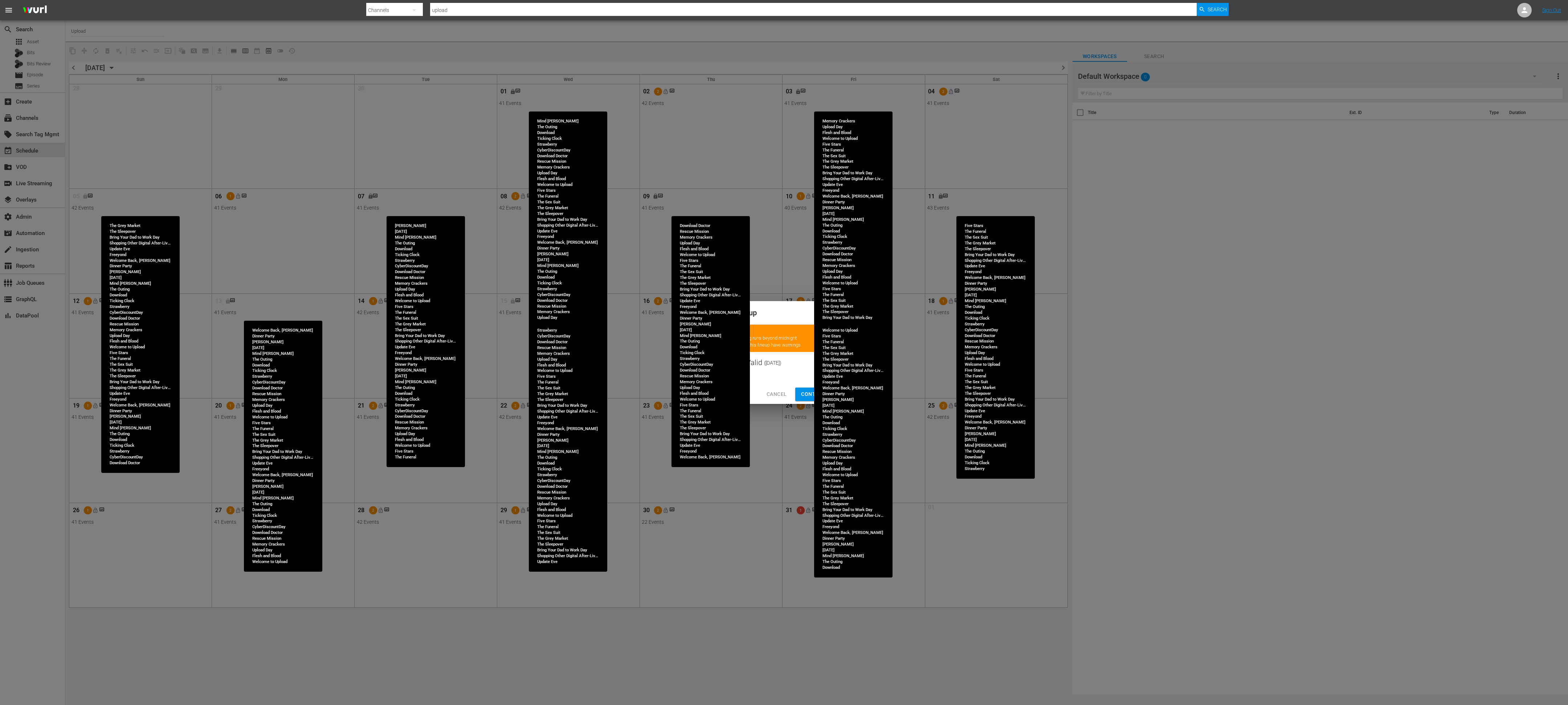
click at [696, 313] on span "Continue Publishing" at bounding box center [830, 394] width 59 height 9
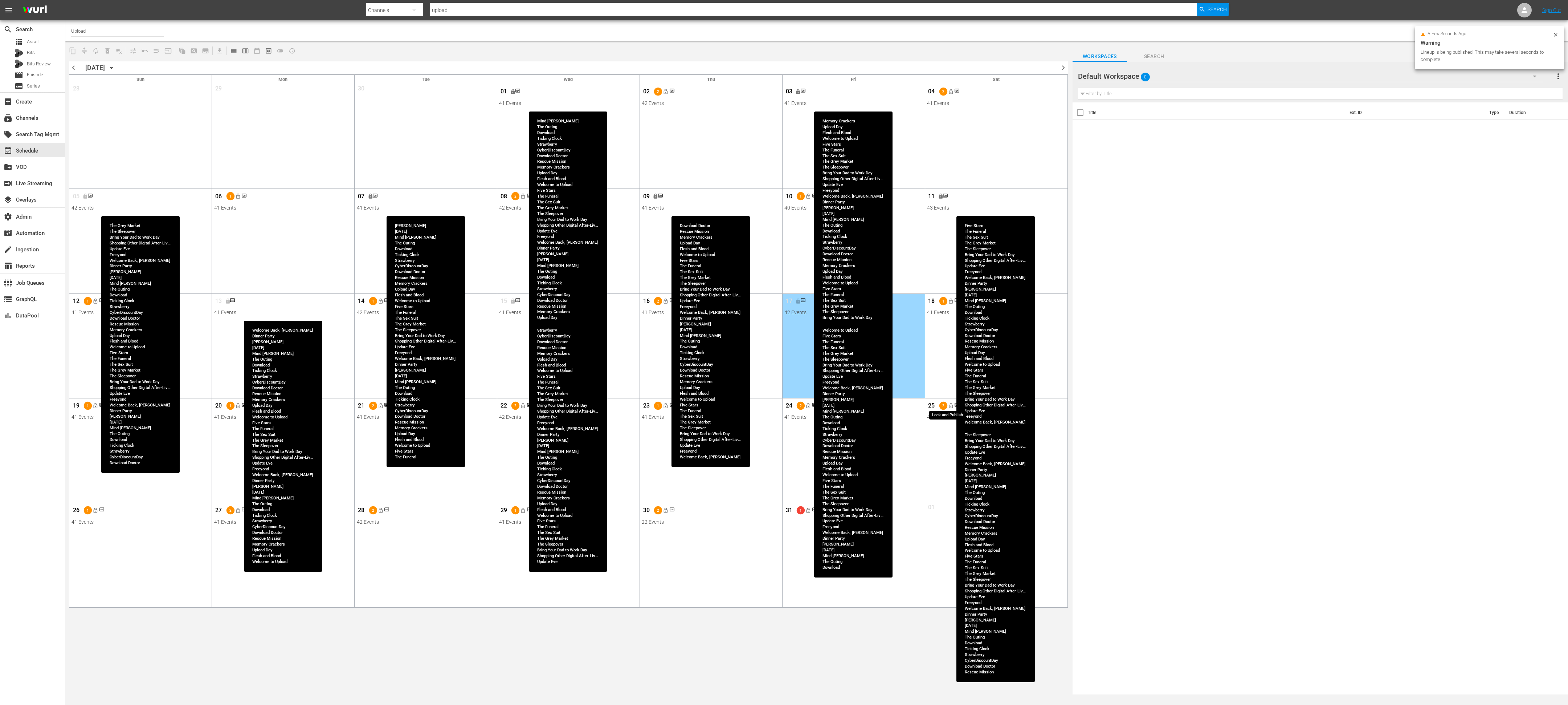
click at [696, 313] on span "lock_open" at bounding box center [950, 406] width 6 height 6
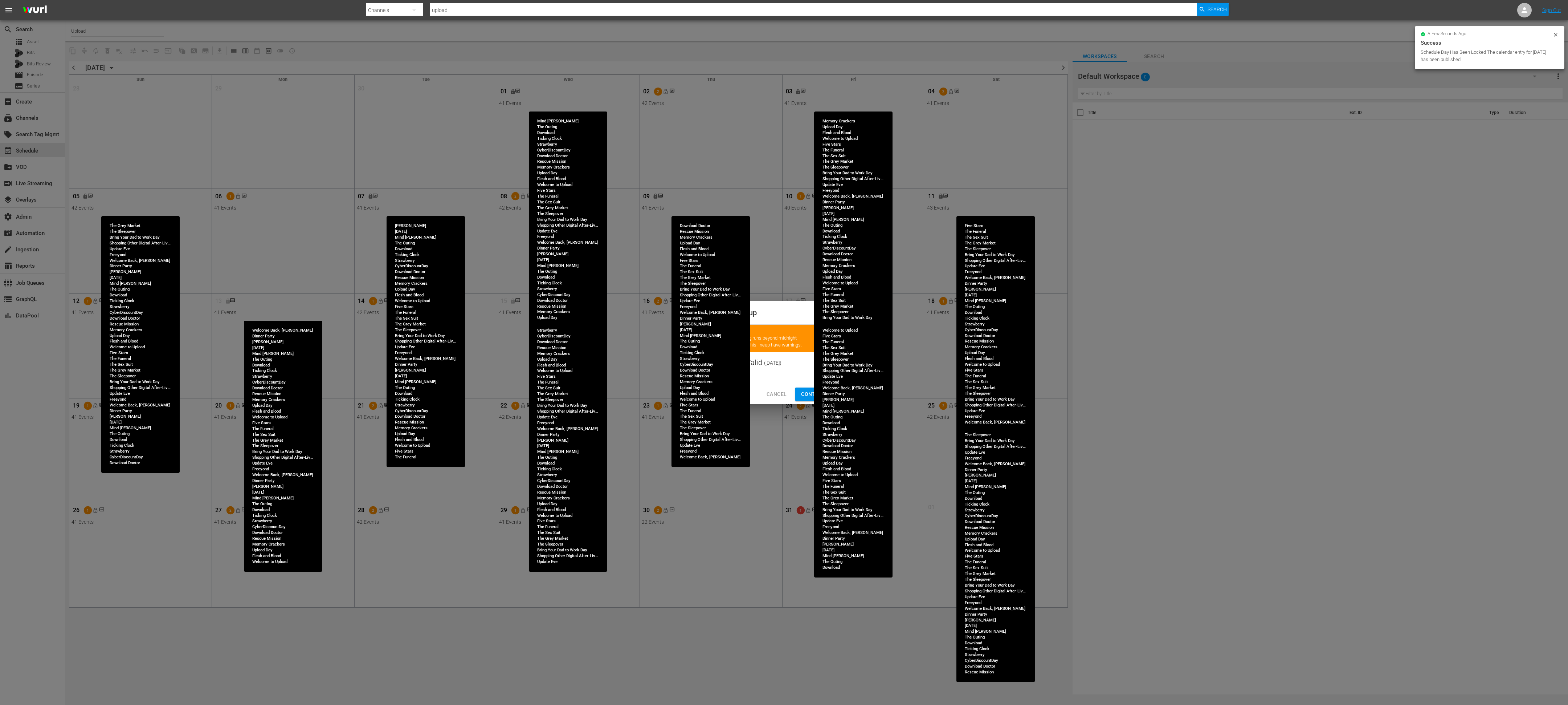
click at [696, 313] on span "Continue Publishing" at bounding box center [830, 394] width 59 height 9
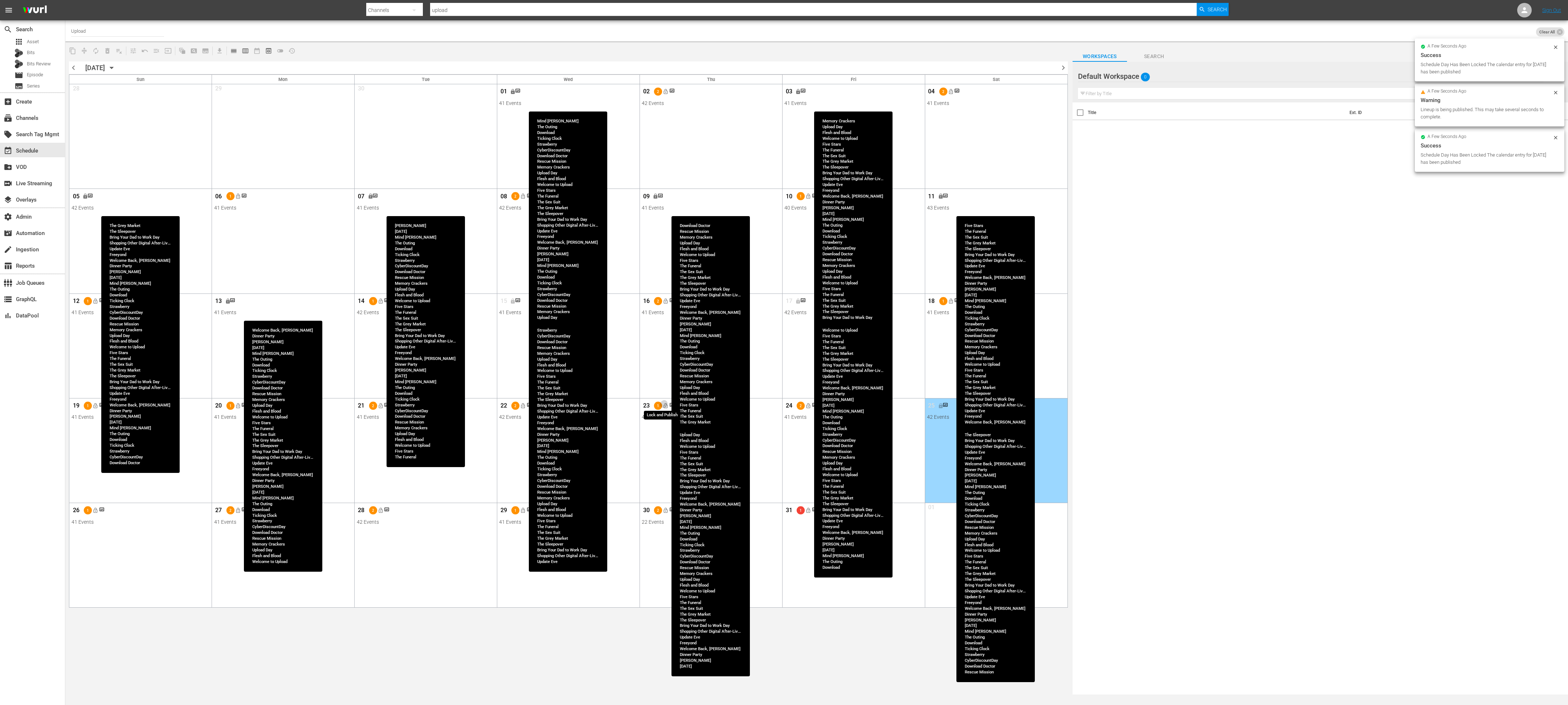
click at [663, 313] on span "lock_open" at bounding box center [665, 406] width 6 height 6
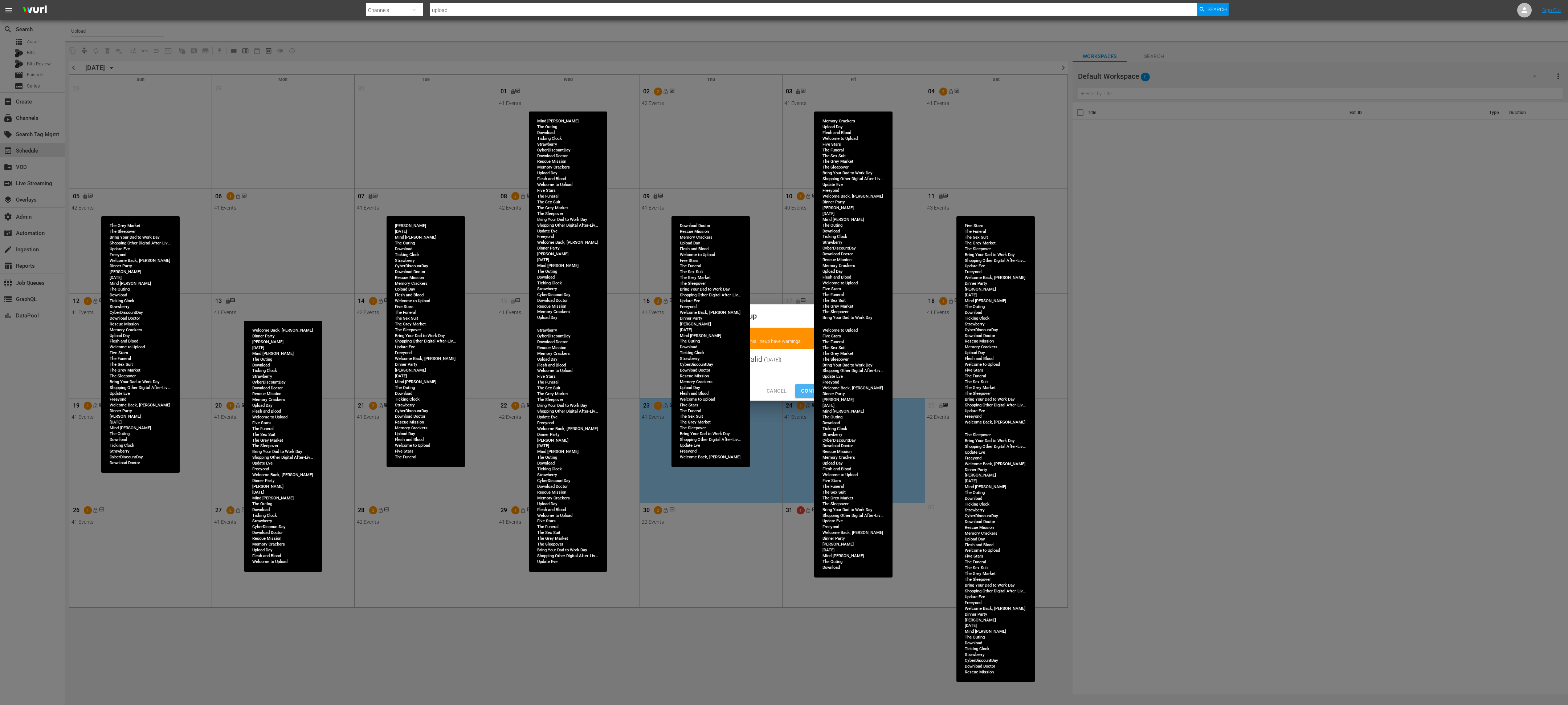
click at [696, 313] on span "Continue Publishing" at bounding box center [830, 391] width 59 height 9
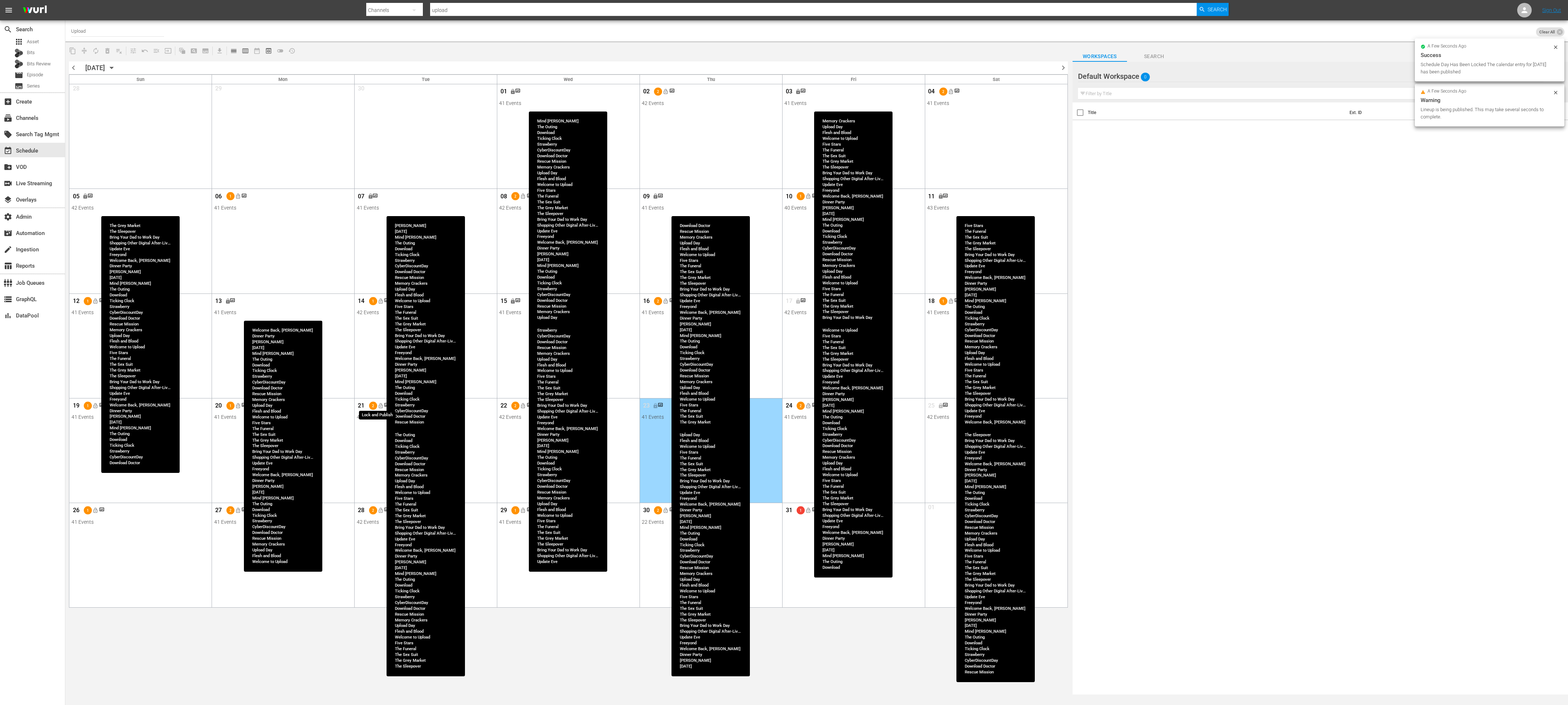
click at [380, 313] on span "lock_open" at bounding box center [380, 406] width 6 height 6
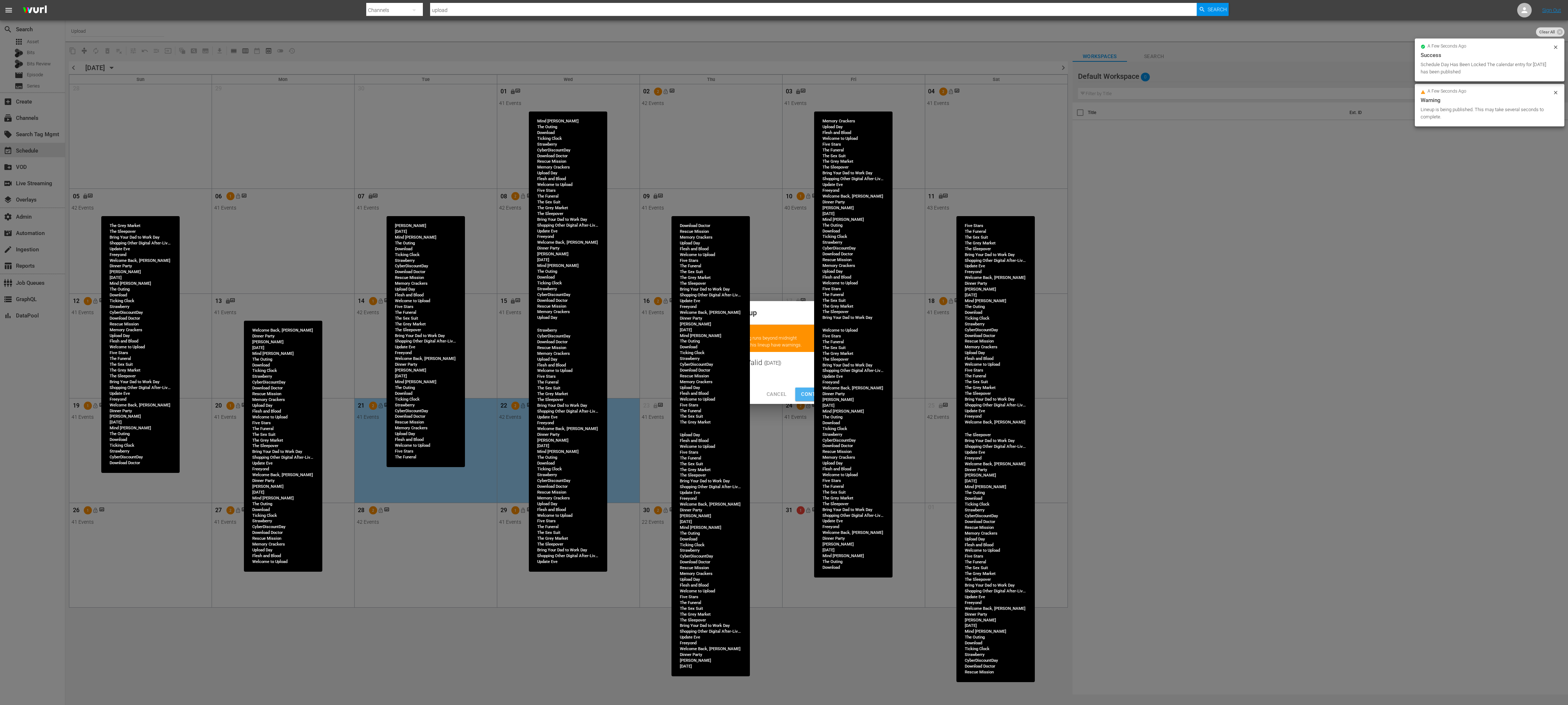
click at [696, 313] on span "Continue Publishing" at bounding box center [830, 394] width 59 height 9
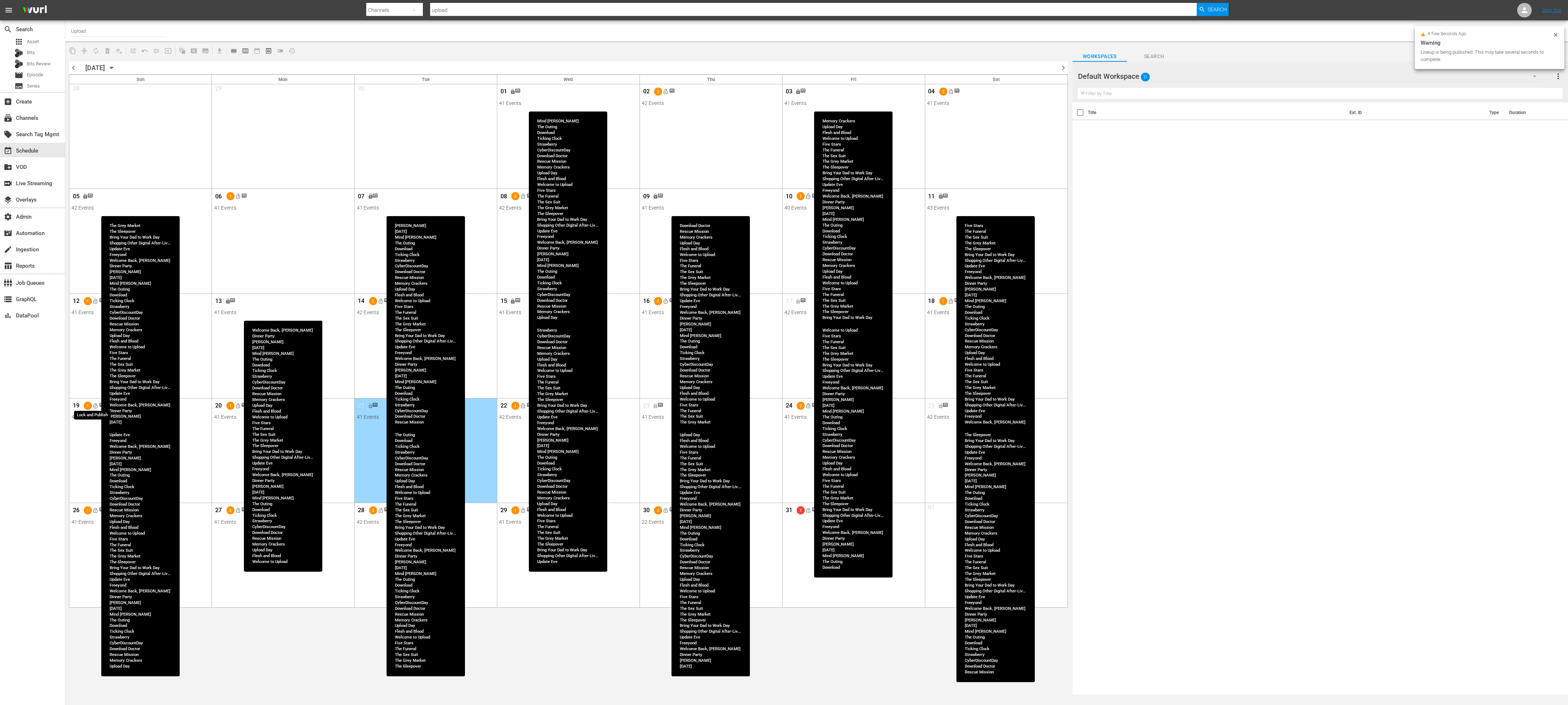
click at [97, 313] on span "lock_open" at bounding box center [95, 406] width 6 height 6
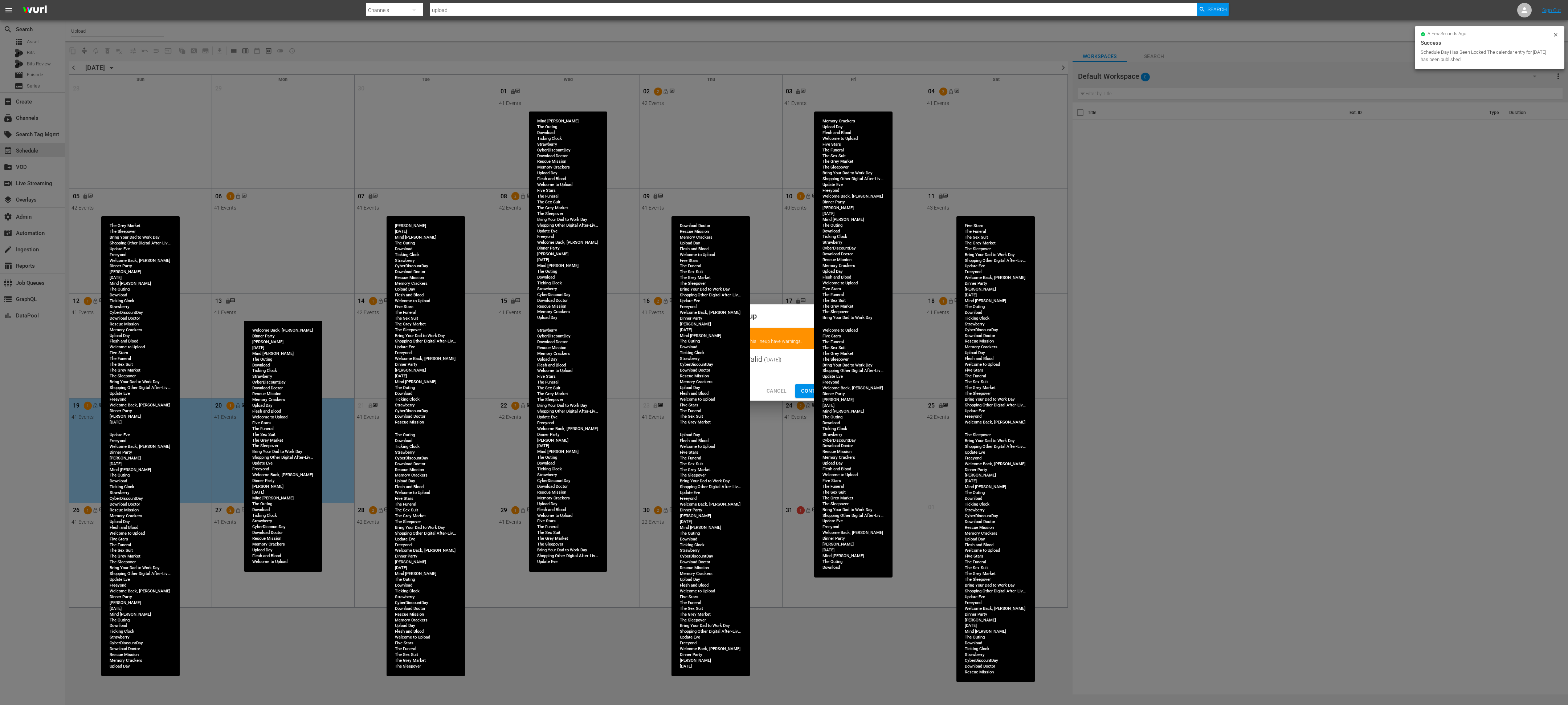
click at [696, 313] on span "Continue Publishing" at bounding box center [830, 391] width 59 height 9
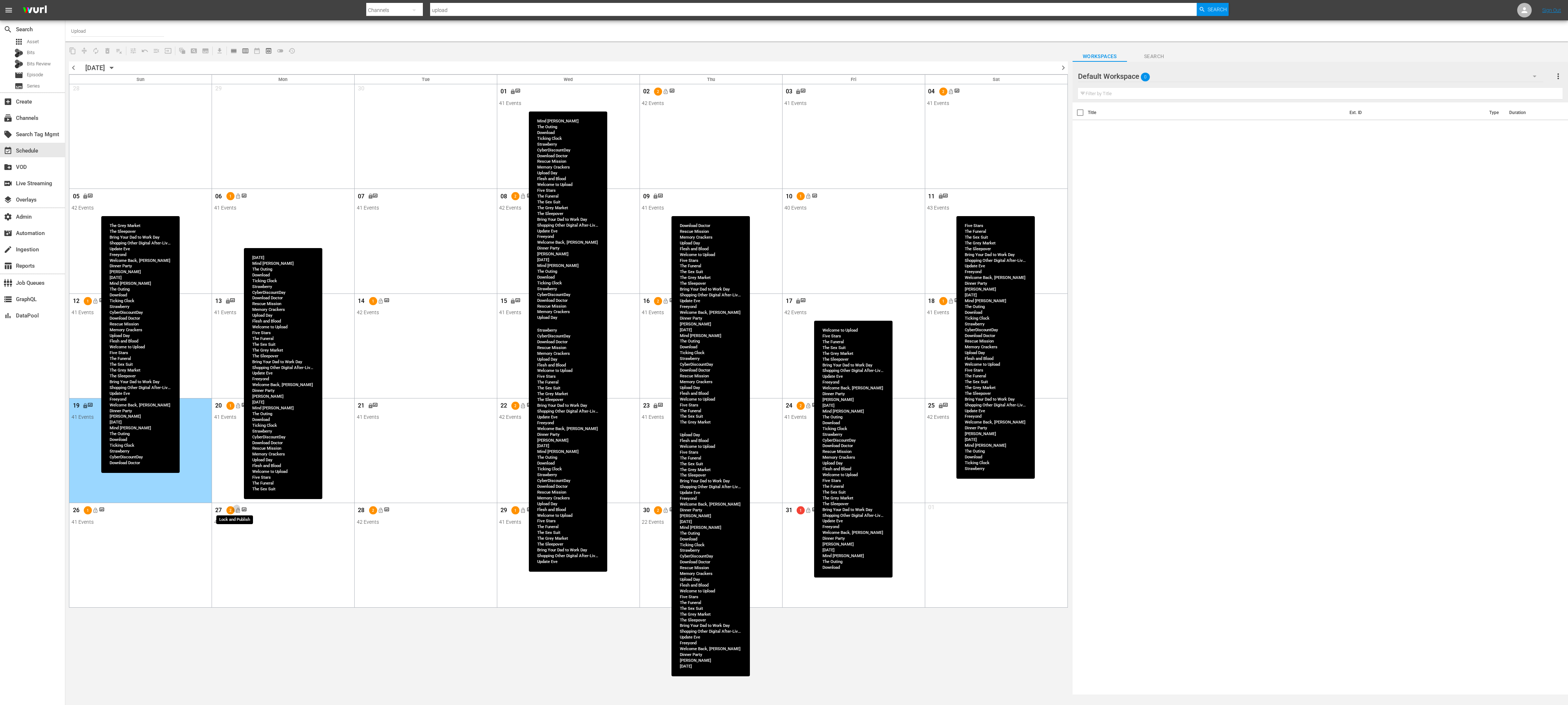
click at [240, 313] on span "lock_open" at bounding box center [237, 510] width 6 height 6
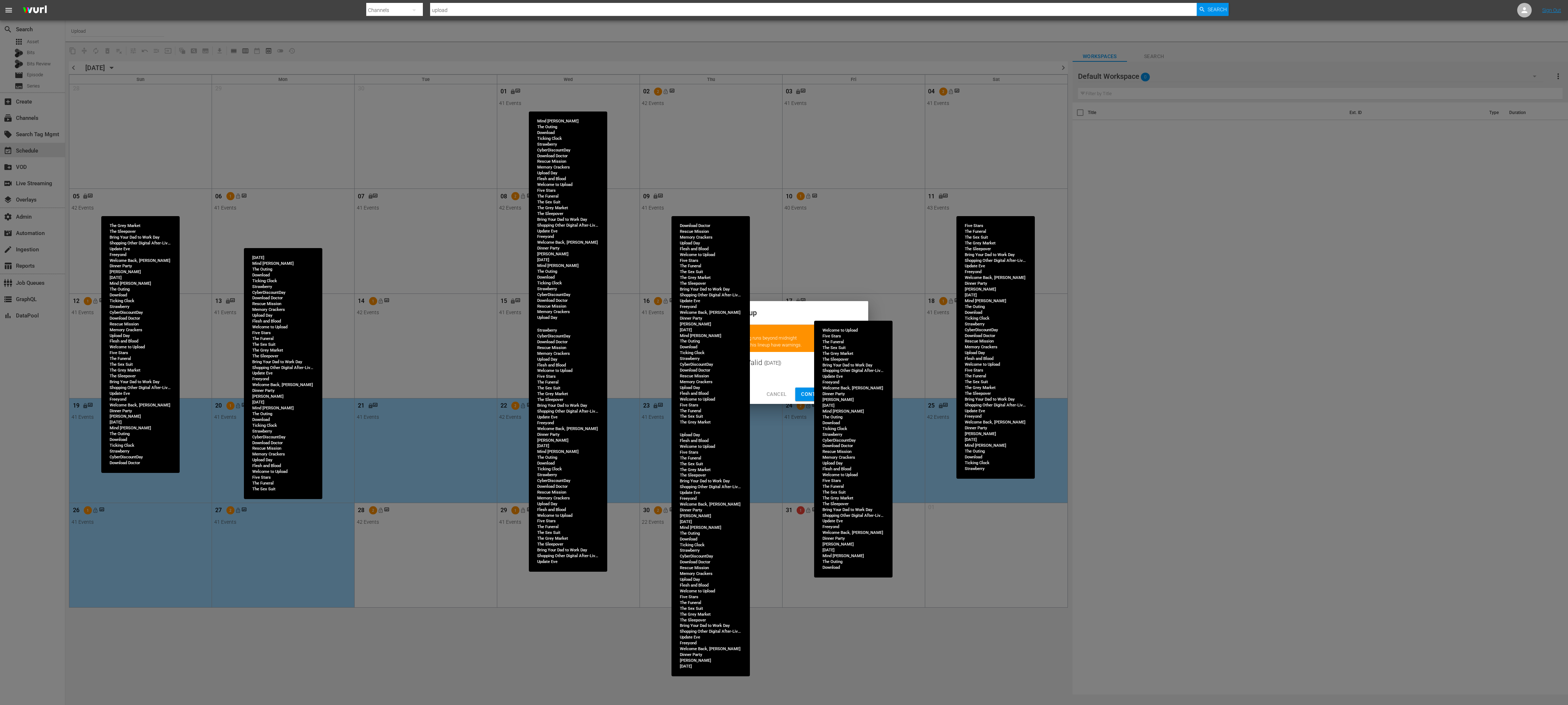
click at [696, 313] on span "Continue Publishing" at bounding box center [830, 394] width 59 height 9
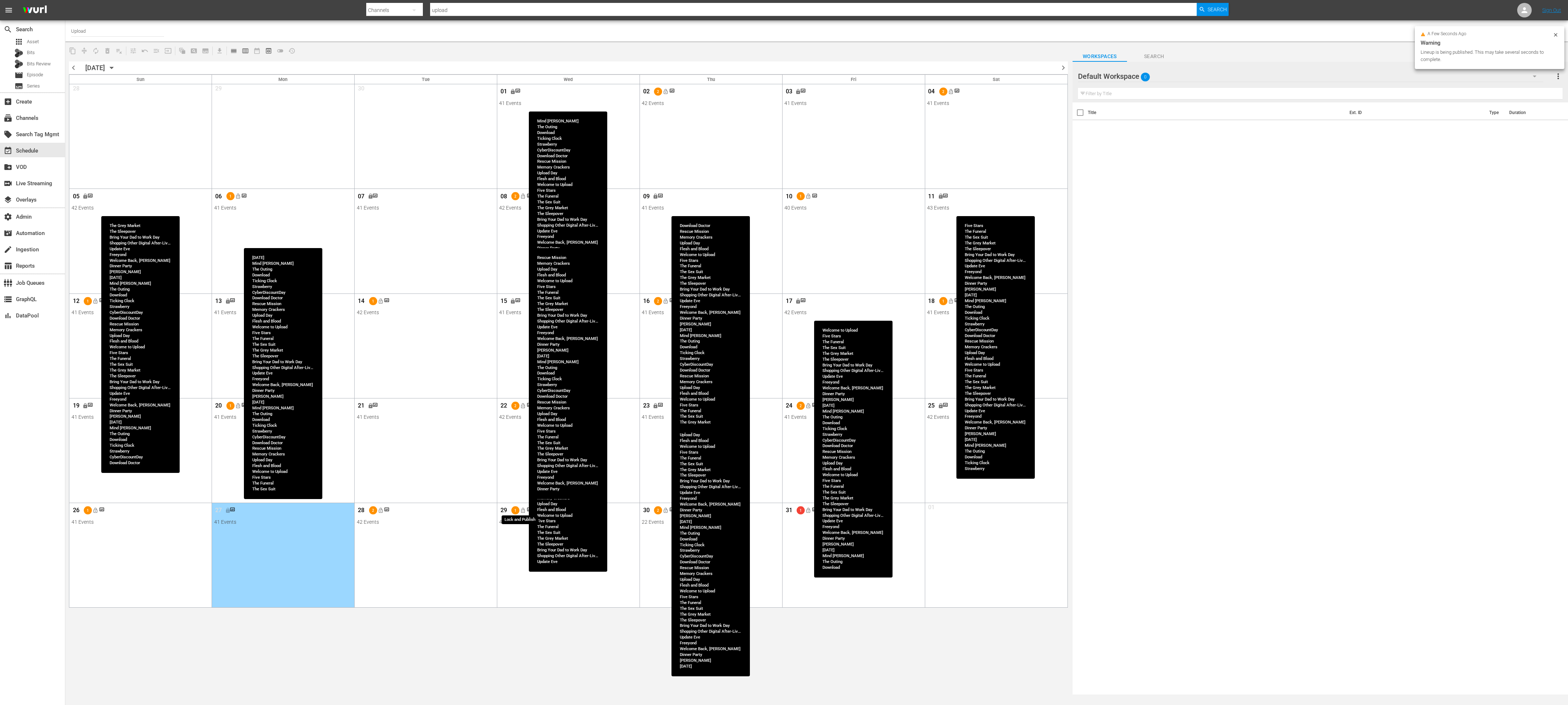
click at [522, 313] on span "lock_open" at bounding box center [522, 510] width 6 height 6
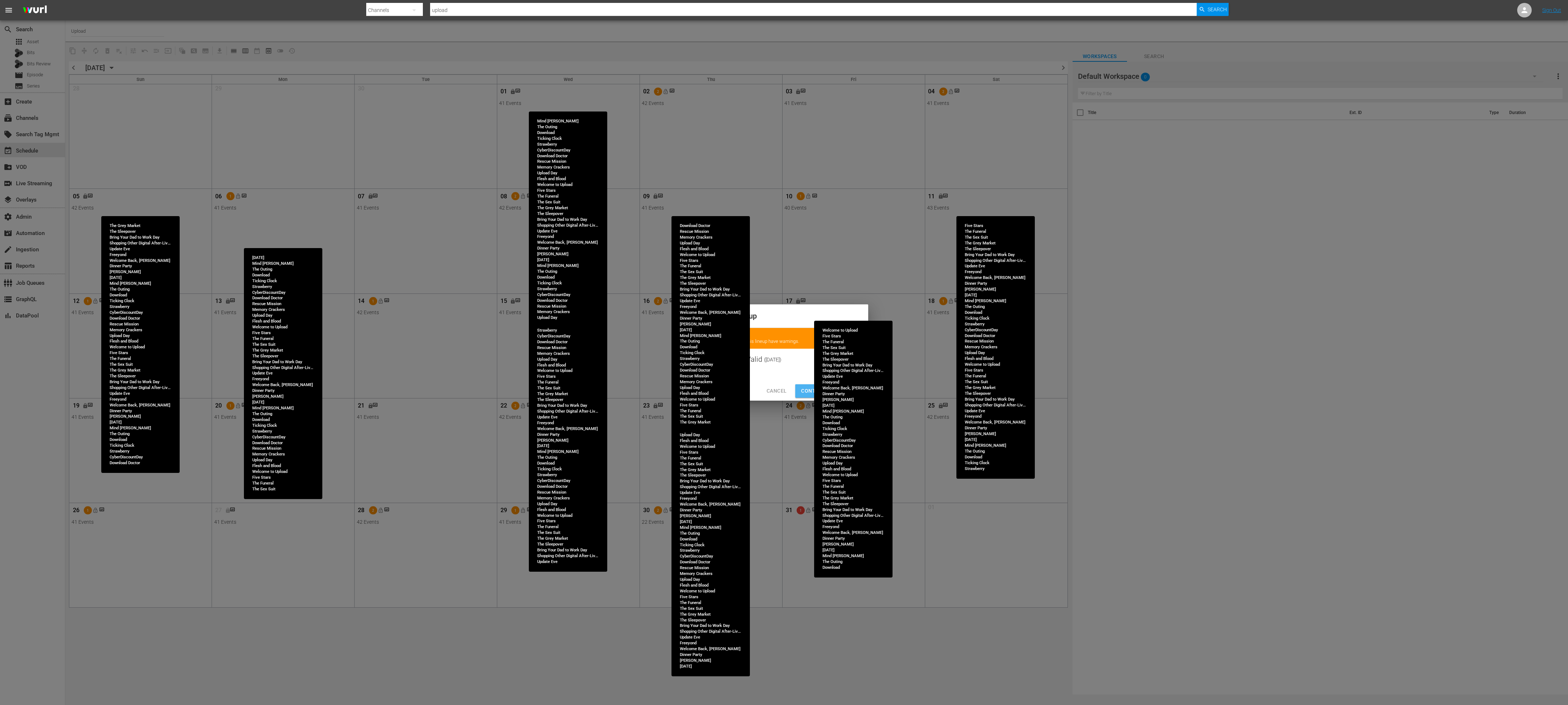
click at [696, 313] on span "Continue Publishing" at bounding box center [830, 391] width 59 height 9
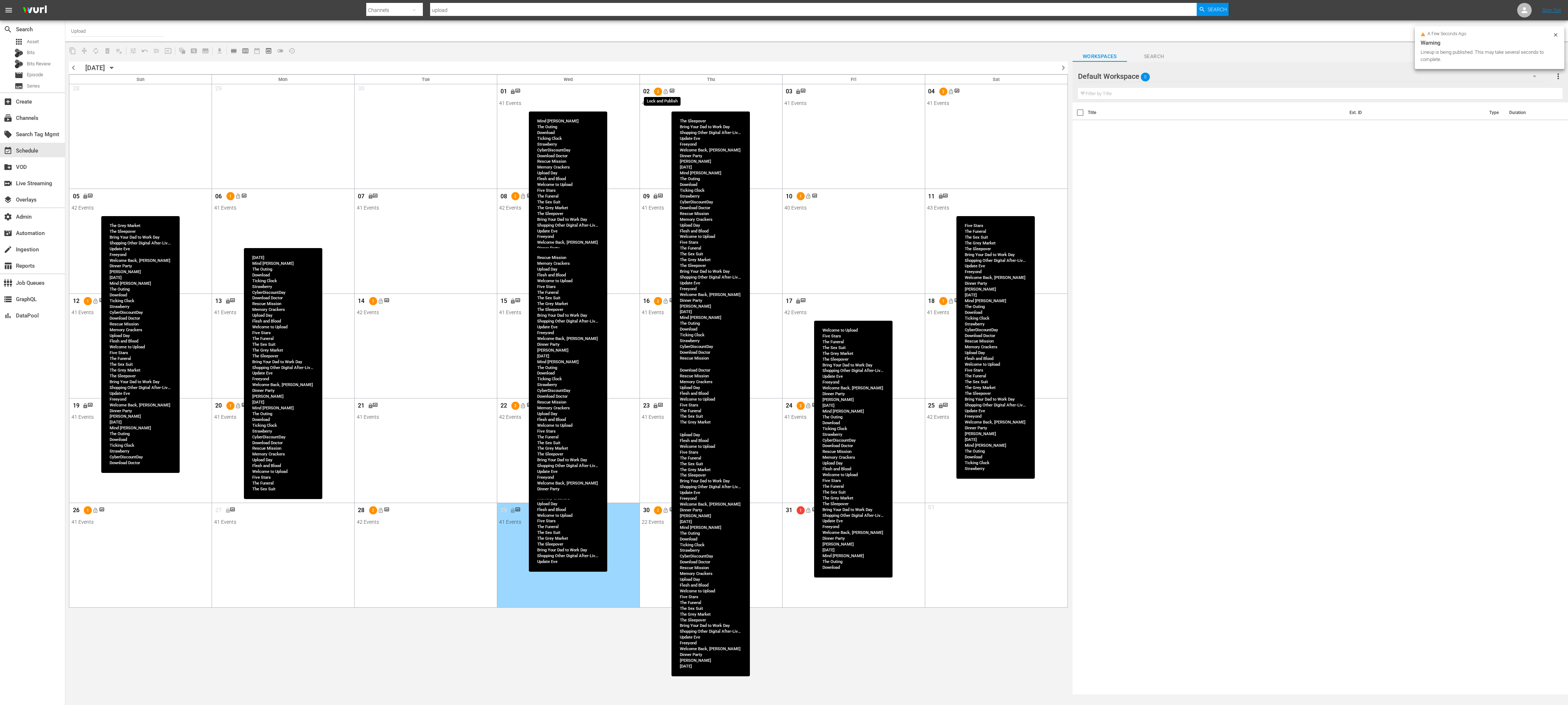
click at [663, 93] on span "lock_open" at bounding box center [665, 91] width 6 height 6
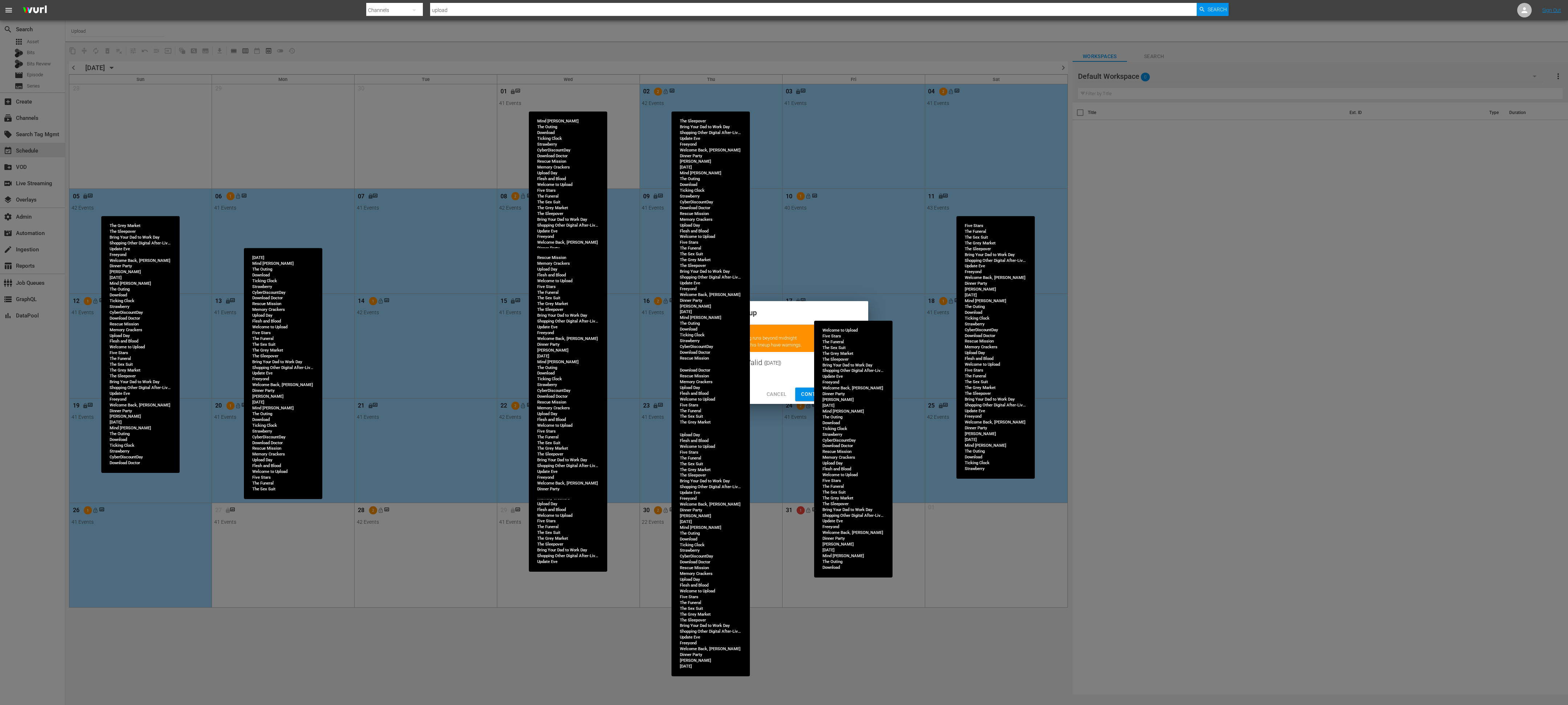
click at [696, 313] on span "Continue Publishing" at bounding box center [830, 394] width 59 height 9
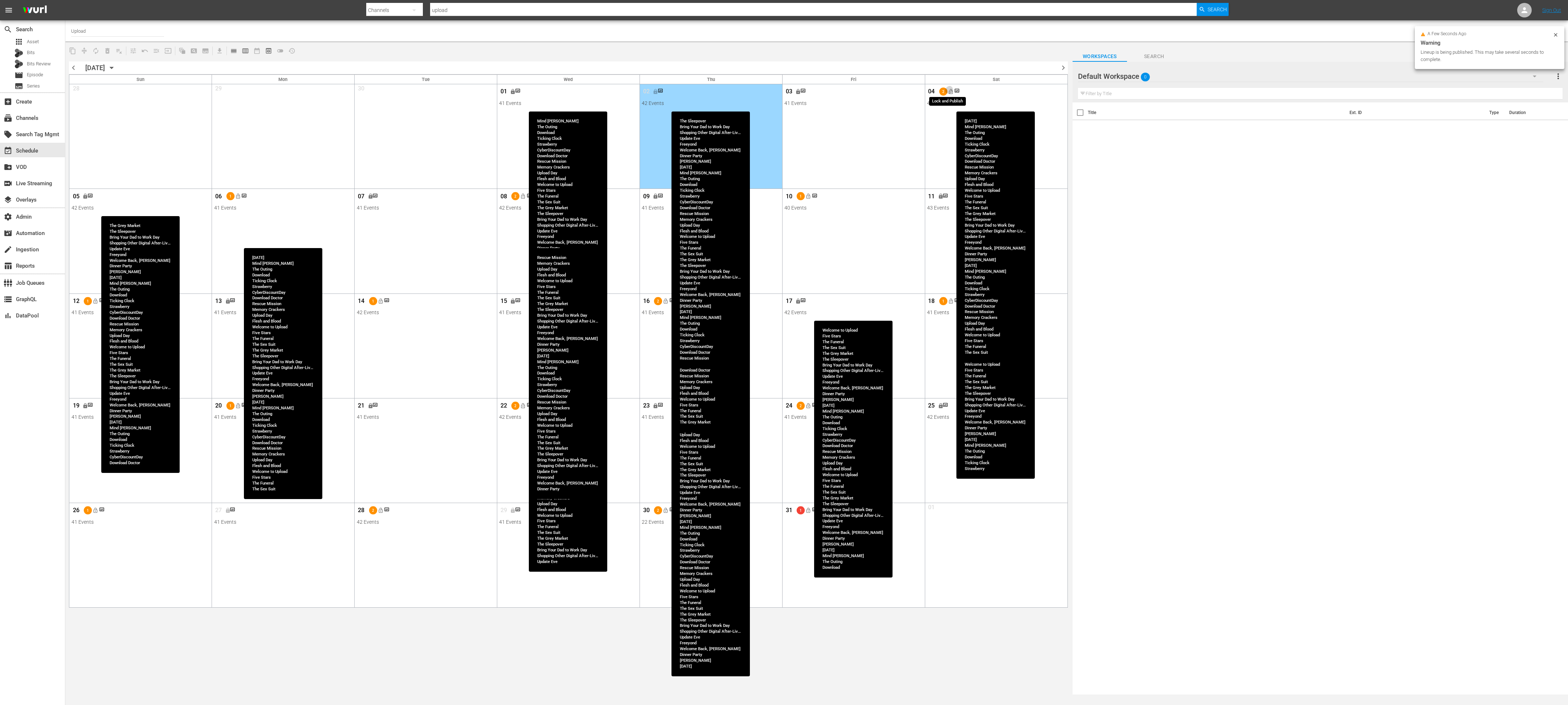
click at [696, 93] on span "lock_open" at bounding box center [950, 91] width 6 height 6
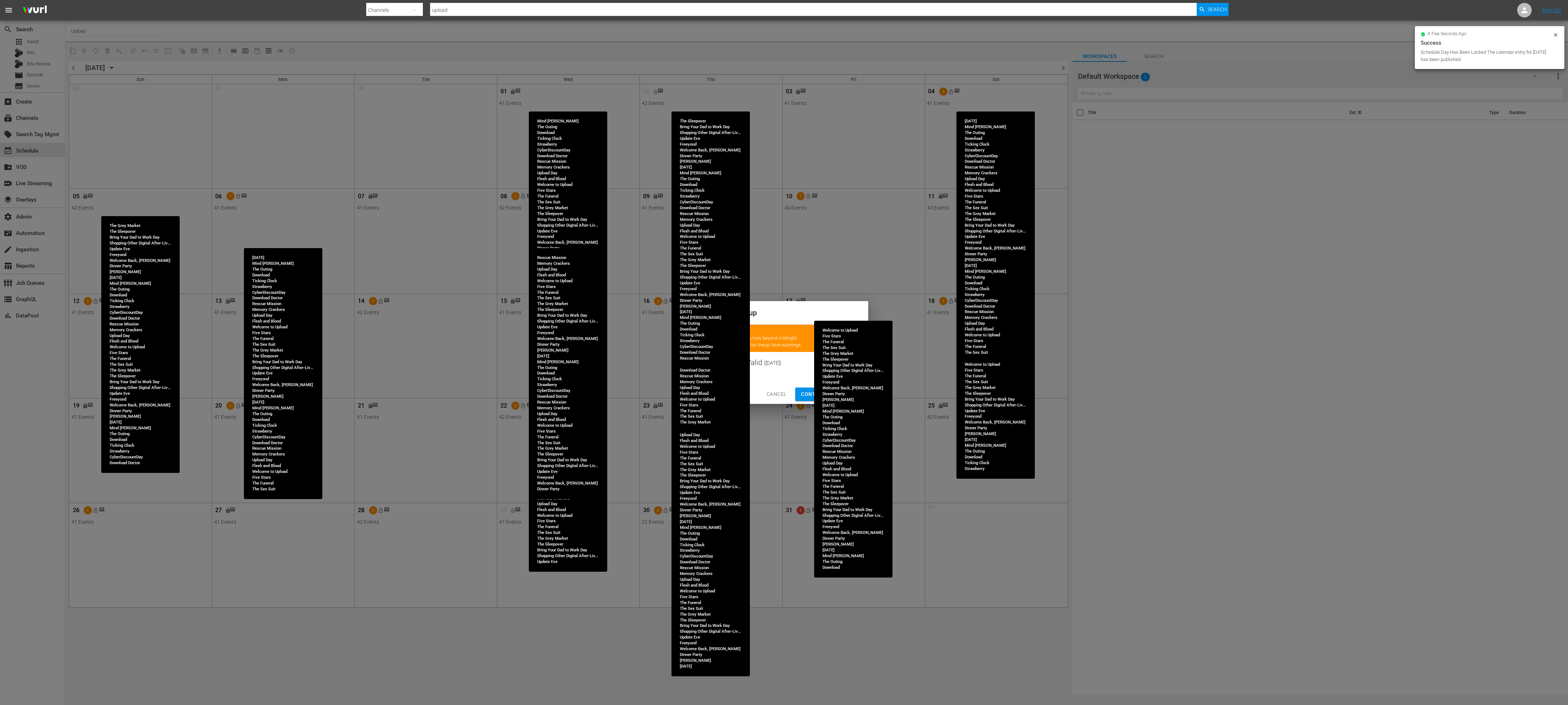
drag, startPoint x: 807, startPoint y: 393, endPoint x: 807, endPoint y: 377, distance: 16.0
click at [696, 313] on span "Continue Publishing" at bounding box center [830, 394] width 59 height 9
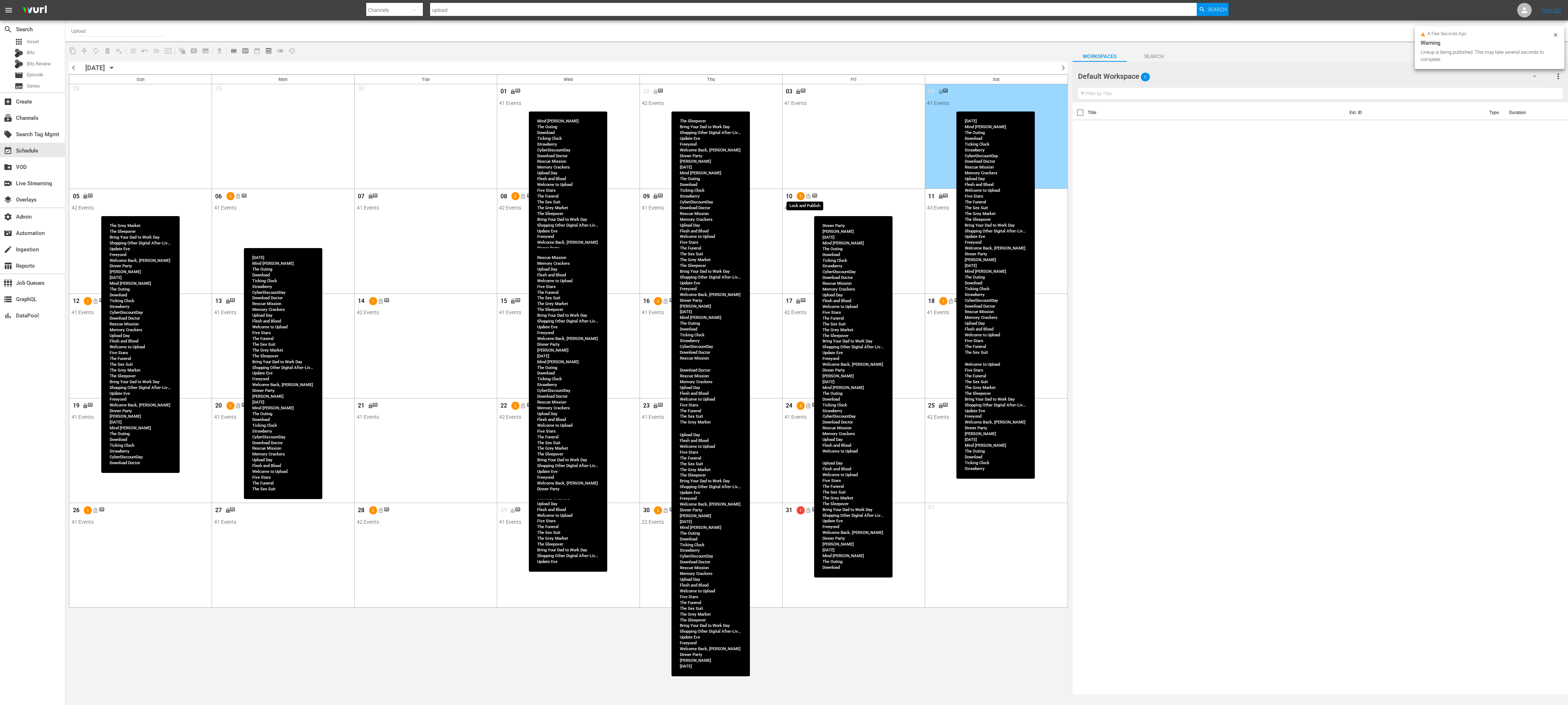
click at [696, 196] on span "lock_open" at bounding box center [808, 196] width 6 height 6
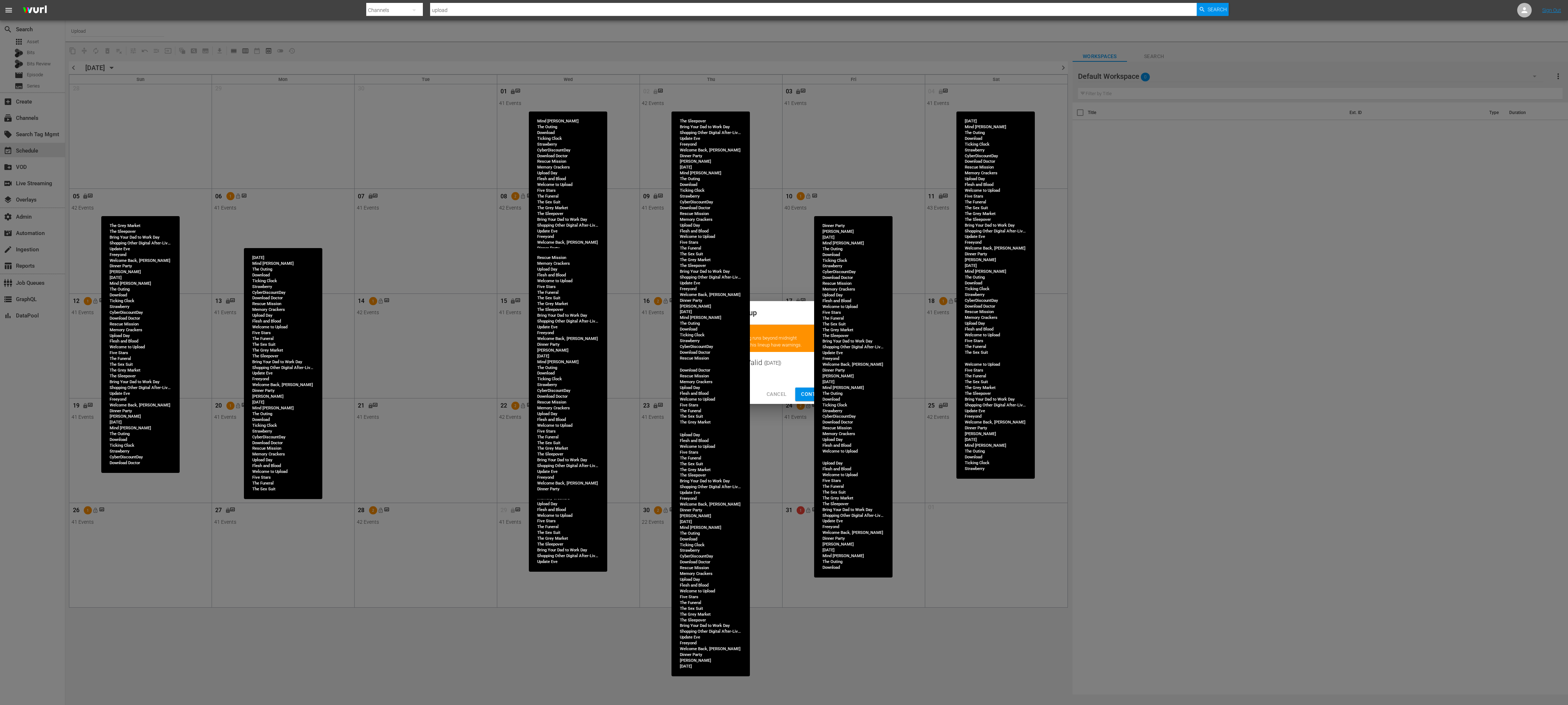
click at [696, 313] on span "Continue Publishing" at bounding box center [830, 394] width 59 height 9
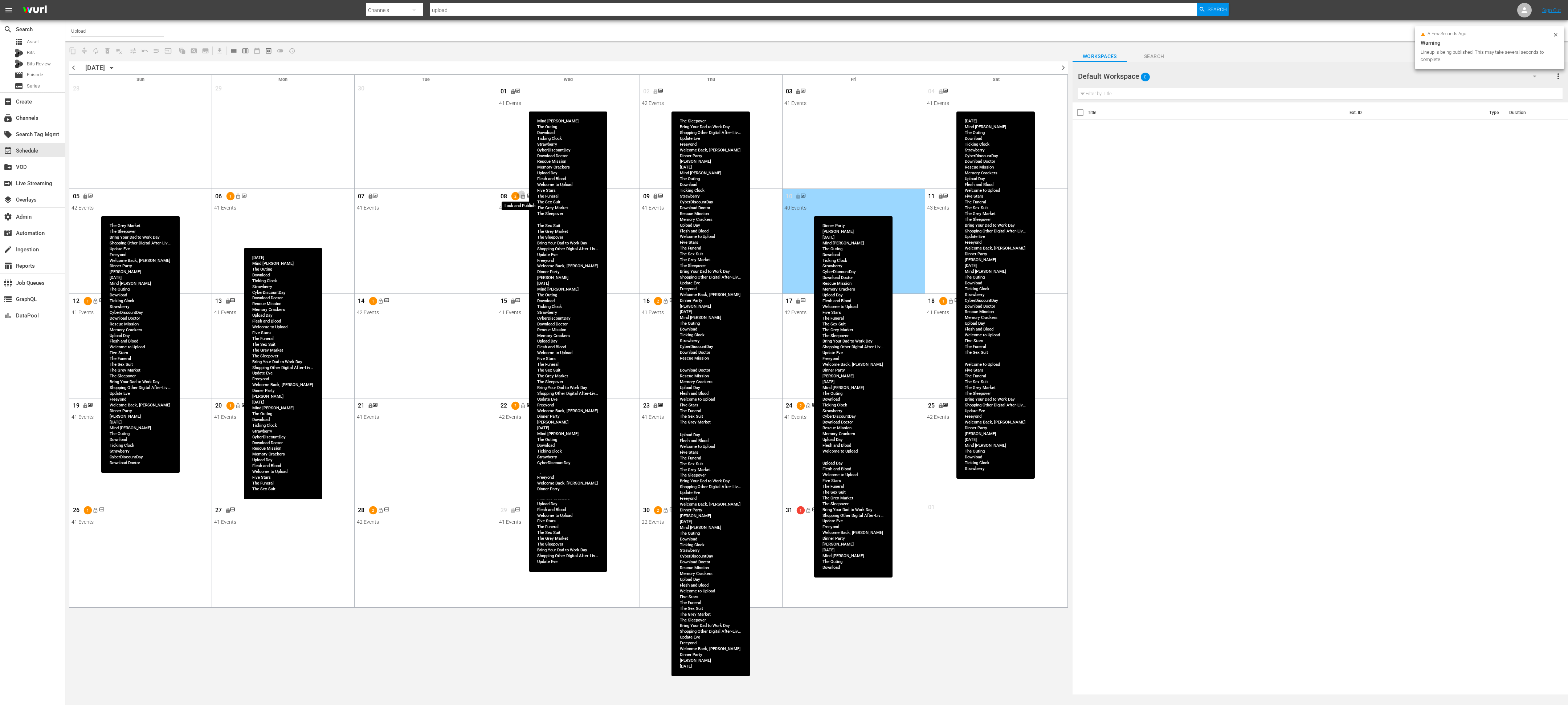
click at [525, 194] on span "lock_open" at bounding box center [522, 196] width 6 height 6
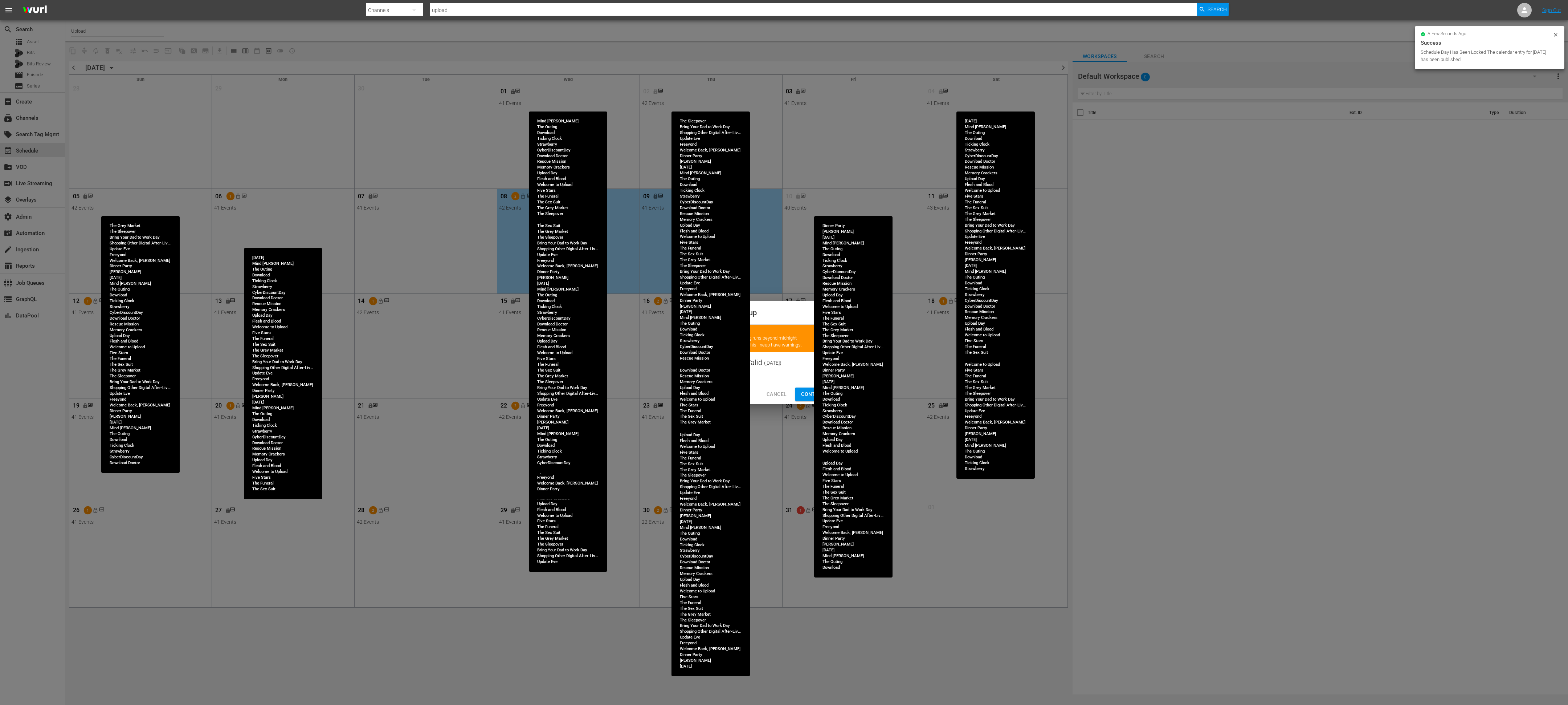
drag, startPoint x: 807, startPoint y: 396, endPoint x: 635, endPoint y: 316, distance: 189.7
click at [696, 313] on span "Continue Publishing" at bounding box center [830, 394] width 59 height 9
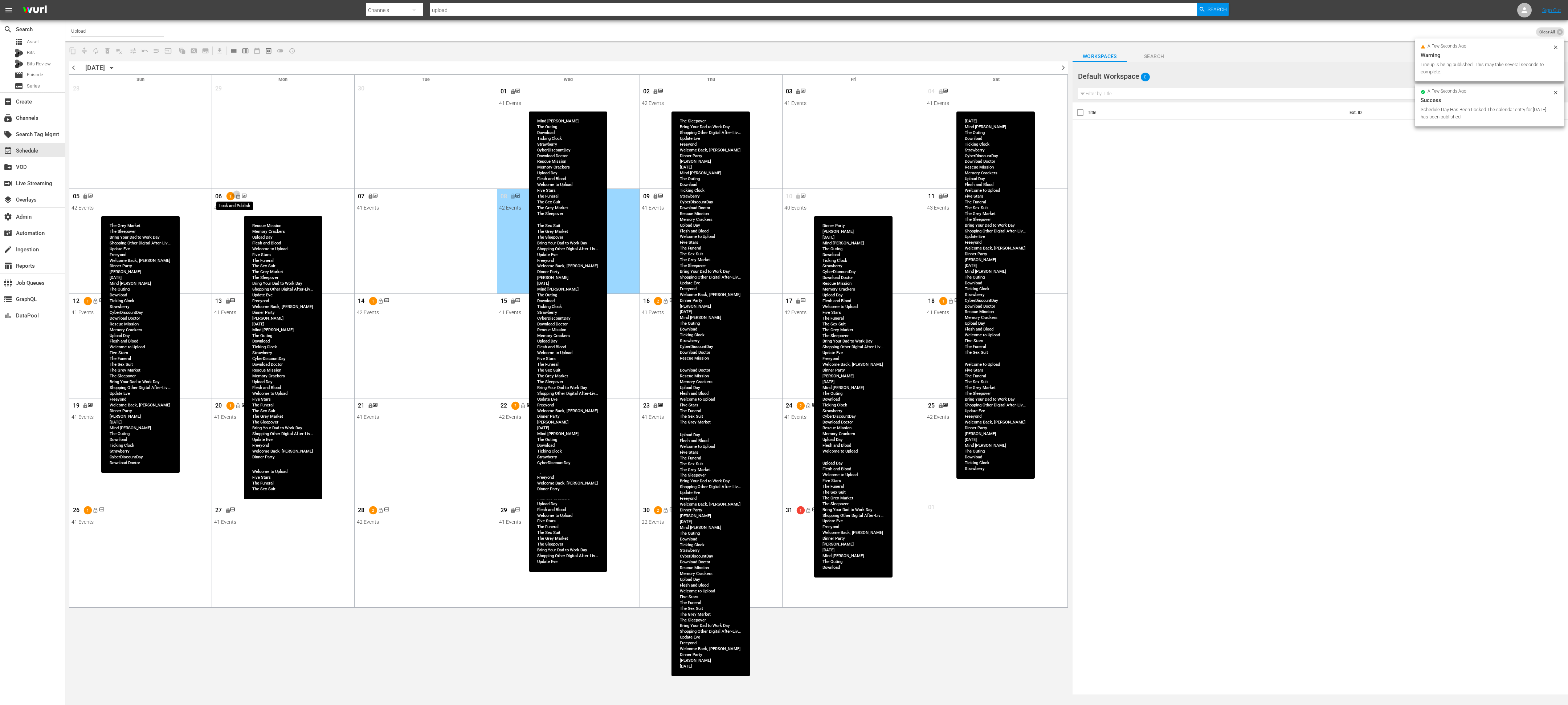
click at [242, 197] on button "lock_open" at bounding box center [238, 197] width 12 height 12
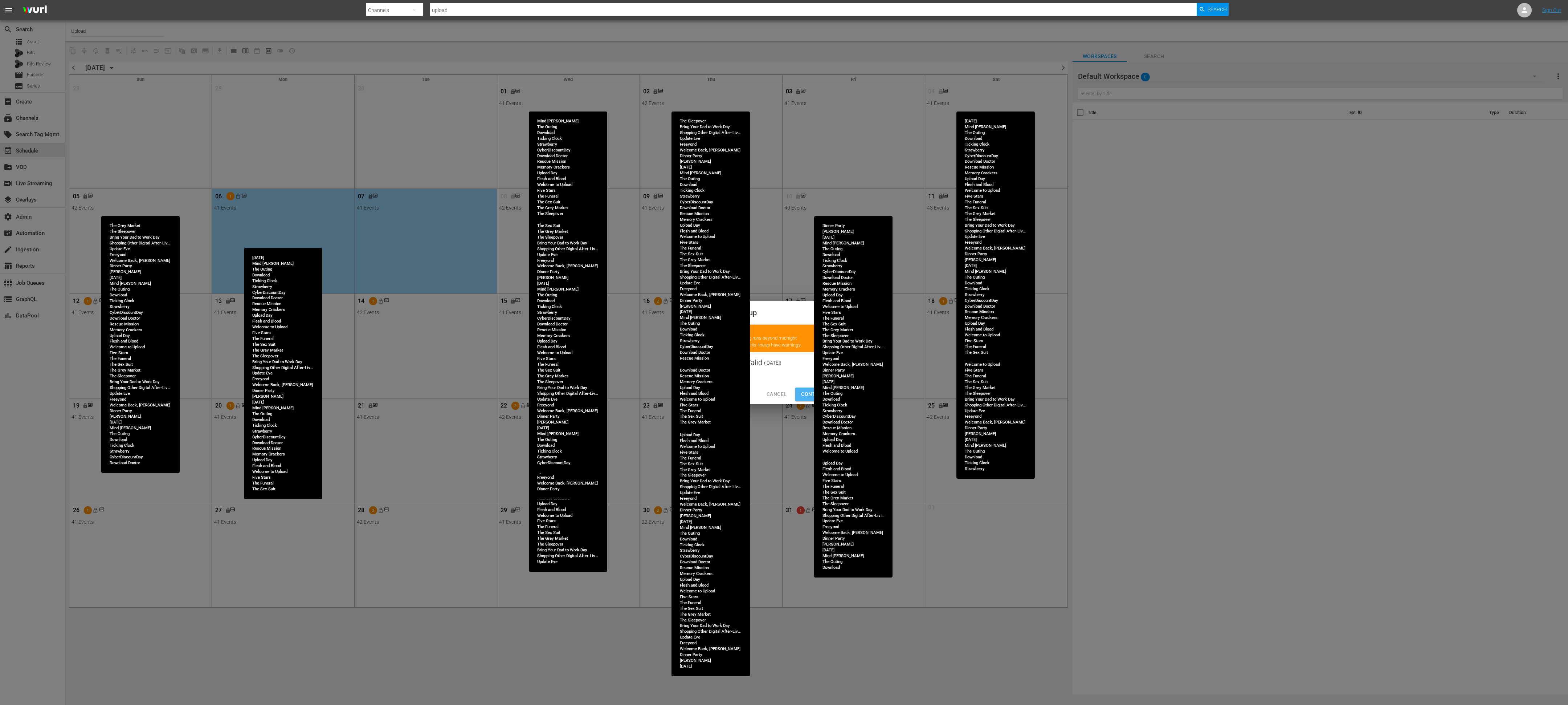
click at [696, 313] on span "Continue Publishing" at bounding box center [830, 394] width 59 height 9
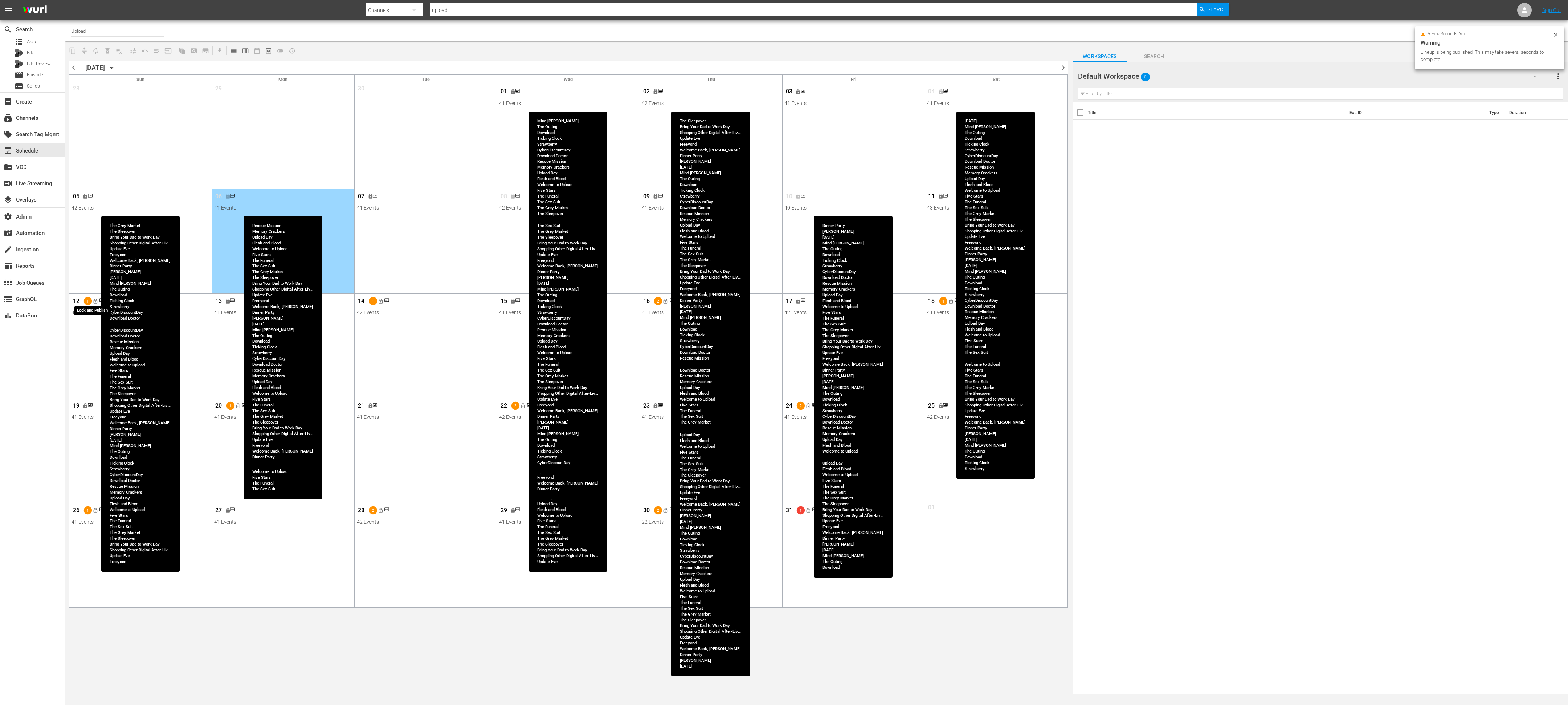
click at [100, 304] on button "lock_open" at bounding box center [95, 301] width 12 height 12
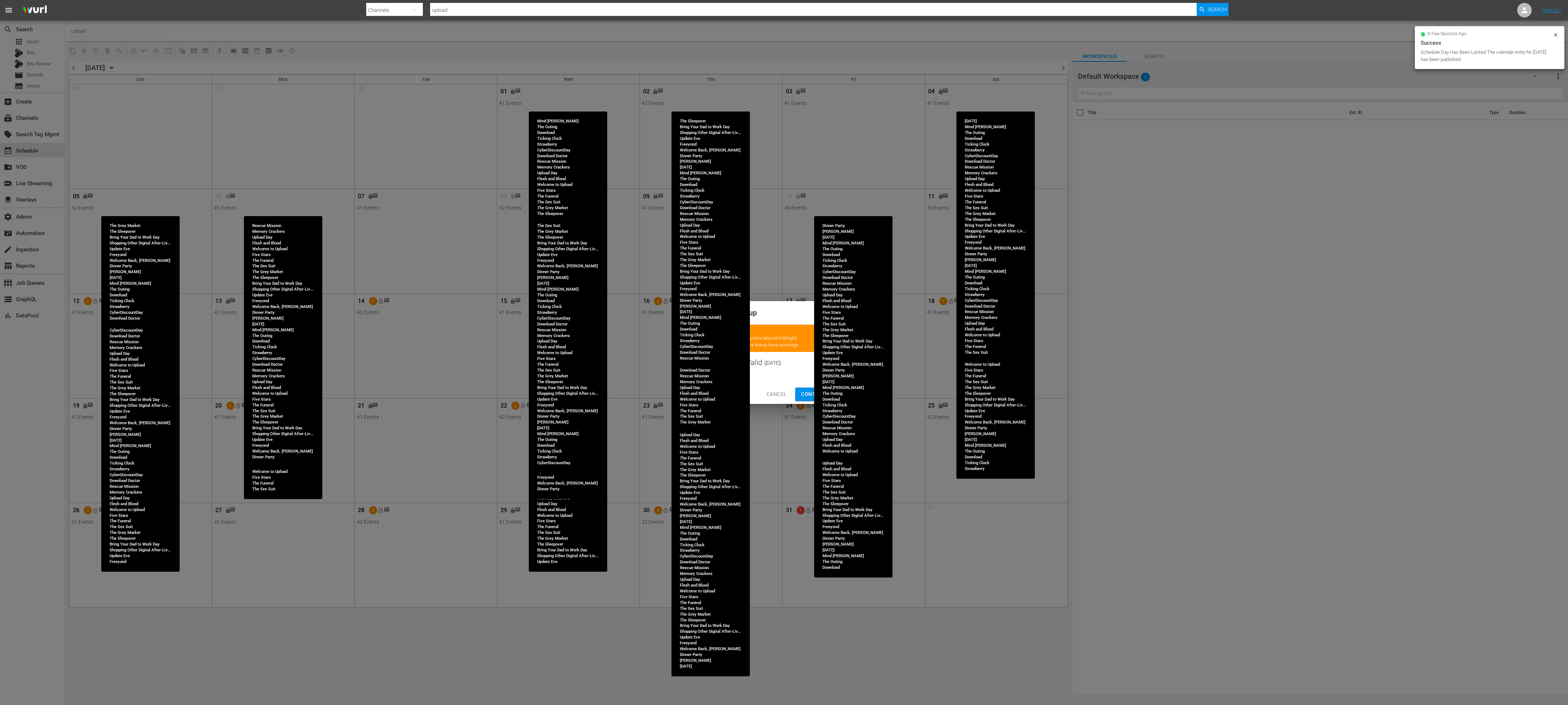
click at [696, 313] on span "Continue Publishing" at bounding box center [830, 394] width 59 height 9
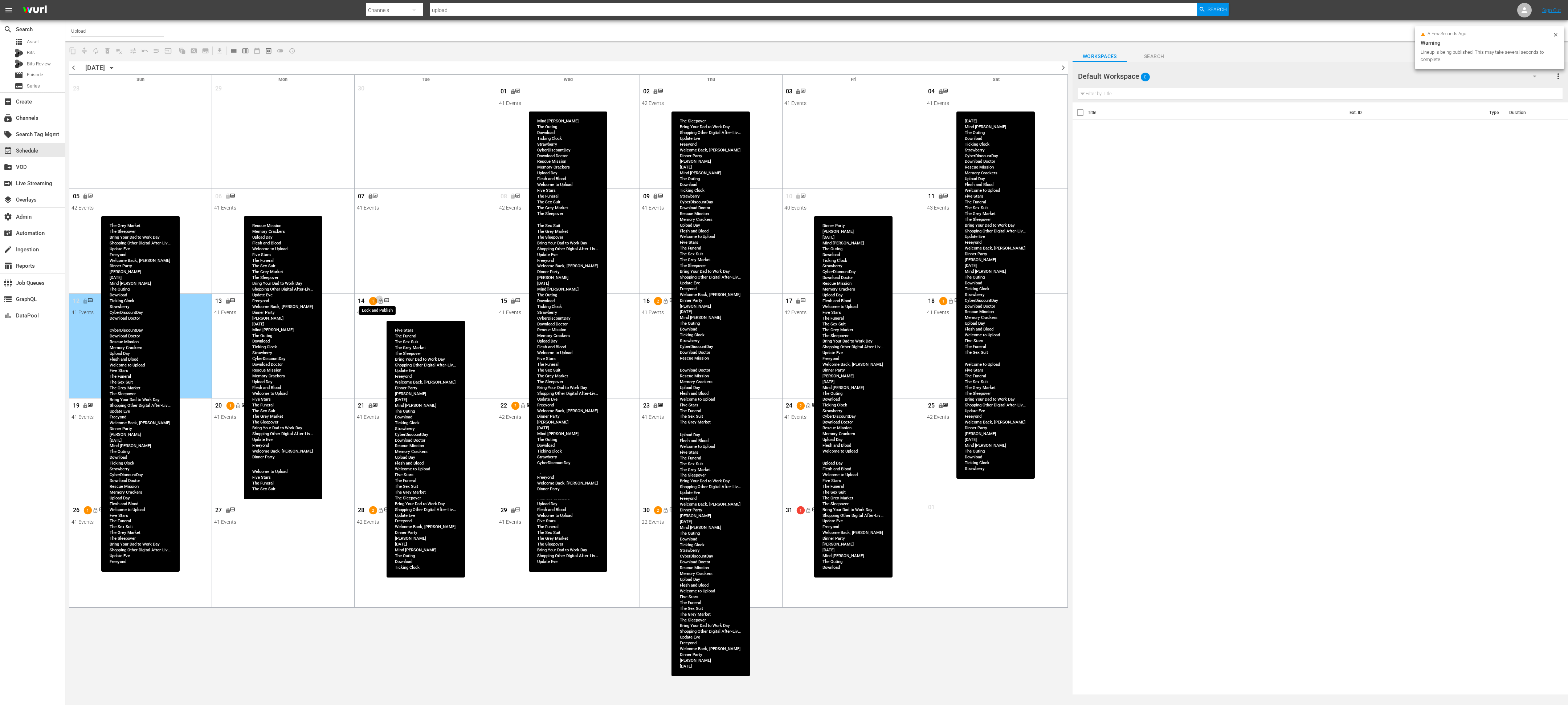
click at [384, 300] on span "lock_open" at bounding box center [380, 301] width 6 height 6
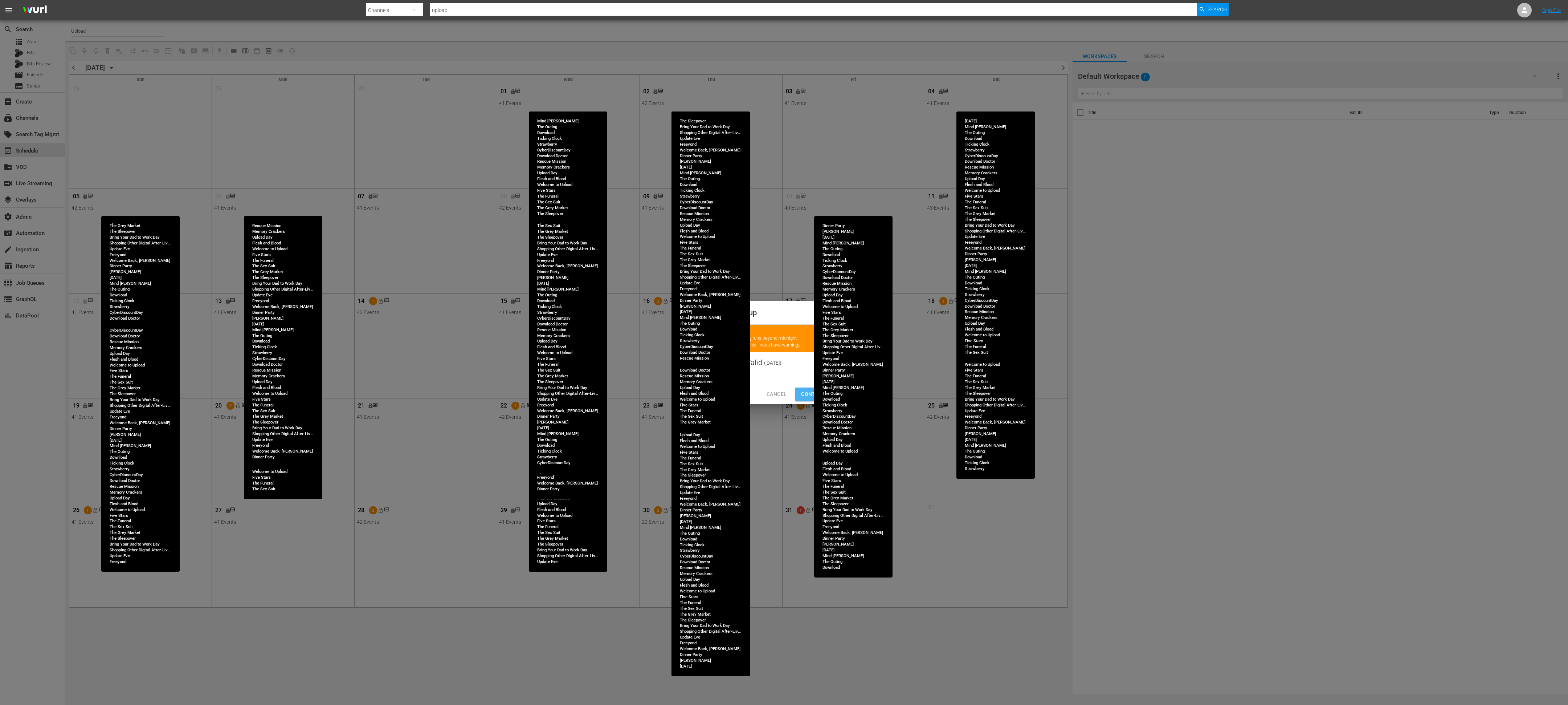
click at [696, 313] on button "Continue Publishing" at bounding box center [830, 394] width 70 height 13
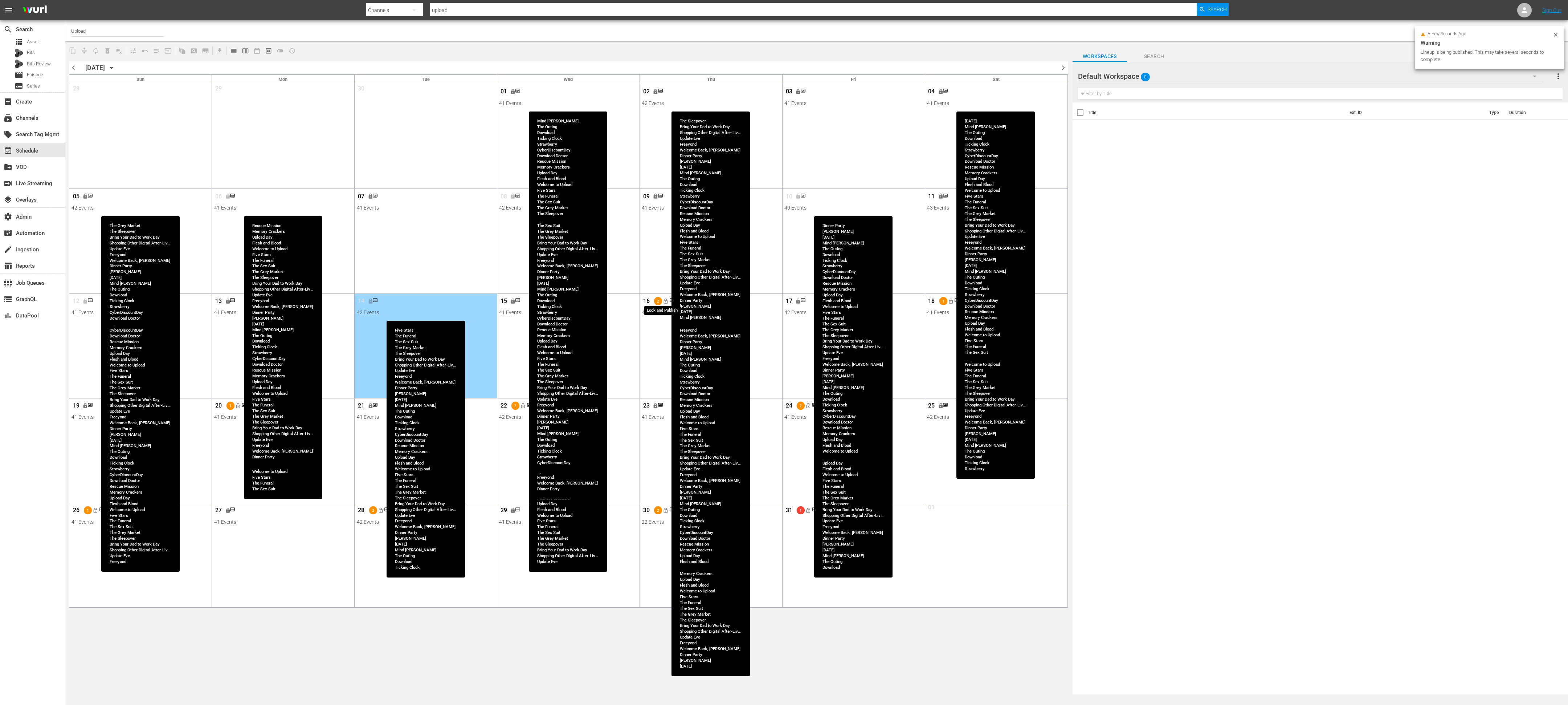
click at [662, 301] on button "lock_open" at bounding box center [665, 301] width 12 height 12
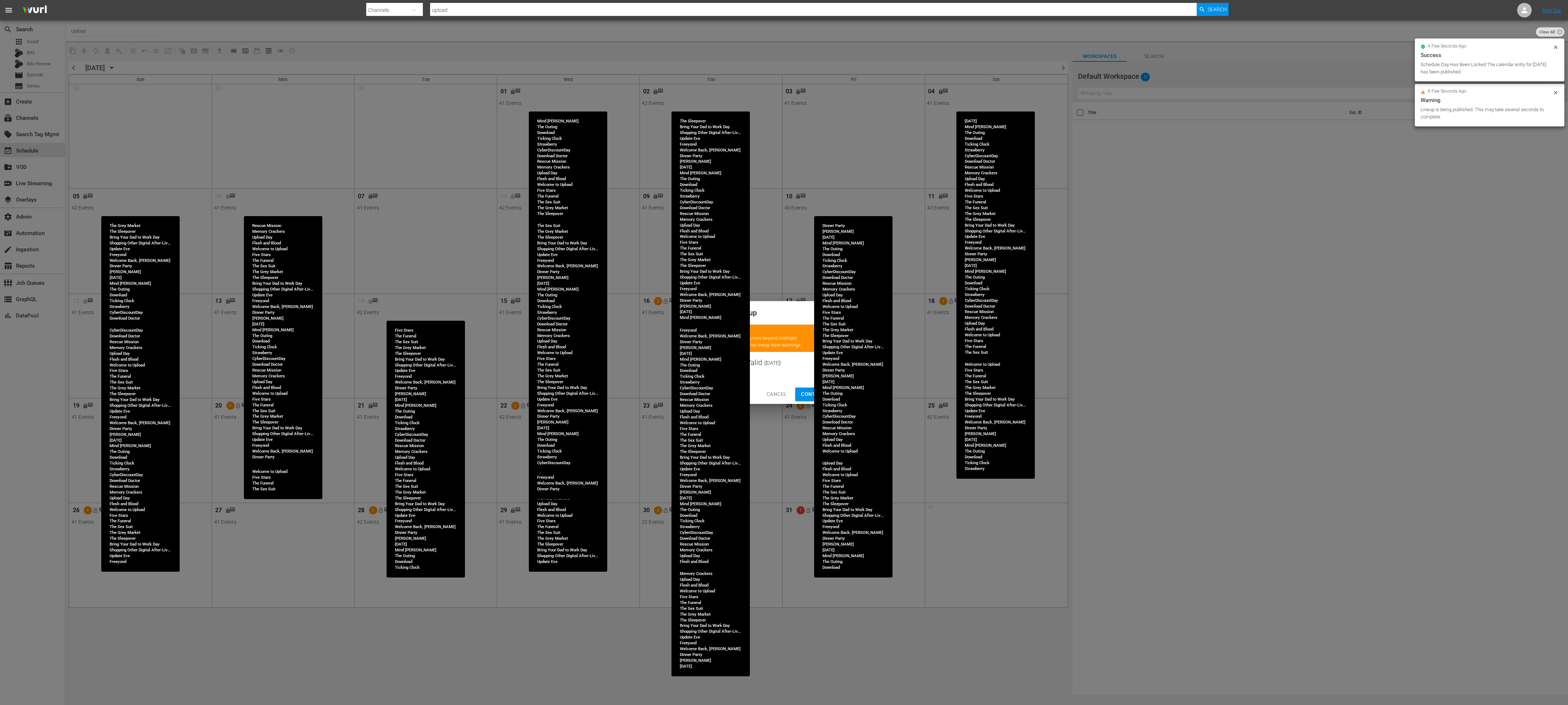
click at [696, 313] on span "Continue Publishing" at bounding box center [830, 394] width 59 height 9
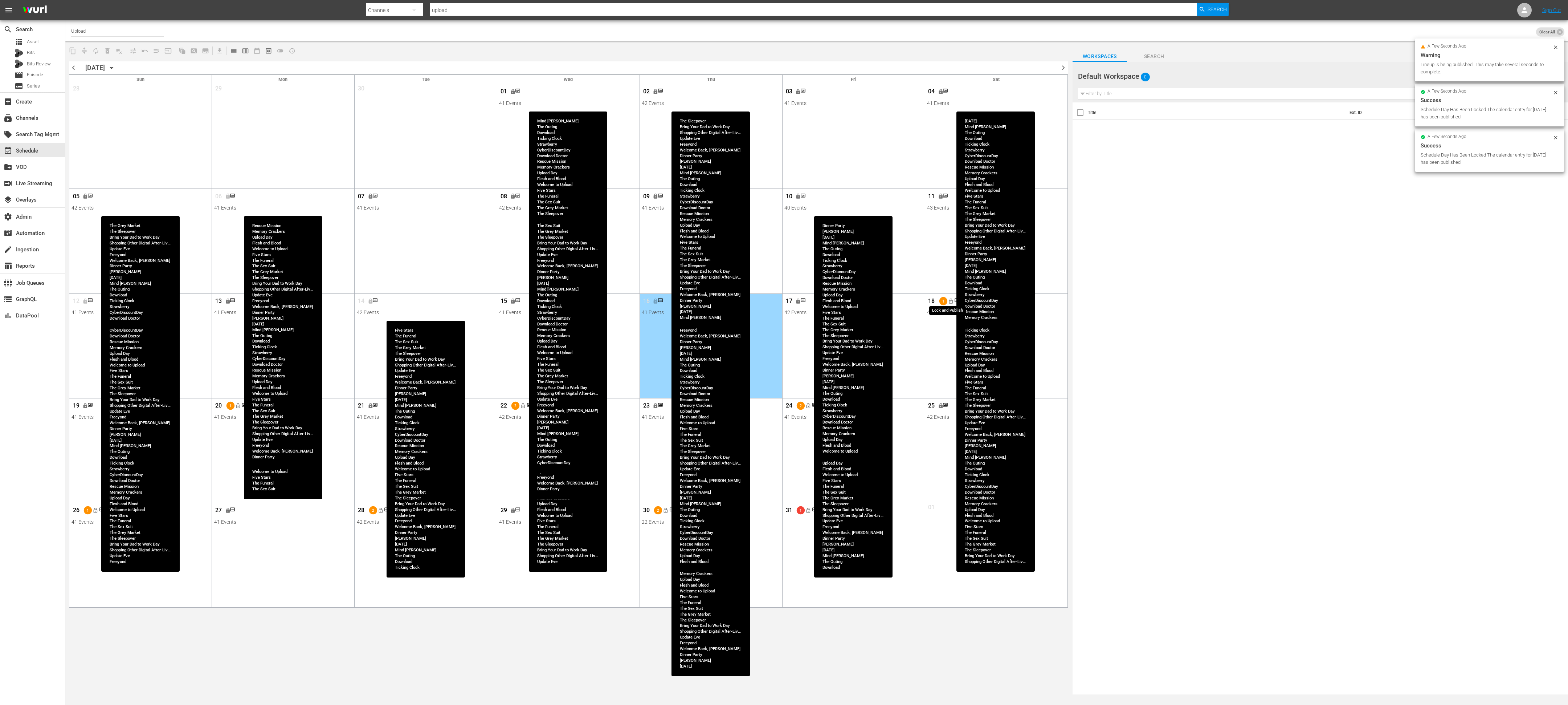
click at [696, 301] on span "lock_open" at bounding box center [950, 301] width 6 height 6
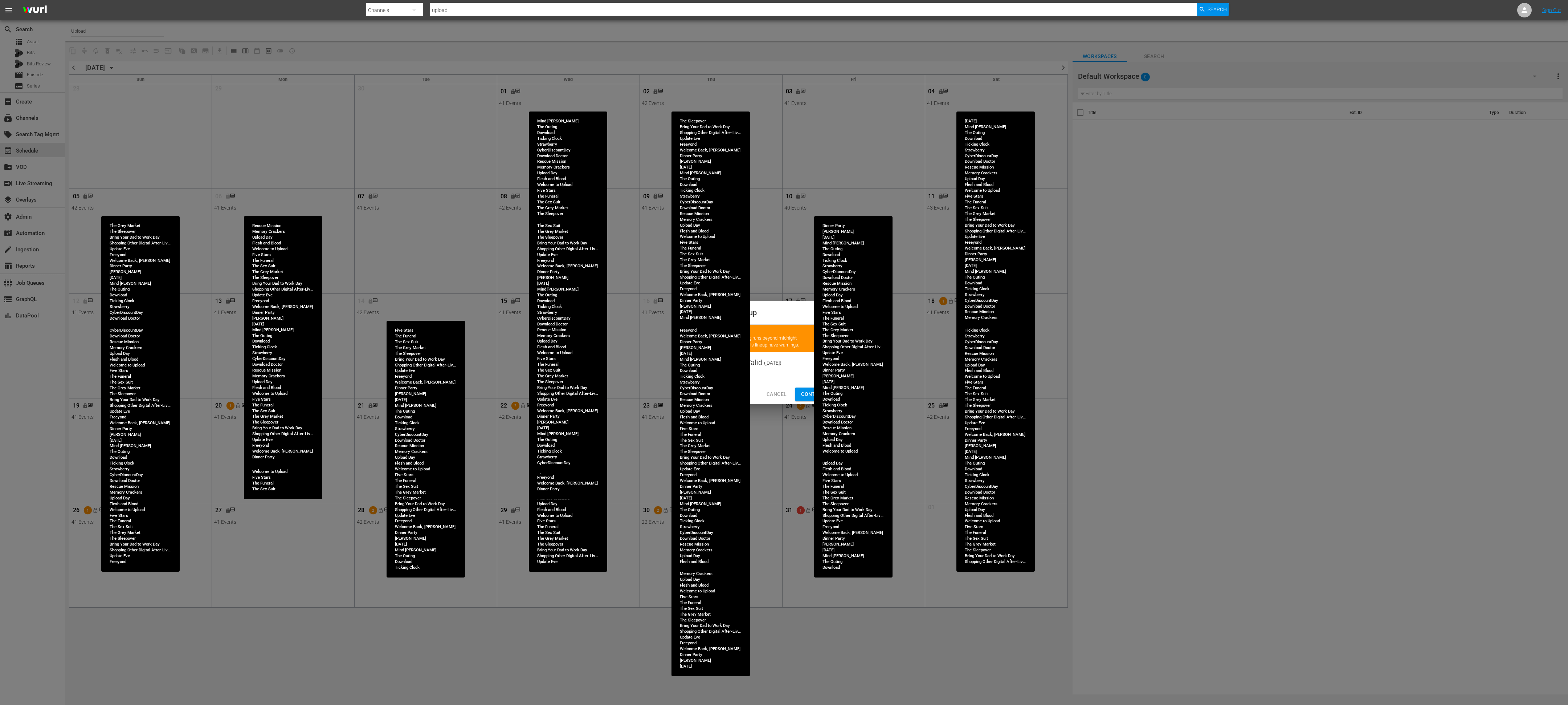
click at [696, 313] on span "Continue Publishing" at bounding box center [830, 394] width 59 height 9
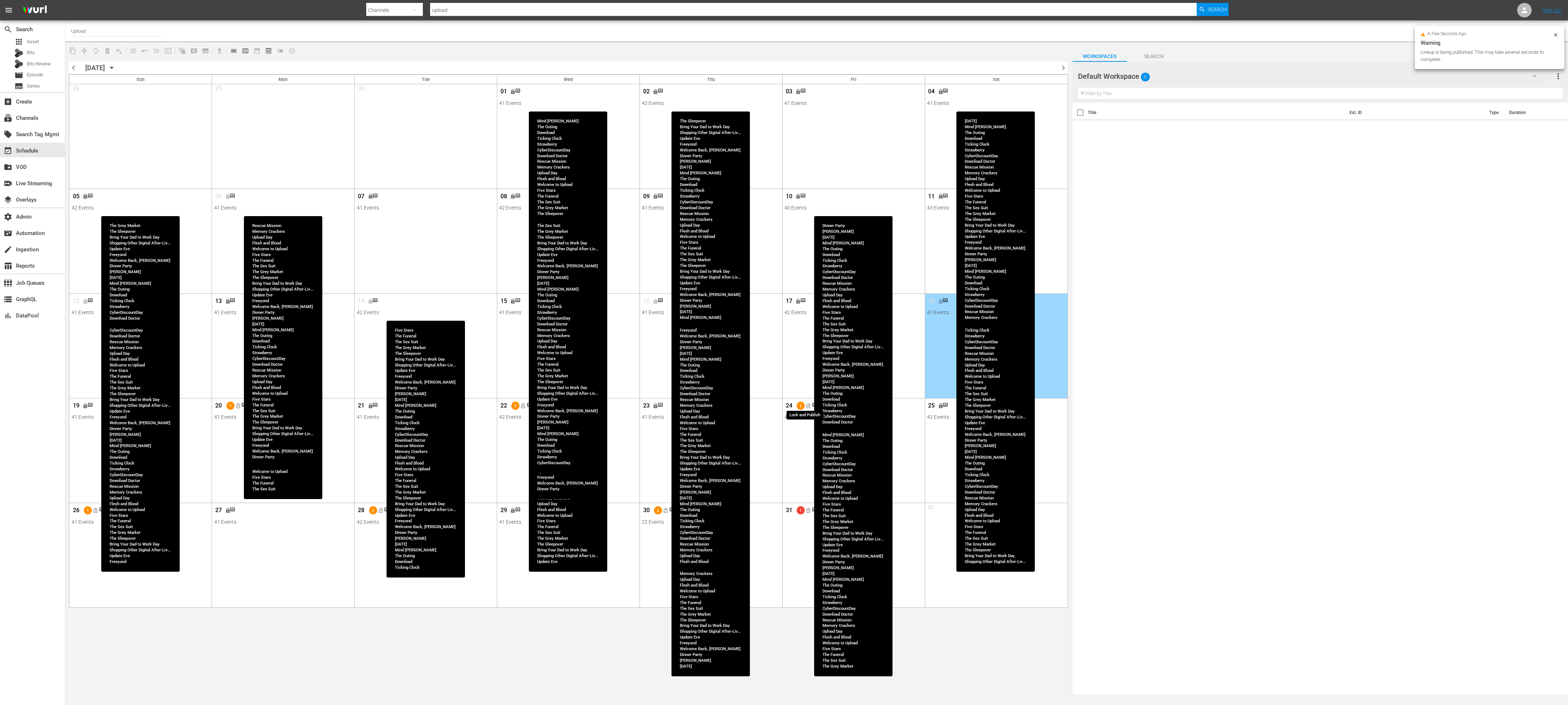
click at [696, 313] on span "lock_open" at bounding box center [808, 406] width 6 height 6
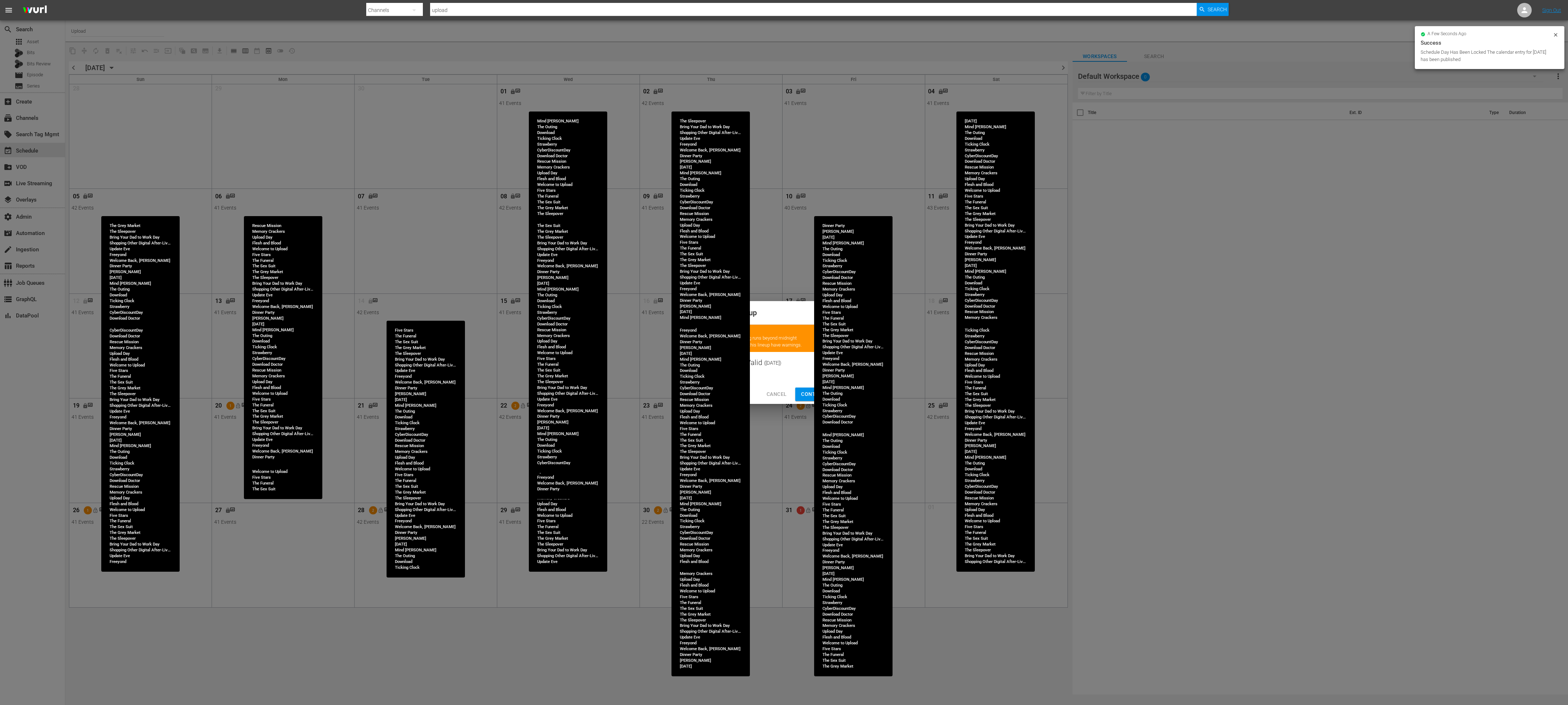
click at [696, 313] on span "Continue Publishing" at bounding box center [830, 394] width 59 height 9
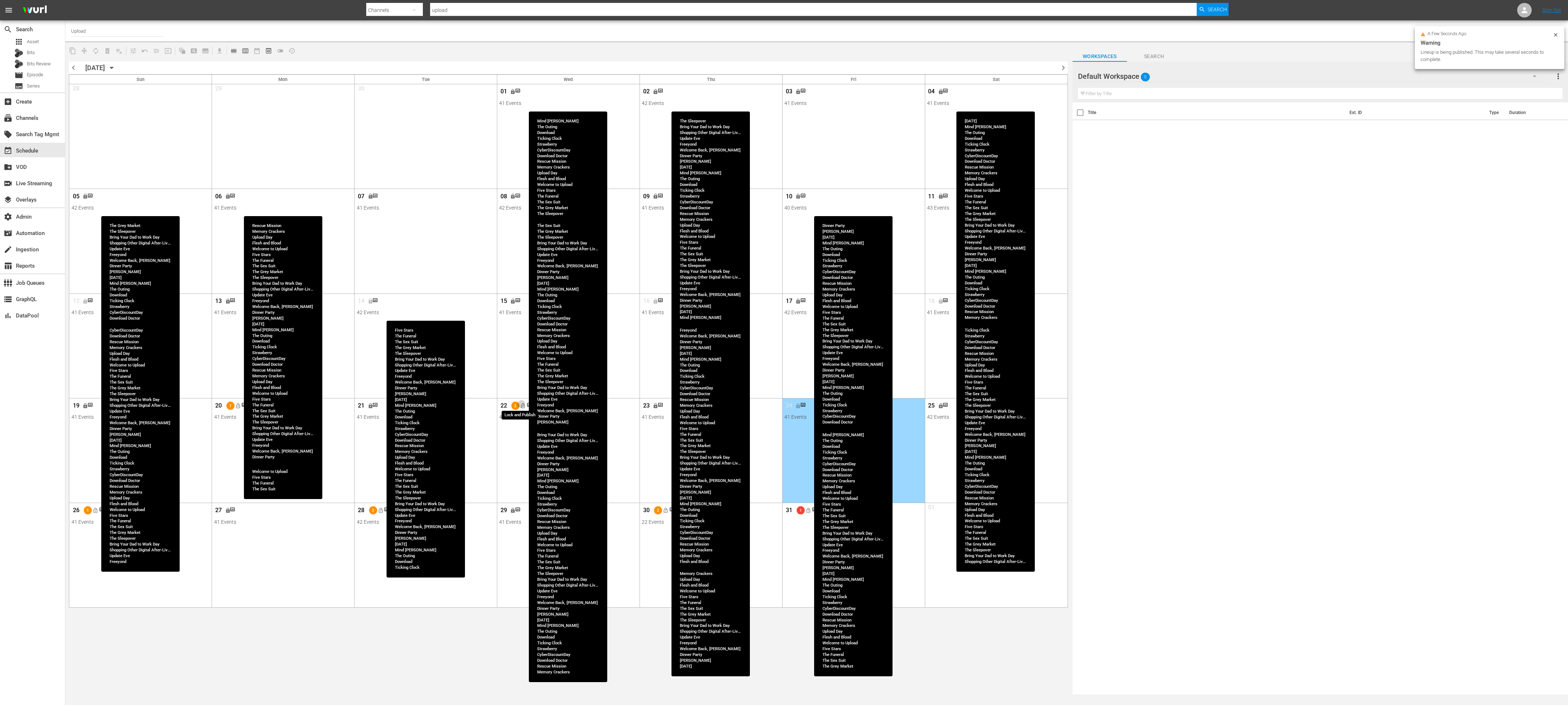
click at [527, 313] on button "lock_open" at bounding box center [523, 406] width 12 height 12
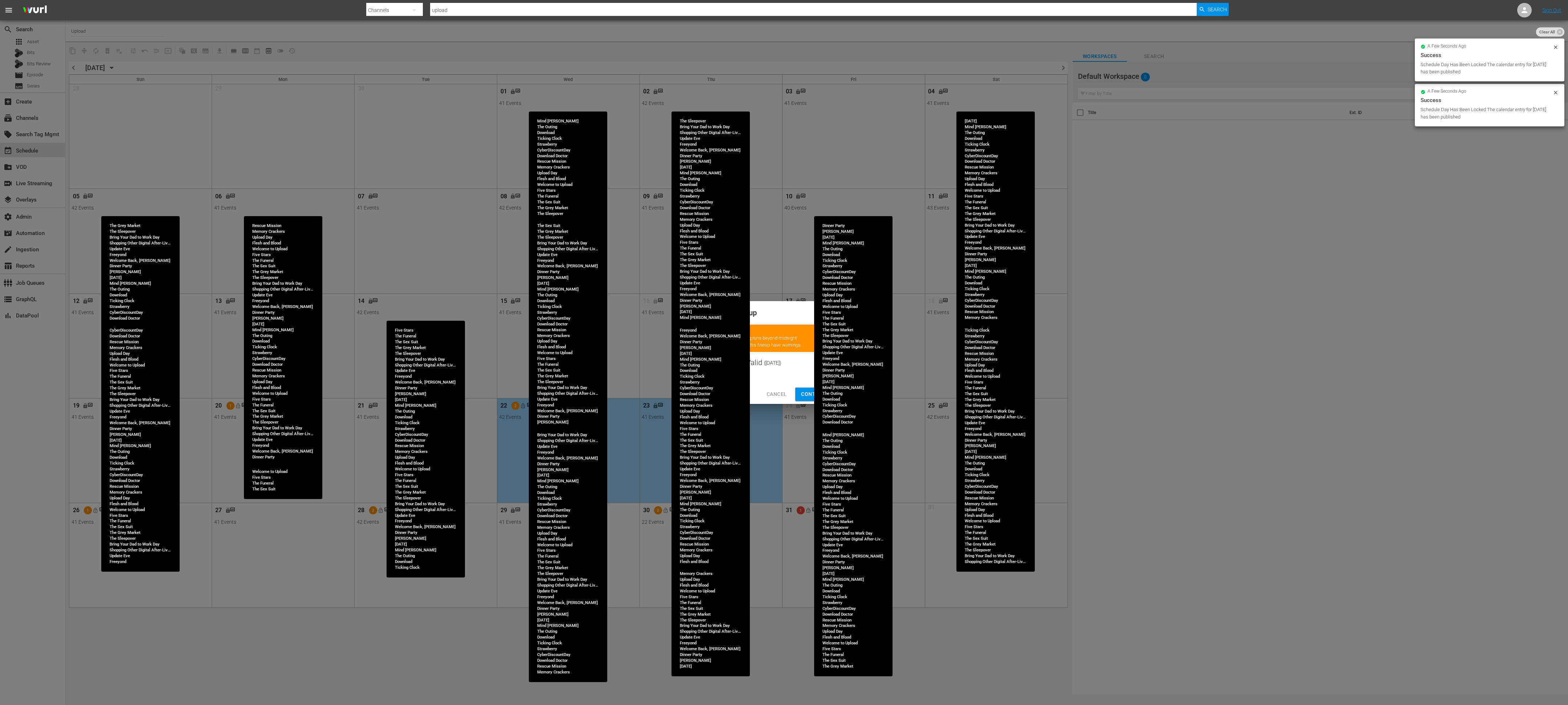
click at [696, 313] on span "Continue Publishing" at bounding box center [830, 394] width 59 height 9
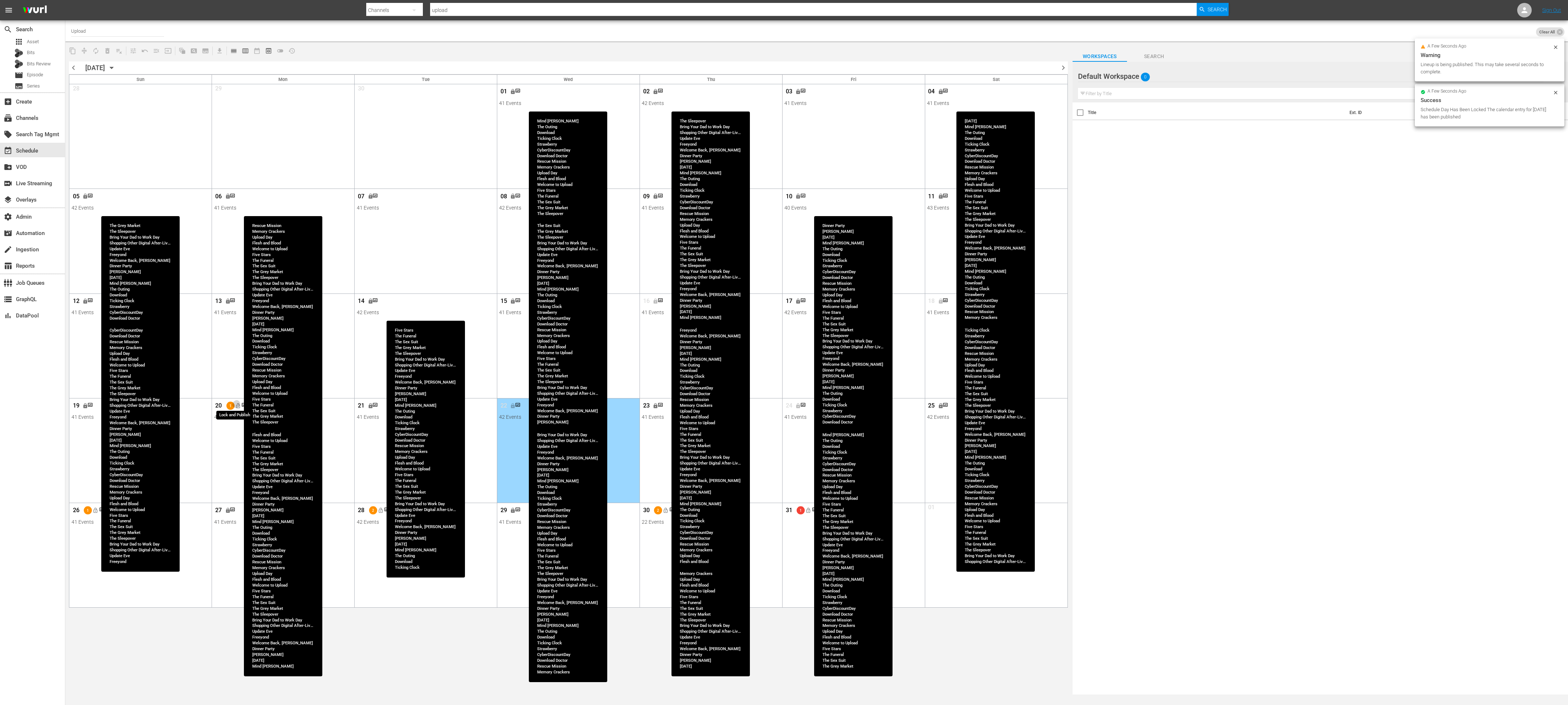
click at [240, 313] on span "lock_open" at bounding box center [237, 406] width 6 height 6
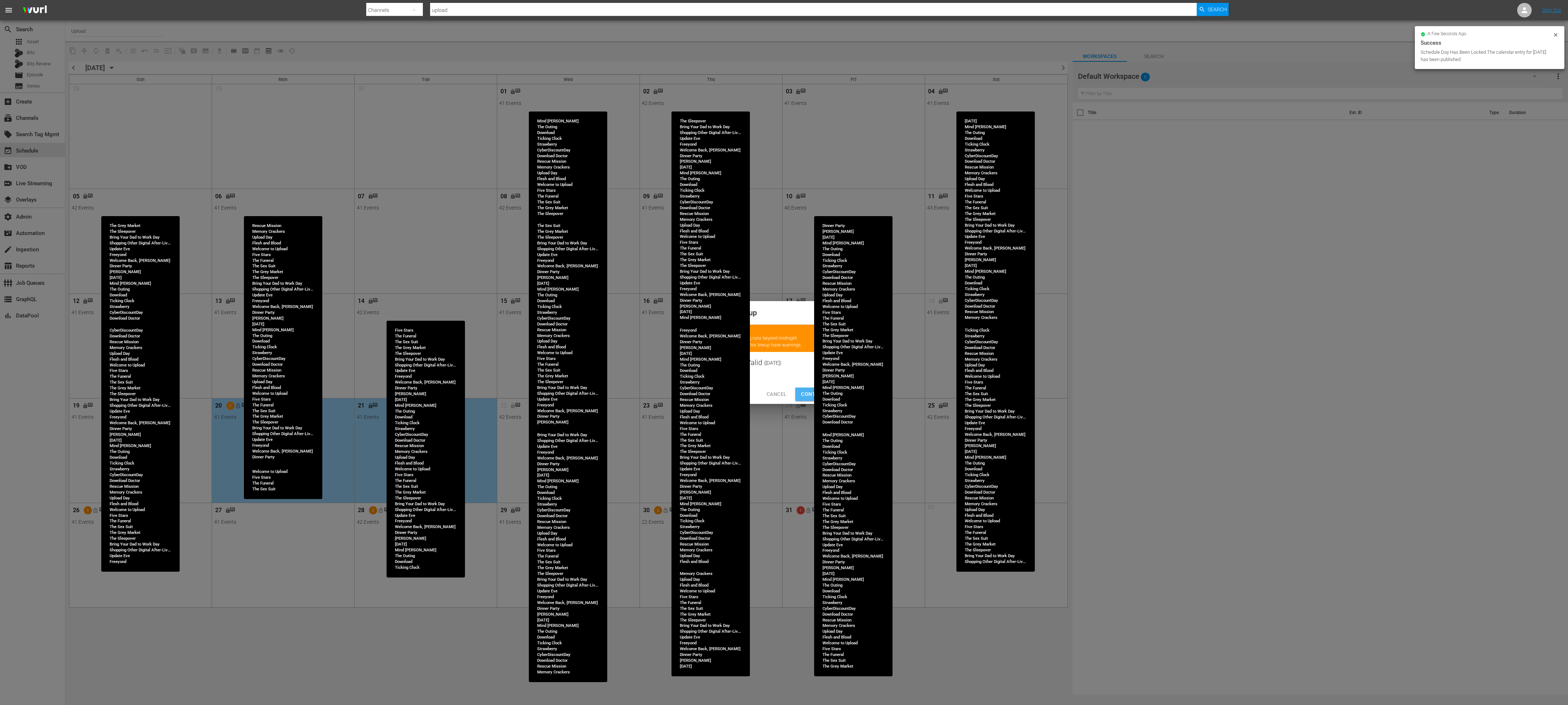
click at [696, 313] on button "Continue Publishing" at bounding box center [830, 394] width 70 height 13
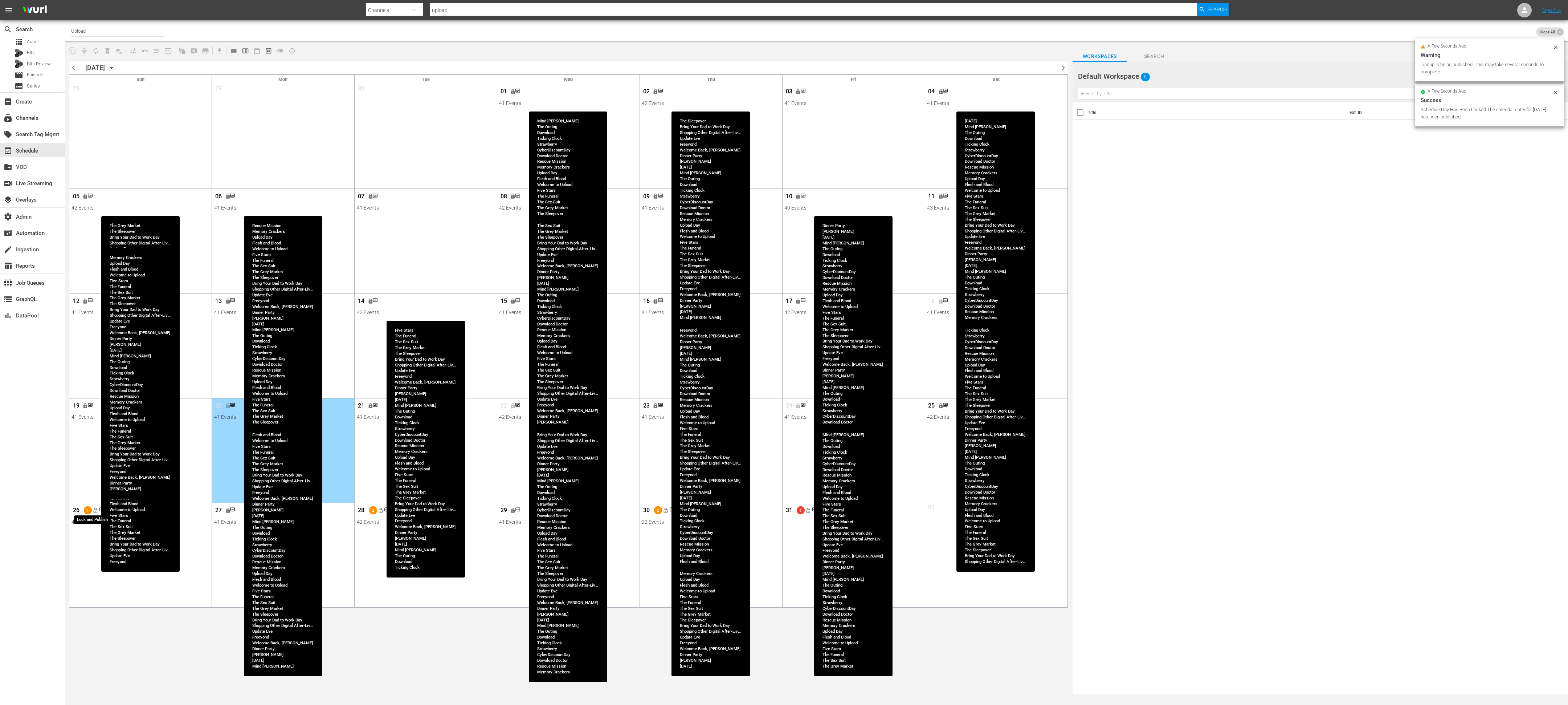
click at [97, 313] on span "lock_open" at bounding box center [95, 510] width 6 height 6
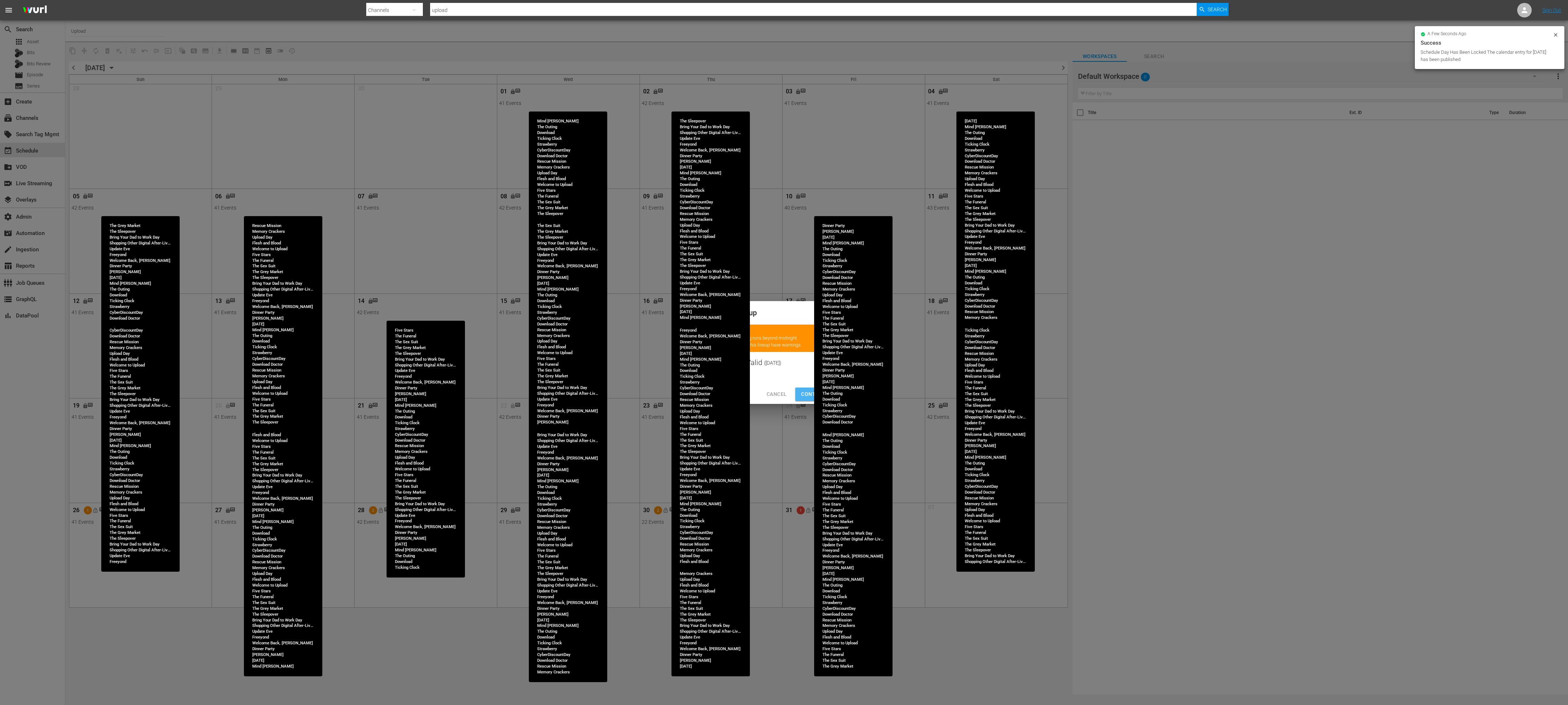
click at [696, 313] on button "Continue Publishing" at bounding box center [830, 394] width 70 height 13
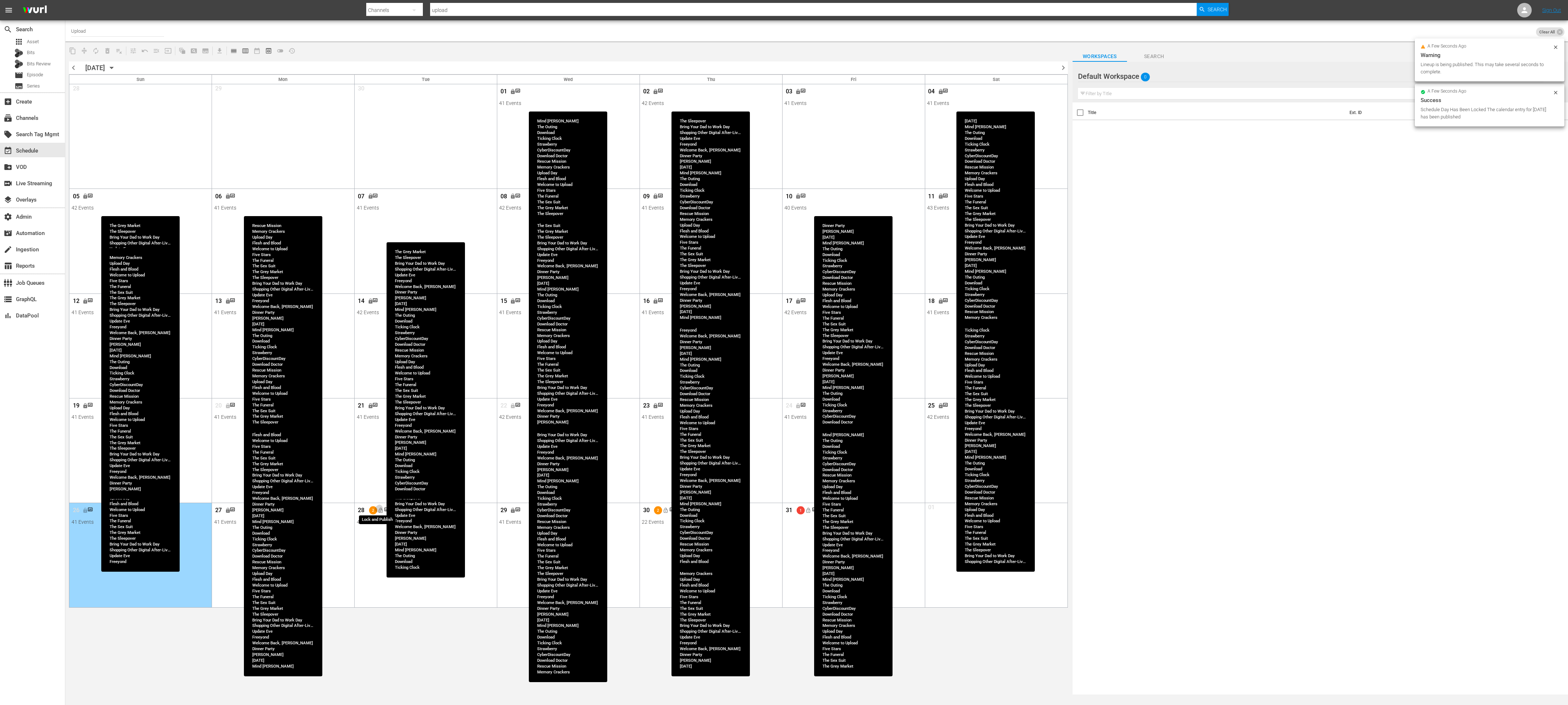
click at [379, 313] on span "lock_open" at bounding box center [380, 510] width 6 height 6
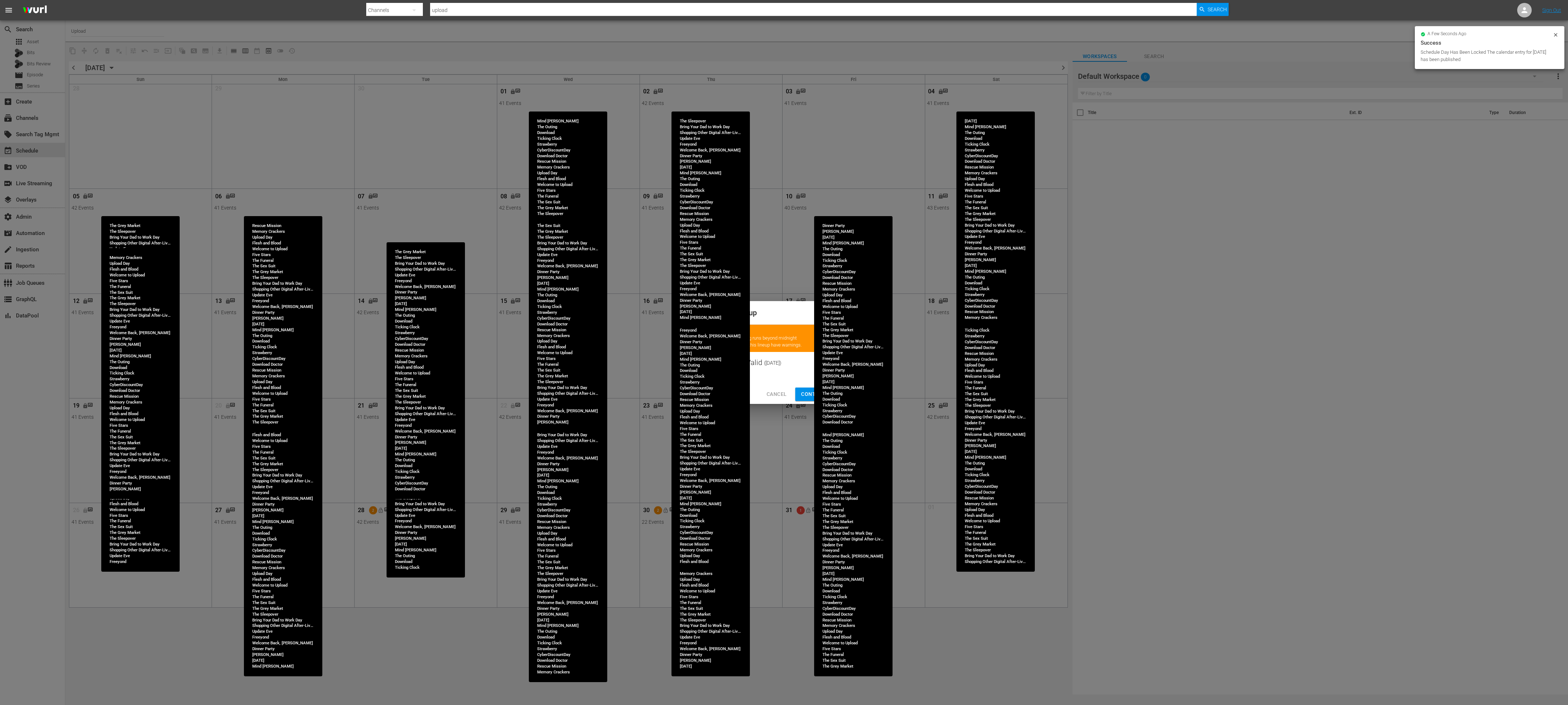
click at [696, 313] on span "Continue Publishing" at bounding box center [830, 394] width 59 height 9
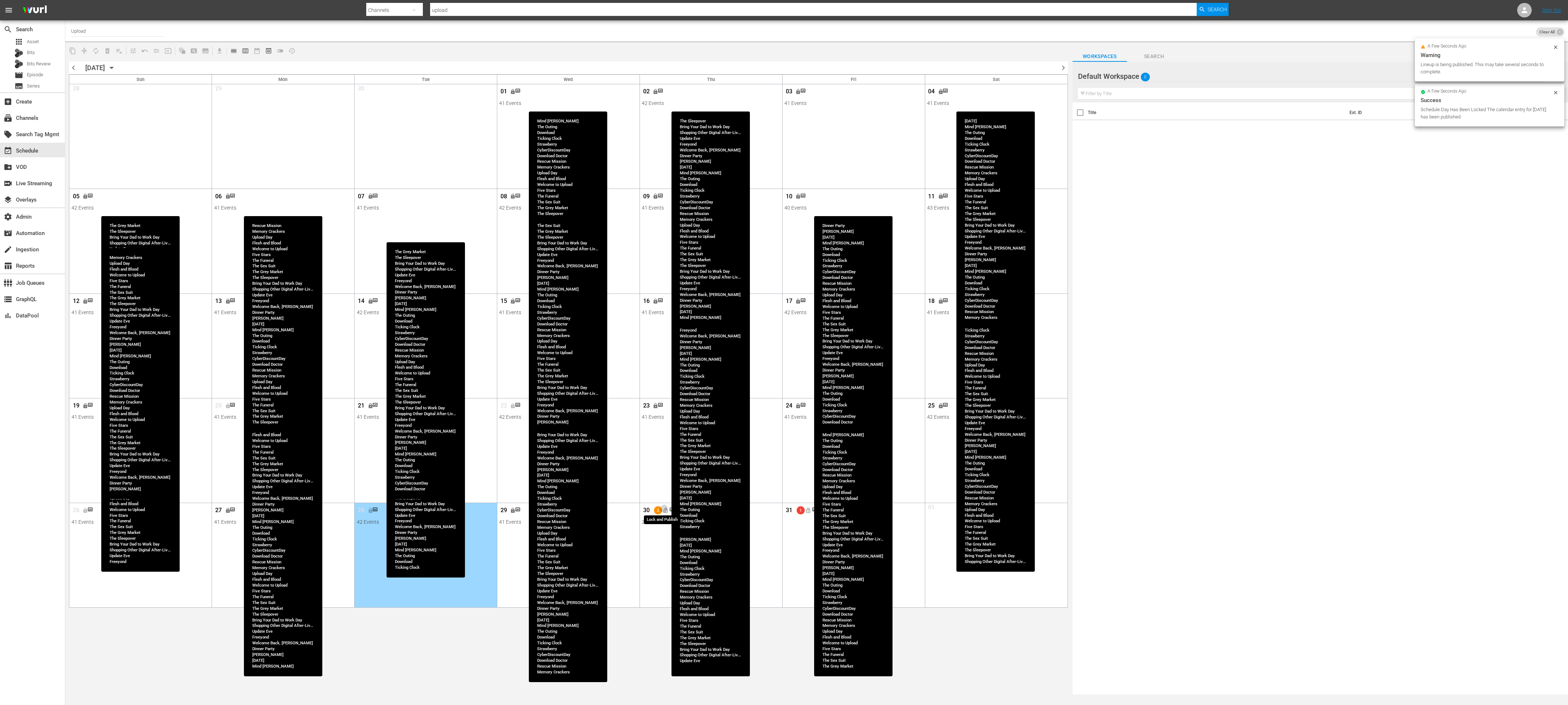
click at [664, 313] on span "lock_open" at bounding box center [665, 510] width 6 height 6
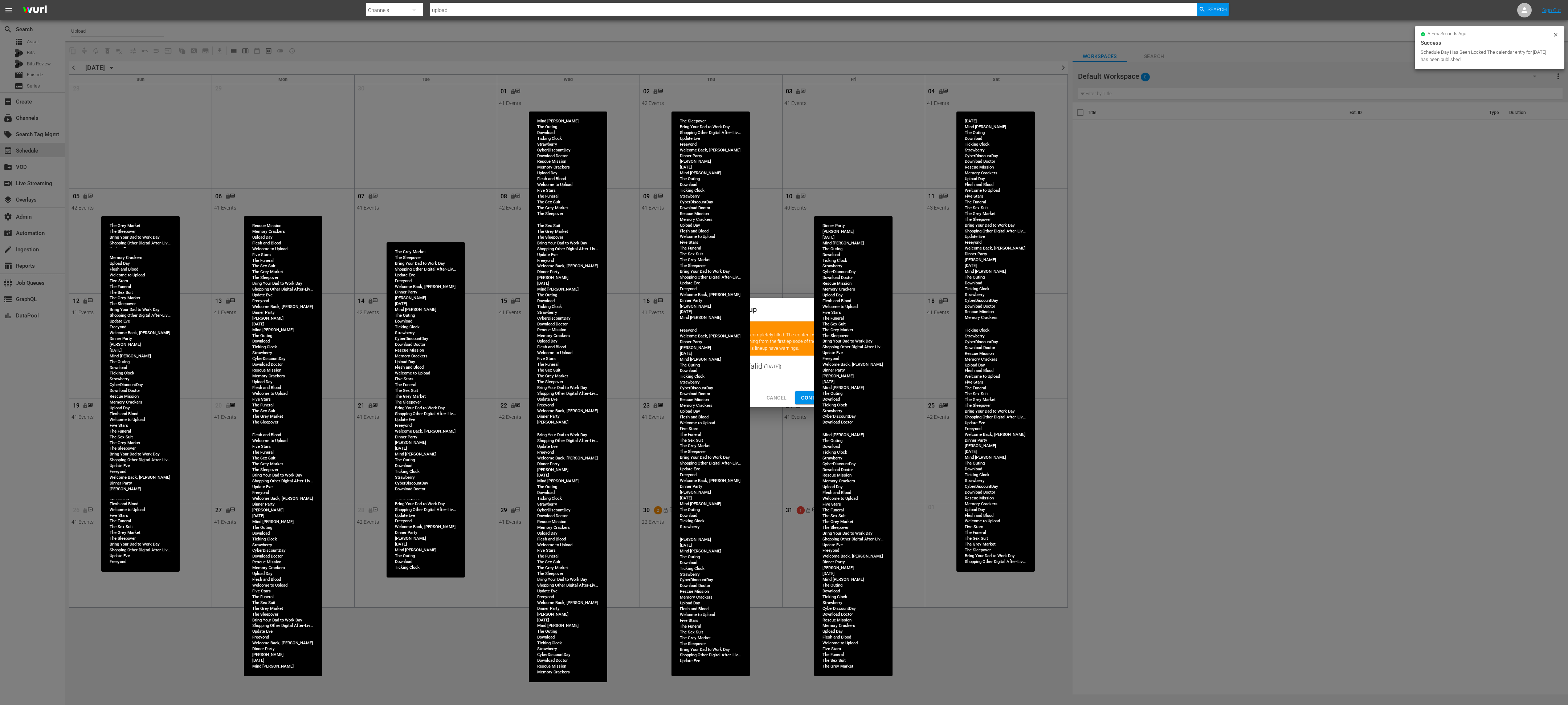
click at [696, 313] on span "Continue Publishing" at bounding box center [830, 397] width 59 height 9
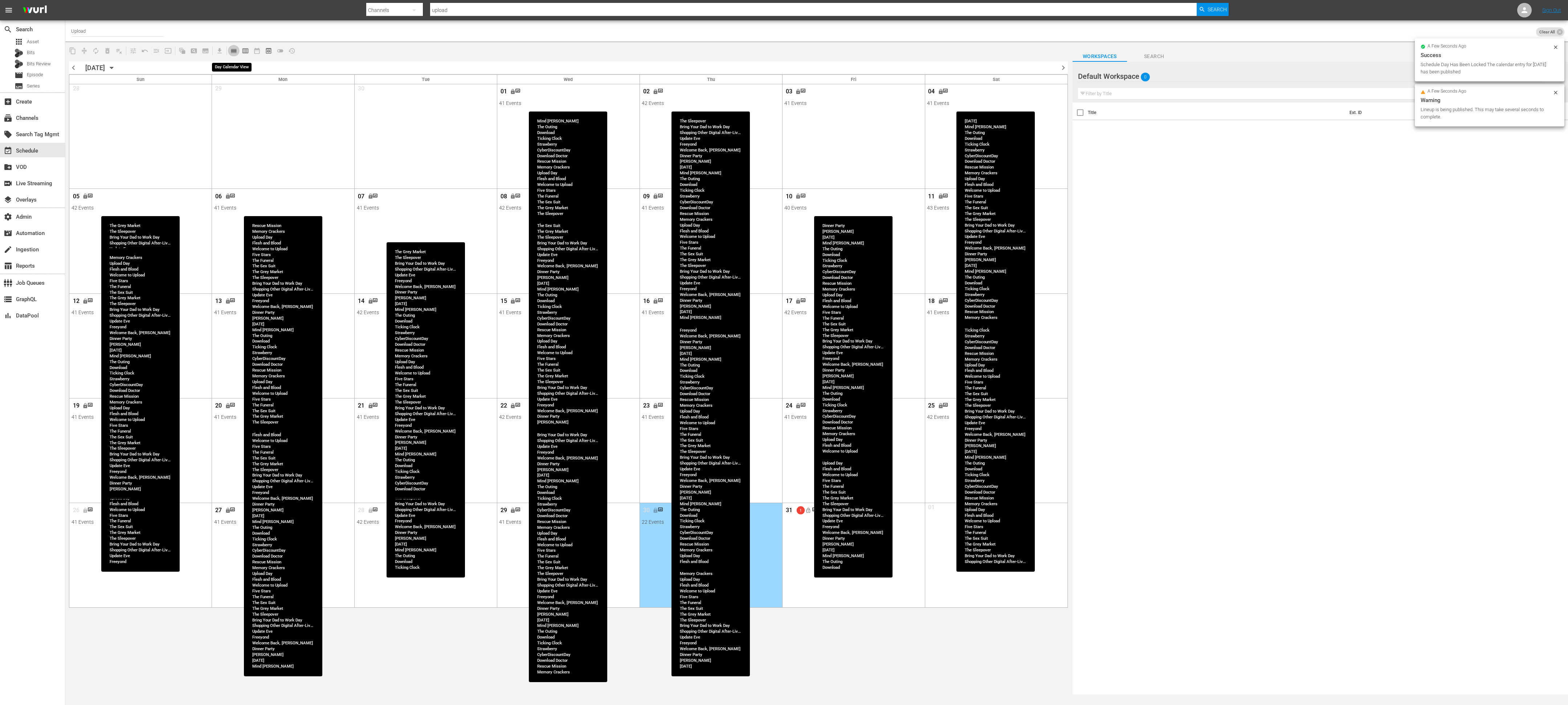
click at [232, 52] on span "calendar_view_day_outlined" at bounding box center [233, 50] width 8 height 8
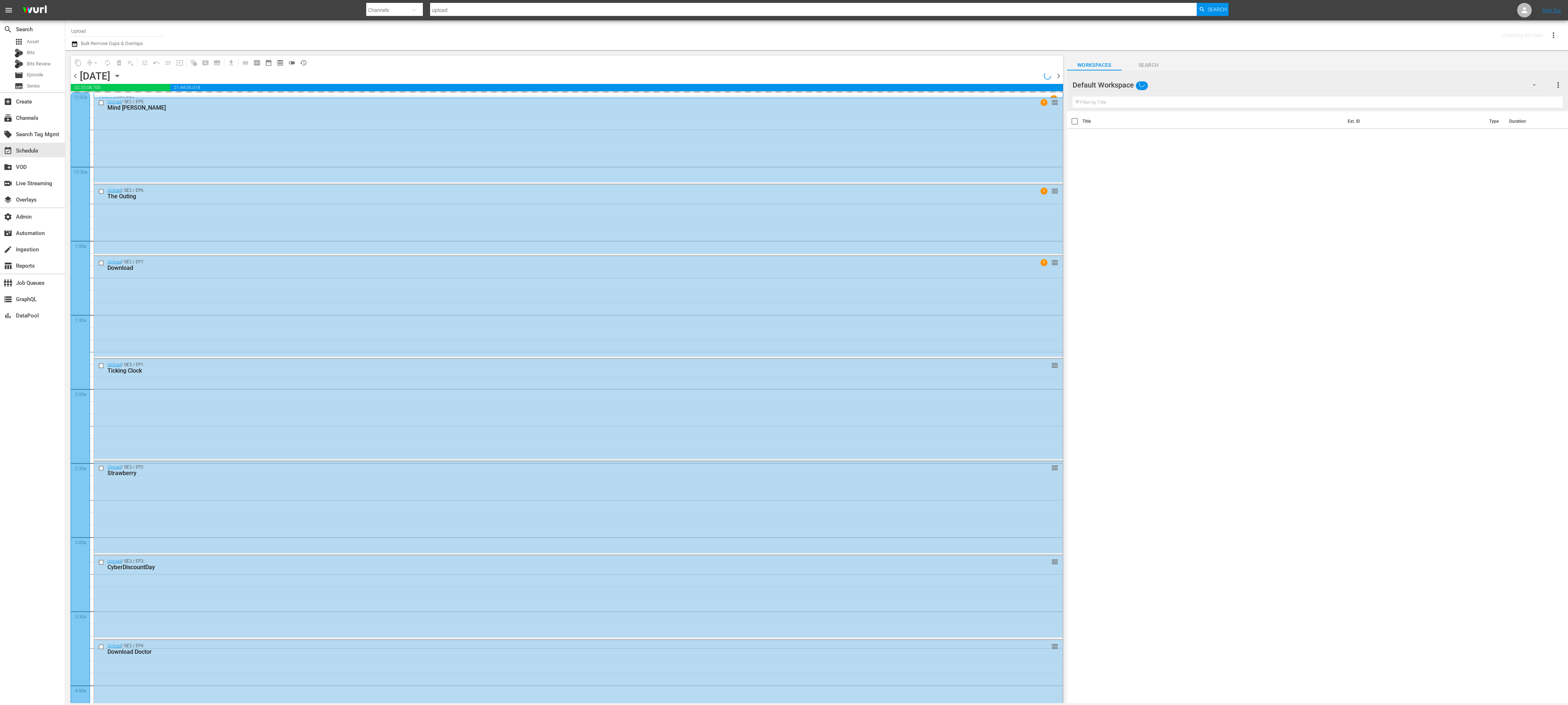
click at [74, 77] on span "chevron_left" at bounding box center [75, 76] width 9 height 9
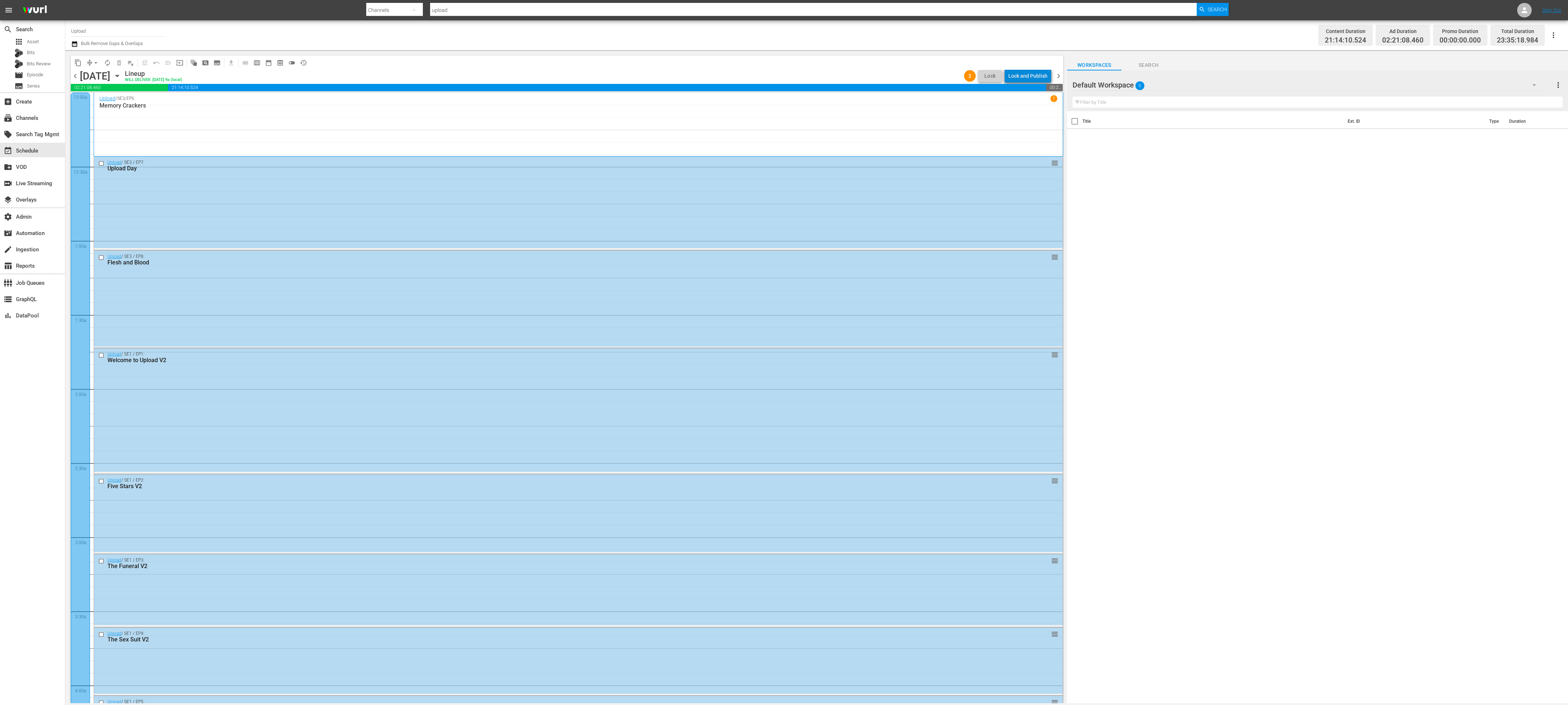
click at [696, 76] on div "Lock and Publish" at bounding box center [1027, 76] width 39 height 13
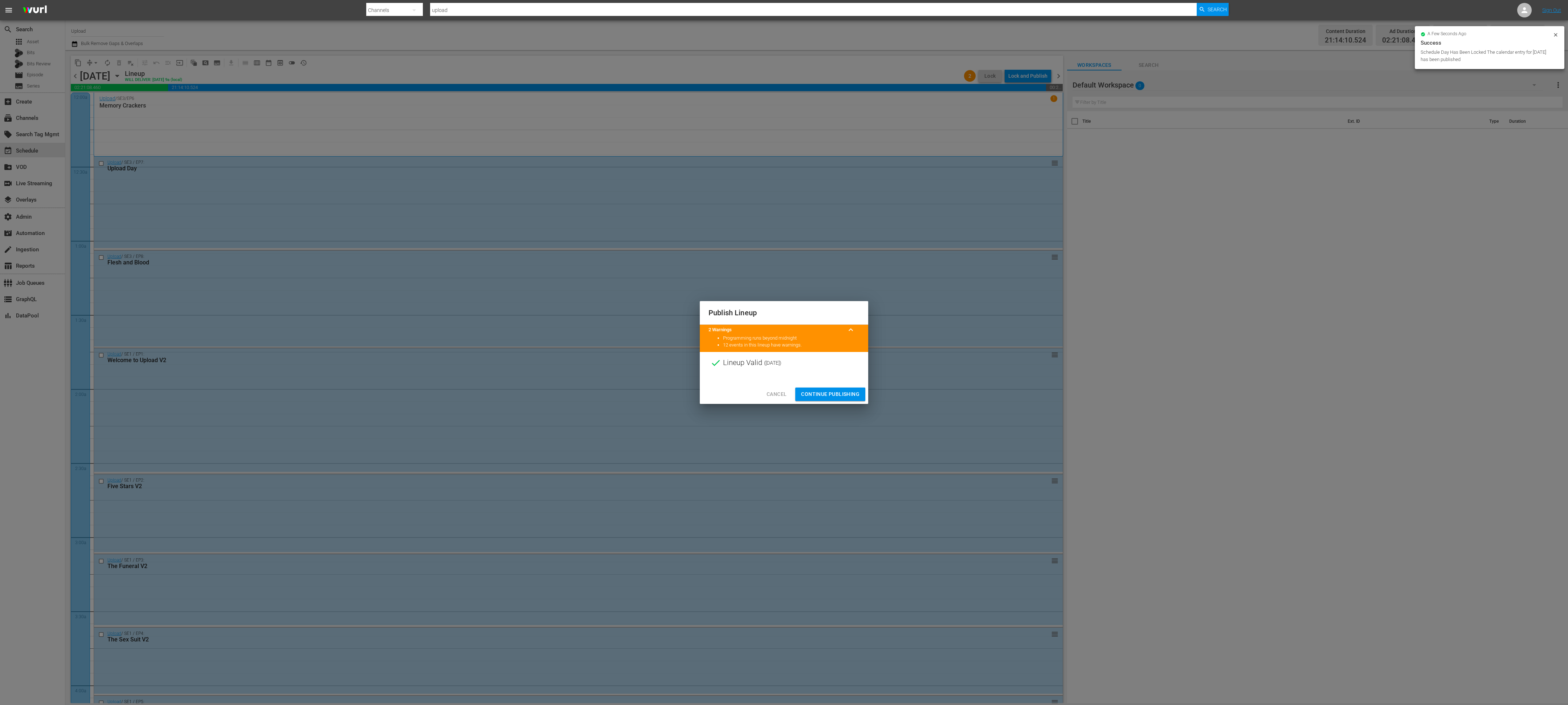
click at [696, 313] on div "Cancel Continue Publishing" at bounding box center [784, 394] width 169 height 19
click at [696, 313] on button "Continue Publishing" at bounding box center [830, 394] width 70 height 13
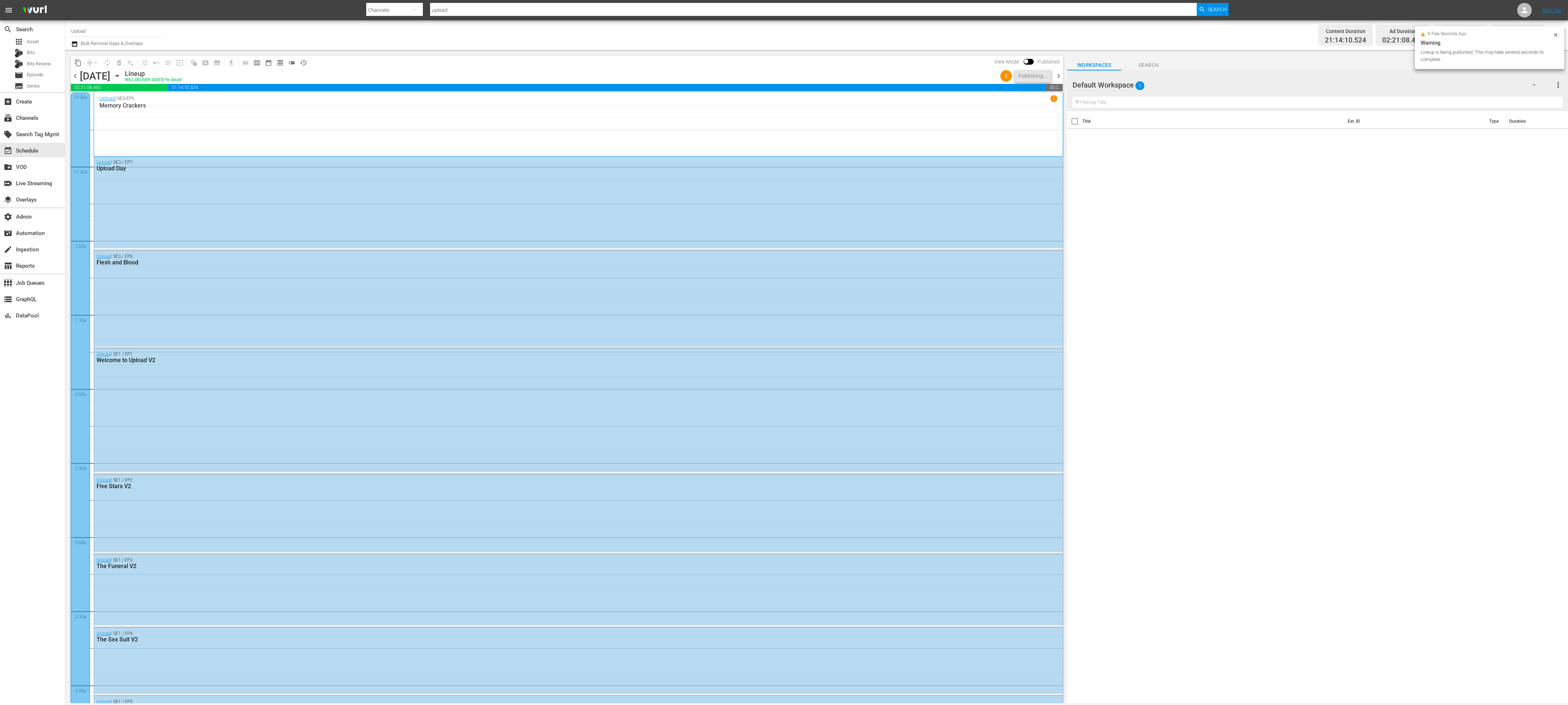
click at [696, 80] on div "chevron_left Tuesday, September 30th September 30th Lineup WILL DELIVER: 9/29 @…" at bounding box center [567, 76] width 992 height 14
click at [696, 79] on span "chevron_right" at bounding box center [1058, 76] width 9 height 9
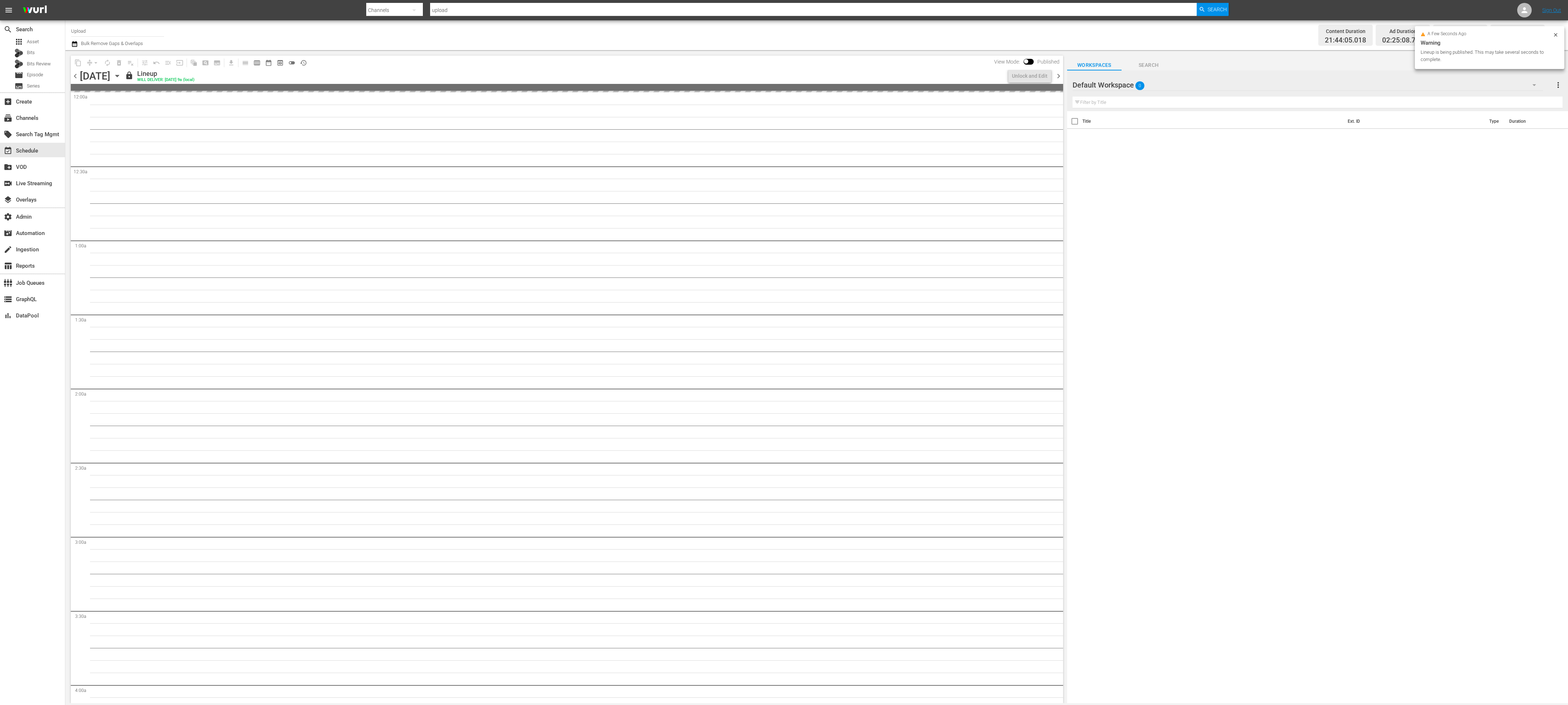
click at [696, 79] on span "chevron_right" at bounding box center [1058, 76] width 9 height 9
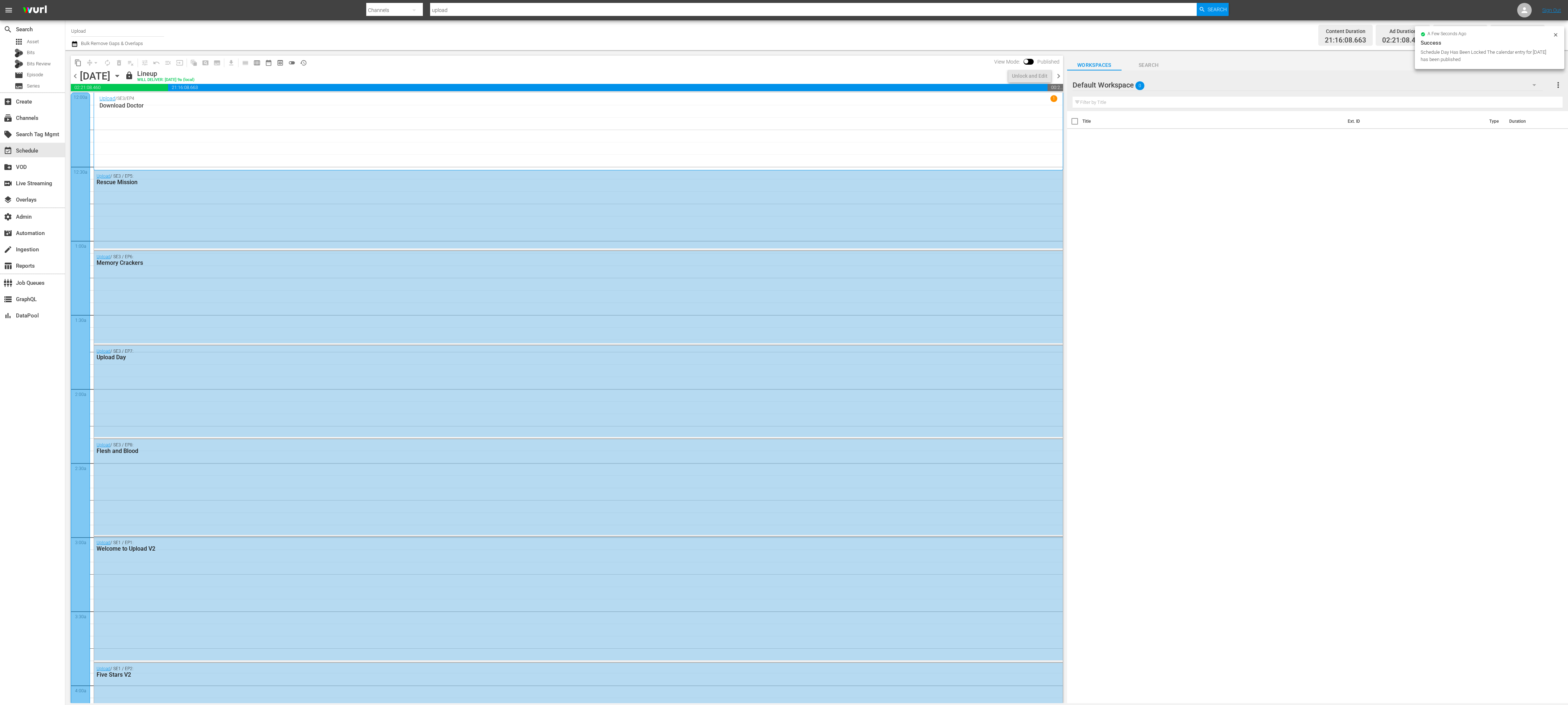
click at [696, 79] on span "chevron_right" at bounding box center [1058, 76] width 9 height 9
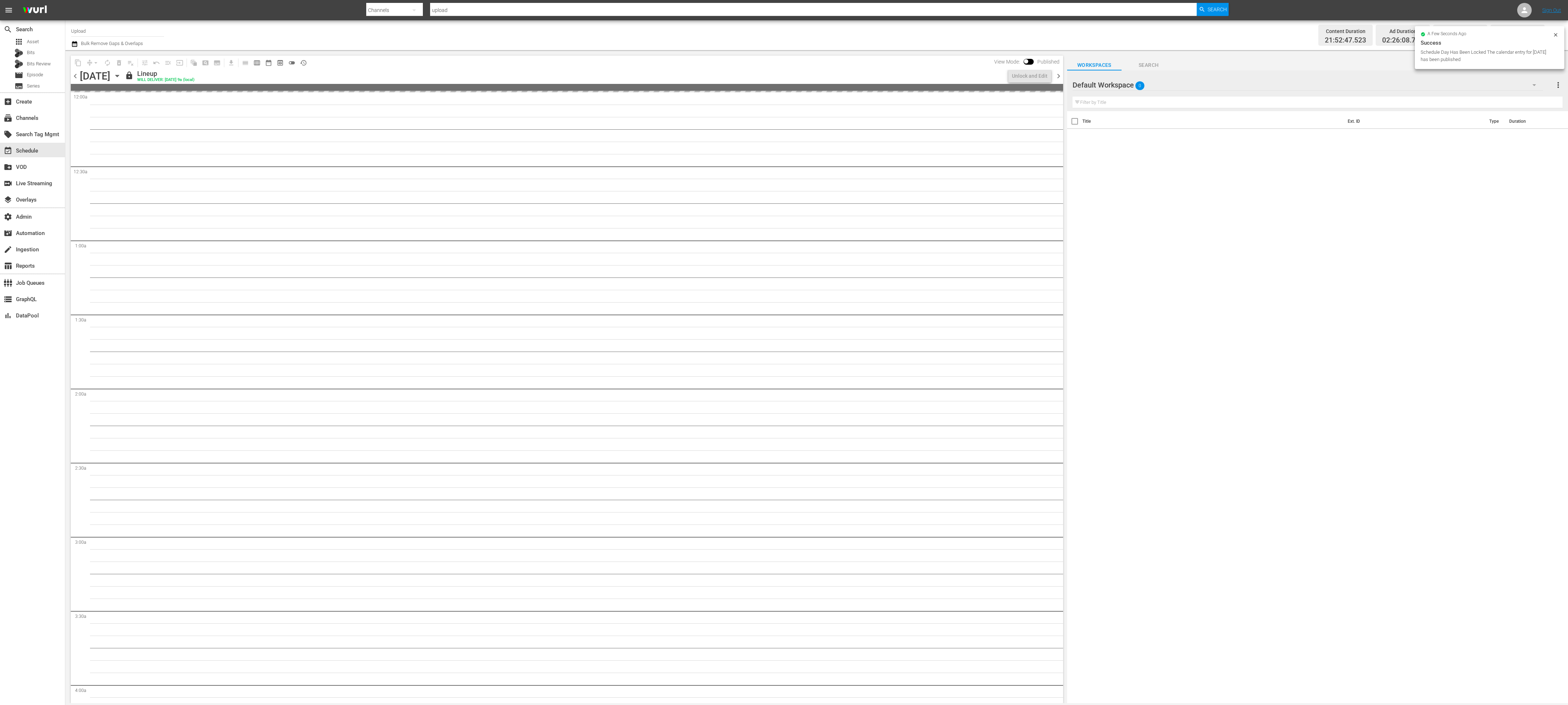
click at [696, 79] on span "chevron_right" at bounding box center [1058, 76] width 9 height 9
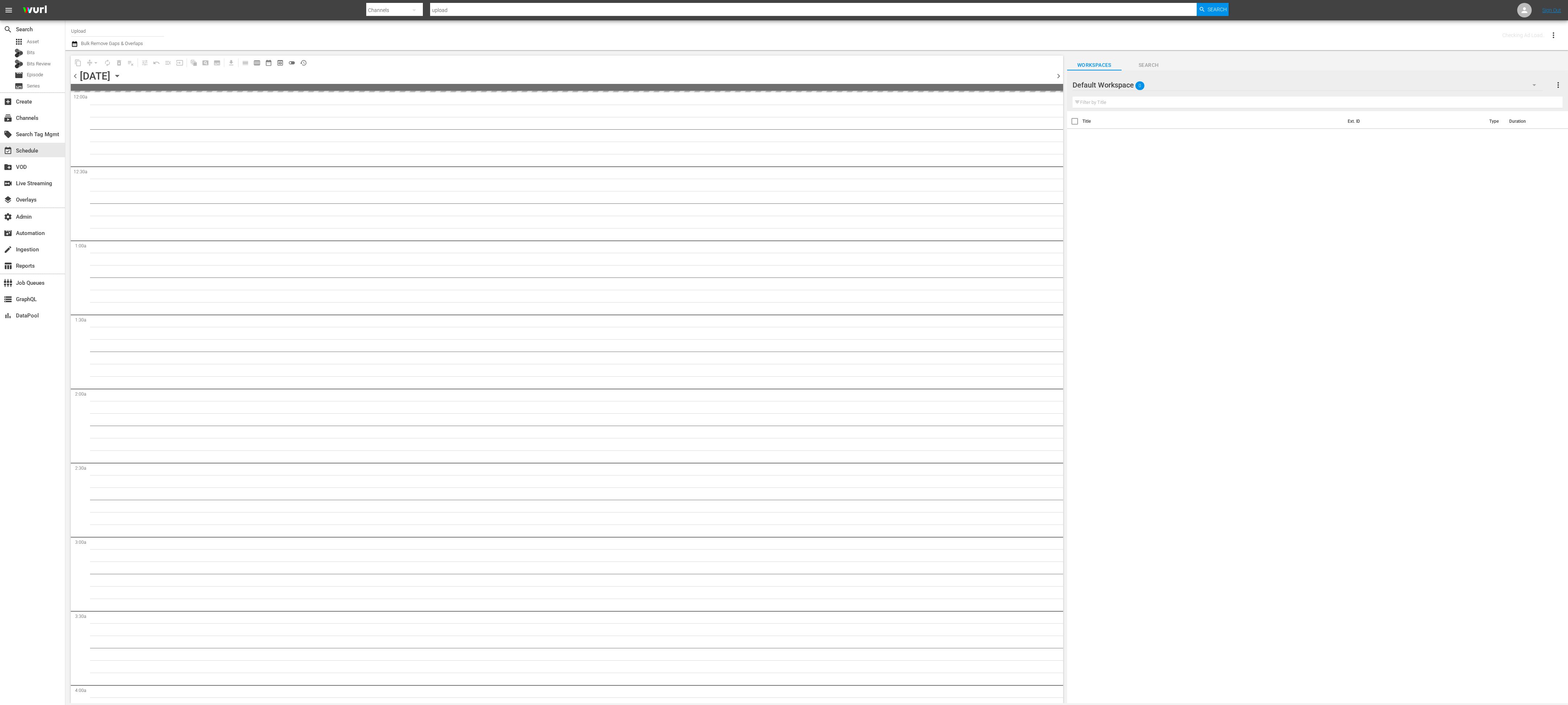
click at [696, 79] on span "chevron_right" at bounding box center [1058, 76] width 9 height 9
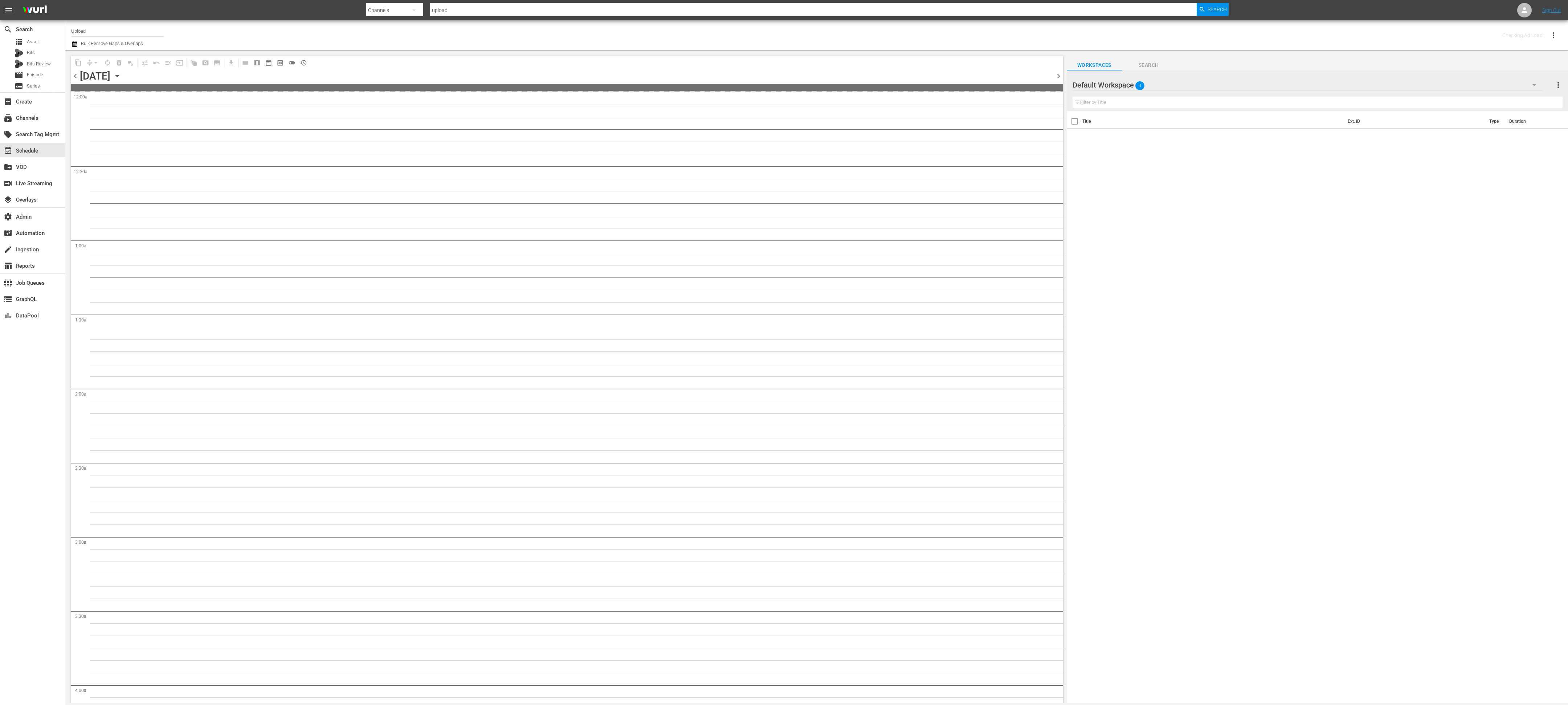
click at [696, 79] on span "chevron_right" at bounding box center [1058, 76] width 9 height 9
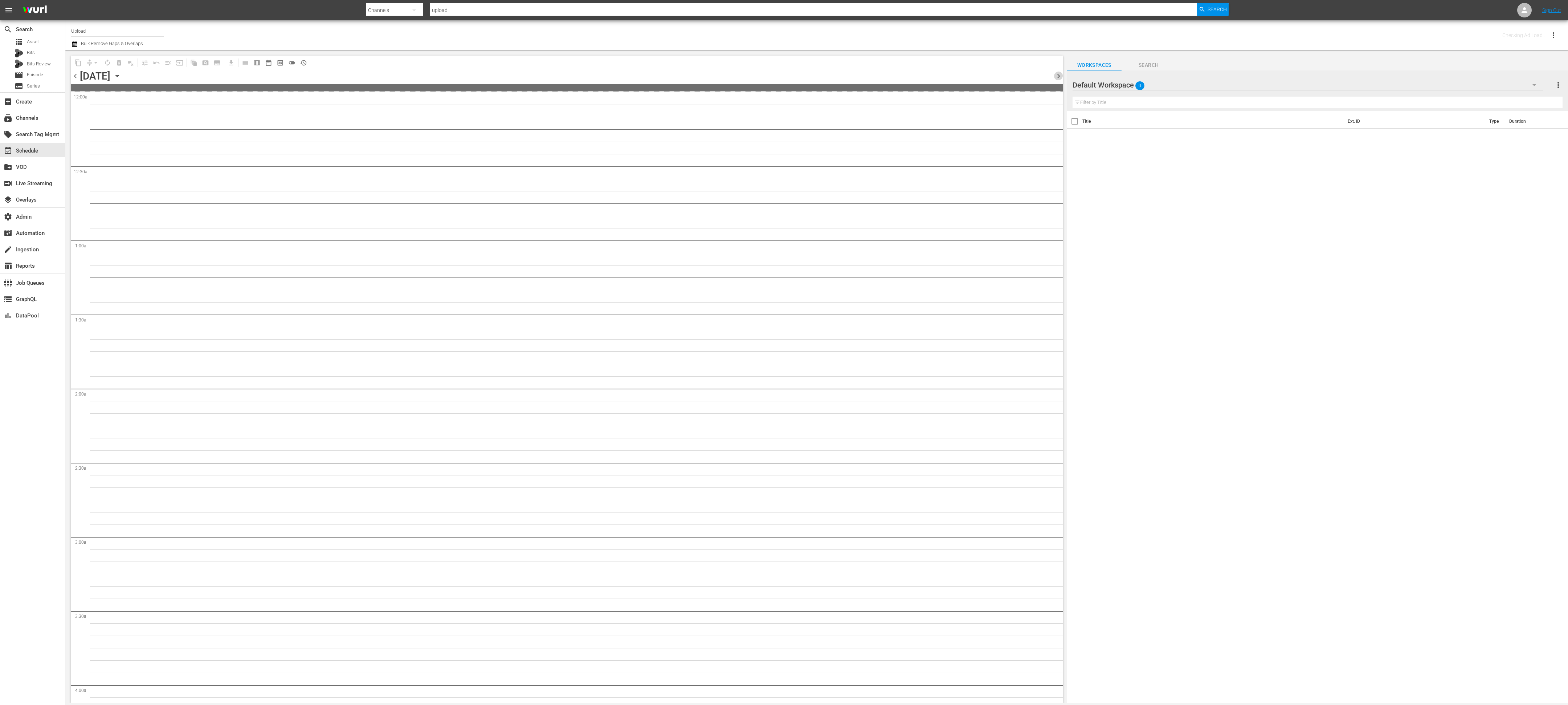
click at [696, 79] on span "chevron_right" at bounding box center [1058, 76] width 9 height 9
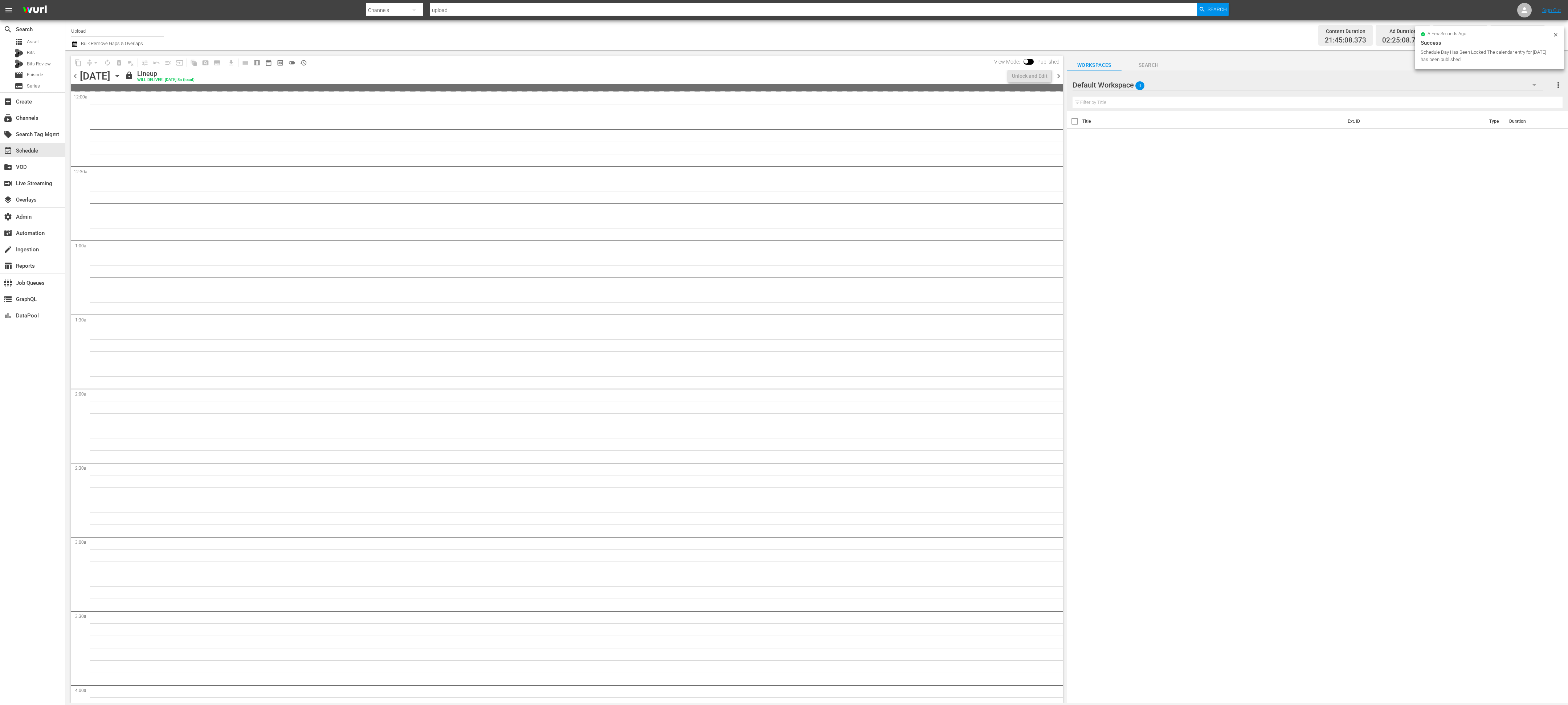
click at [696, 79] on span "chevron_right" at bounding box center [1058, 76] width 9 height 9
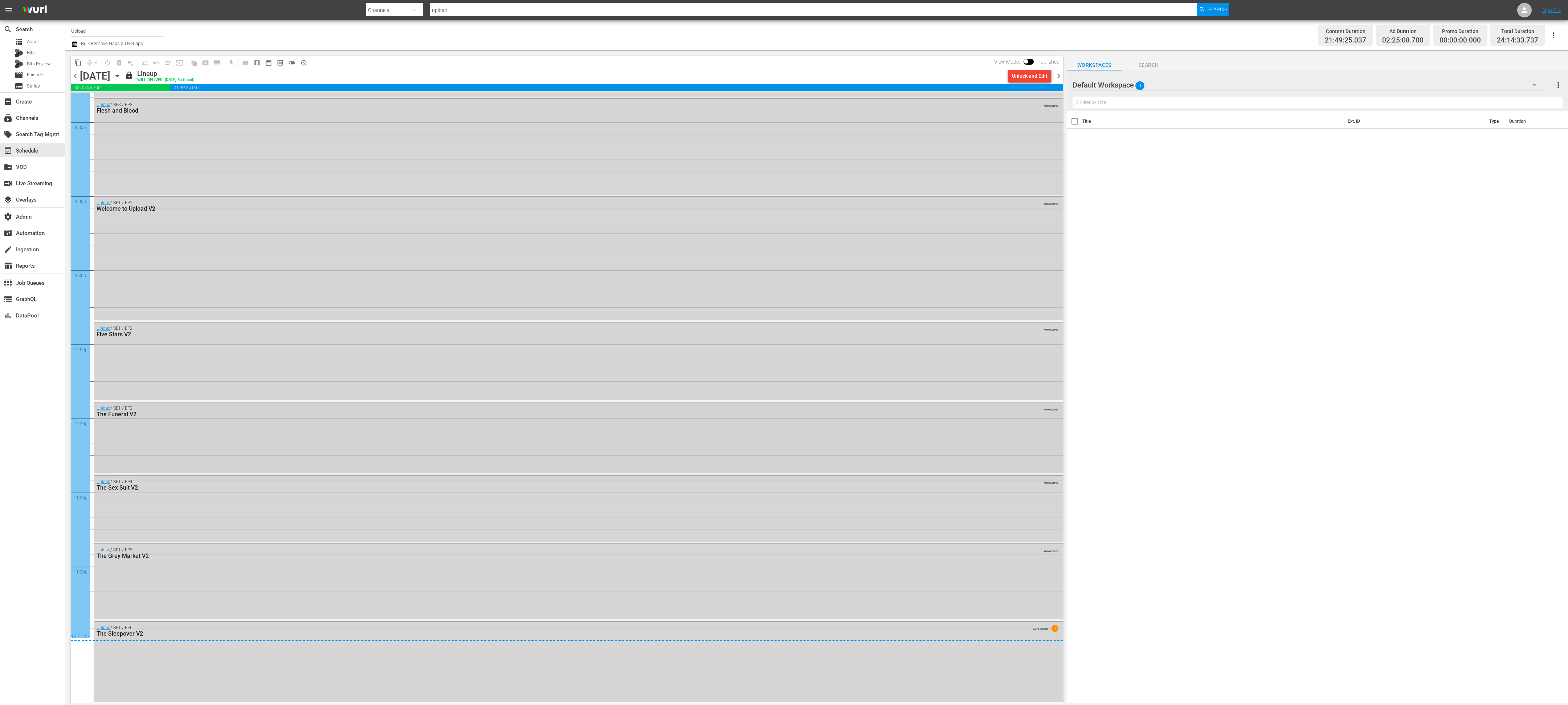
scroll to position [1089, 0]
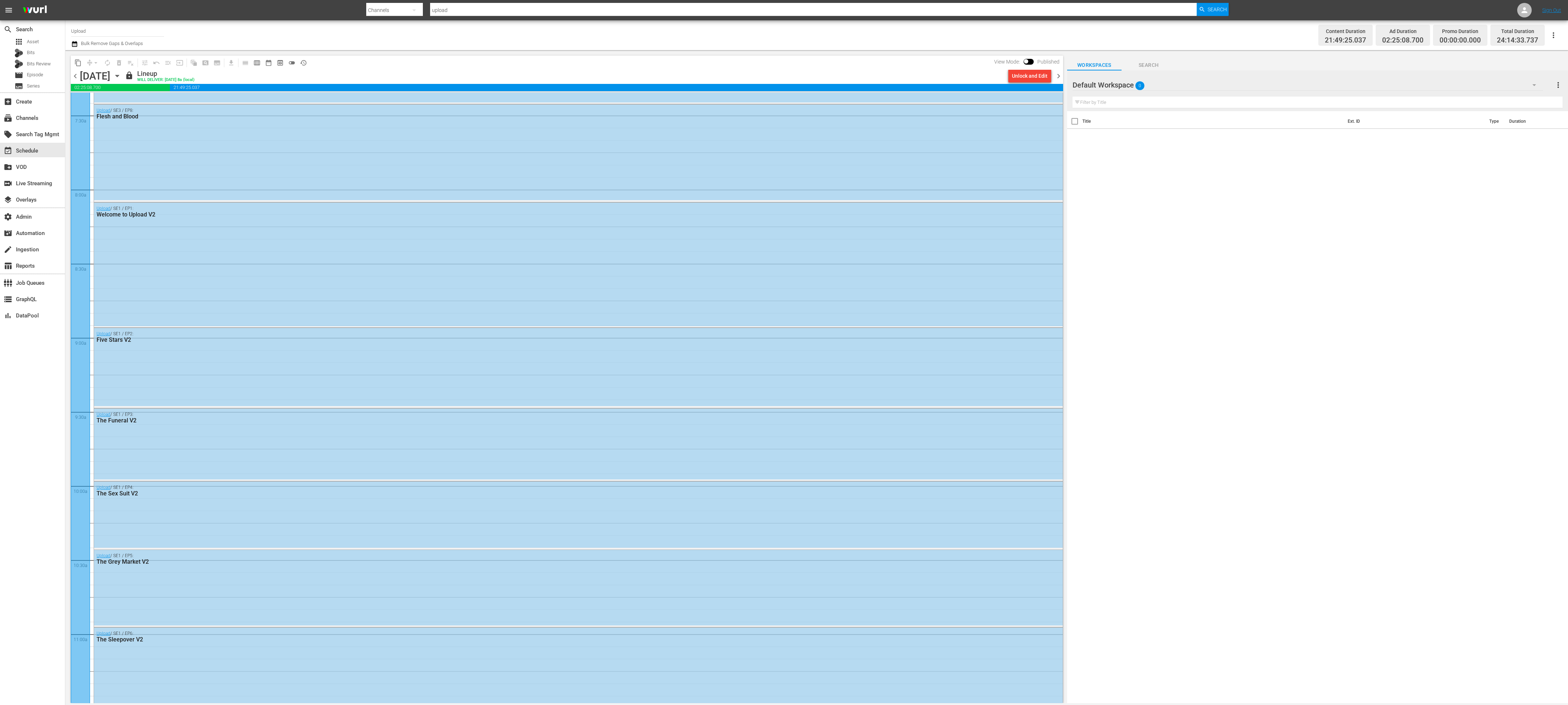
click at [121, 77] on icon "button" at bounding box center [117, 76] width 8 height 8
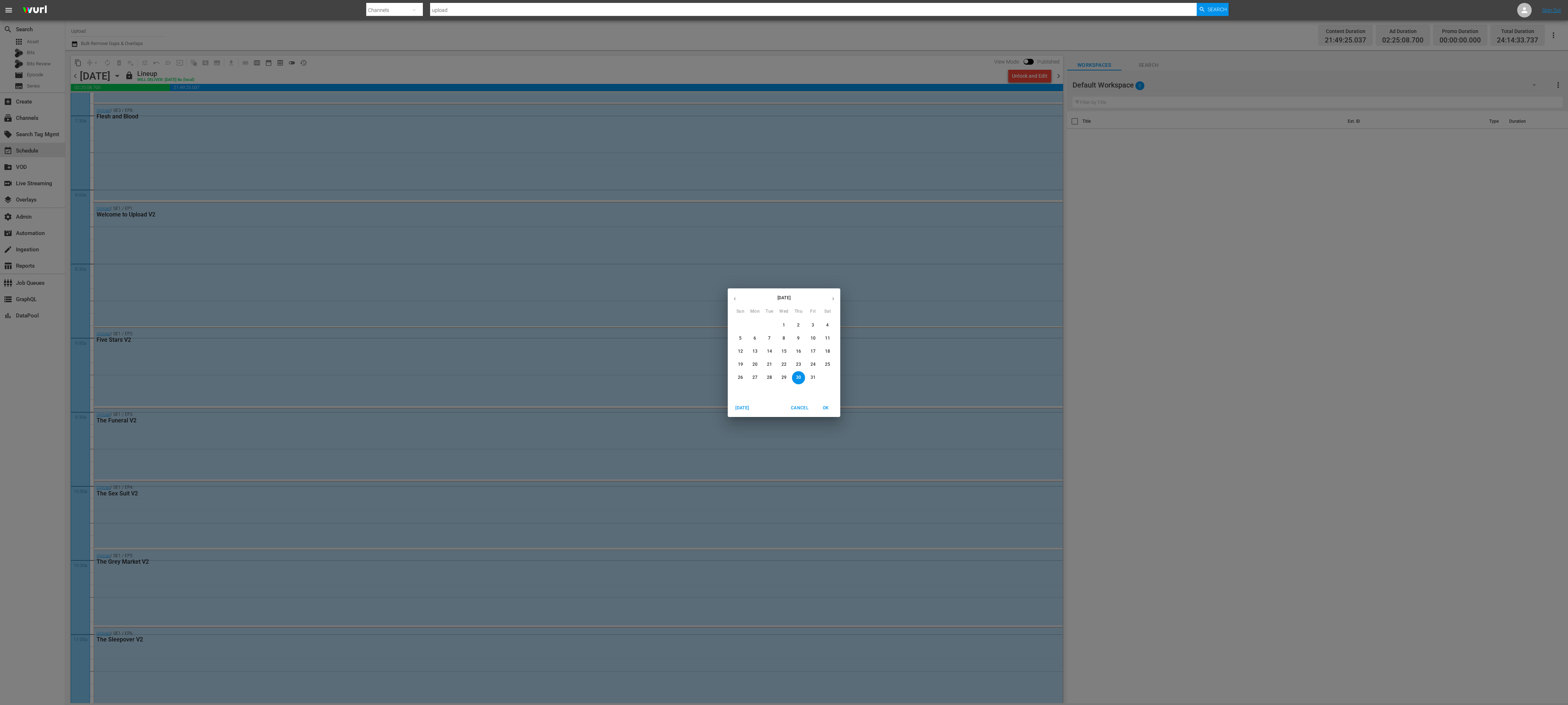
click at [696, 313] on span "1" at bounding box center [784, 324] width 13 height 6
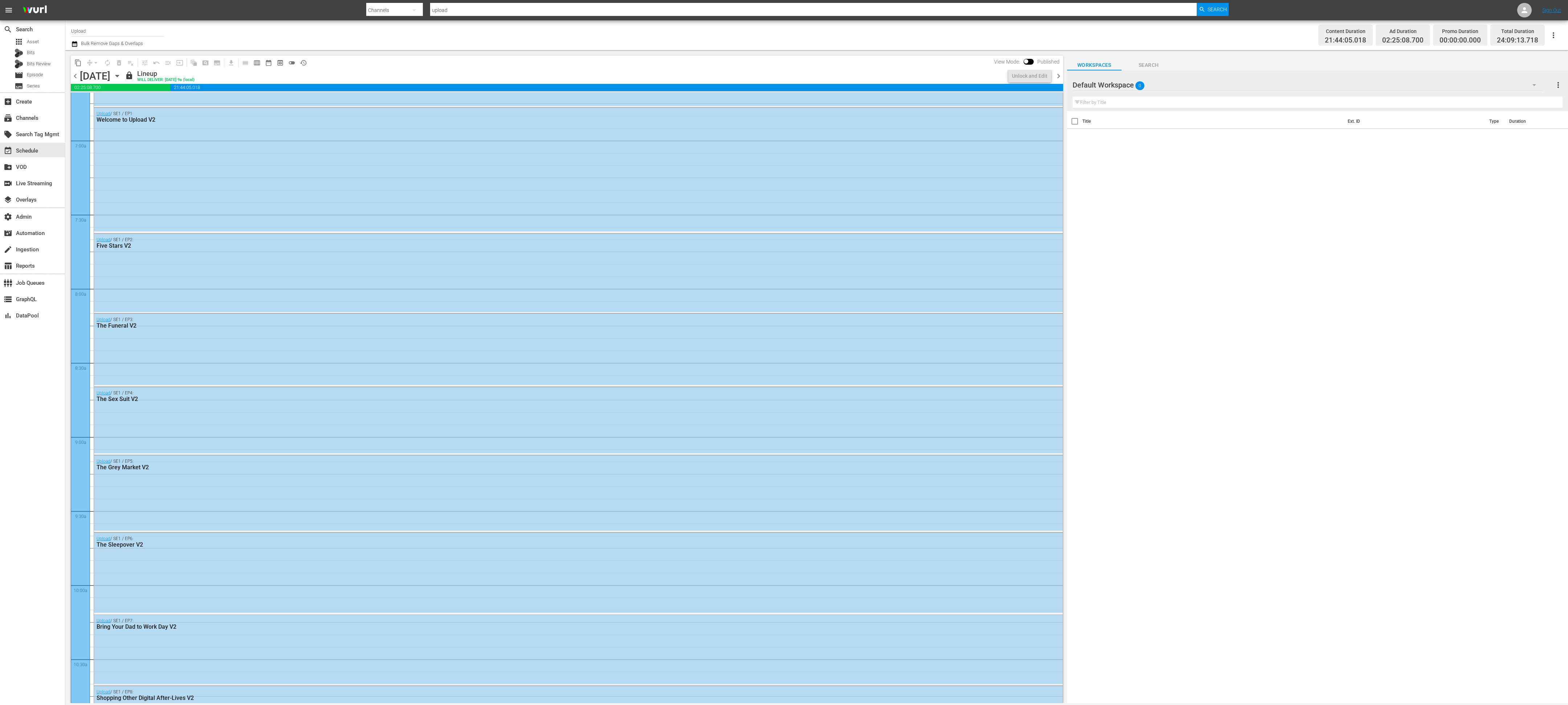
click at [696, 78] on span "chevron_right" at bounding box center [1058, 76] width 9 height 9
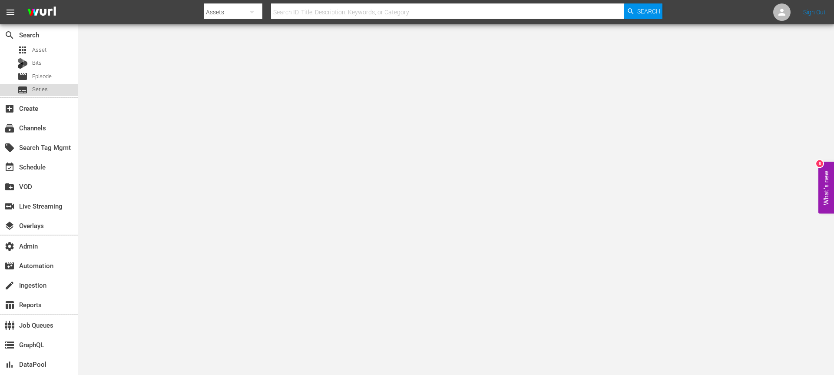
click at [53, 93] on div "subtitles Series" at bounding box center [39, 90] width 78 height 12
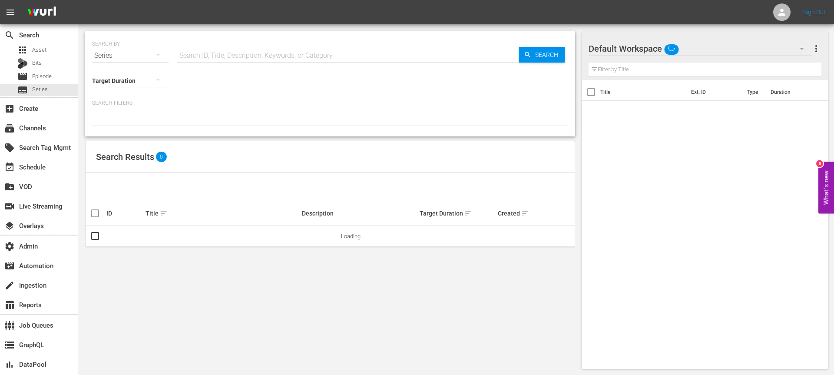
click at [250, 55] on input "text" at bounding box center [347, 55] width 341 height 21
type input "upload"
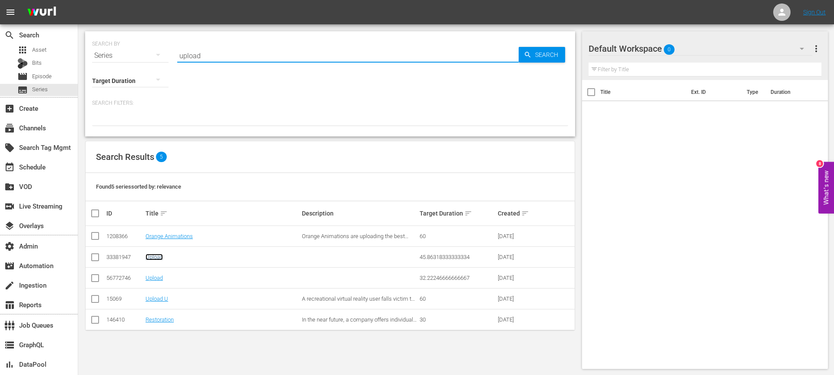
click at [153, 259] on link "Upload" at bounding box center [153, 257] width 17 height 7
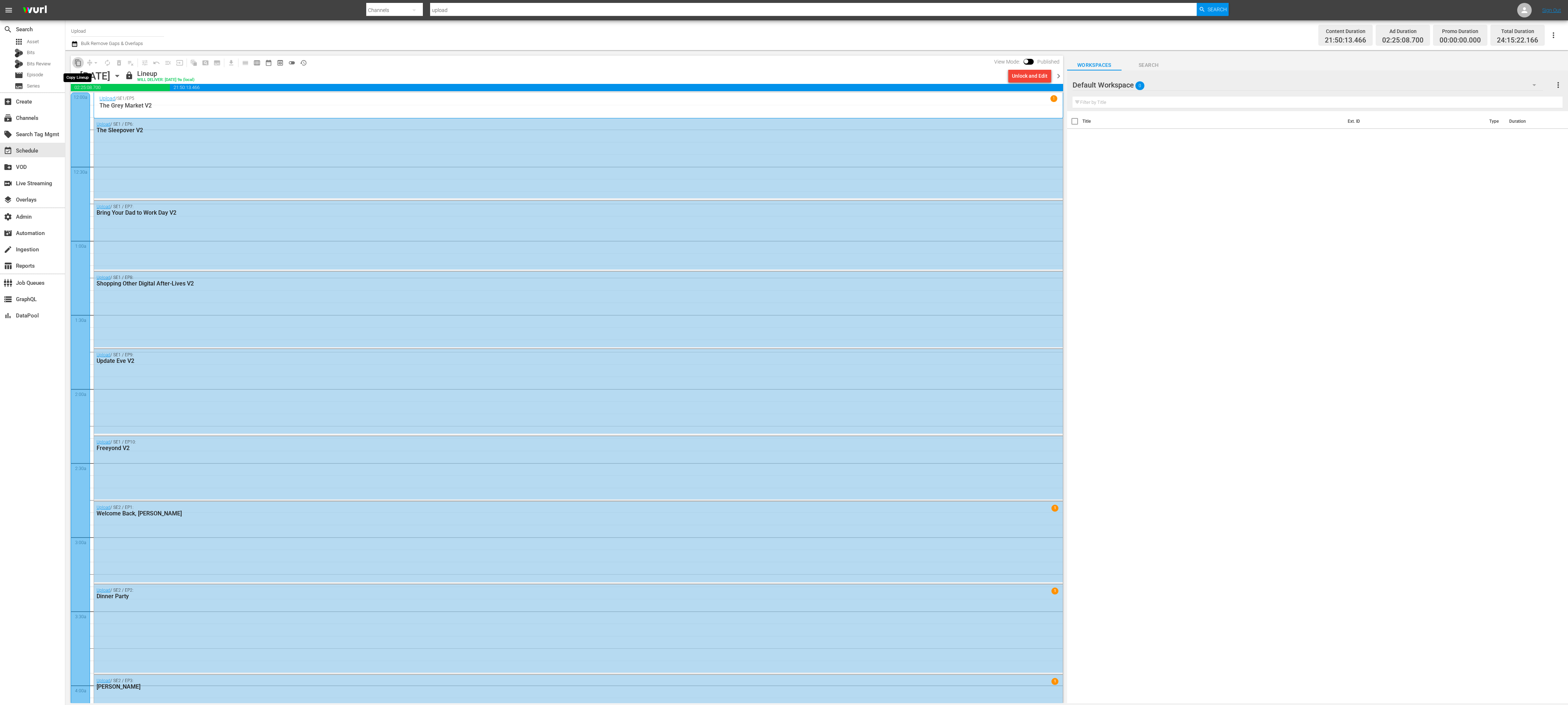
click at [77, 59] on span "content_copy" at bounding box center [78, 63] width 8 height 8
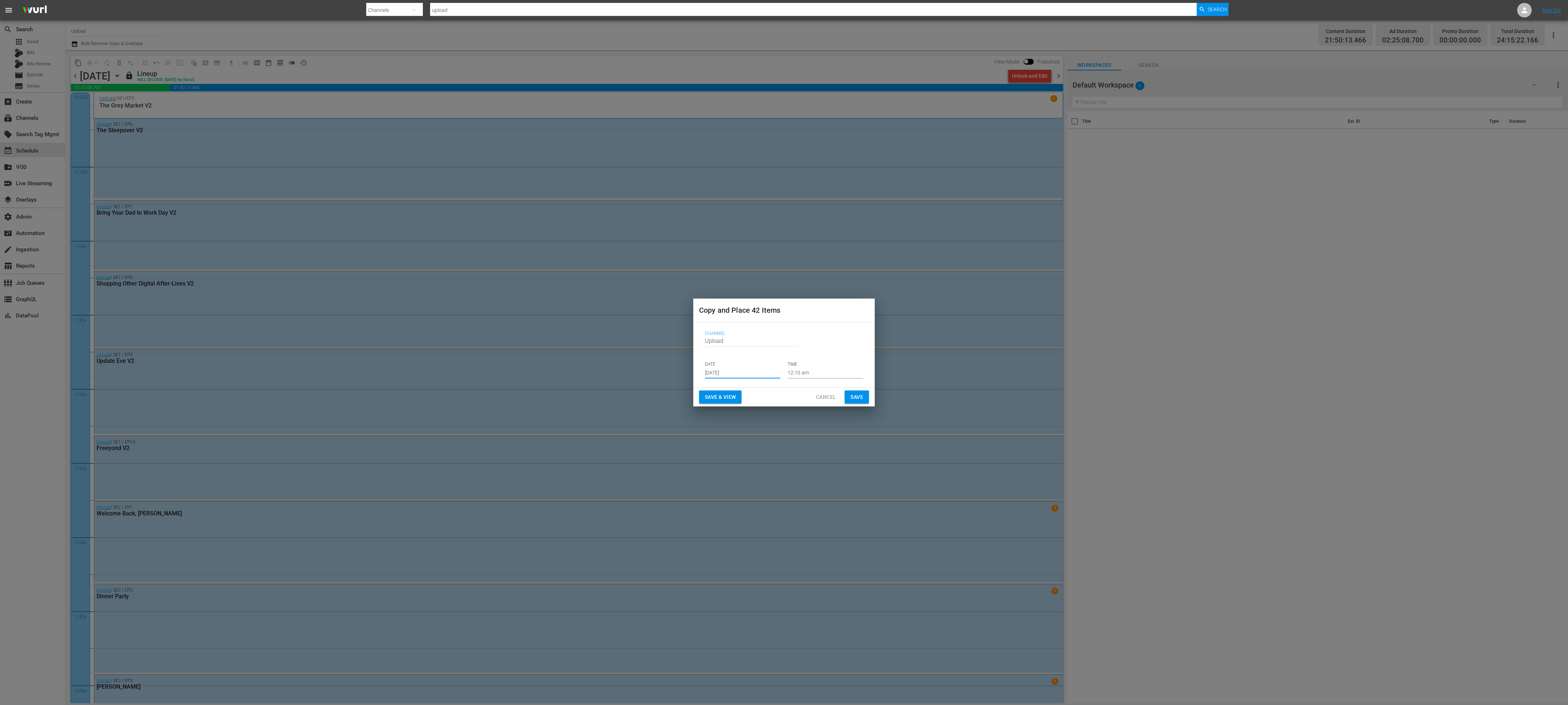
click at [745, 370] on input "[DATE]" at bounding box center [742, 372] width 75 height 11
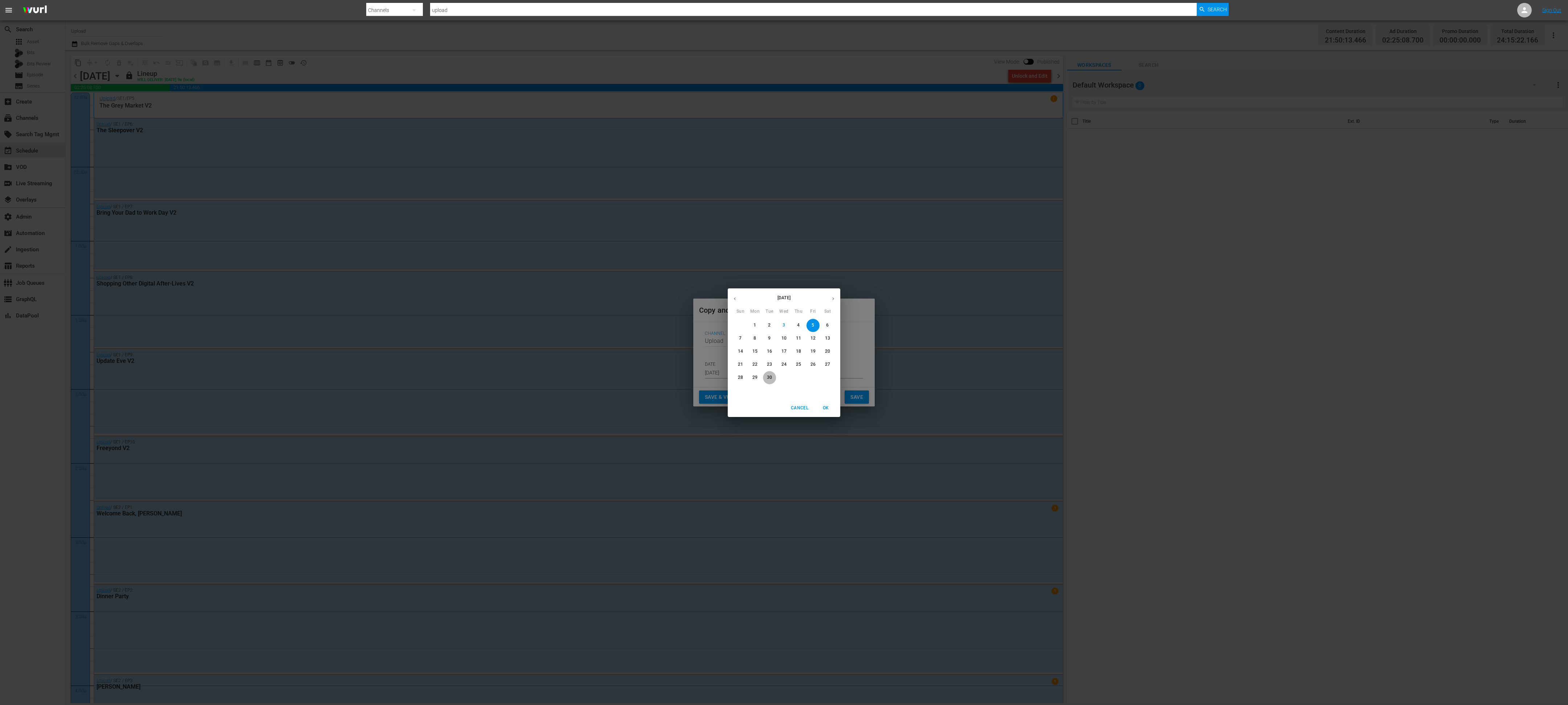
click at [771, 376] on p "30" at bounding box center [770, 377] width 5 height 6
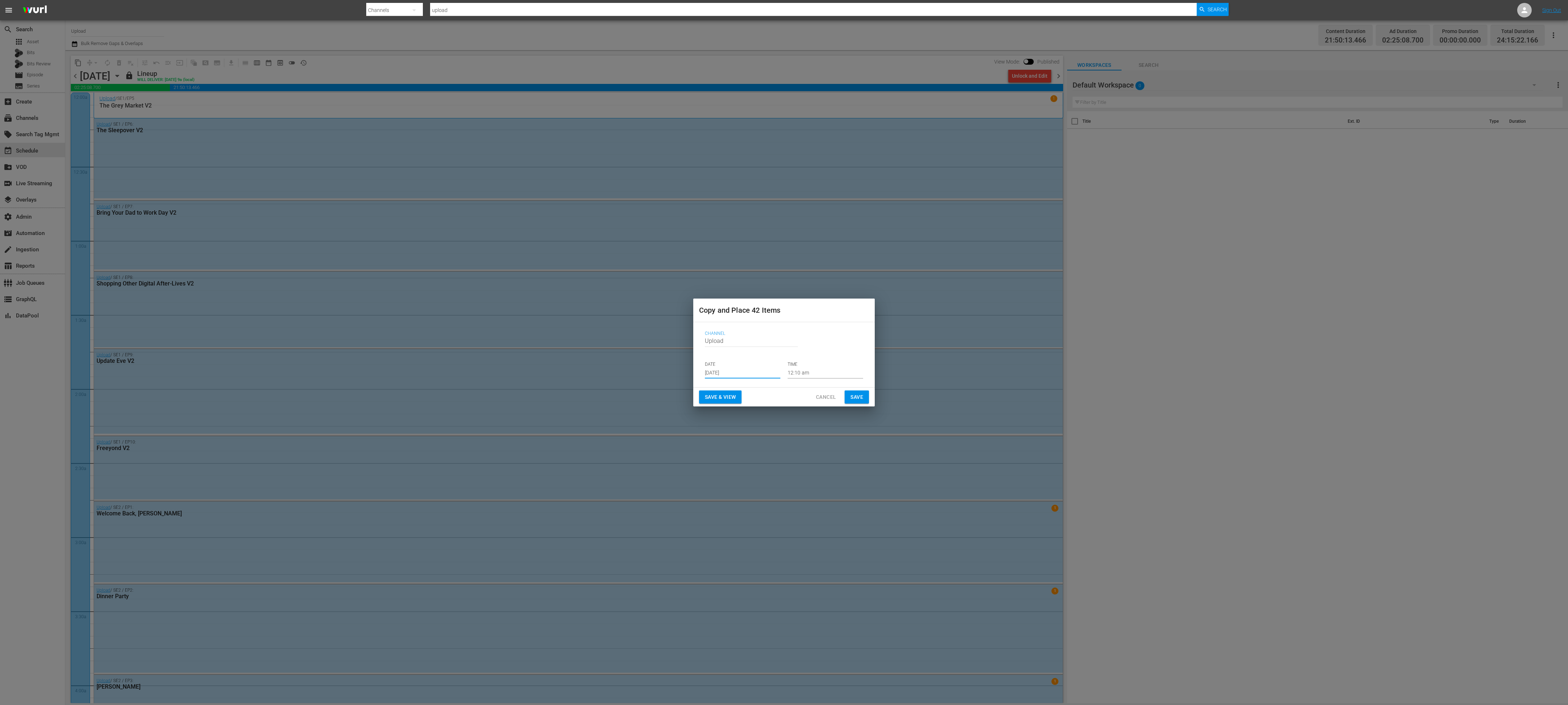
click at [739, 375] on input "[DATE]" at bounding box center [742, 372] width 75 height 11
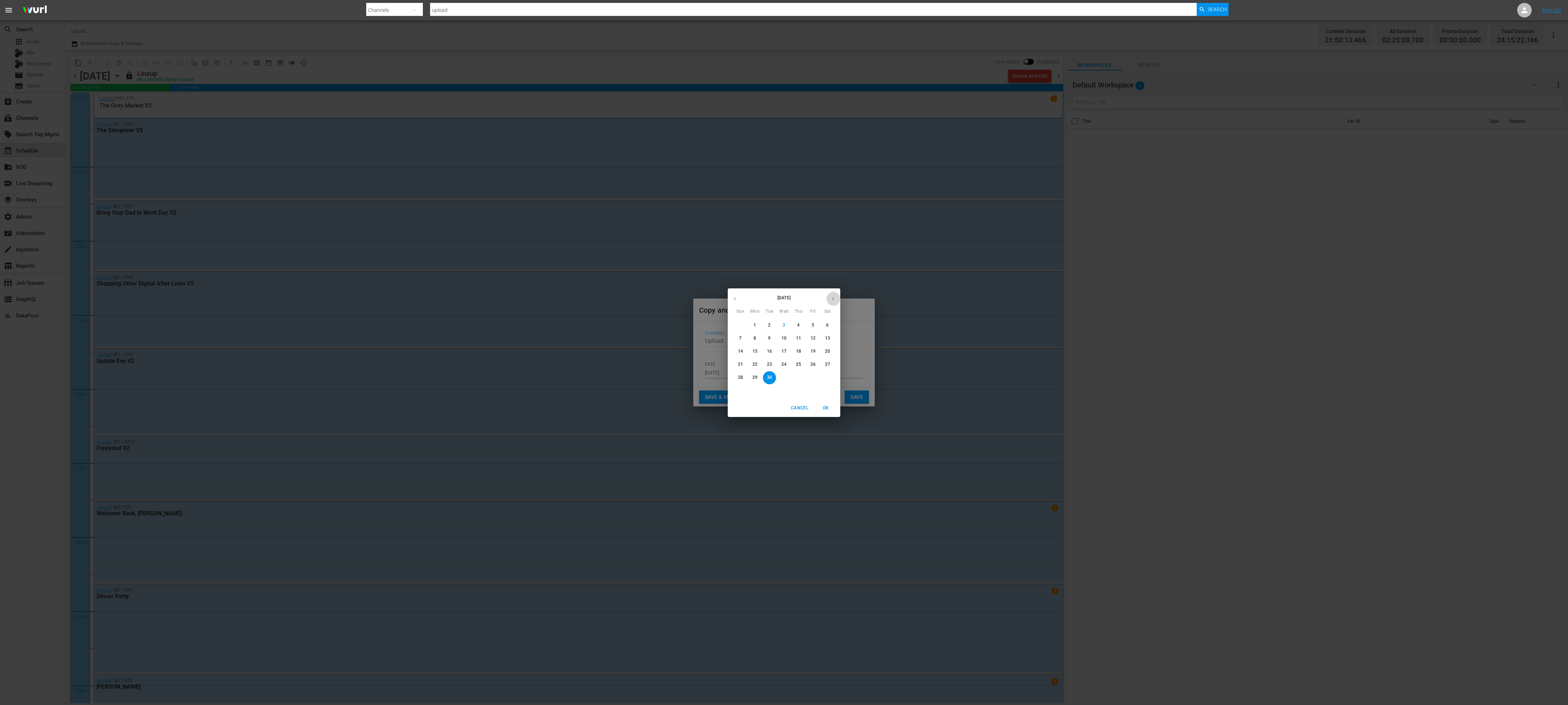
click at [836, 304] on button "button" at bounding box center [832, 299] width 14 height 14
click at [812, 377] on p "31" at bounding box center [813, 377] width 5 height 6
type input "Oct 31st 2025"
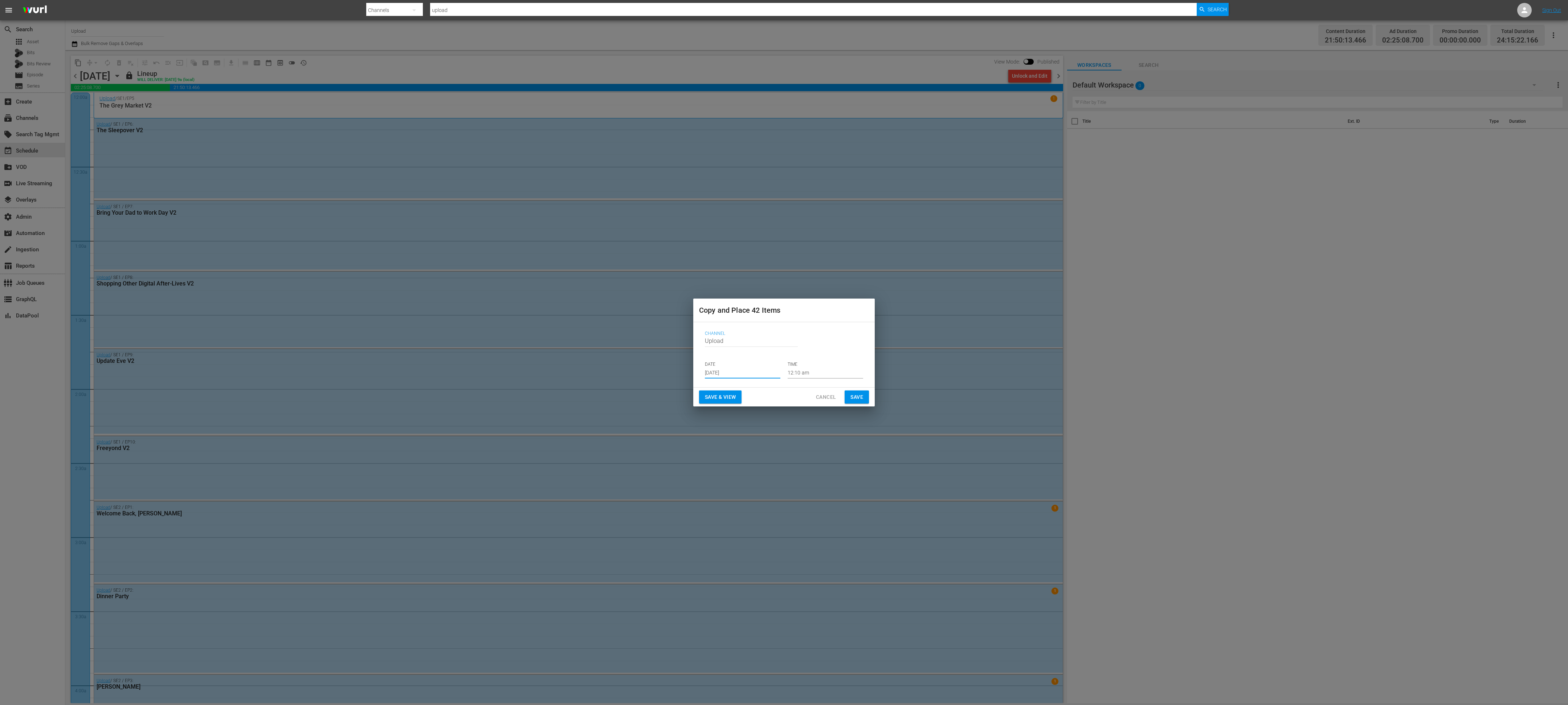
click at [727, 396] on span "Save & View" at bounding box center [720, 396] width 31 height 9
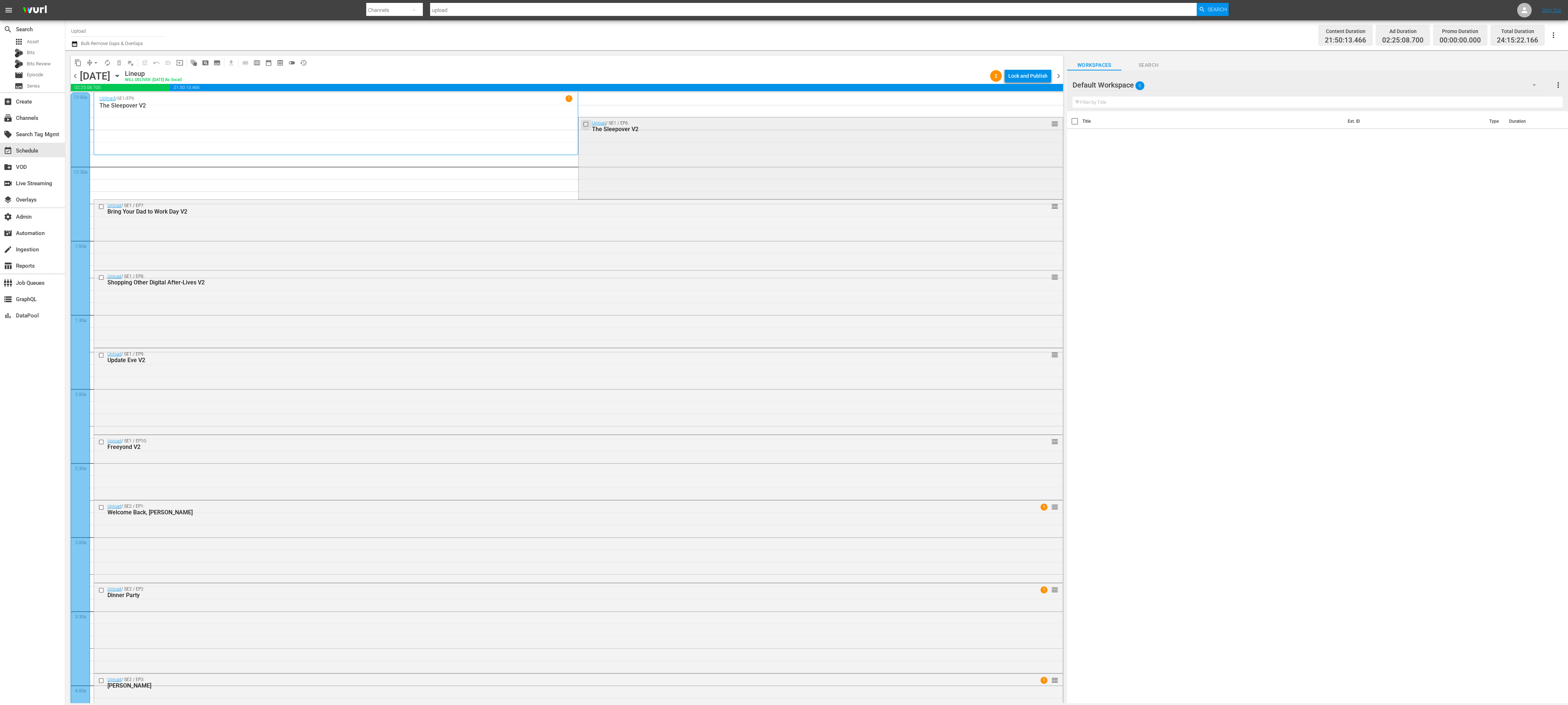
click at [588, 125] on input "checkbox" at bounding box center [586, 124] width 8 height 6
click at [120, 63] on span "delete_forever_outlined" at bounding box center [119, 63] width 8 height 8
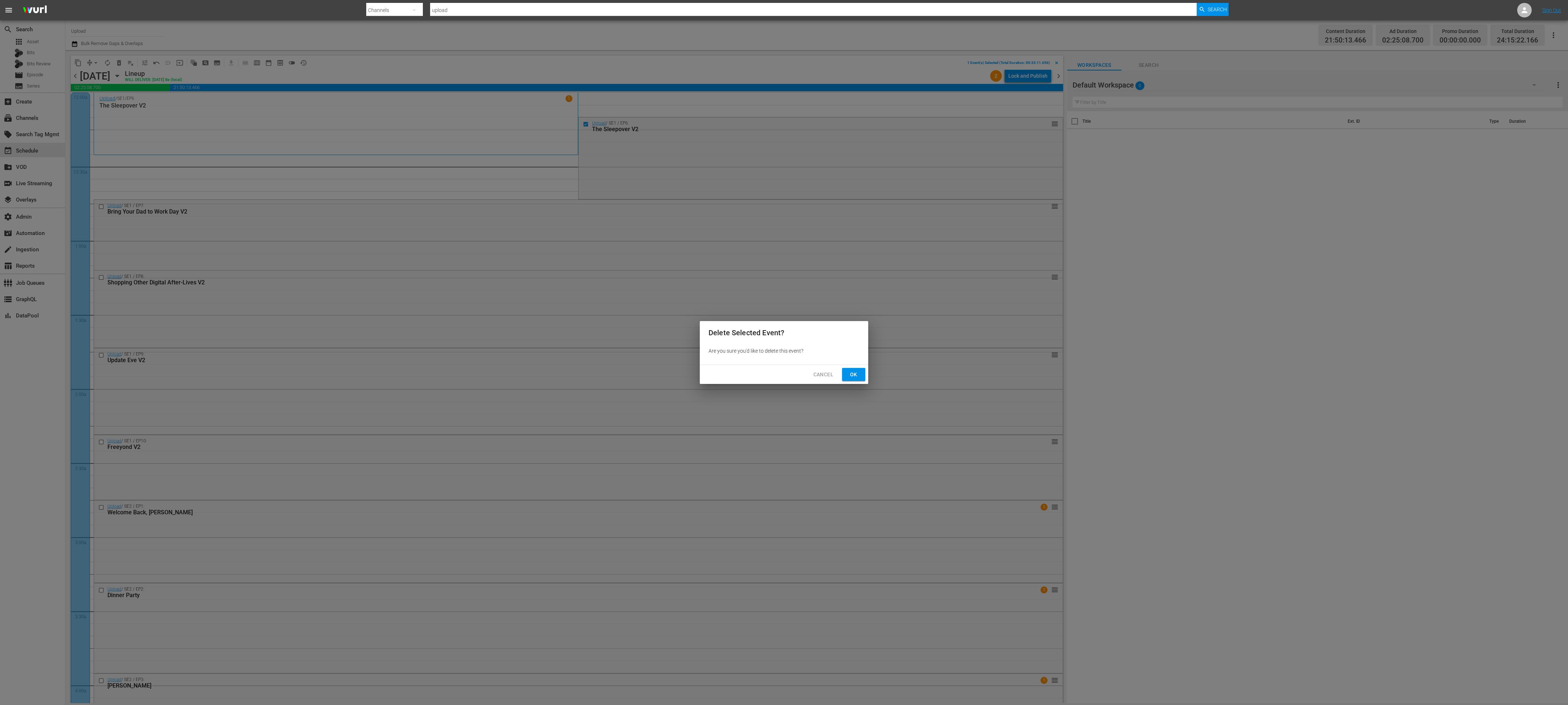
click at [848, 375] on span "Ok" at bounding box center [853, 375] width 12 height 9
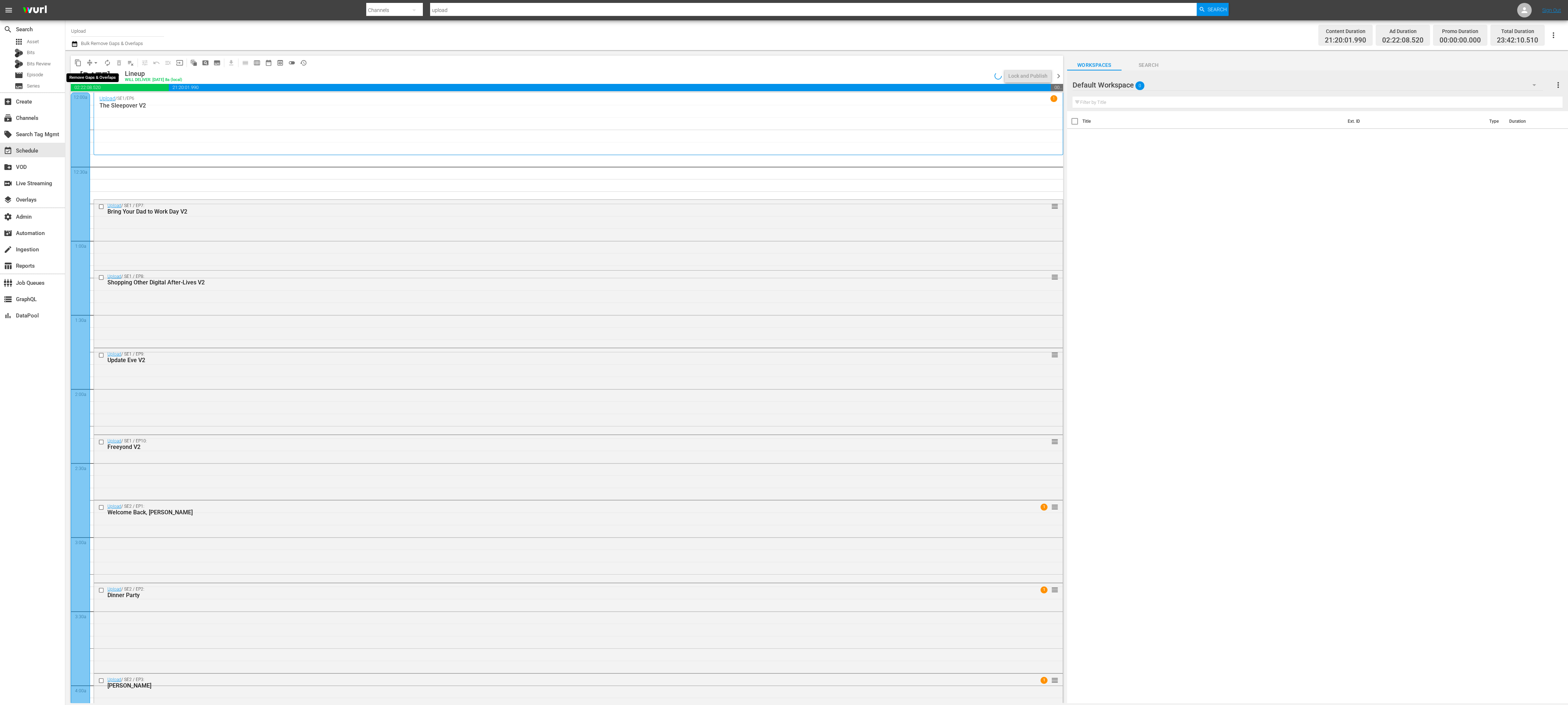
click at [95, 62] on span "arrow_drop_down" at bounding box center [95, 63] width 8 height 8
click at [110, 102] on li "Align to End of Previous Day" at bounding box center [95, 101] width 76 height 12
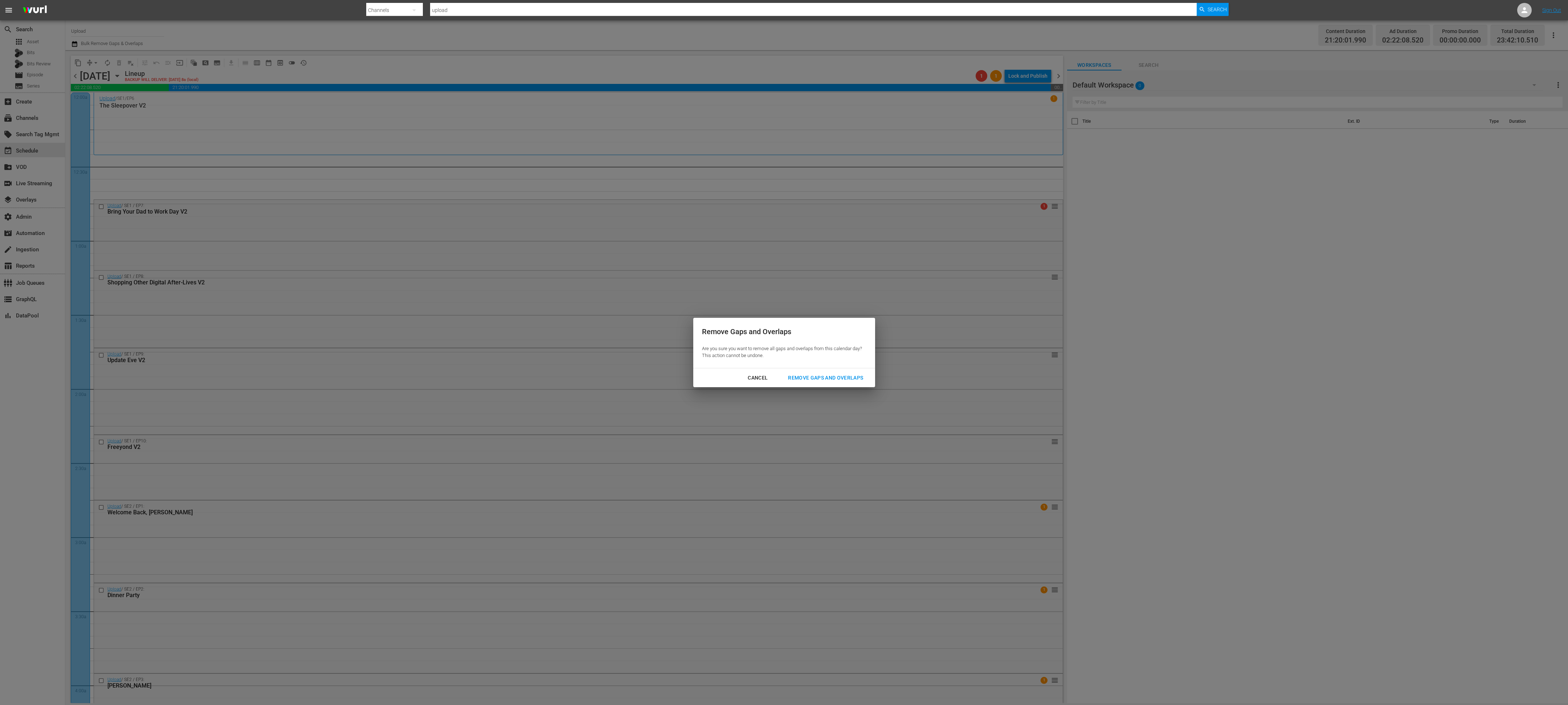
click at [801, 384] on button "Remove Gaps and Overlaps" at bounding box center [825, 378] width 93 height 13
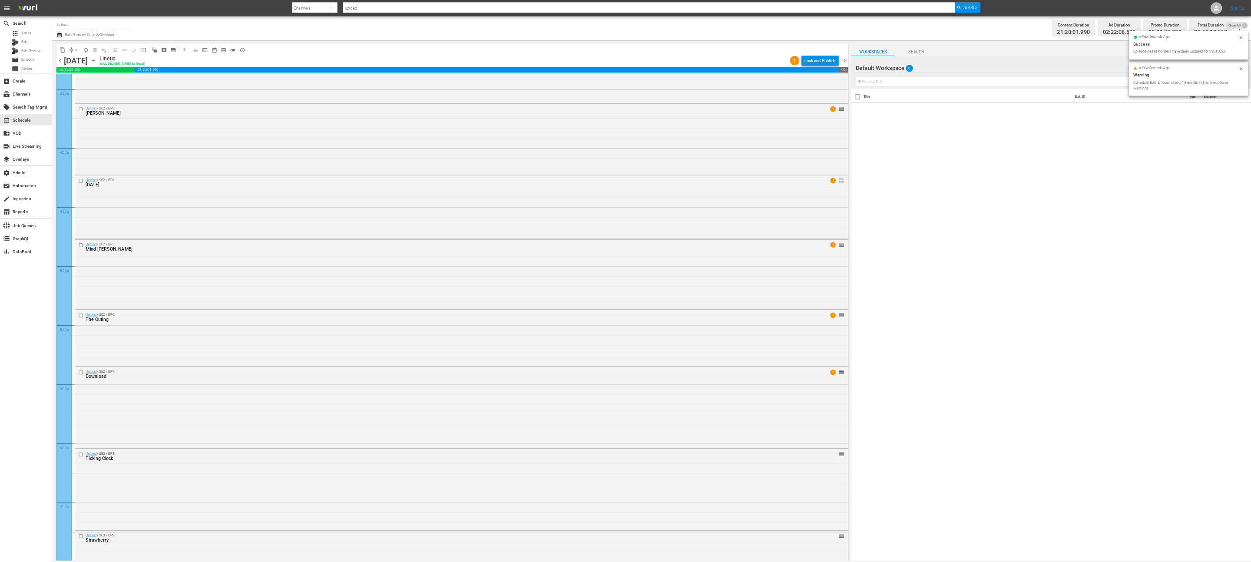
scroll to position [402, 0]
click at [1223, 81] on div "content_copy compress arrow_drop_down autorenew_outlined delete_forever_outline…" at bounding box center [678, 74] width 1187 height 17
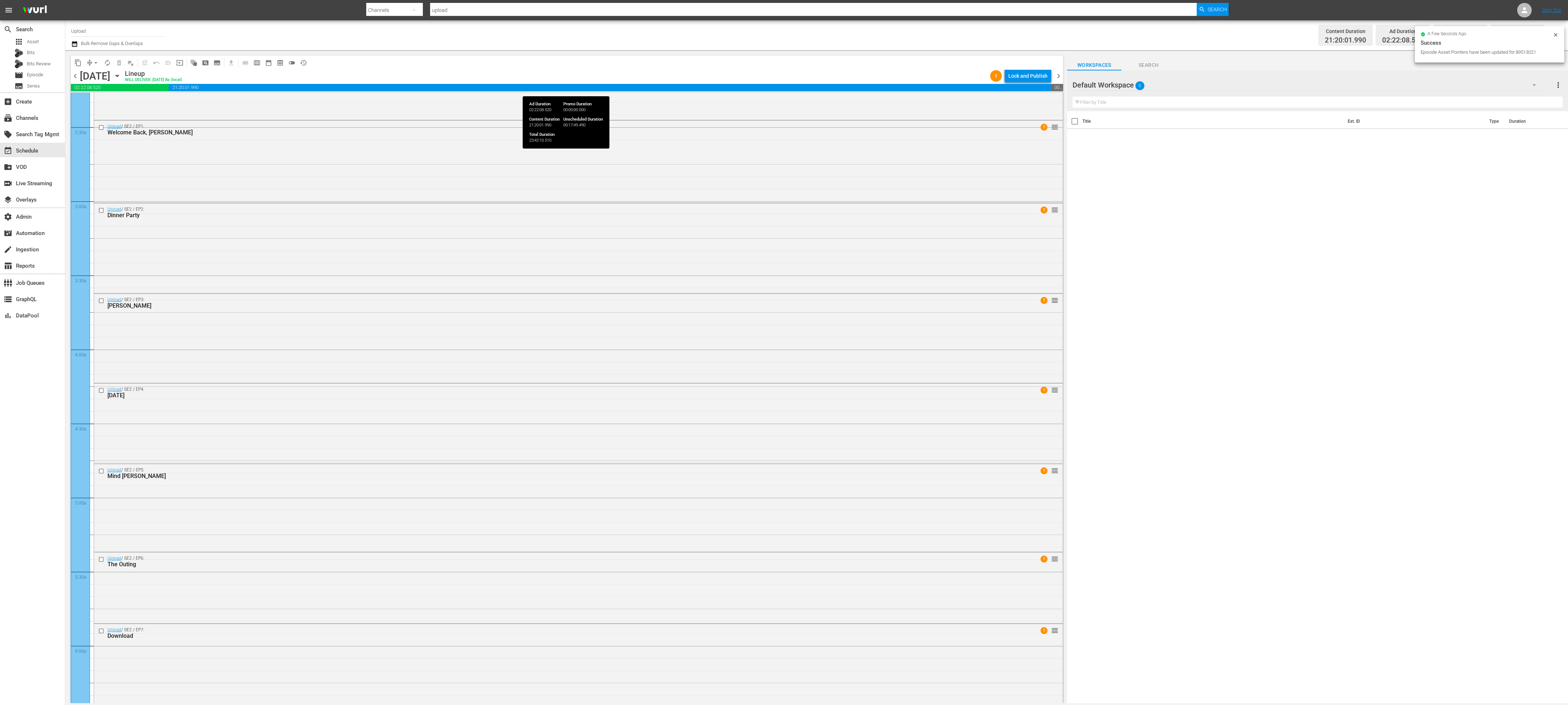
click at [1013, 85] on span "21:20:01.990" at bounding box center [609, 87] width 882 height 8
click at [1013, 82] on div "Lock and Publish" at bounding box center [1027, 76] width 39 height 13
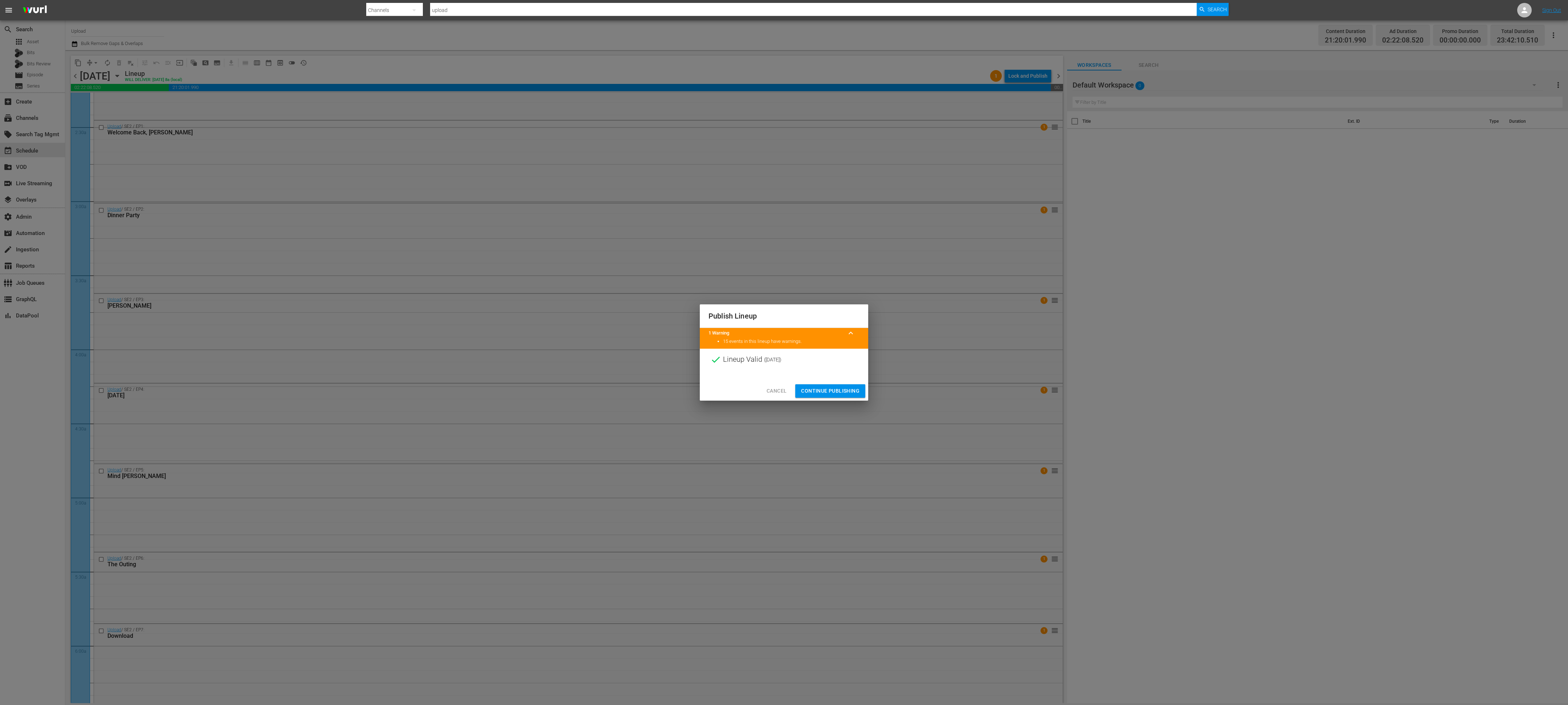
click at [845, 391] on span "Continue Publishing" at bounding box center [830, 391] width 59 height 9
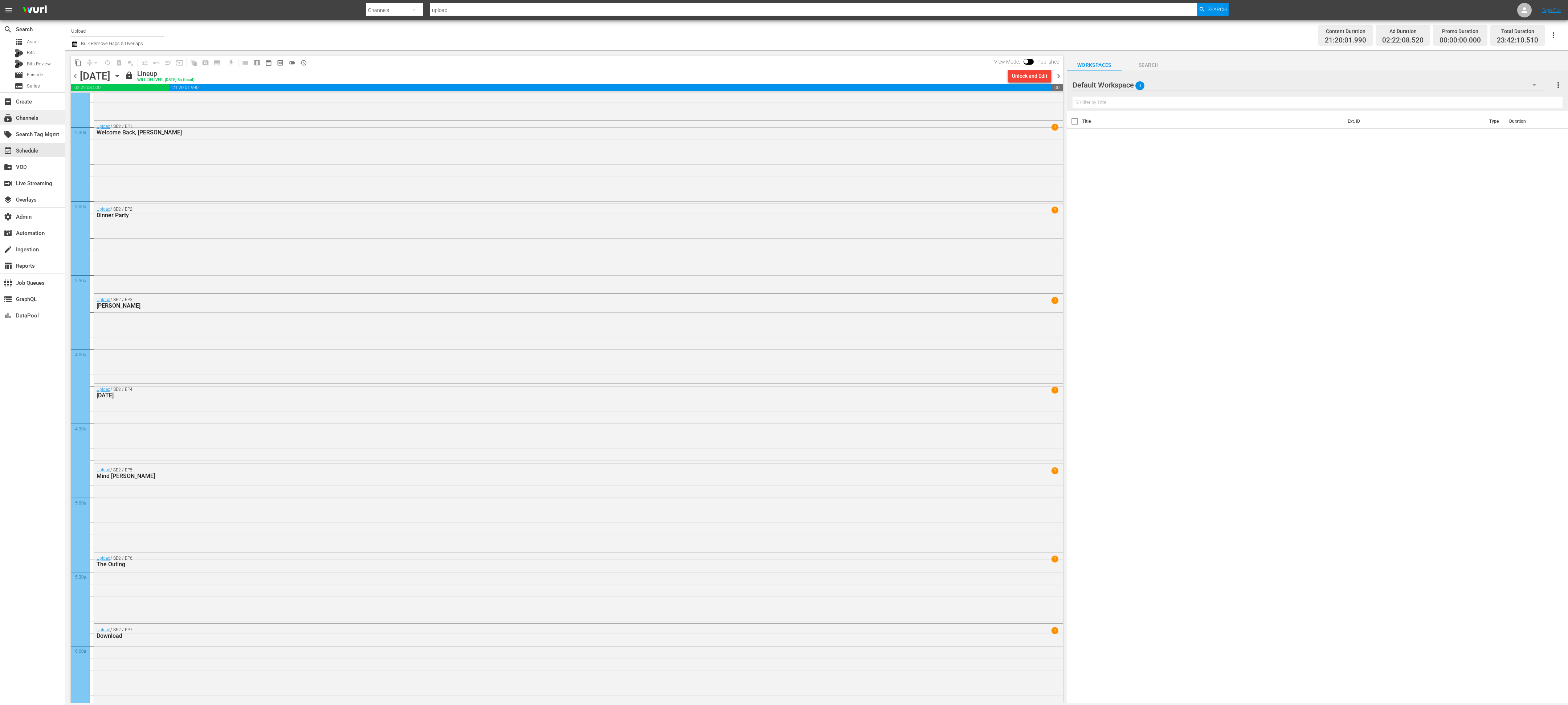
click at [31, 120] on div "subscriptions Channels" at bounding box center [20, 117] width 41 height 7
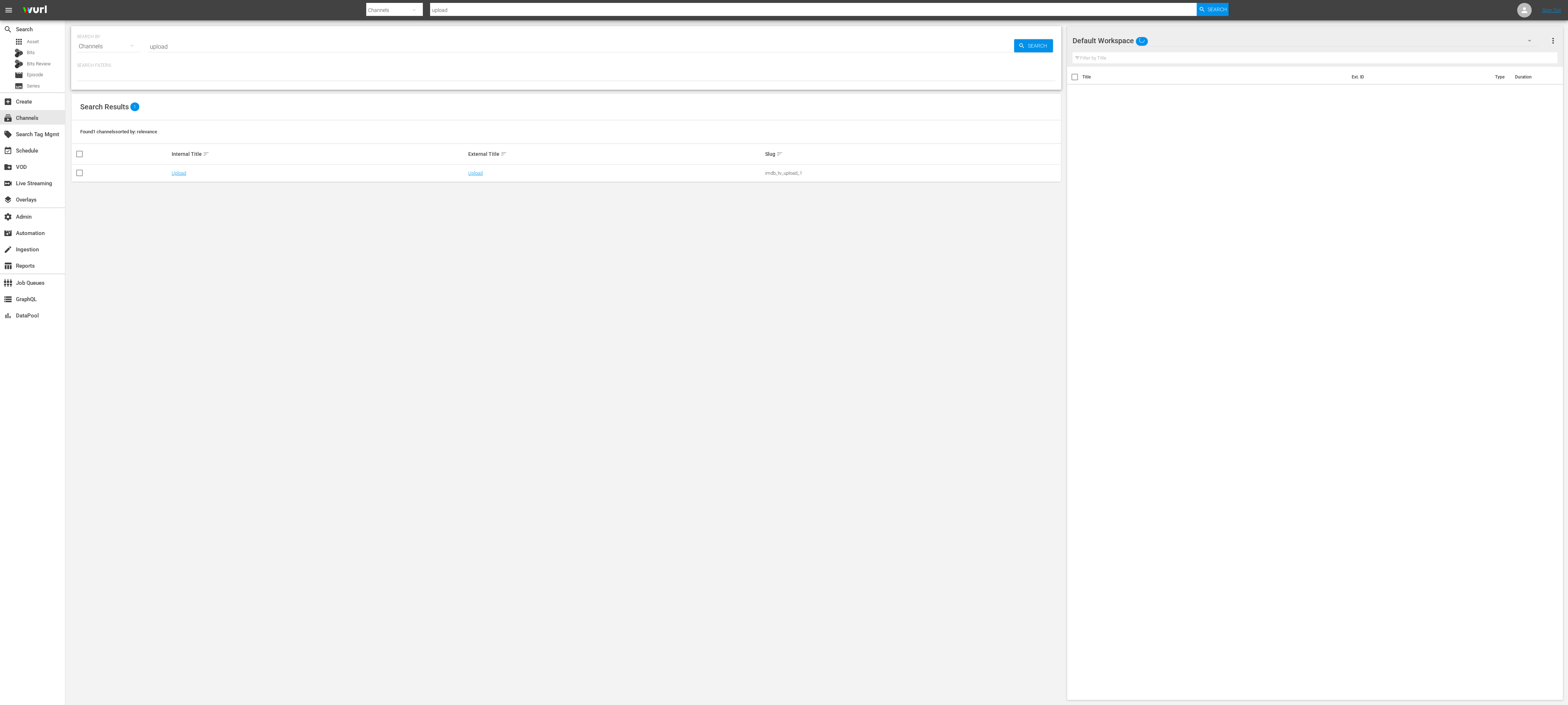
click at [291, 33] on div "SEARCH BY Search By Channels Search ID, Title, Description, Keywords, or Catego…" at bounding box center [566, 42] width 979 height 26
click at [291, 39] on input "upload" at bounding box center [581, 46] width 866 height 18
type input "atk"
click at [183, 172] on link "America’s Test Kitchen Specials" at bounding box center [204, 173] width 66 height 6
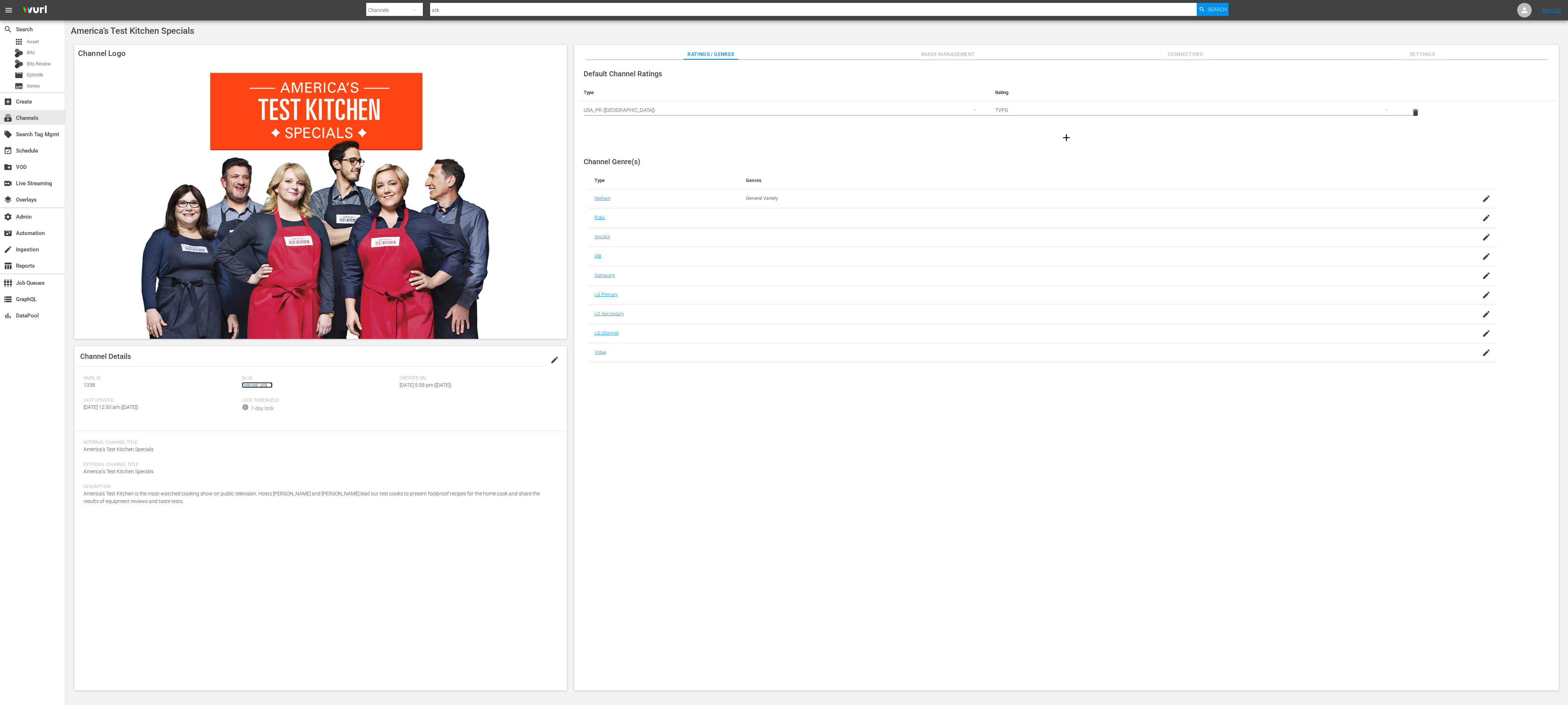
click at [262, 384] on link "freevee_atk_1" at bounding box center [257, 385] width 31 height 6
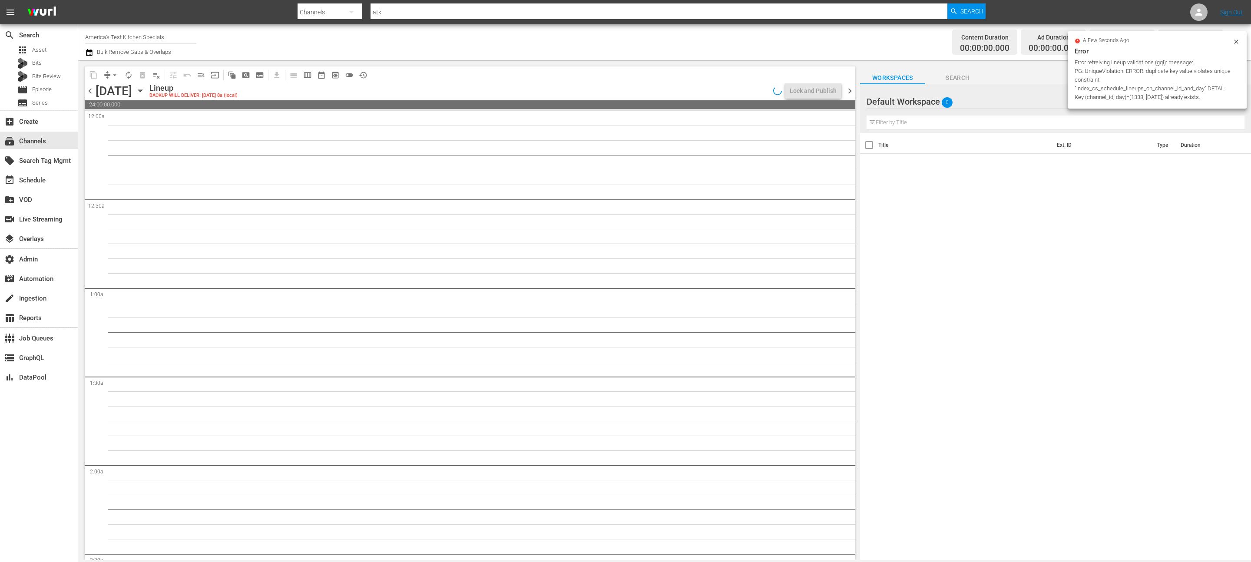
click at [145, 88] on icon "button" at bounding box center [140, 91] width 10 height 10
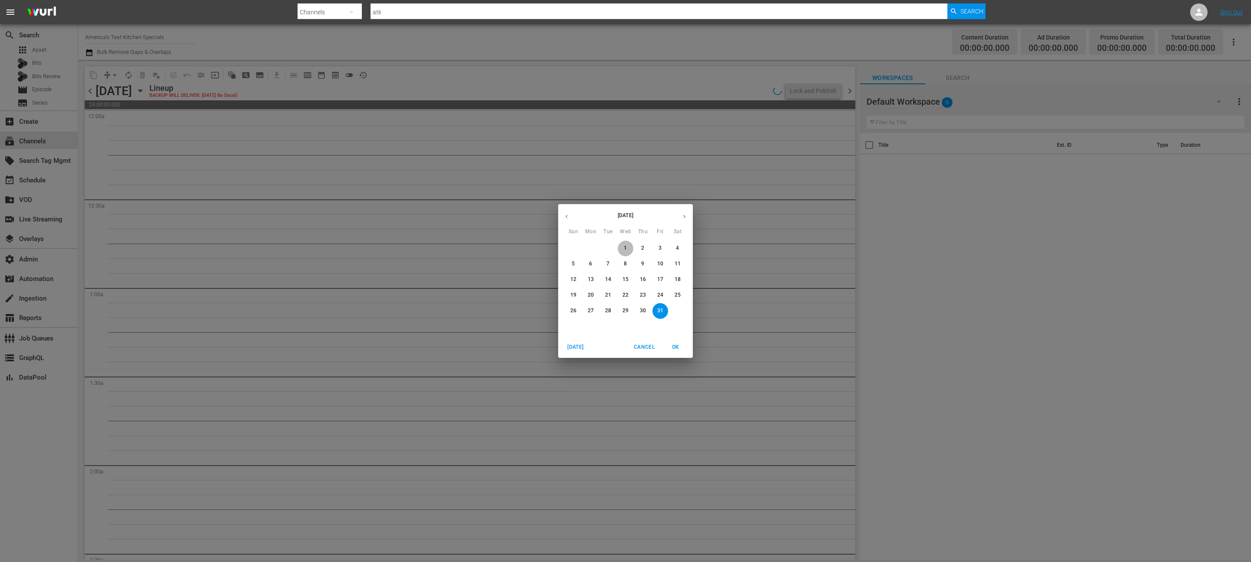
click at [627, 248] on span "1" at bounding box center [626, 247] width 16 height 7
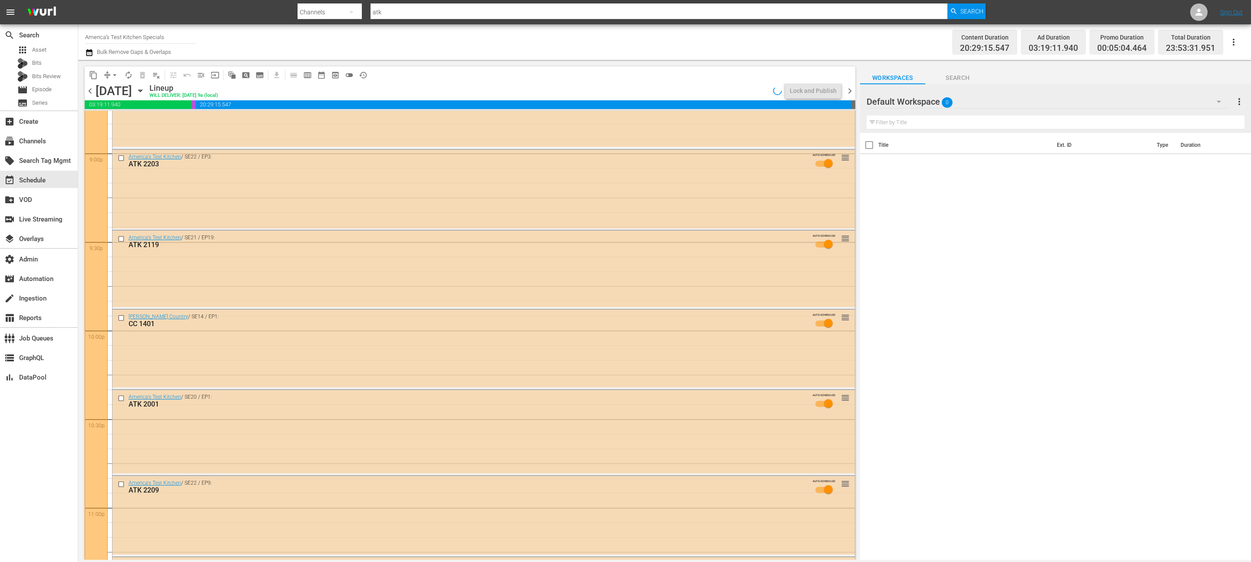
scroll to position [3832, 0]
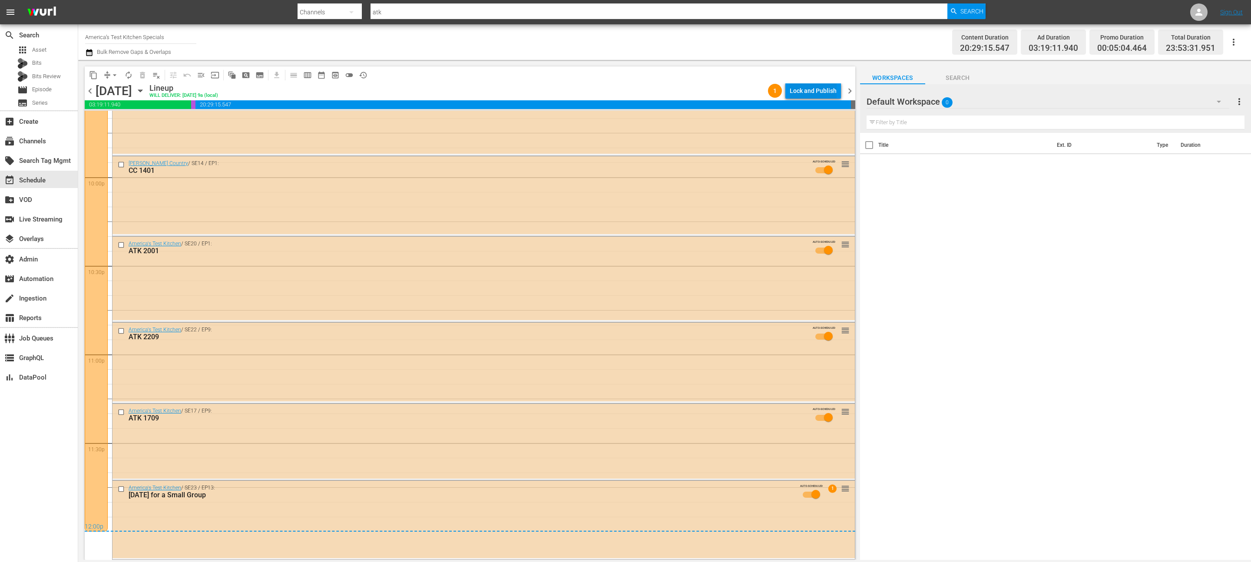
click at [819, 94] on div "Lock and Publish" at bounding box center [813, 91] width 47 height 16
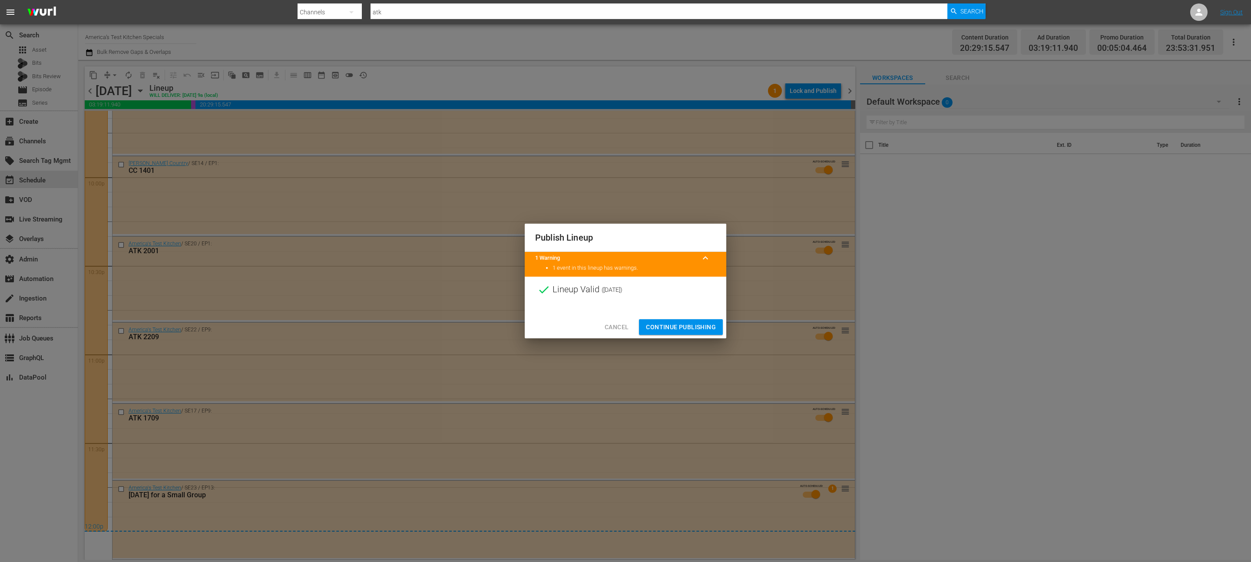
click at [663, 317] on div "Cancel Continue Publishing" at bounding box center [626, 327] width 202 height 23
click at [663, 327] on span "Continue Publishing" at bounding box center [681, 327] width 70 height 11
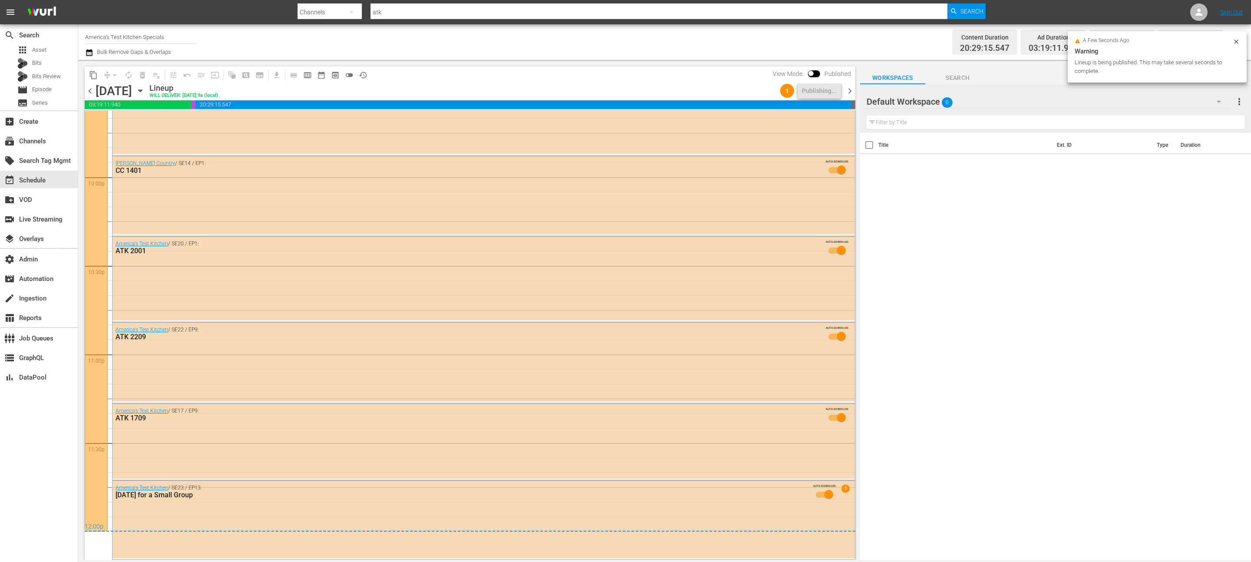
click at [851, 93] on span "chevron_right" at bounding box center [849, 91] width 11 height 11
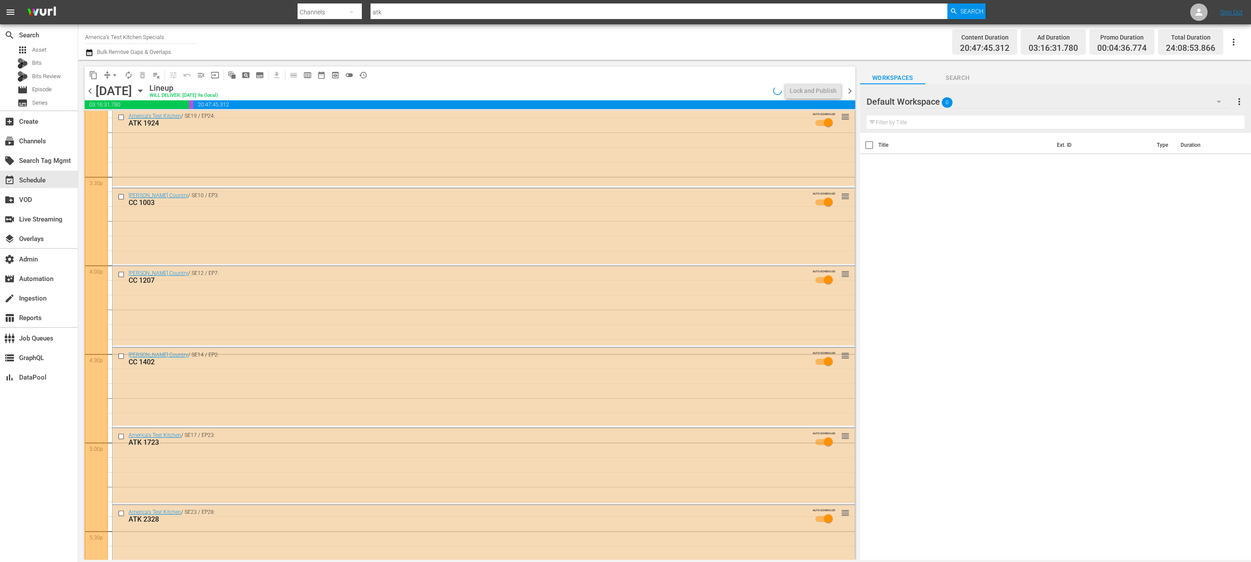
scroll to position [3858, 0]
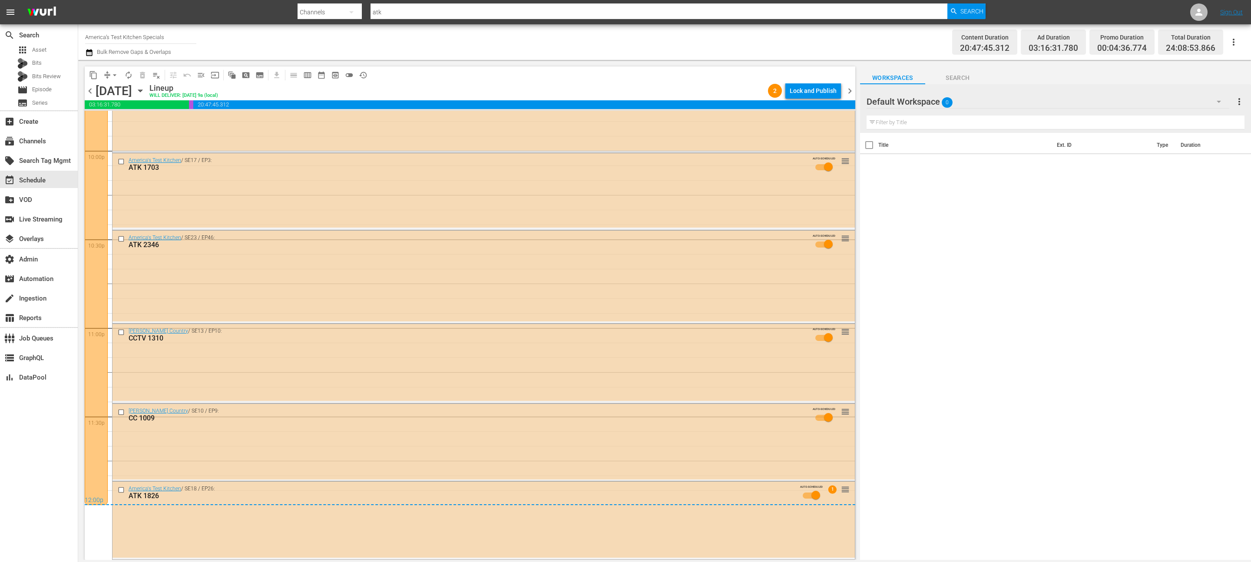
click at [807, 87] on div "Lock and Publish" at bounding box center [813, 91] width 47 height 16
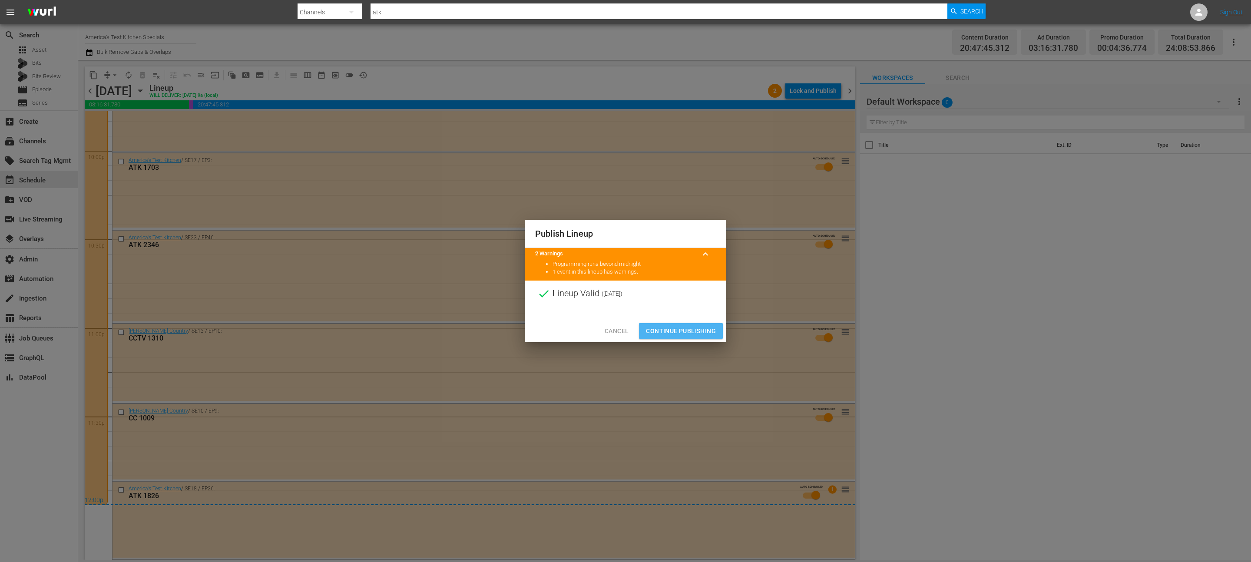
click at [687, 327] on span "Continue Publishing" at bounding box center [681, 331] width 70 height 11
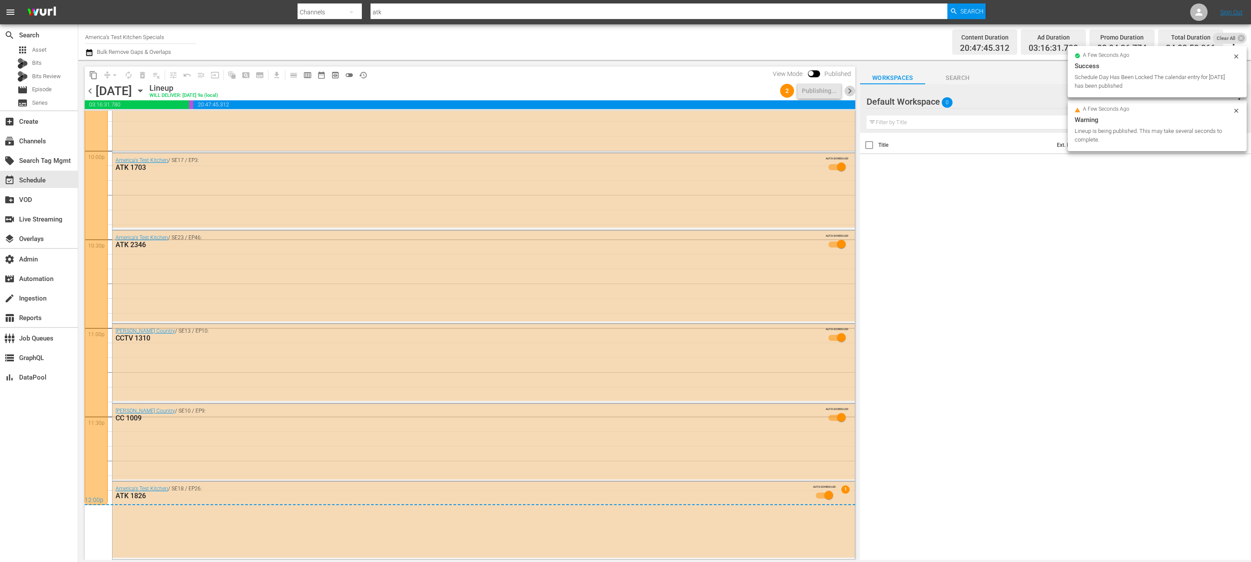
click at [847, 90] on span "chevron_right" at bounding box center [849, 91] width 11 height 11
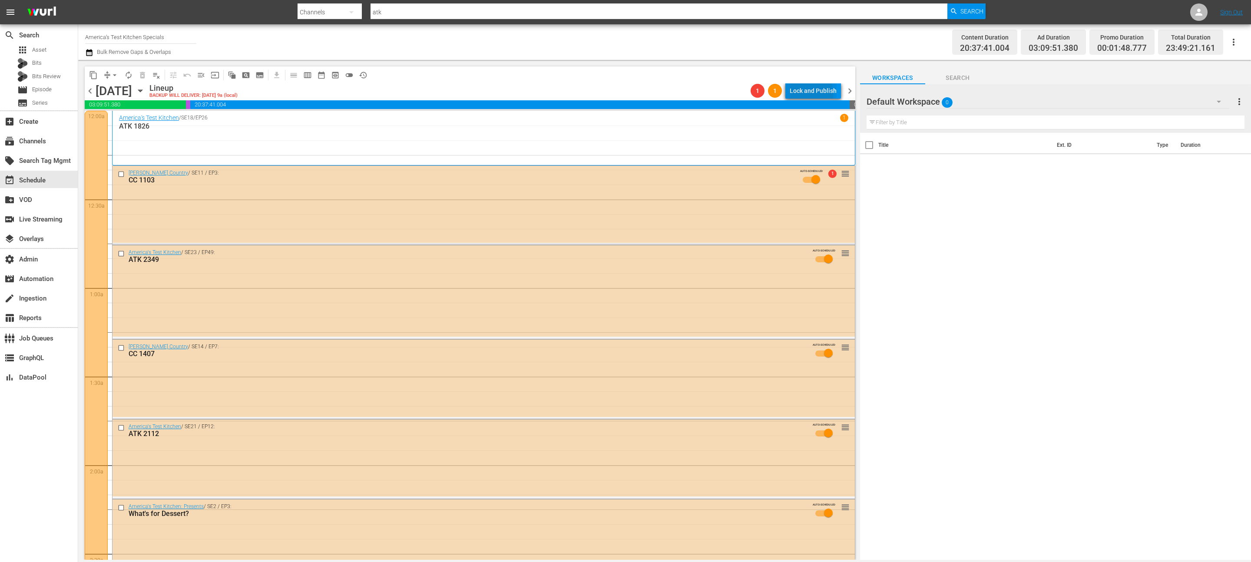
click at [797, 93] on div "Lock and Publish" at bounding box center [813, 91] width 47 height 16
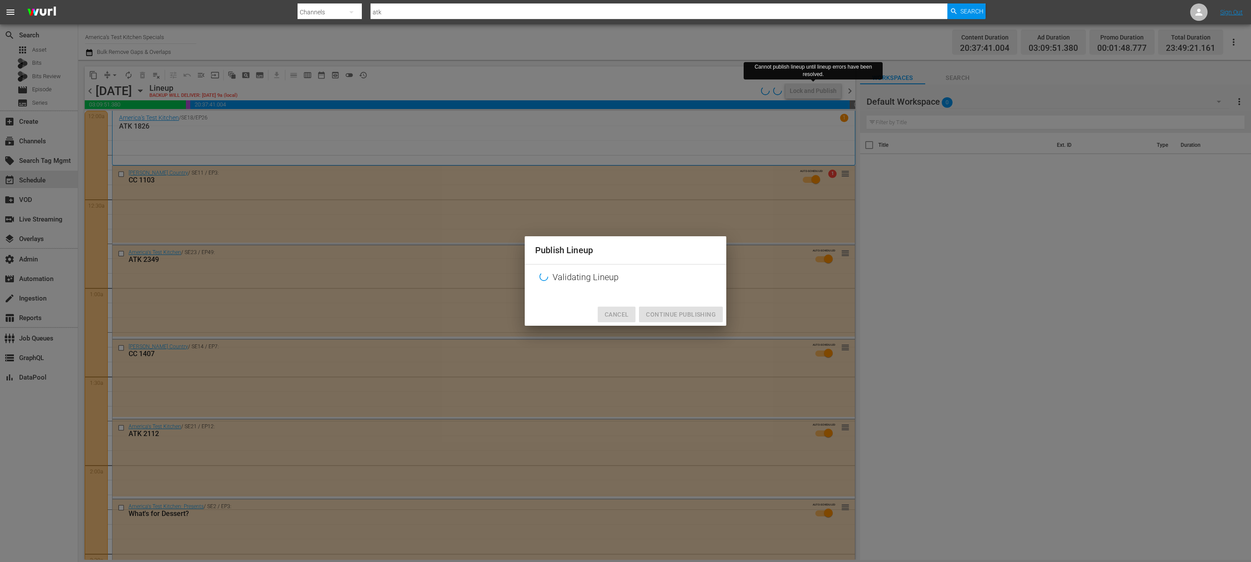
click at [624, 316] on span "Cancel" at bounding box center [617, 314] width 24 height 11
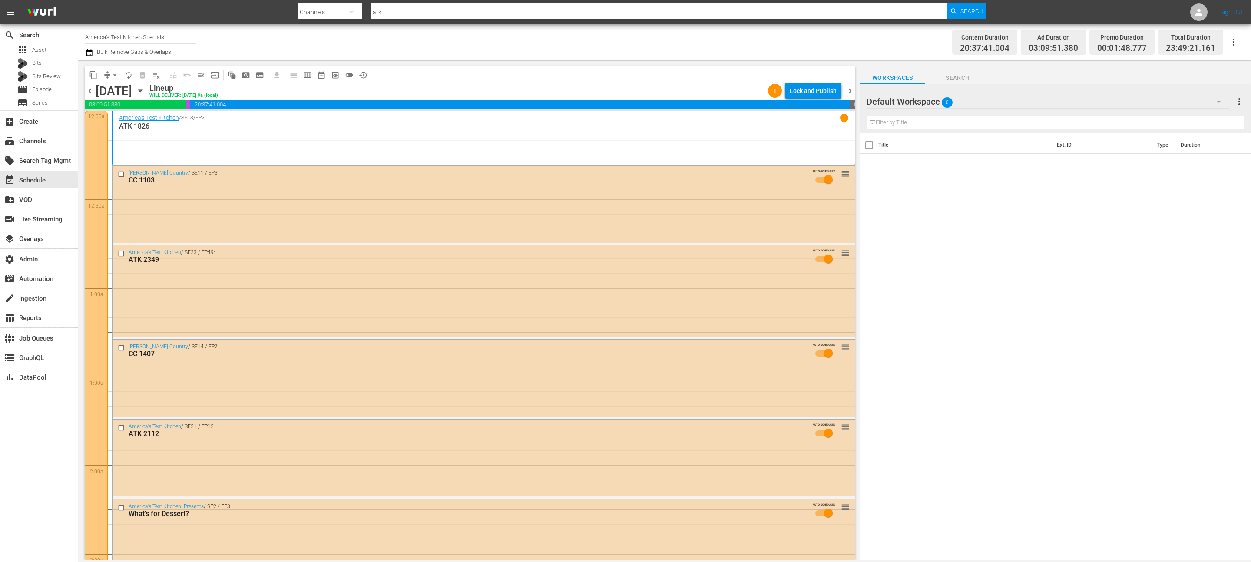
click at [804, 89] on div "Lock and Publish" at bounding box center [813, 91] width 47 height 16
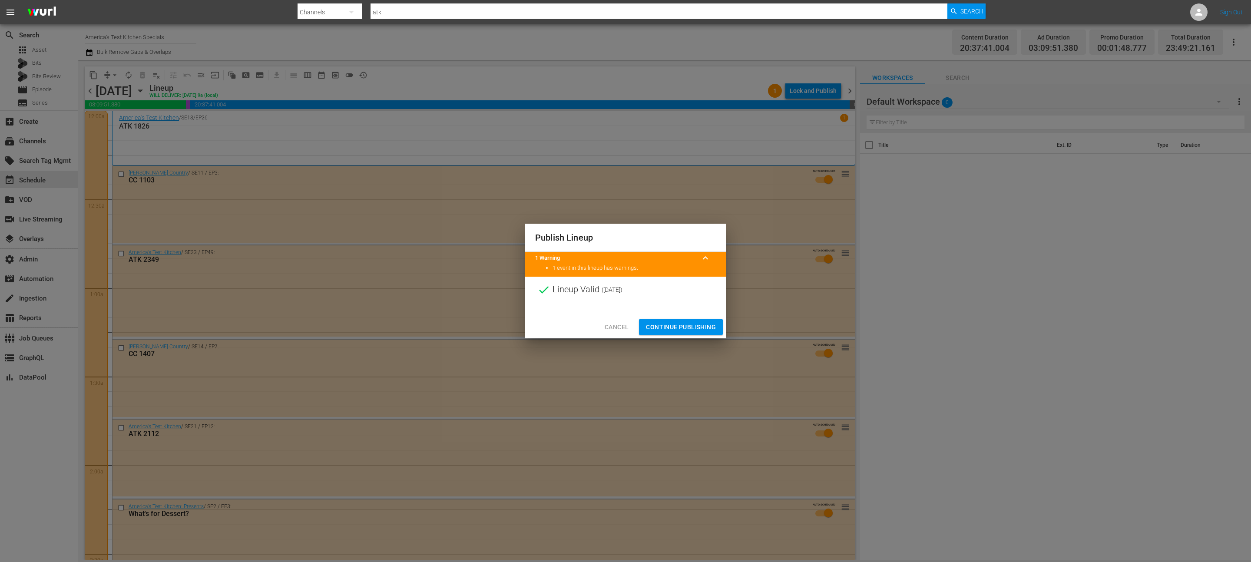
click at [674, 324] on span "Continue Publishing" at bounding box center [681, 327] width 70 height 11
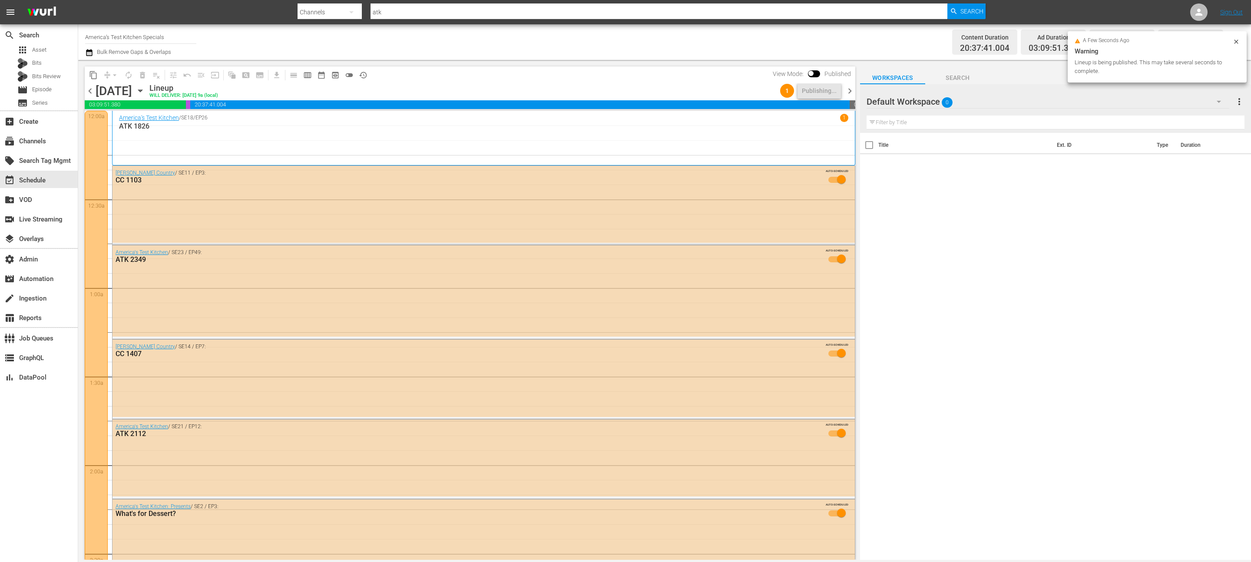
click at [850, 90] on span "chevron_right" at bounding box center [849, 91] width 11 height 11
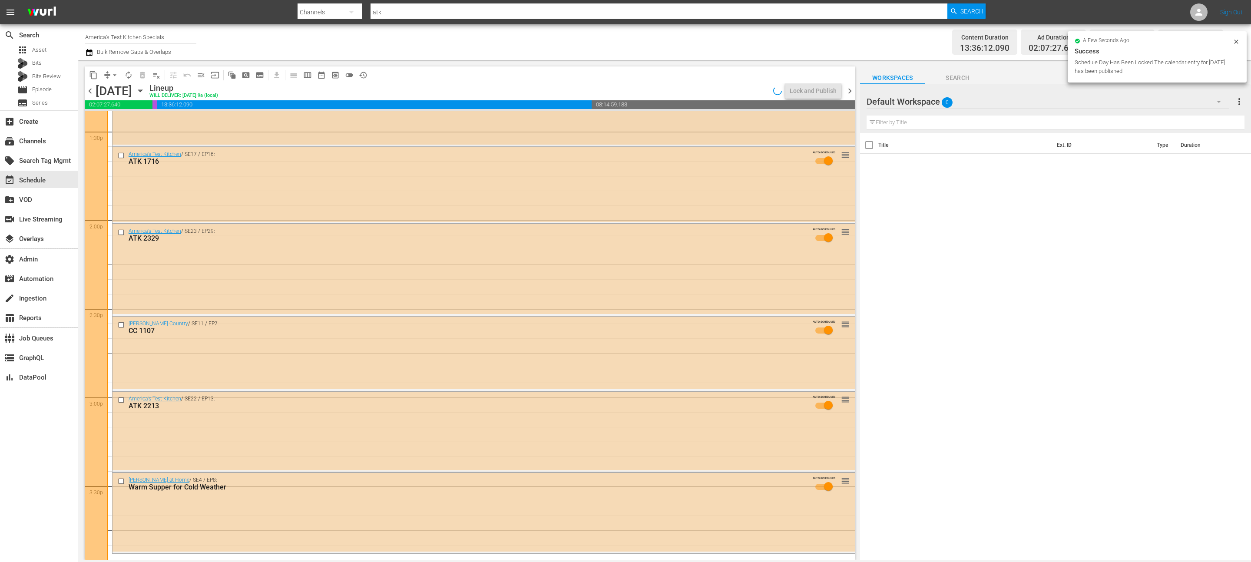
scroll to position [2585, 0]
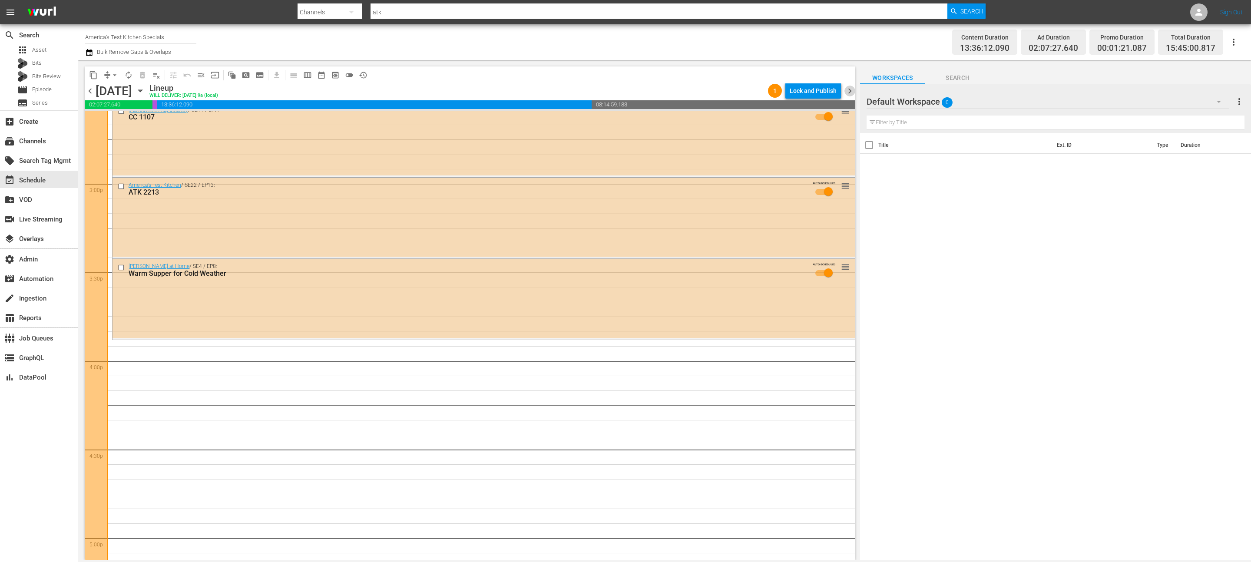
click at [848, 89] on span "chevron_right" at bounding box center [849, 91] width 11 height 11
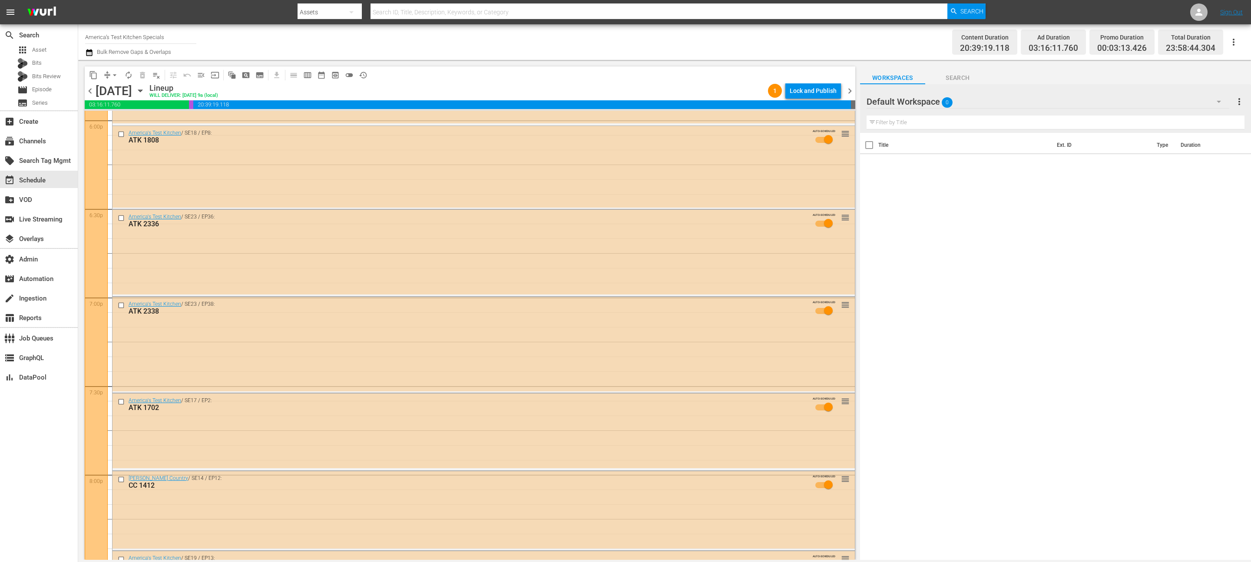
scroll to position [3803, 0]
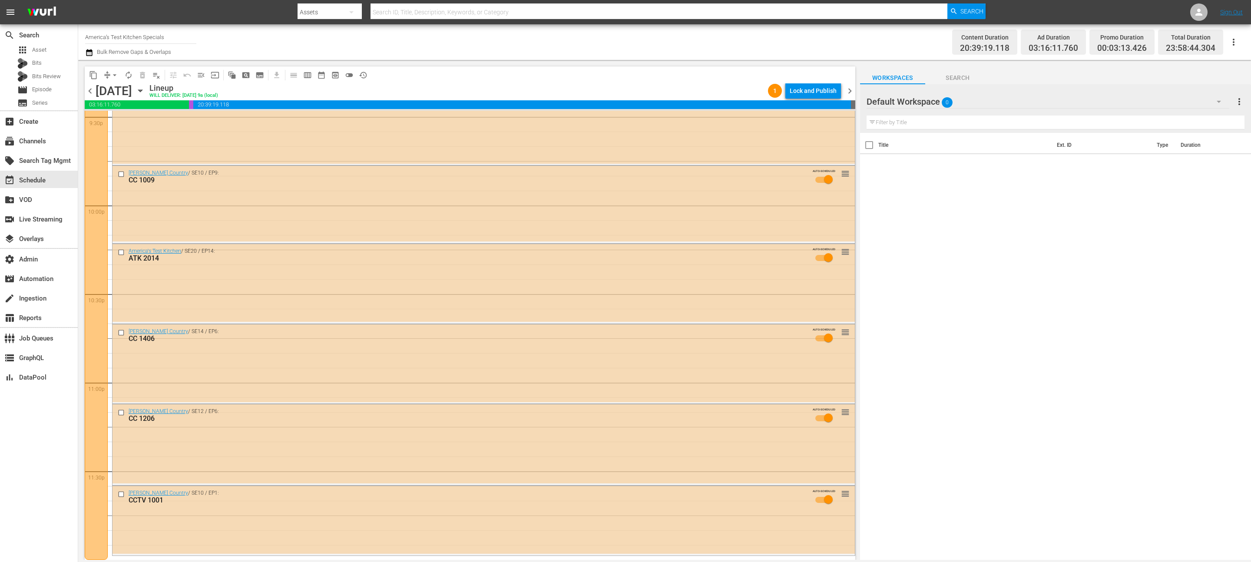
click at [90, 89] on span "chevron_left" at bounding box center [90, 91] width 11 height 11
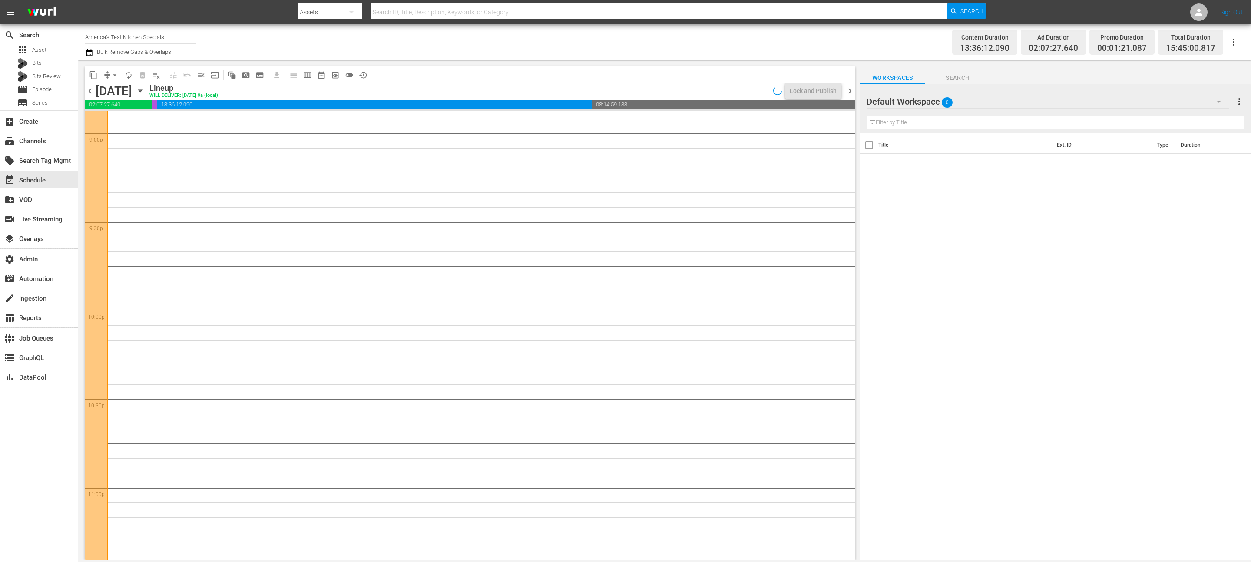
scroll to position [3803, 0]
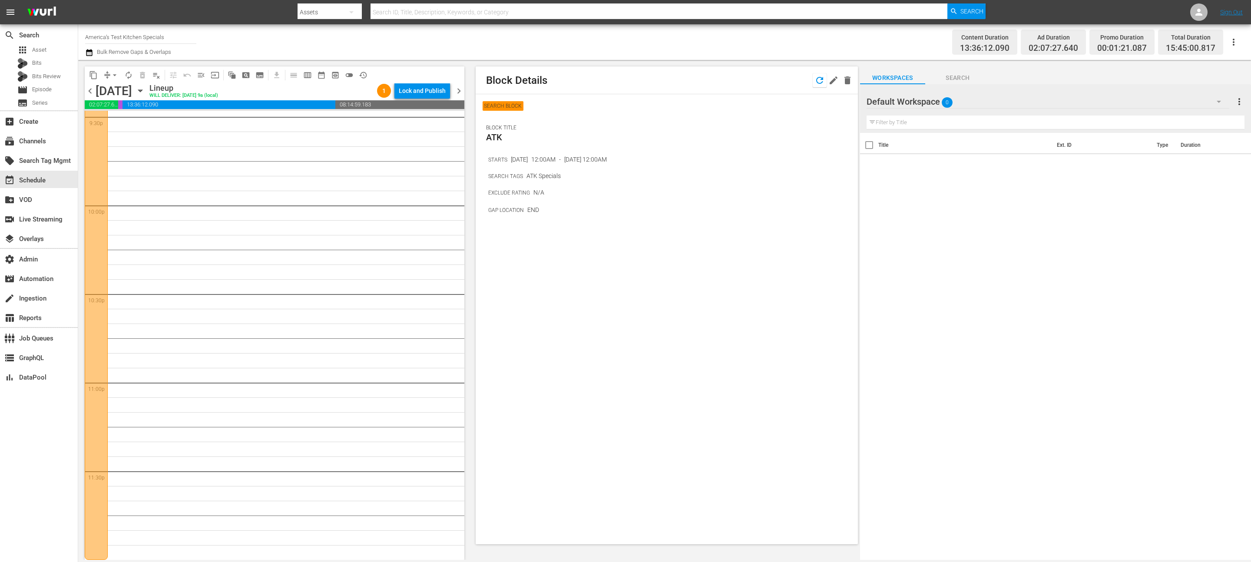
click at [817, 75] on icon "button" at bounding box center [819, 80] width 10 height 10
click at [459, 91] on span "chevron_right" at bounding box center [458, 91] width 11 height 11
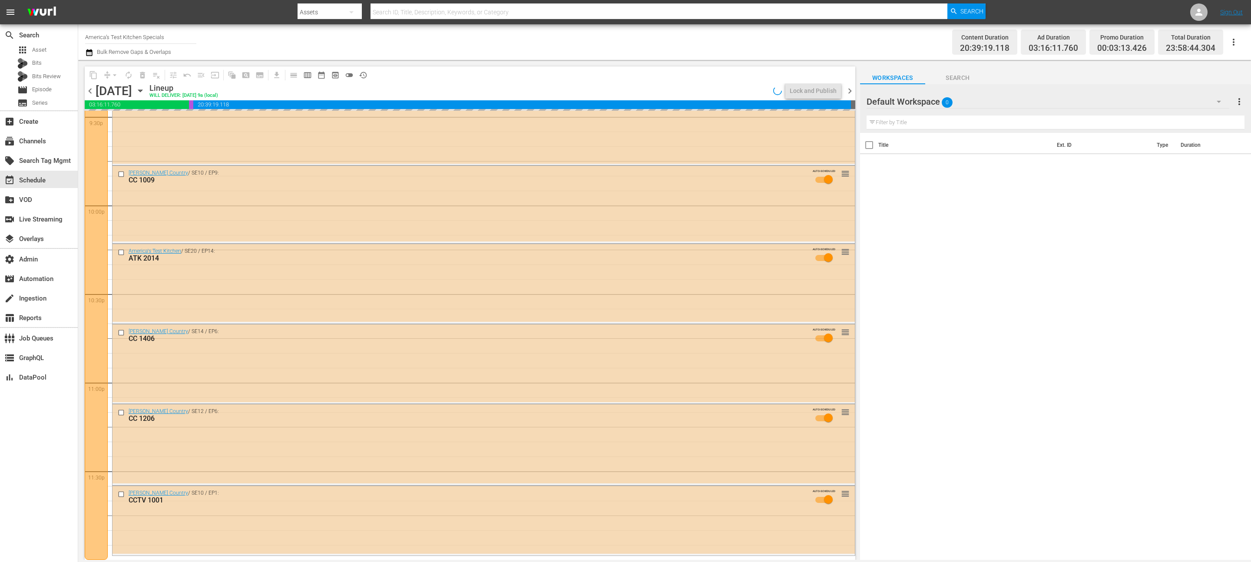
scroll to position [1424, 0]
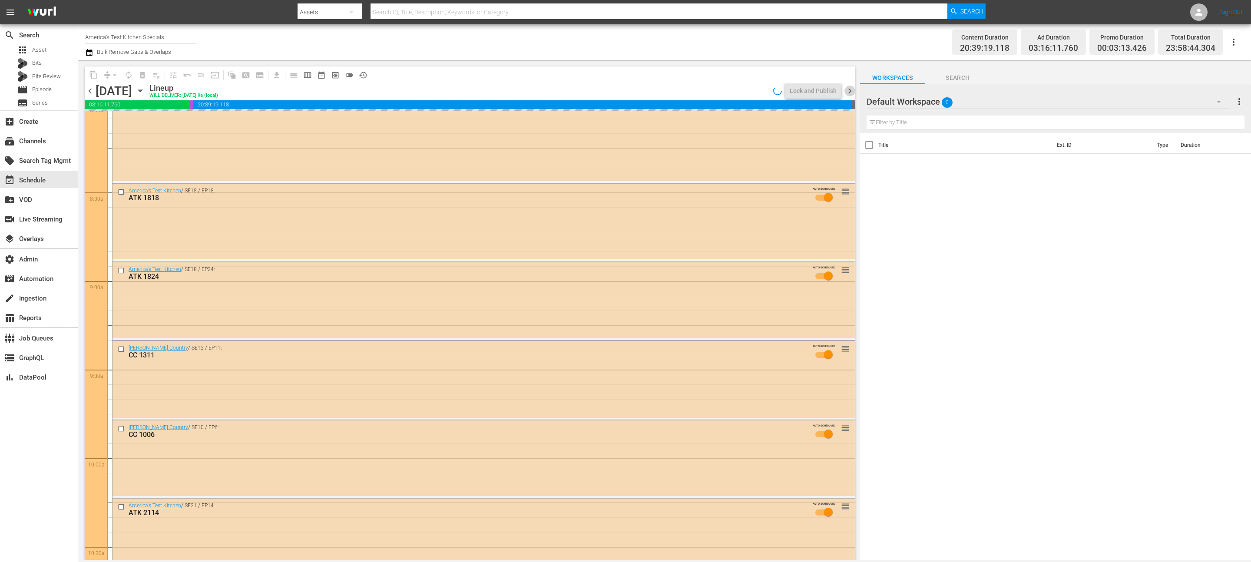
click at [849, 89] on span "chevron_right" at bounding box center [849, 91] width 11 height 11
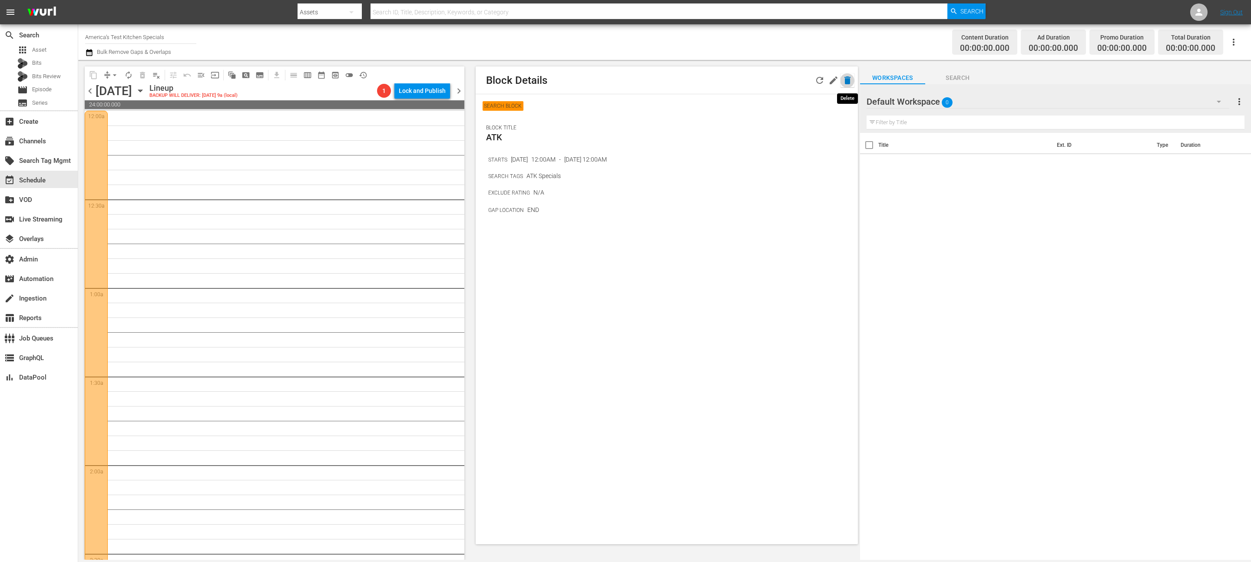
click at [847, 82] on icon "button" at bounding box center [847, 80] width 6 height 8
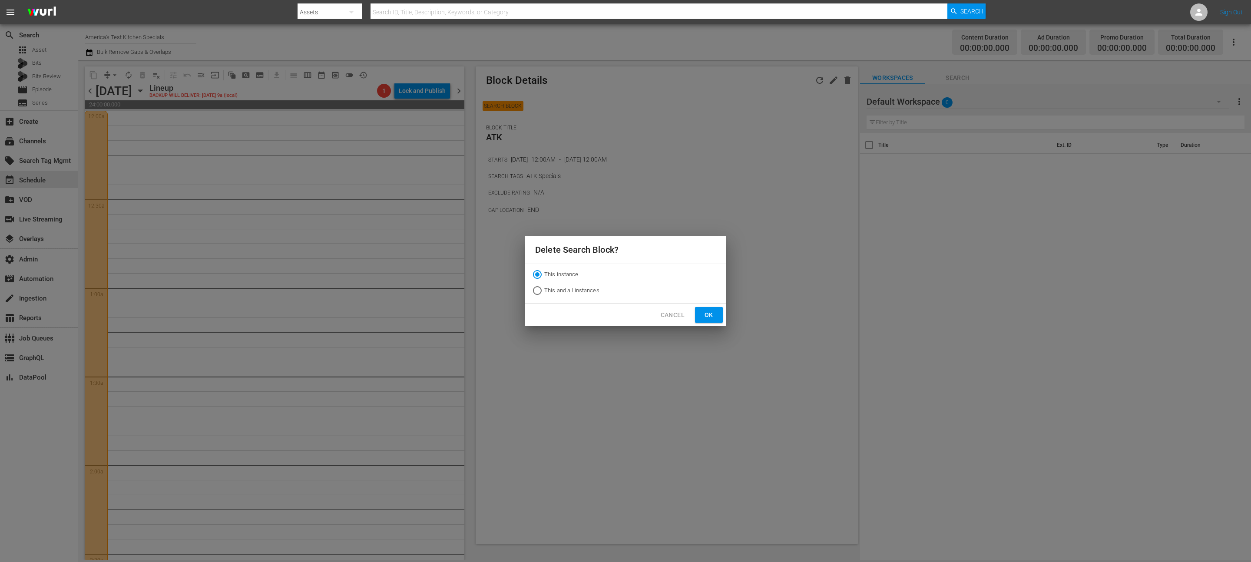
click at [545, 299] on div "This instance This and all instances" at bounding box center [570, 284] width 71 height 32
click at [547, 291] on span "This and all instances" at bounding box center [571, 290] width 55 height 9
click at [544, 291] on input "This and all instances" at bounding box center [537, 292] width 14 height 14
radio input "true"
click at [698, 307] on button "Ok" at bounding box center [709, 315] width 28 height 16
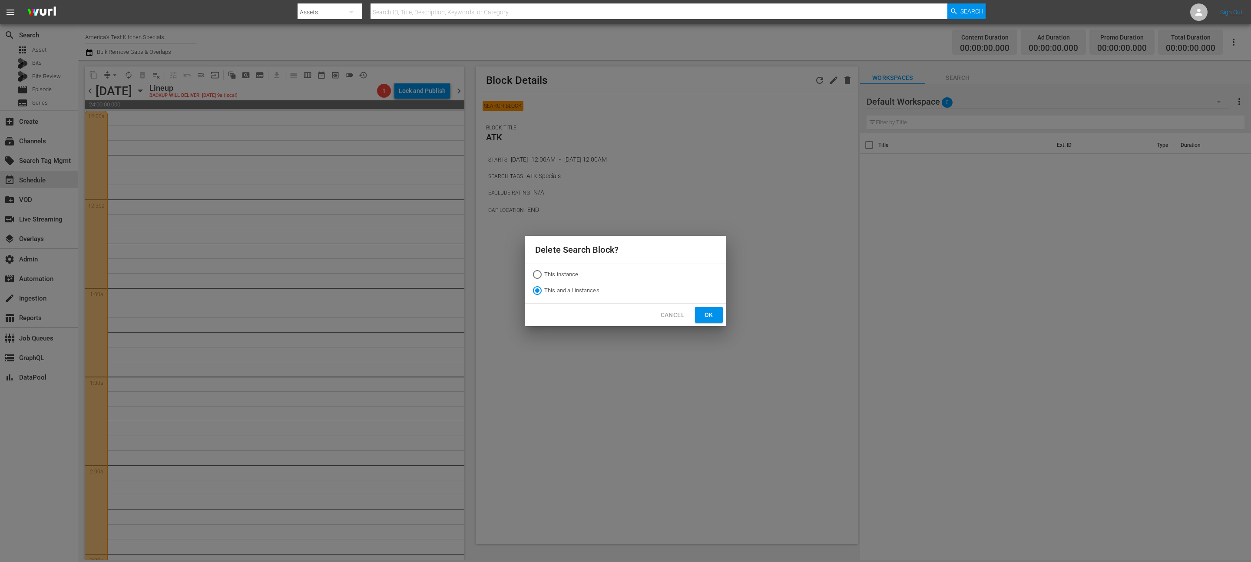
radio input "true"
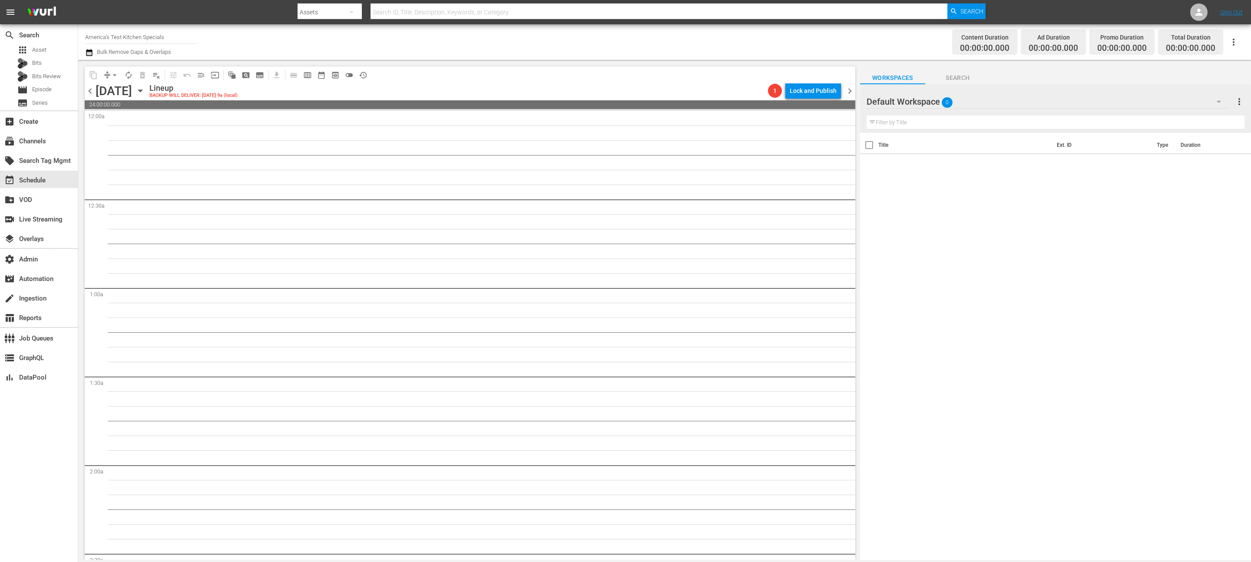
click at [87, 52] on icon "button" at bounding box center [89, 52] width 8 height 10
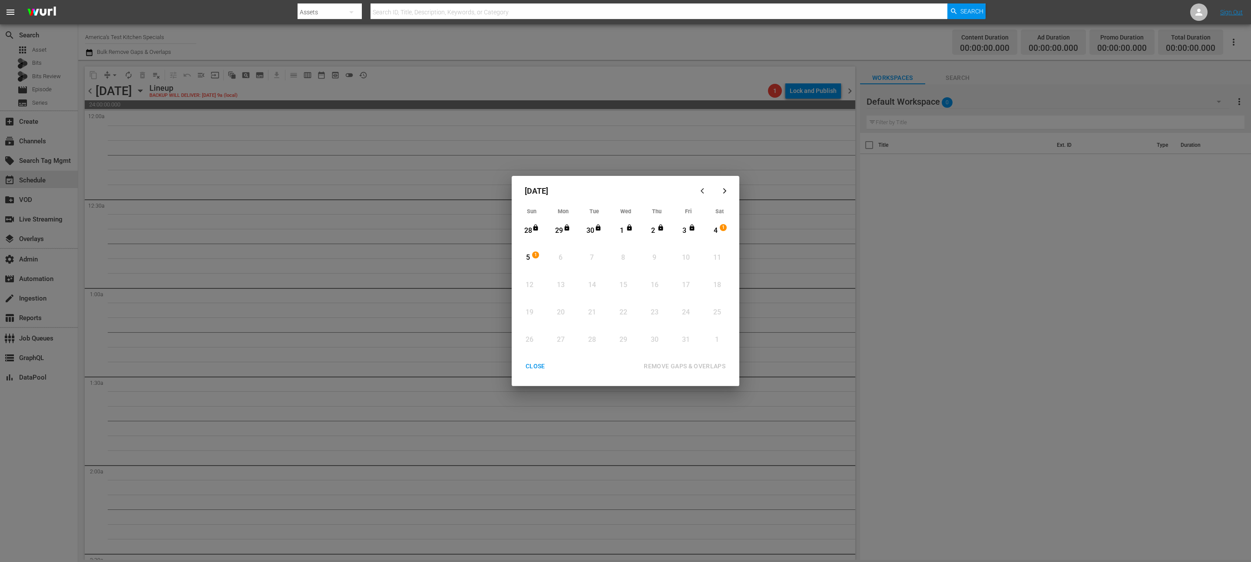
click at [535, 367] on div "CLOSE" at bounding box center [535, 366] width 33 height 11
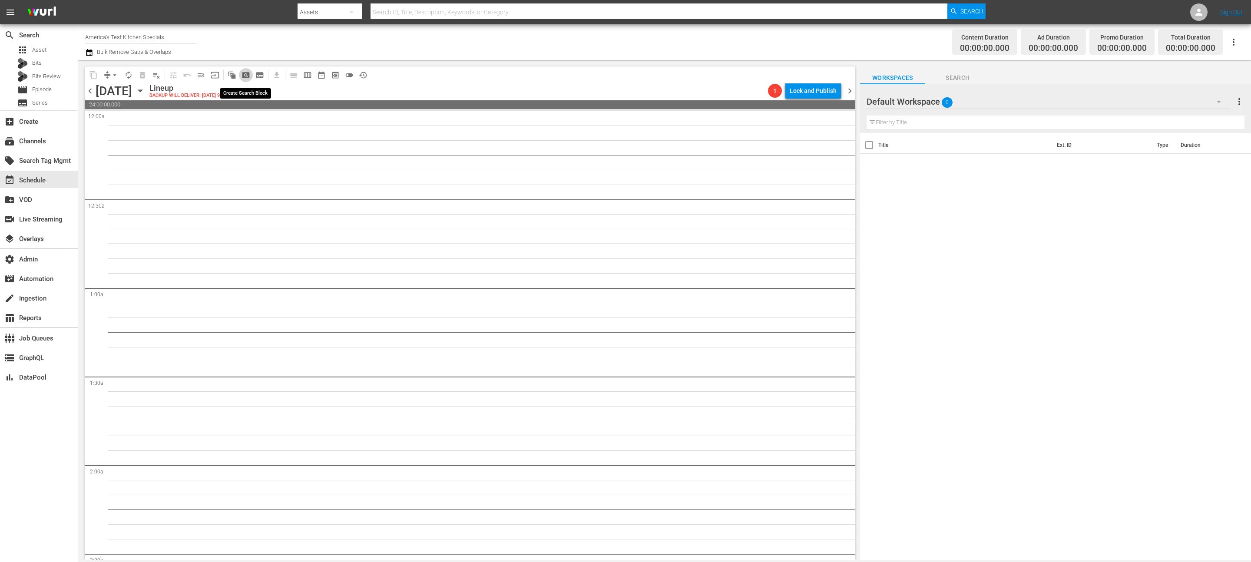
click at [249, 76] on span "pageview_outlined" at bounding box center [245, 75] width 9 height 9
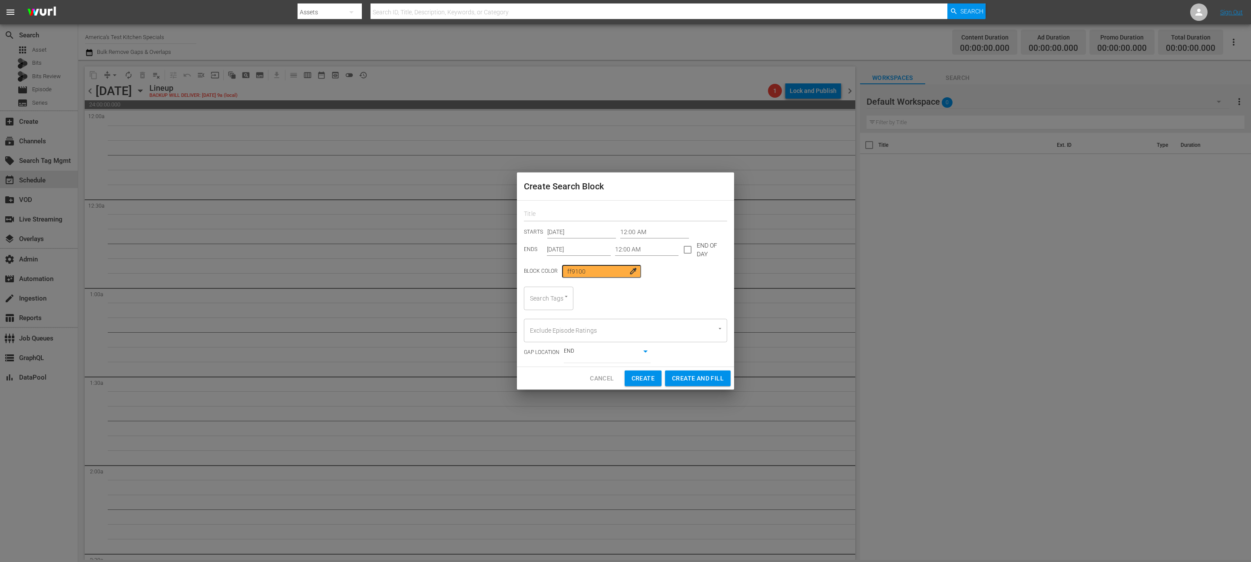
click at [575, 208] on input "text" at bounding box center [625, 214] width 203 height 13
type input "ATK Specials"
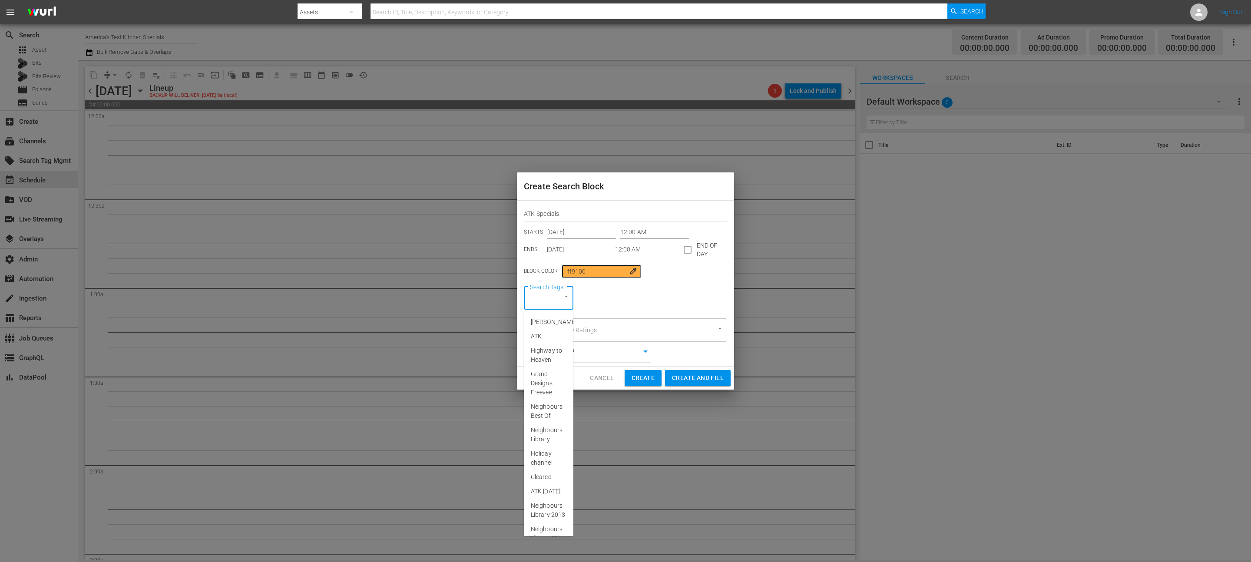
click at [539, 298] on input "Search Tags" at bounding box center [536, 299] width 17 height 16
type input "ATK"
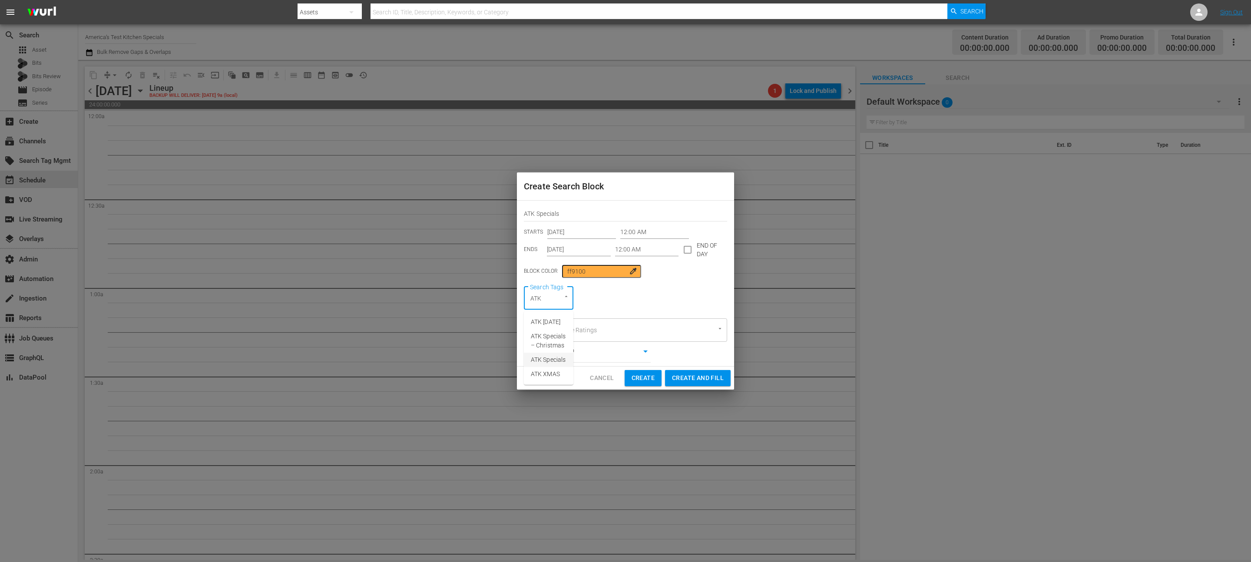
drag, startPoint x: 554, startPoint y: 351, endPoint x: 555, endPoint y: 359, distance: 7.9
click at [555, 359] on ul "ATK [DATE] ATK Specials – Christmas ATK Specials ATK XMAS" at bounding box center [549, 347] width 50 height 73
click at [555, 359] on span "ATK Specials" at bounding box center [548, 359] width 35 height 9
click at [589, 349] on body "menu Search By Assets Search ID, Title, Description, Keywords, or Category Sear…" at bounding box center [625, 281] width 1251 height 562
click at [588, 366] on li "BEGINNING" at bounding box center [607, 367] width 87 height 14
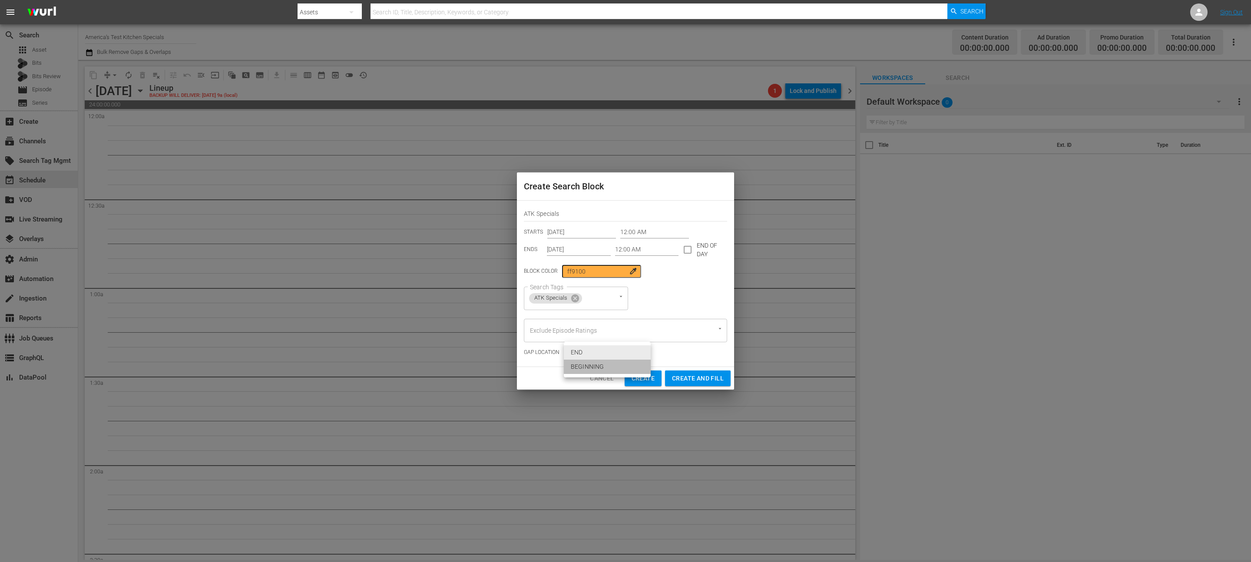
type input "true"
click at [686, 251] on input "checkbox" at bounding box center [687, 251] width 18 height 18
checkbox input "true"
click at [581, 250] on input "Oct 6th 2025" at bounding box center [579, 249] width 64 height 13
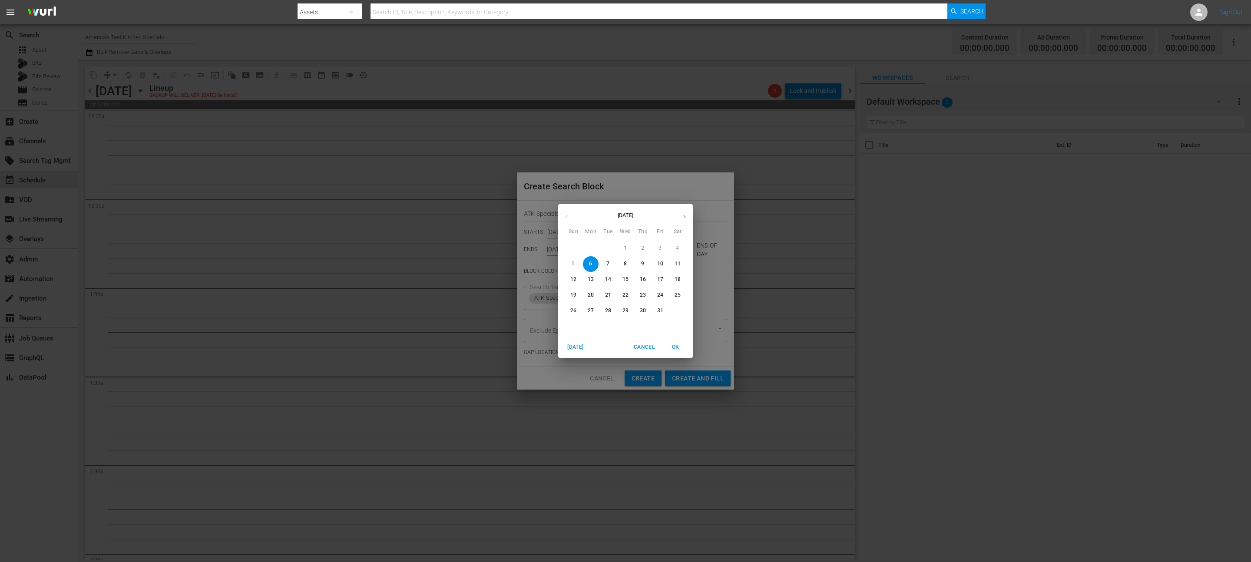
click at [685, 215] on icon "button" at bounding box center [684, 216] width 7 height 7
click at [657, 261] on span "7" at bounding box center [660, 263] width 16 height 7
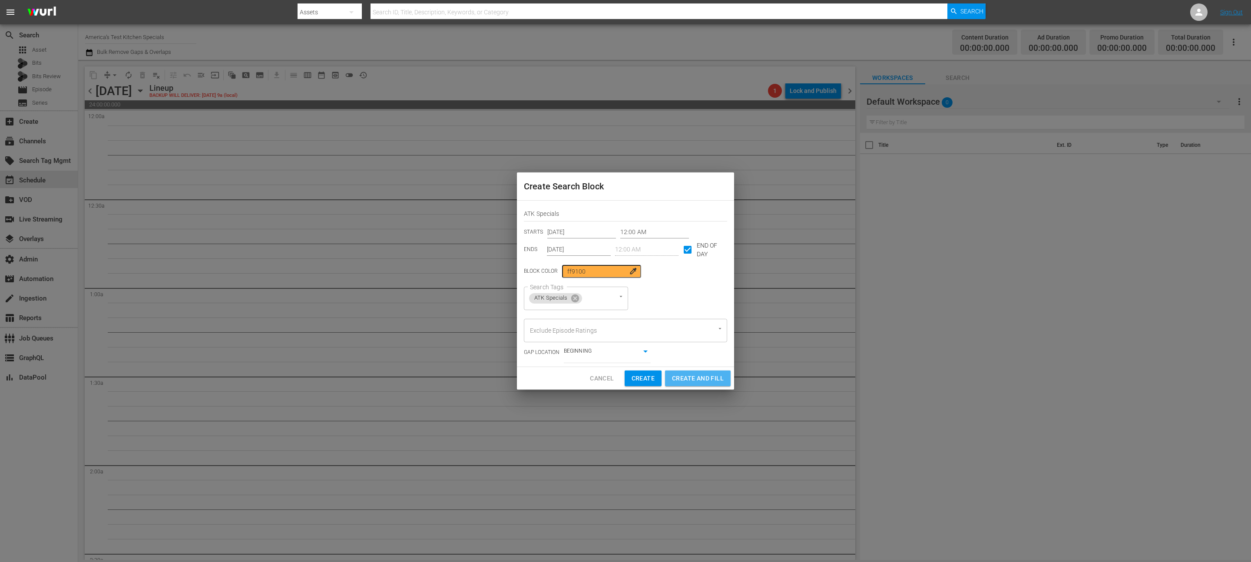
click at [700, 380] on span "Create and Fill" at bounding box center [698, 378] width 52 height 11
type input "Oct 6th 2025"
checkbox input "false"
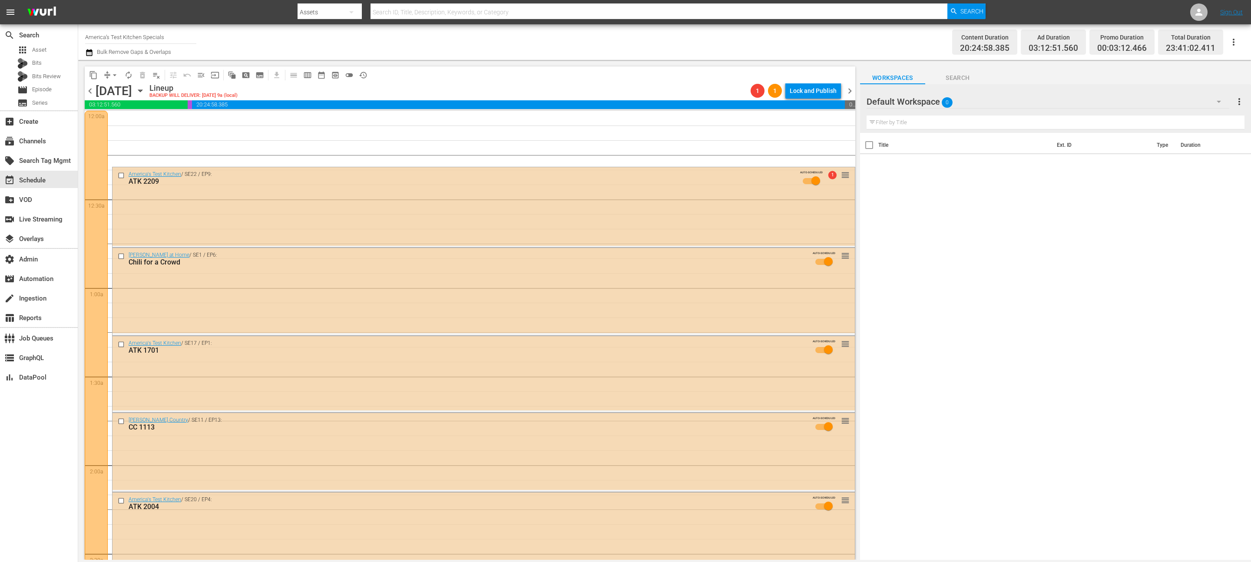
click at [91, 54] on icon "button" at bounding box center [89, 52] width 8 height 10
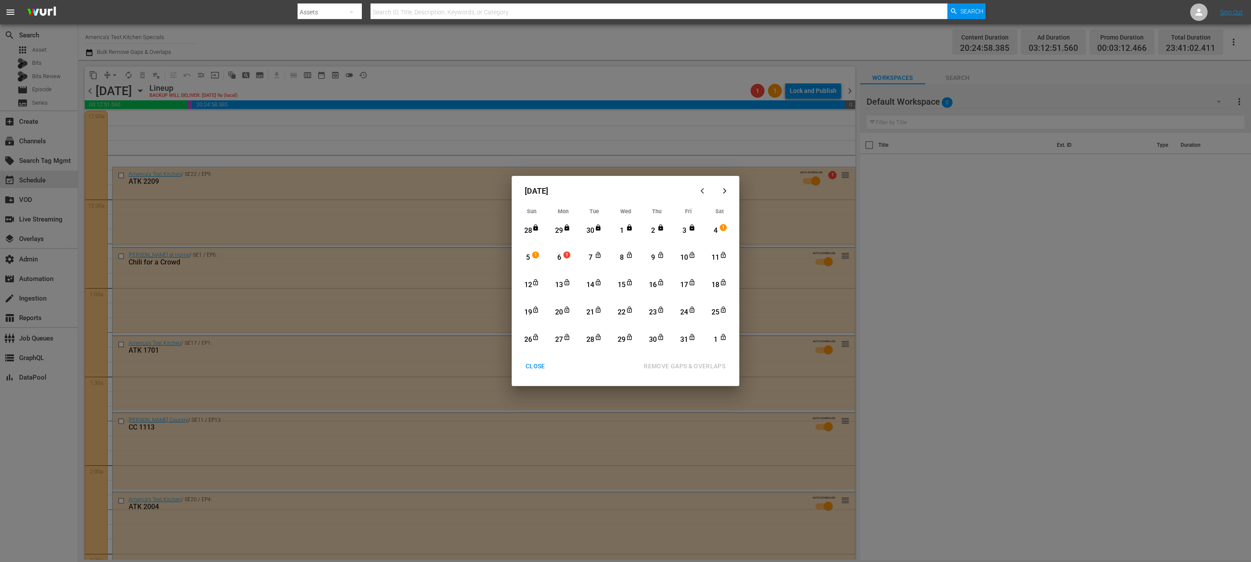
click at [532, 362] on div "CLOSE" at bounding box center [535, 366] width 33 height 11
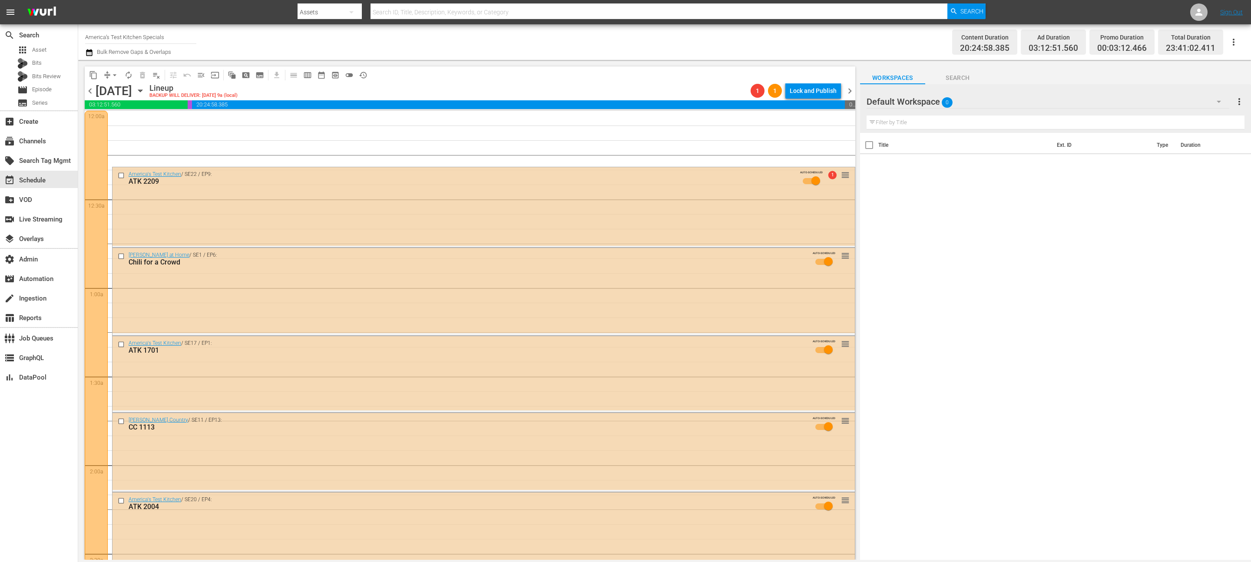
click at [89, 51] on icon "button" at bounding box center [89, 52] width 6 height 7
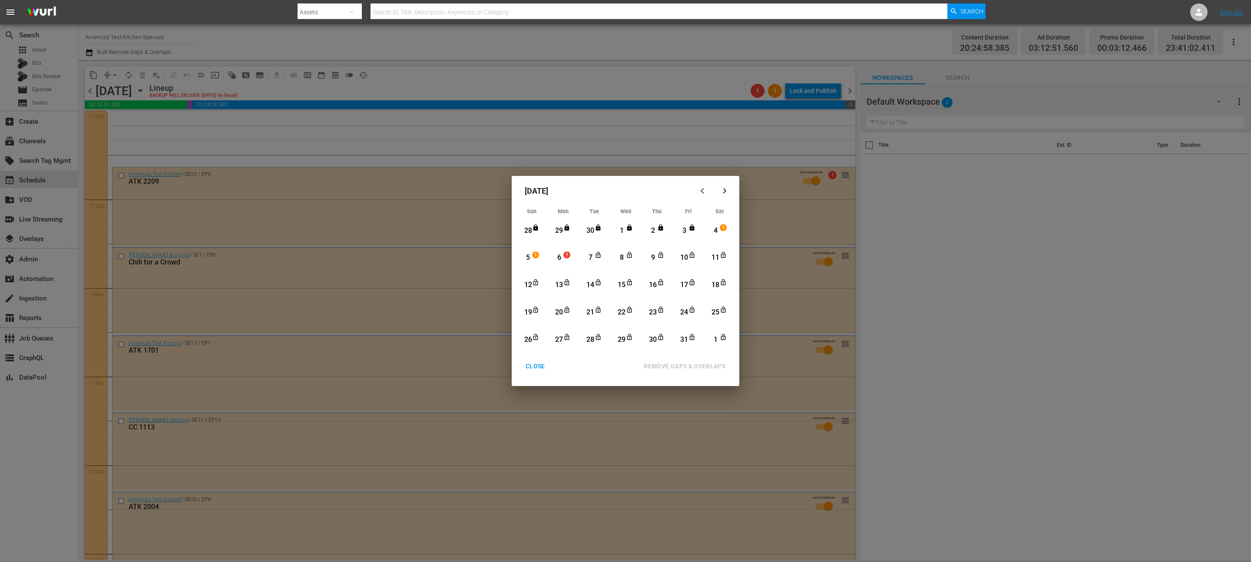
click at [715, 231] on div "4" at bounding box center [715, 231] width 11 height 10
click at [720, 345] on div "1" at bounding box center [715, 340] width 11 height 24
click at [715, 369] on div "REMOVE GAPS & OVERLAPS" at bounding box center [685, 366] width 96 height 11
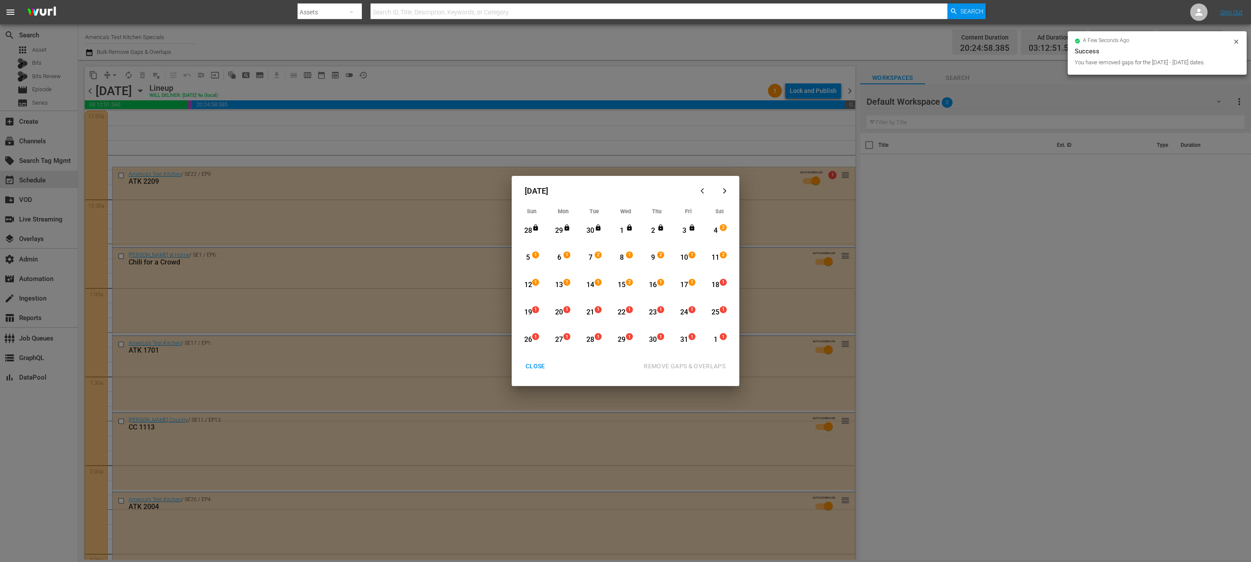
click at [695, 280] on div "17 1" at bounding box center [686, 285] width 22 height 24
click at [725, 343] on div "1" at bounding box center [724, 339] width 7 height 9
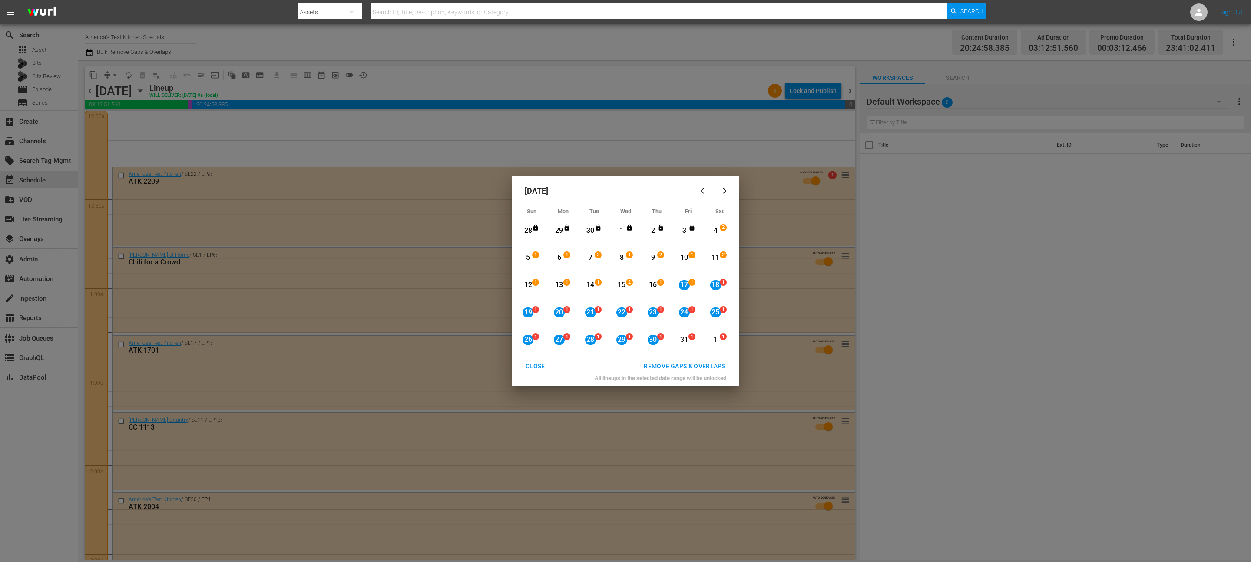
click at [718, 372] on button "REMOVE GAPS & OVERLAPS" at bounding box center [684, 366] width 102 height 16
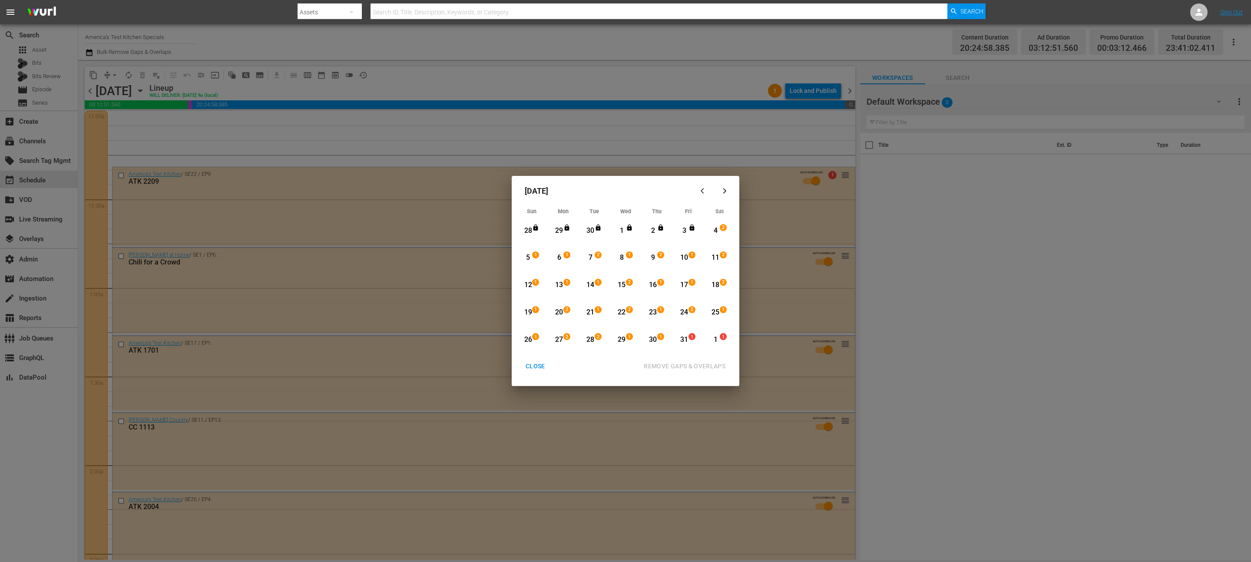
click at [651, 346] on div "30" at bounding box center [653, 340] width 11 height 24
click at [720, 342] on div "1 1" at bounding box center [717, 340] width 22 height 24
click at [707, 365] on div "REMOVE GAPS & OVERLAPS" at bounding box center [685, 366] width 96 height 11
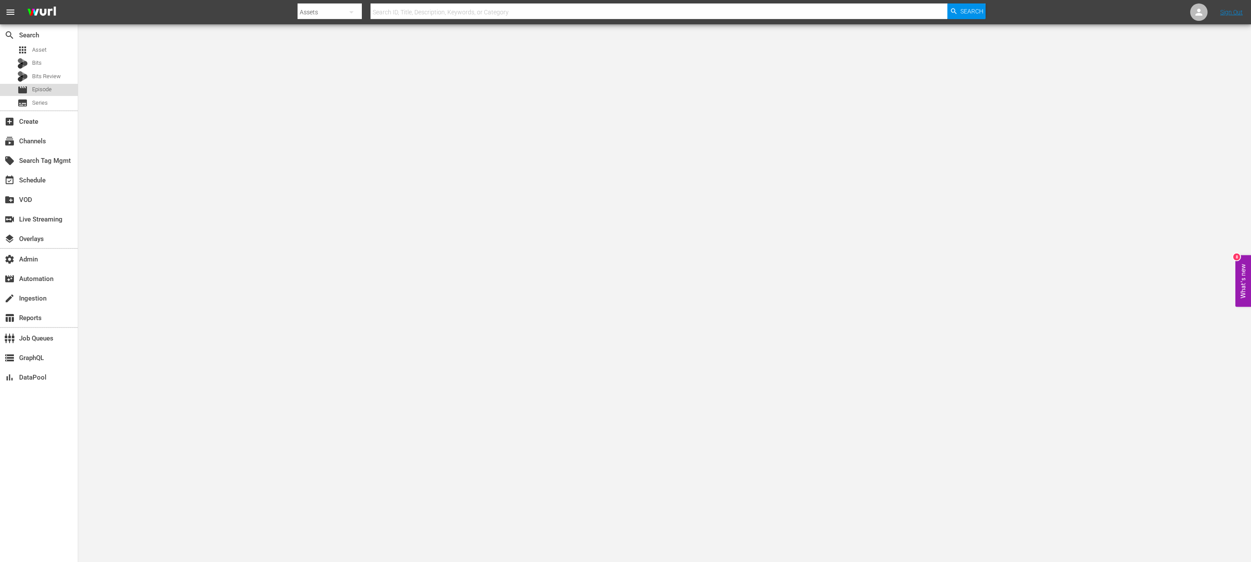
click at [37, 87] on span "Episode" at bounding box center [42, 89] width 20 height 9
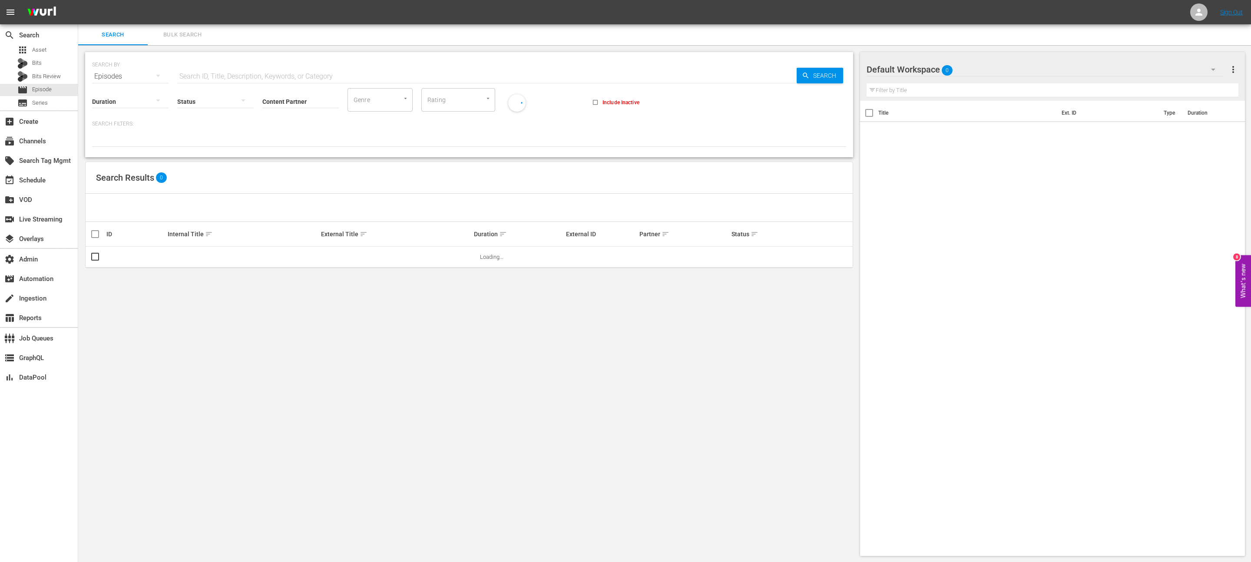
click at [291, 102] on input "Content Partner" at bounding box center [300, 101] width 76 height 31
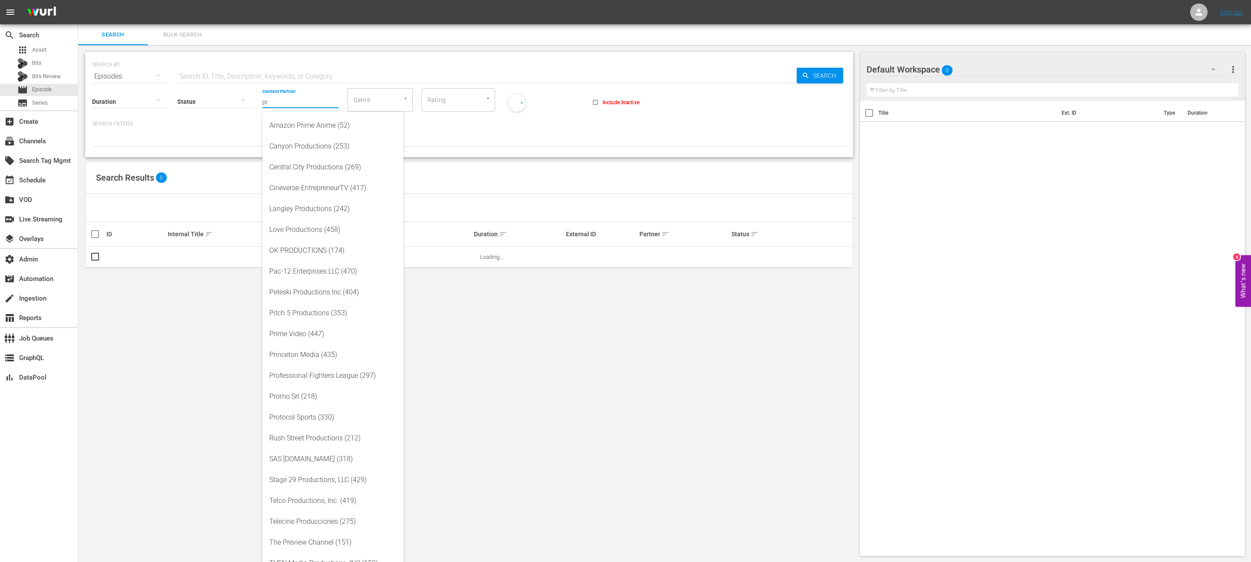
type input "f"
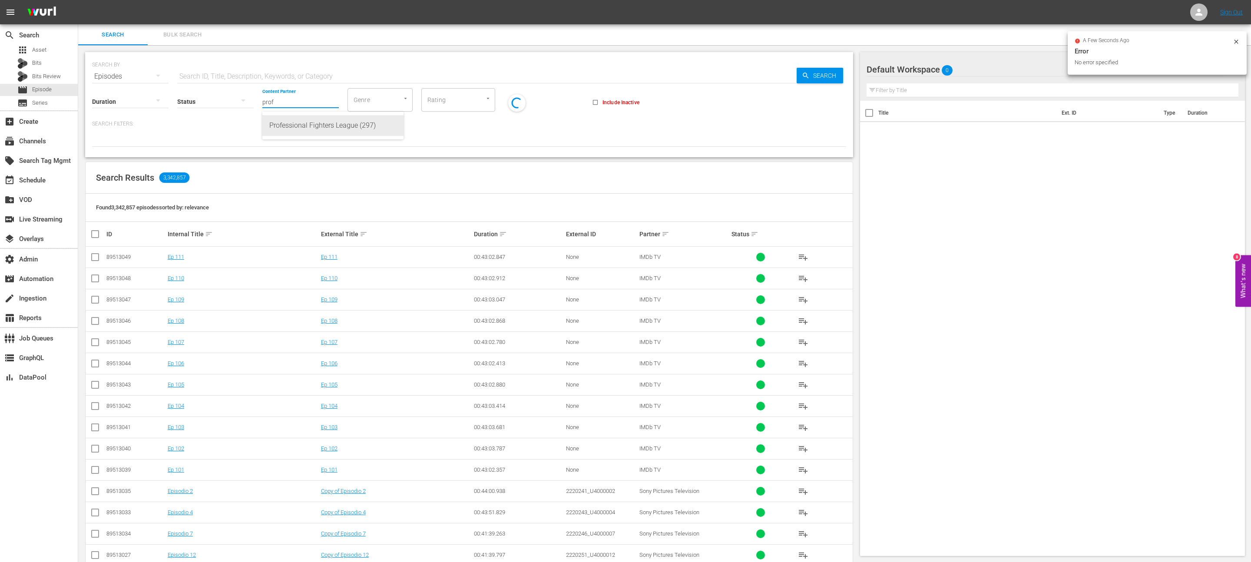
click at [331, 121] on div "Professional Fighters League (297)" at bounding box center [332, 125] width 127 height 21
type input "Professional Fighters League (297)"
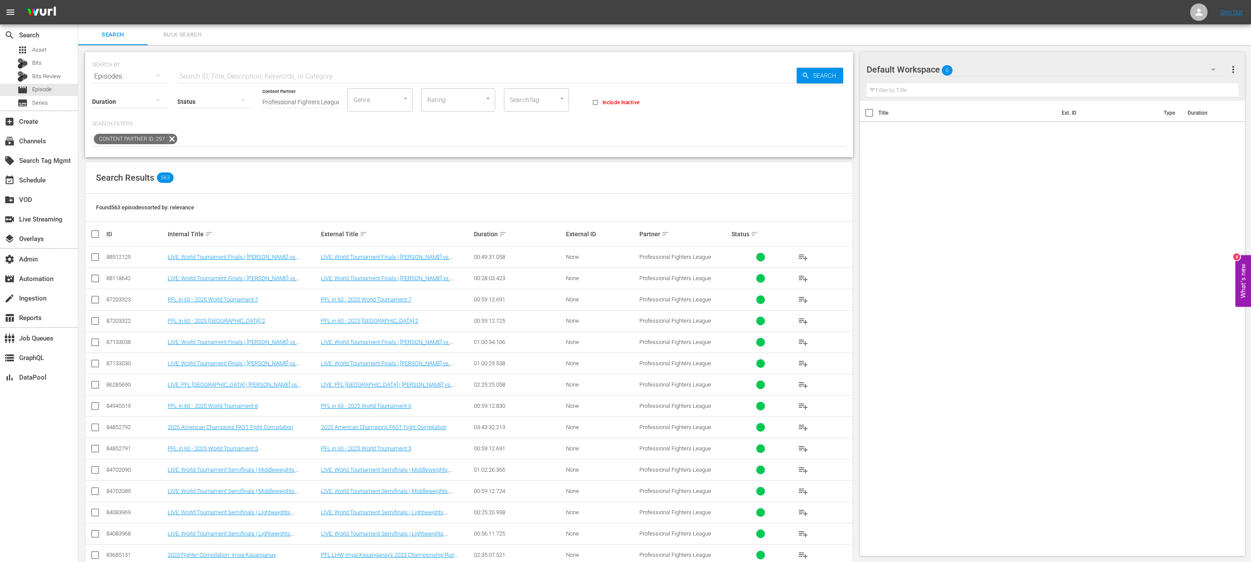
click at [516, 95] on input "SearchTag" at bounding box center [524, 100] width 33 height 16
click at [516, 95] on input "pfl-" at bounding box center [524, 100] width 33 height 16
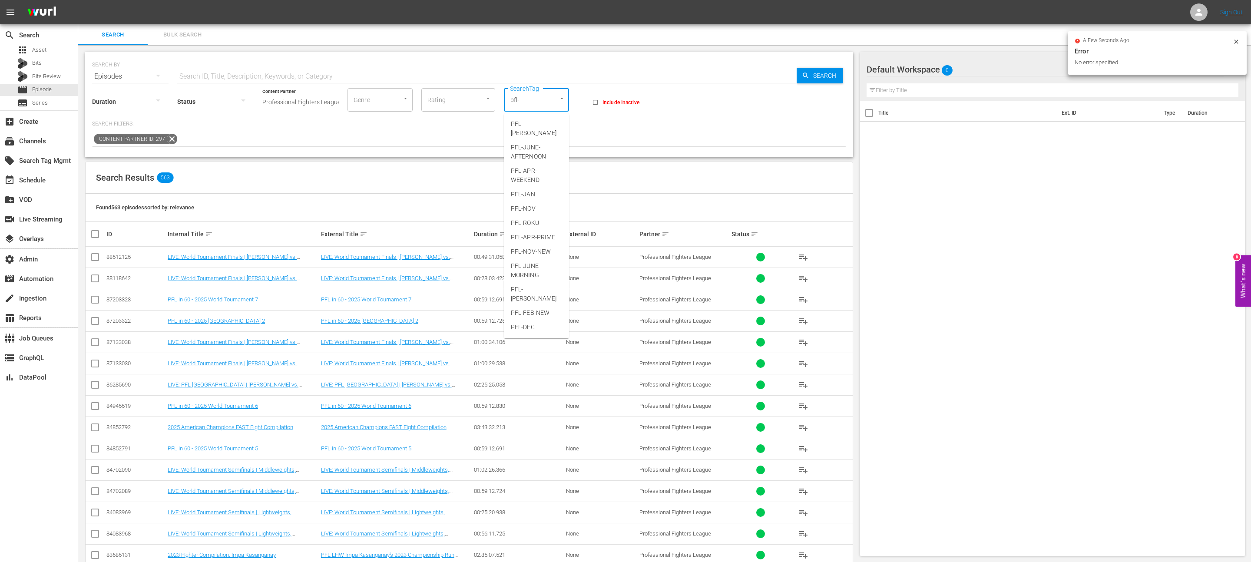
click at [545, 102] on div "pfl- SearchTag" at bounding box center [536, 99] width 65 height 23
type input "pfl-rok"
click at [548, 129] on li "PFL-ROKU" at bounding box center [536, 124] width 65 height 14
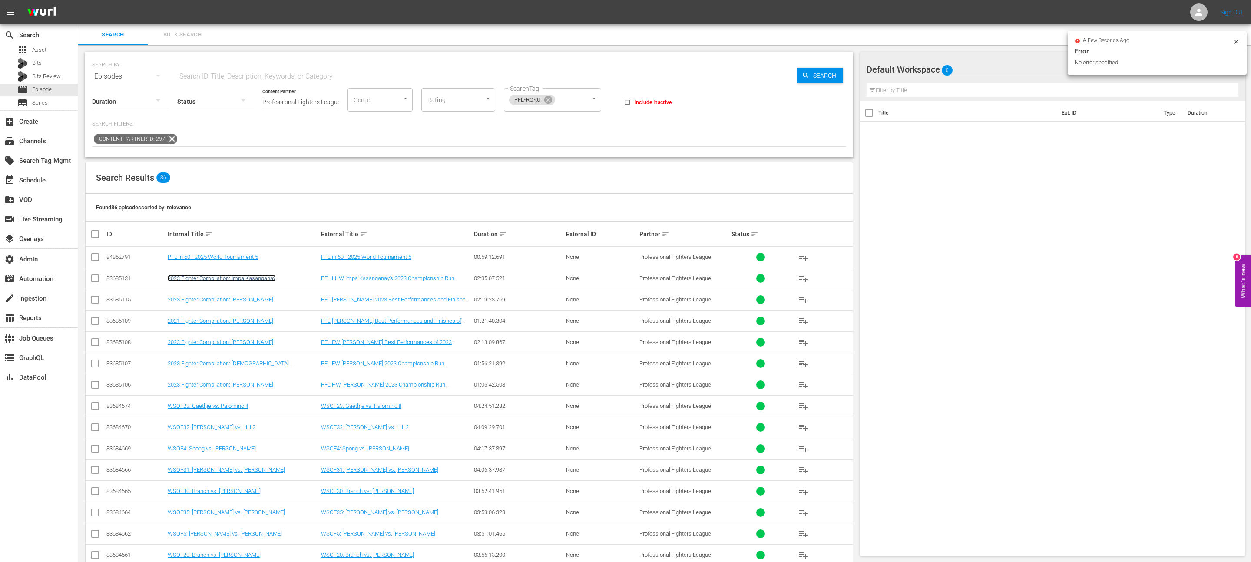
click at [260, 280] on link "2023 FIghter Compilation: Impa Kasanganay" at bounding box center [222, 278] width 108 height 7
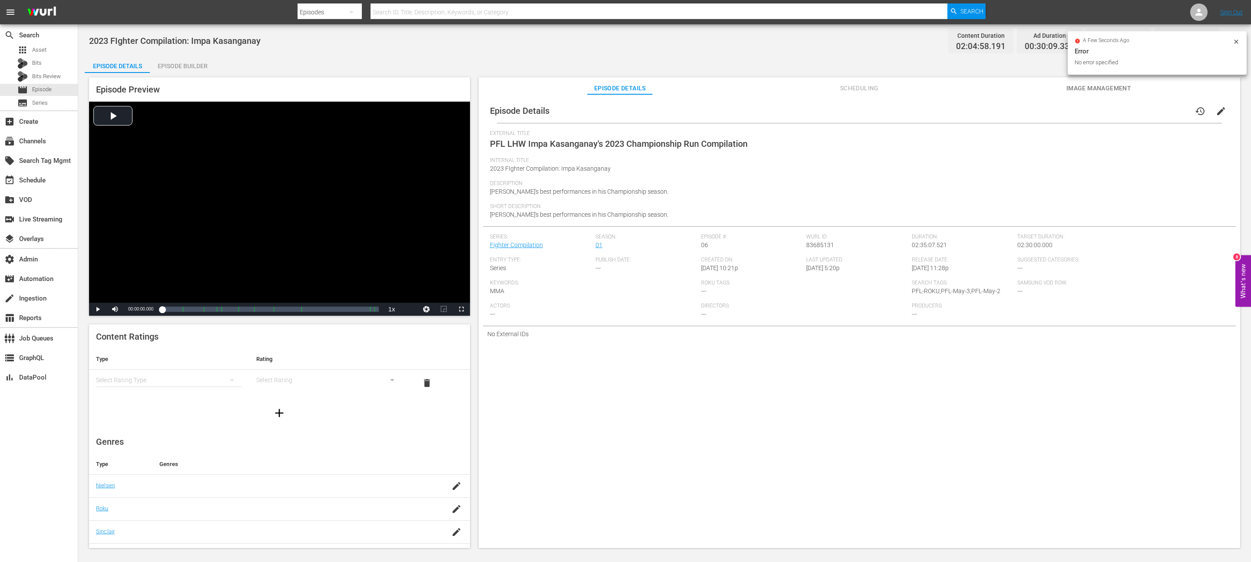
click at [1235, 42] on icon at bounding box center [1235, 41] width 7 height 7
click at [1225, 42] on icon "button" at bounding box center [1229, 41] width 10 height 10
click at [984, 109] on div "Episode Details history edit" at bounding box center [859, 111] width 753 height 24
click at [1216, 112] on span "edit" at bounding box center [1221, 111] width 10 height 10
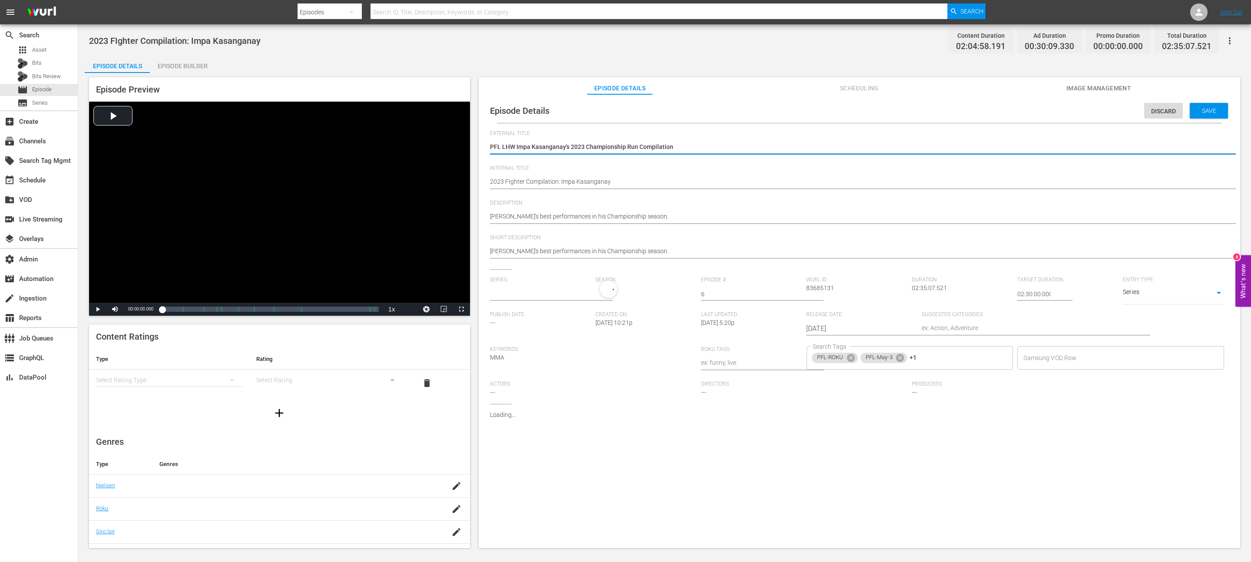
type input "Fighter Compilation"
click at [846, 358] on icon at bounding box center [851, 360] width 10 height 10
click at [1200, 112] on span "Save" at bounding box center [1209, 110] width 28 height 7
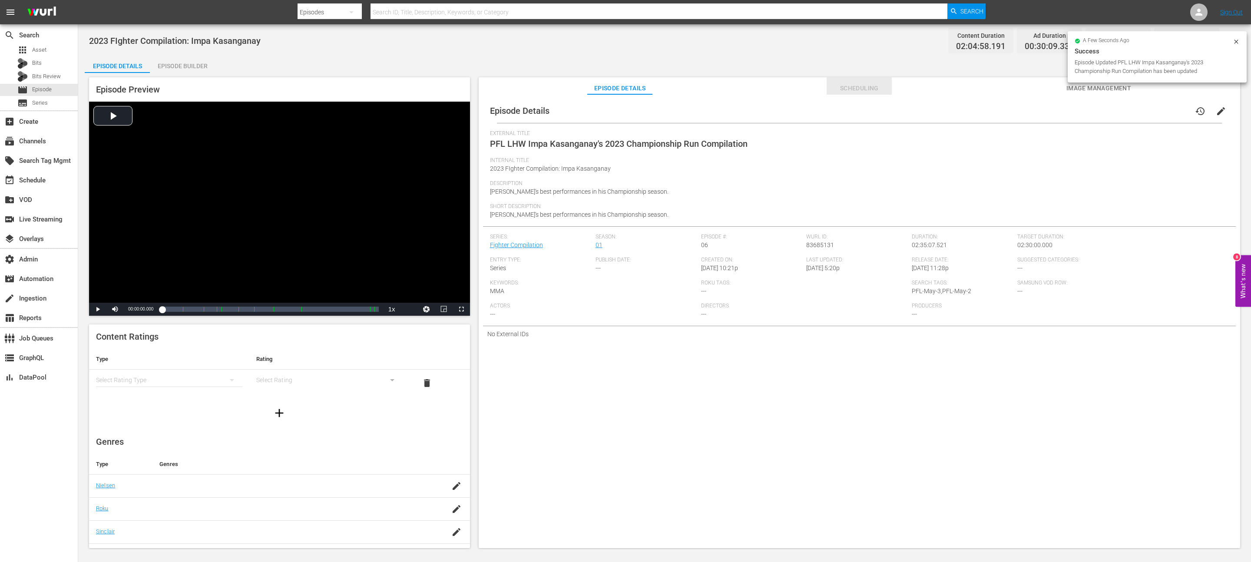
click at [856, 89] on span "Scheduling" at bounding box center [858, 88] width 65 height 11
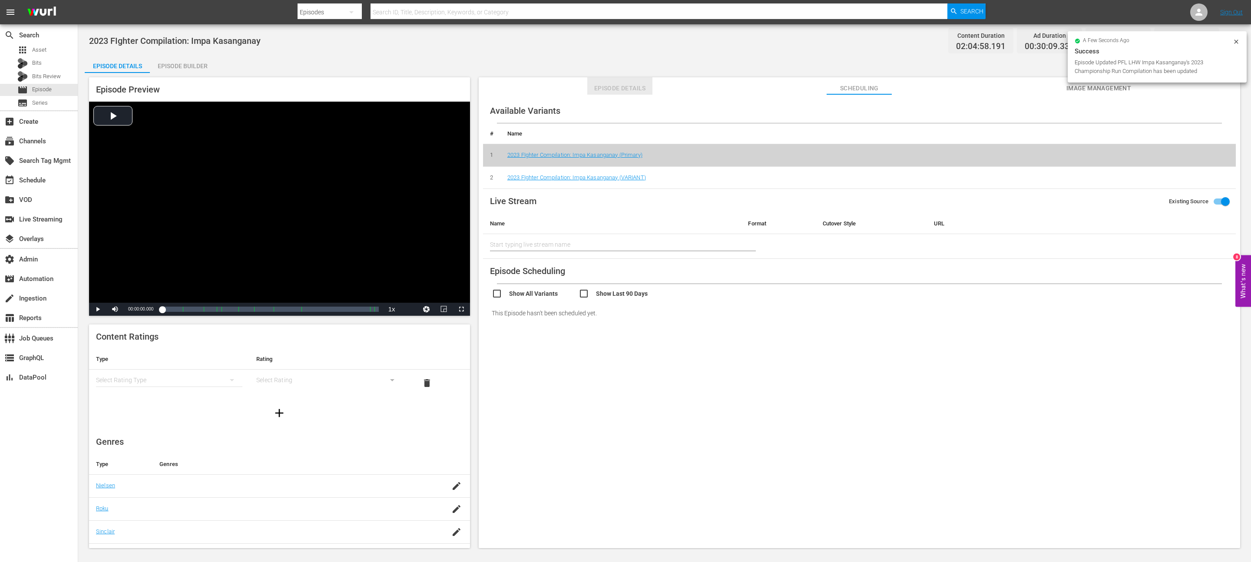
click at [629, 87] on span "Episode Details" at bounding box center [619, 88] width 65 height 11
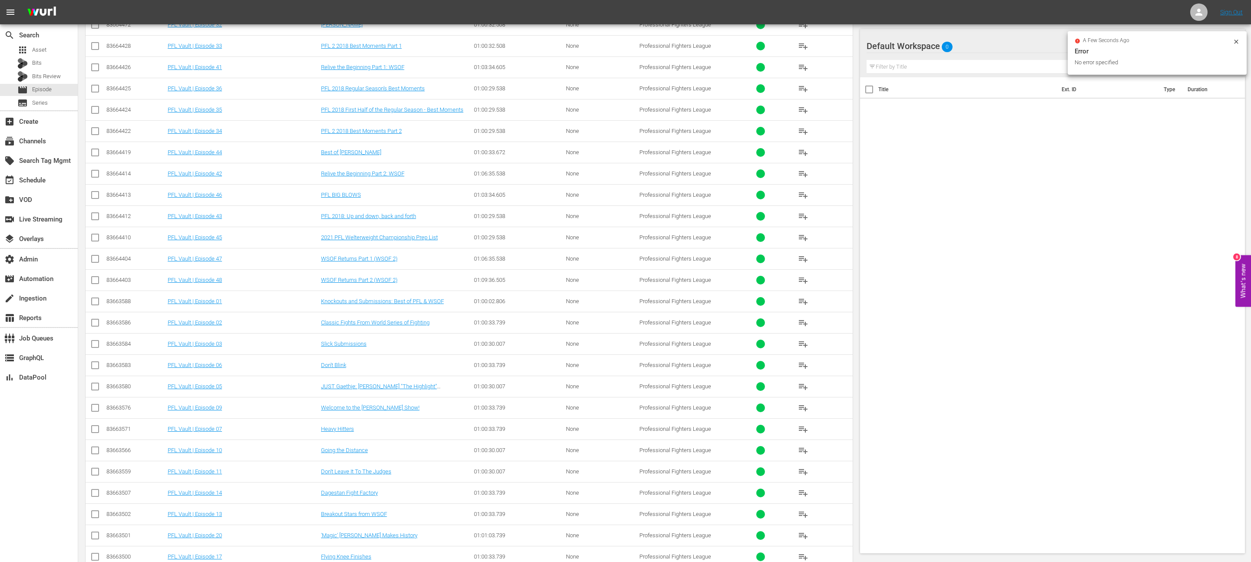
scroll to position [1424, 0]
